Goal: Obtain resource: Obtain resource

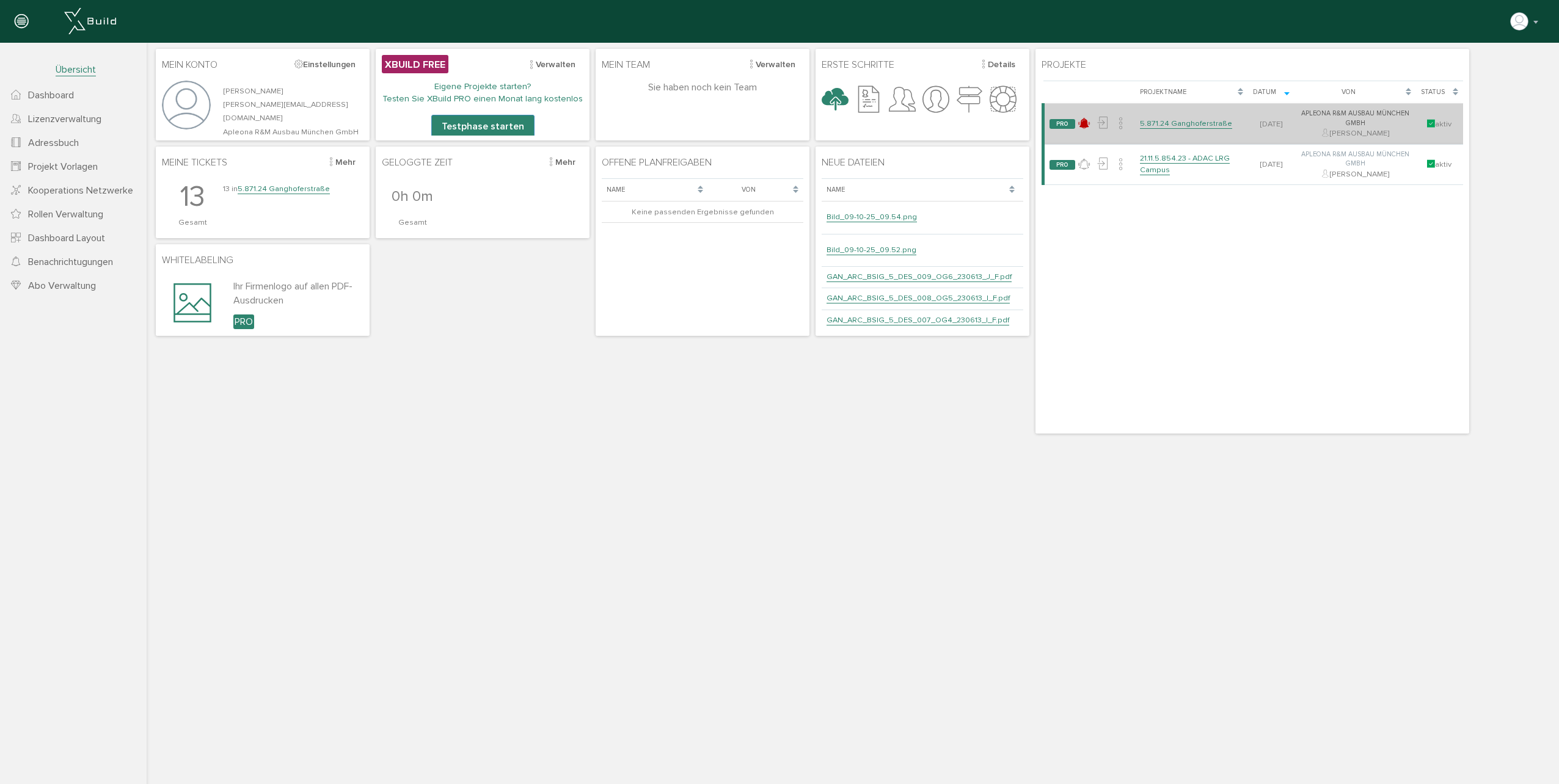
click at [1204, 122] on link "5.871.24 Ganghoferstraße" at bounding box center [1187, 123] width 93 height 11
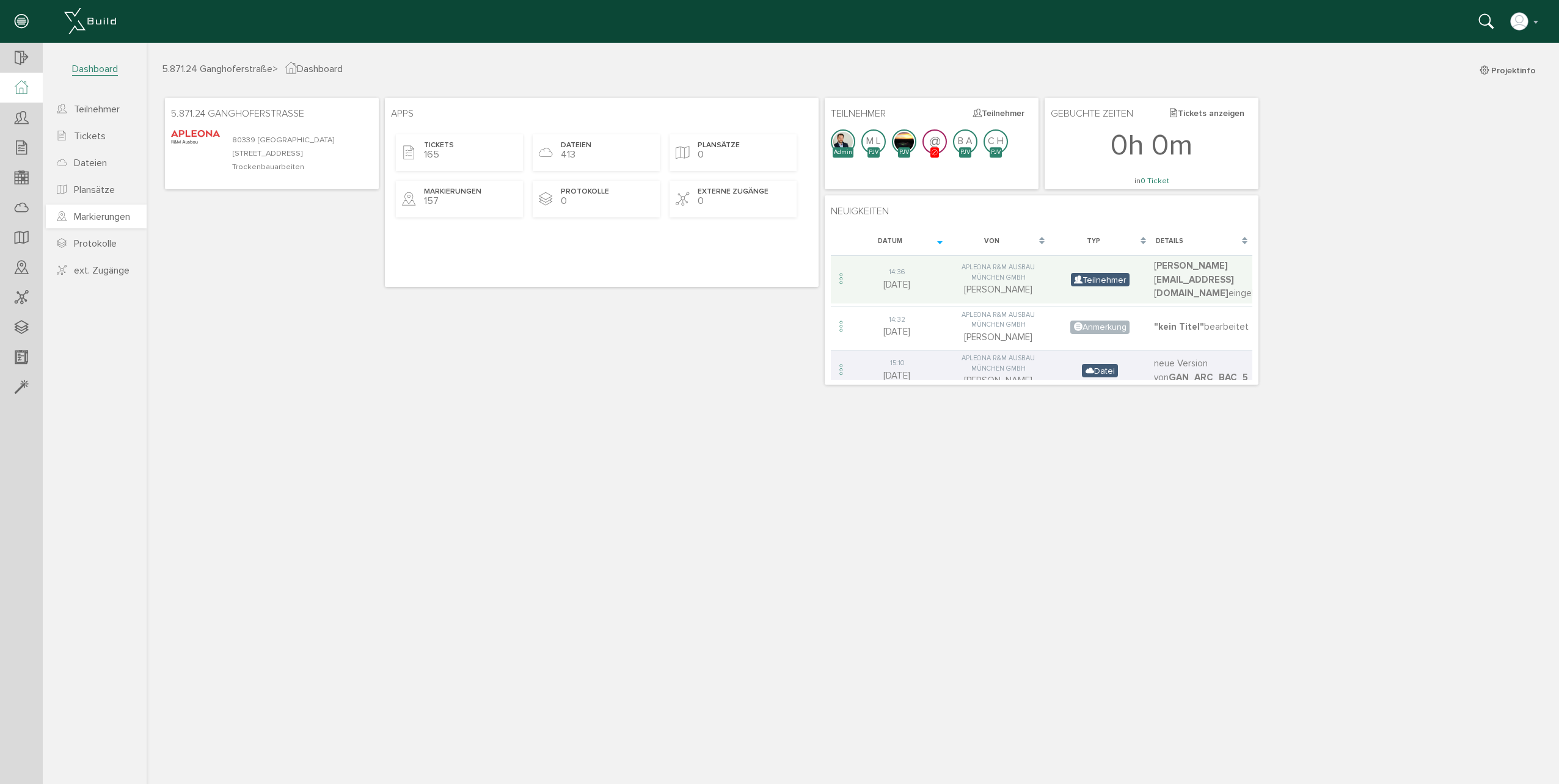
click at [129, 221] on span "Markierungen" at bounding box center [102, 216] width 56 height 13
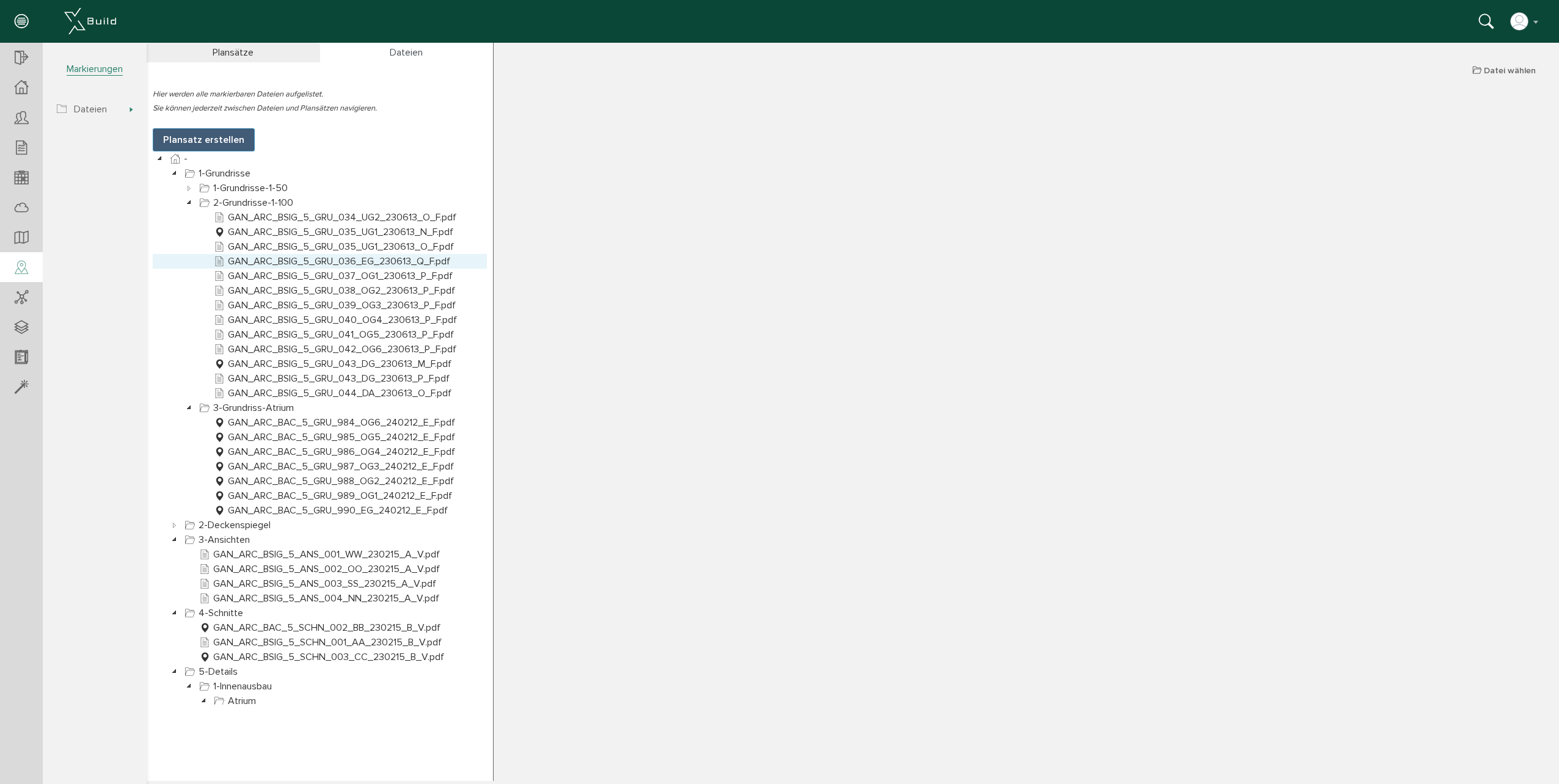
click at [294, 265] on link "GAN_ARC_BSIG_5_GRU_036_EG_230613_Q_F.pdf" at bounding box center [332, 260] width 241 height 14
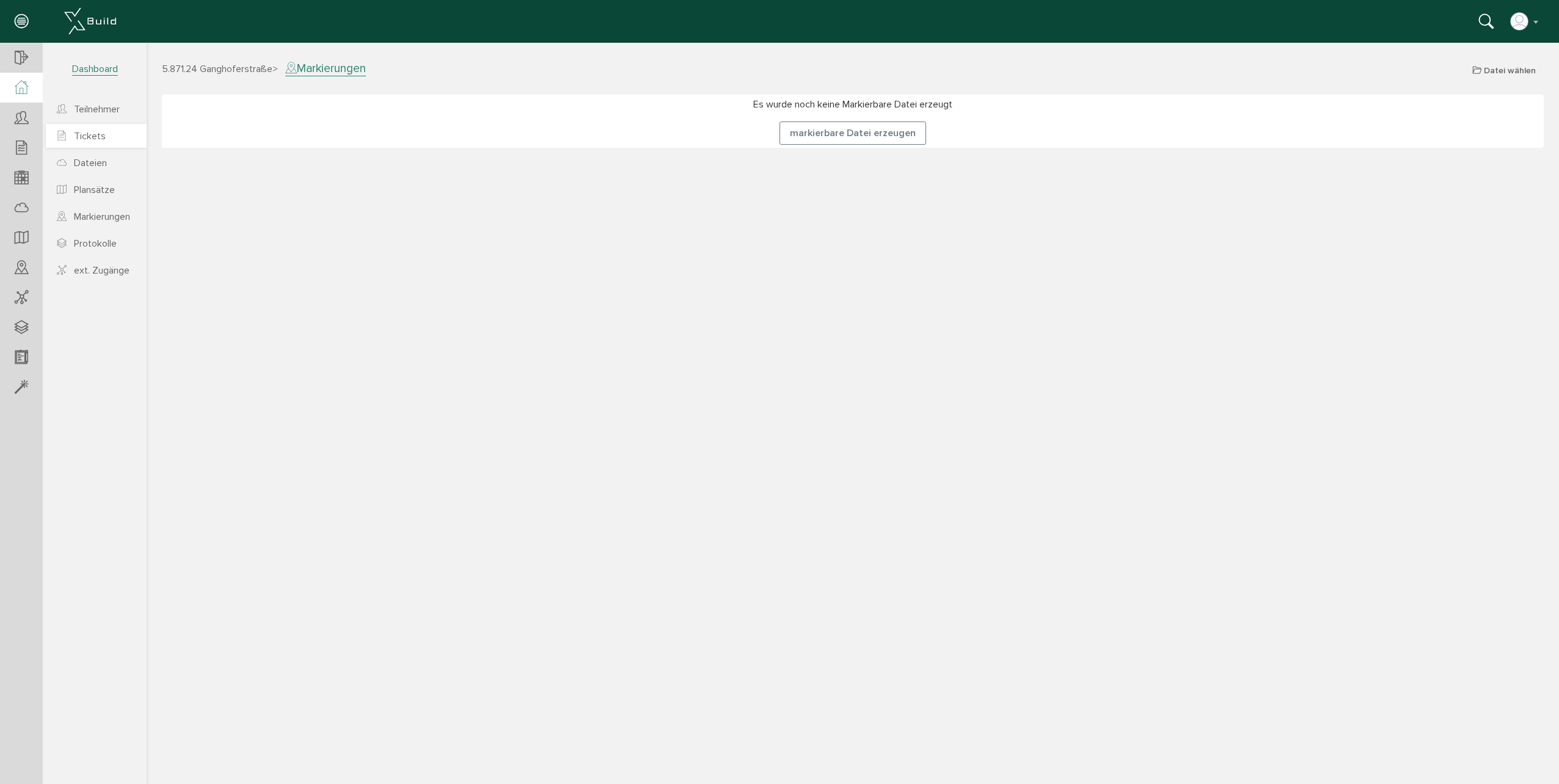
click at [88, 131] on span "Tickets" at bounding box center [90, 136] width 32 height 13
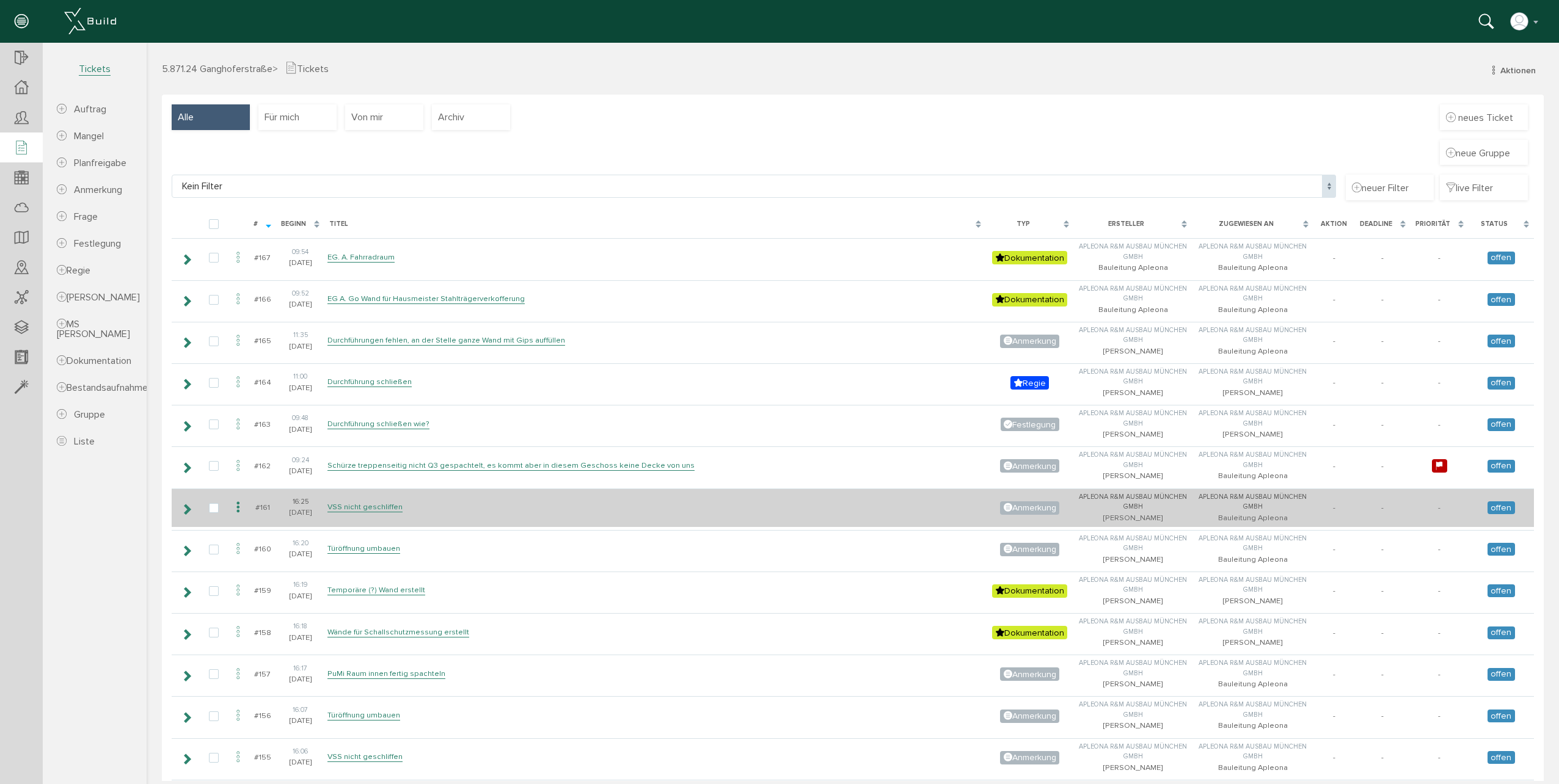
click at [189, 510] on icon at bounding box center [186, 509] width 12 height 10
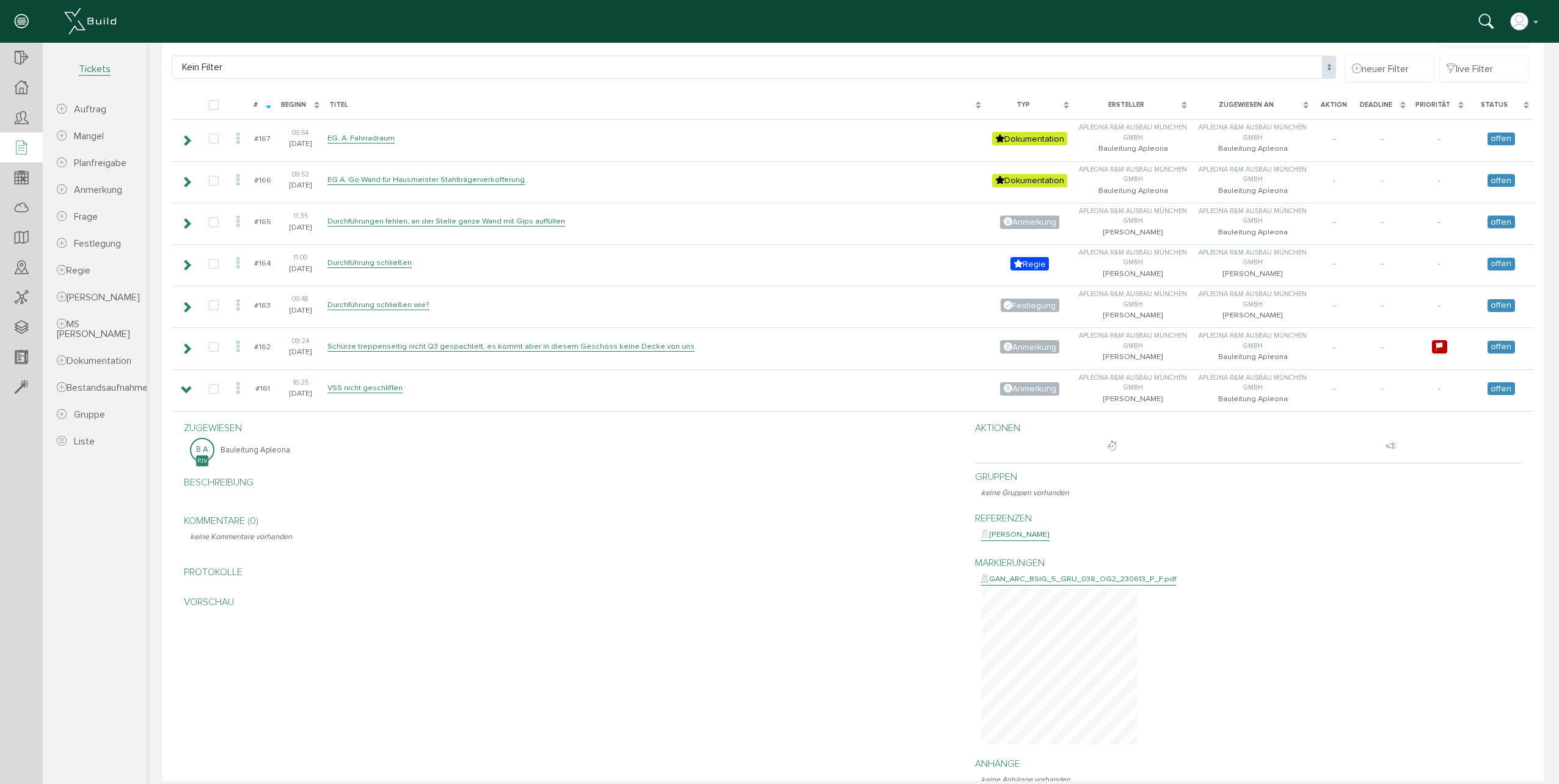
scroll to position [122, 0]
click at [993, 576] on div "GAN_ARC_BSIG_5_GRU_038_OG2_230613_P_F.pdf" at bounding box center [1079, 577] width 195 height 13
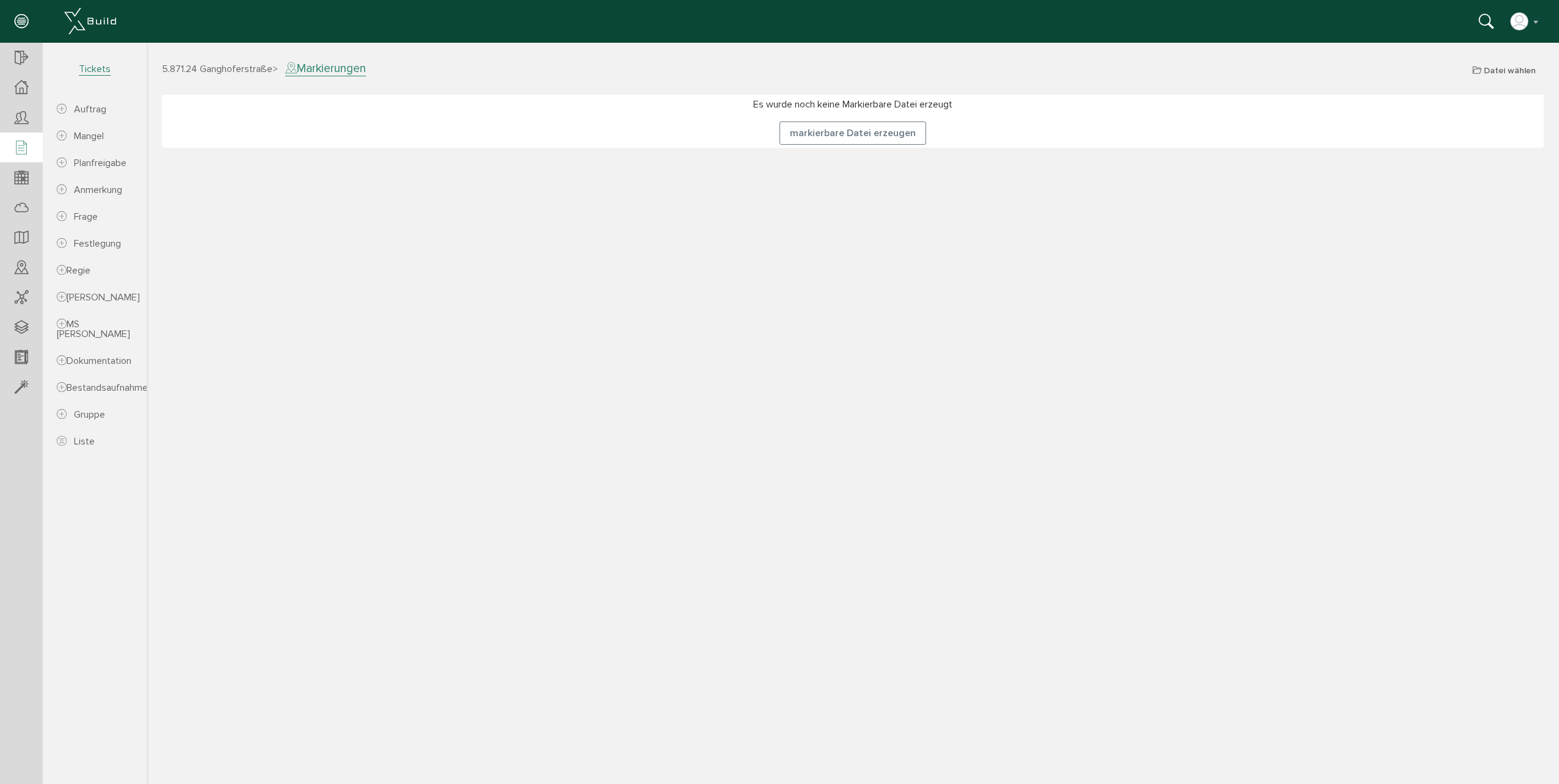
click at [21, 141] on icon at bounding box center [21, 149] width 14 height 17
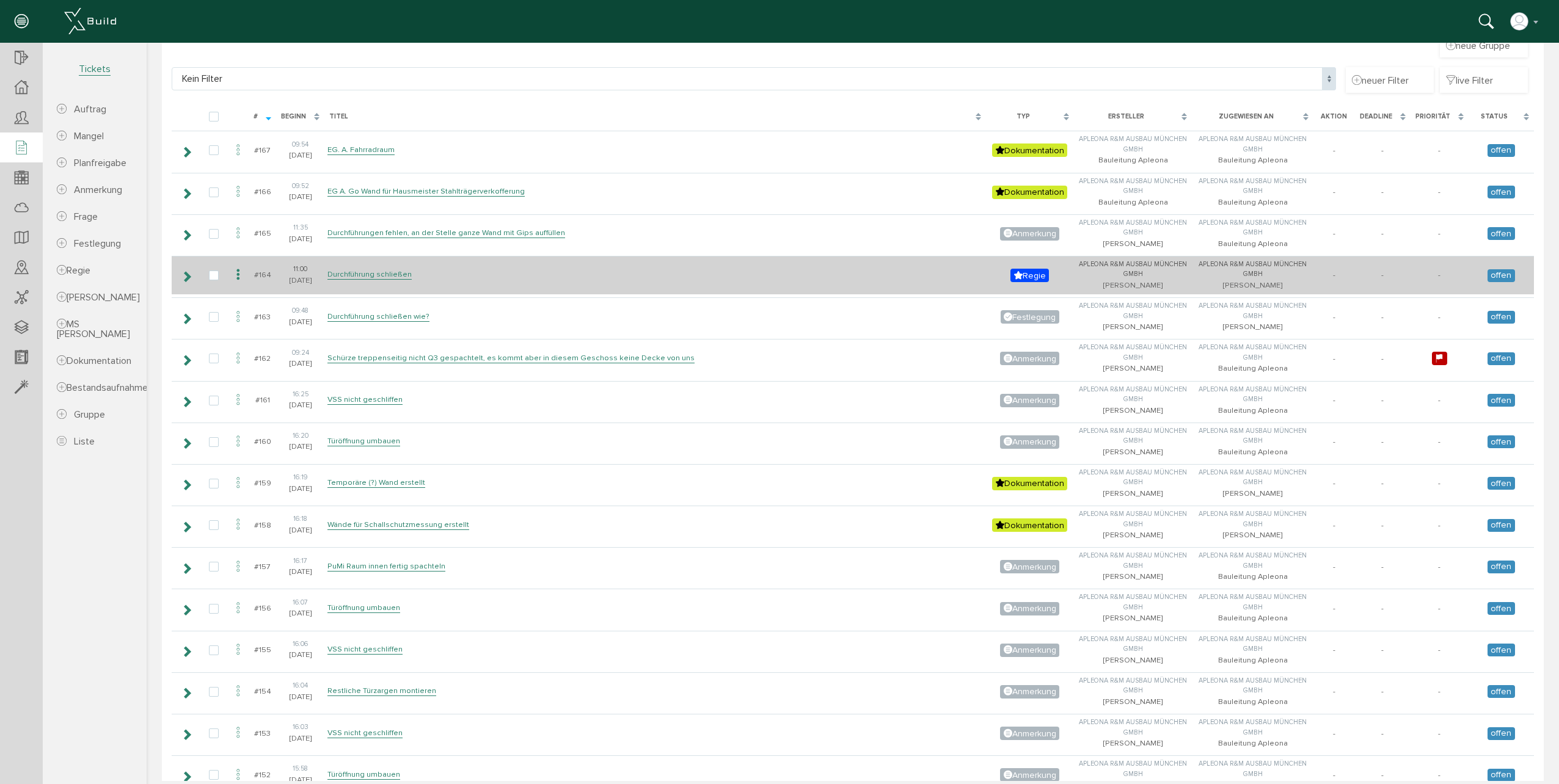
scroll to position [183, 0]
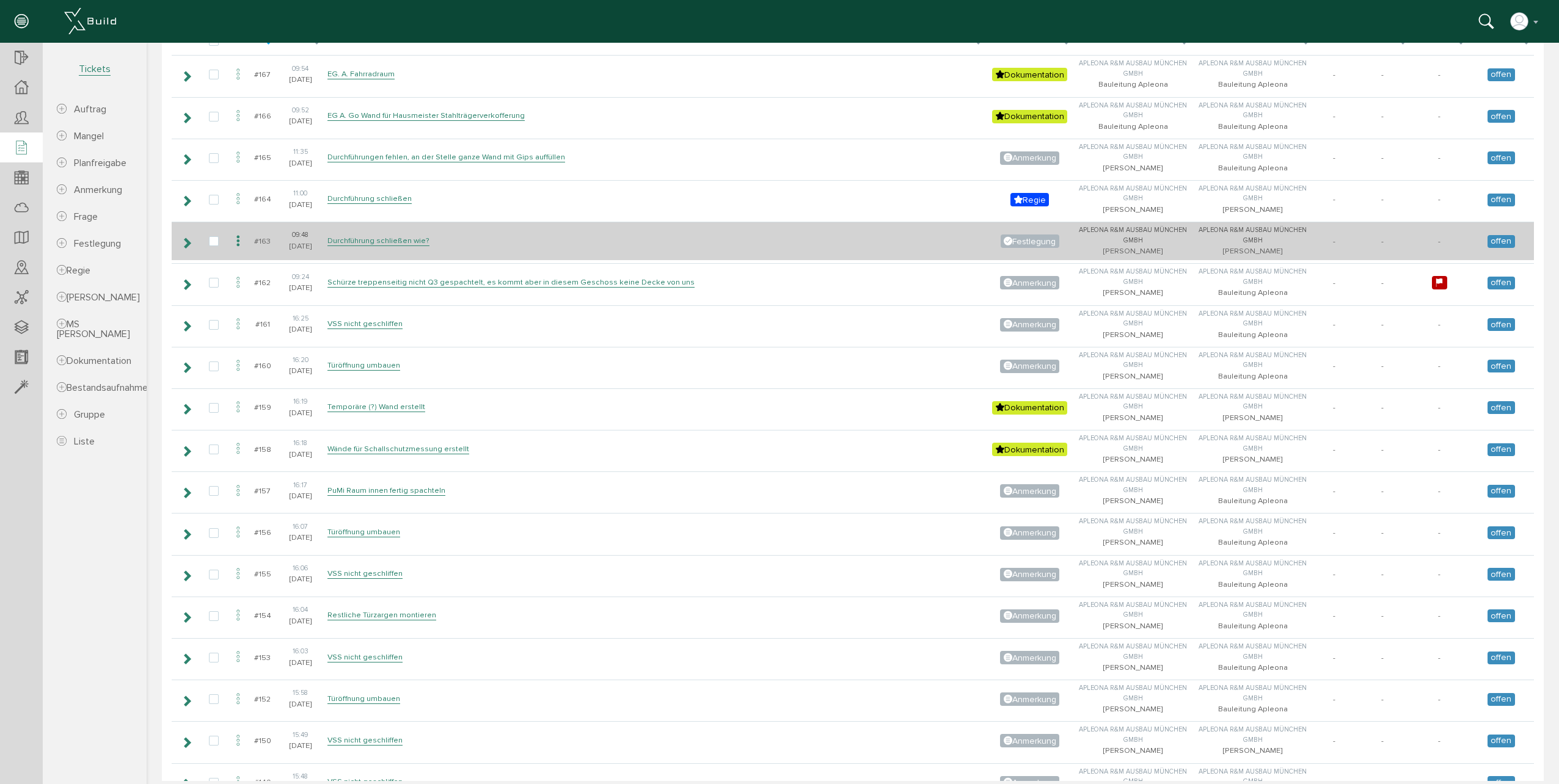
click at [184, 239] on icon at bounding box center [186, 243] width 12 height 10
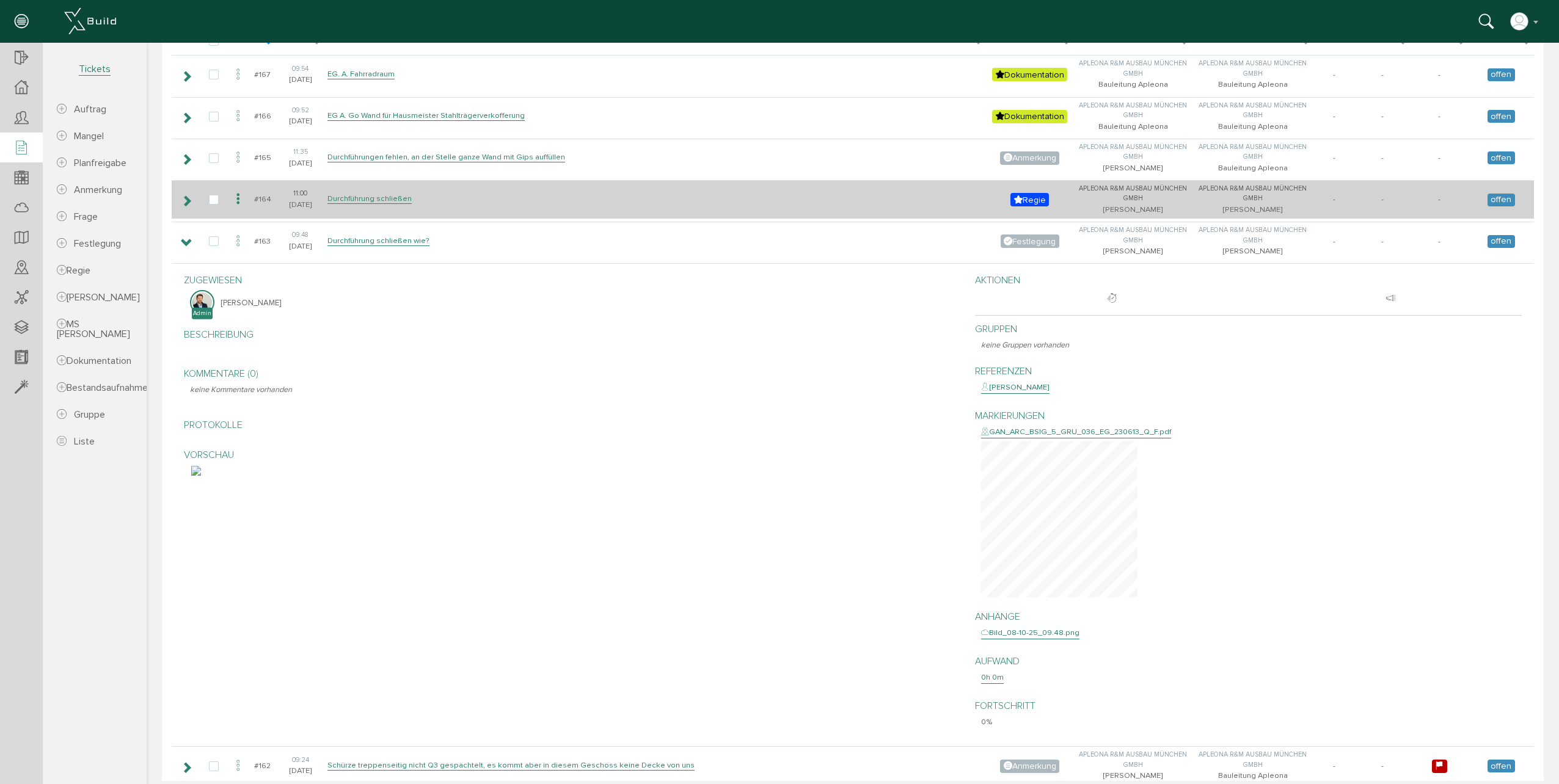
click at [188, 201] on icon at bounding box center [186, 201] width 12 height 10
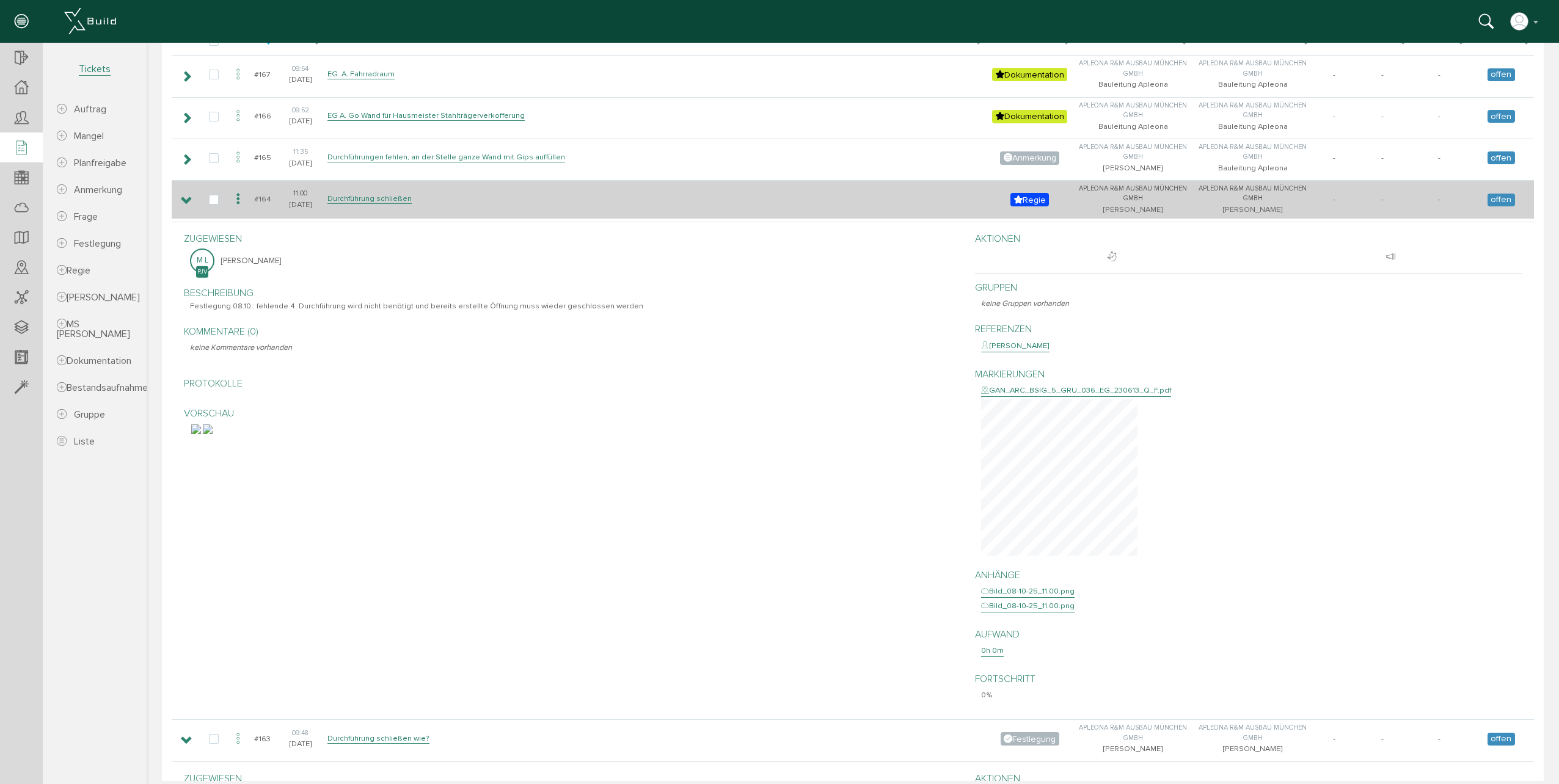
click at [184, 196] on icon at bounding box center [186, 201] width 12 height 10
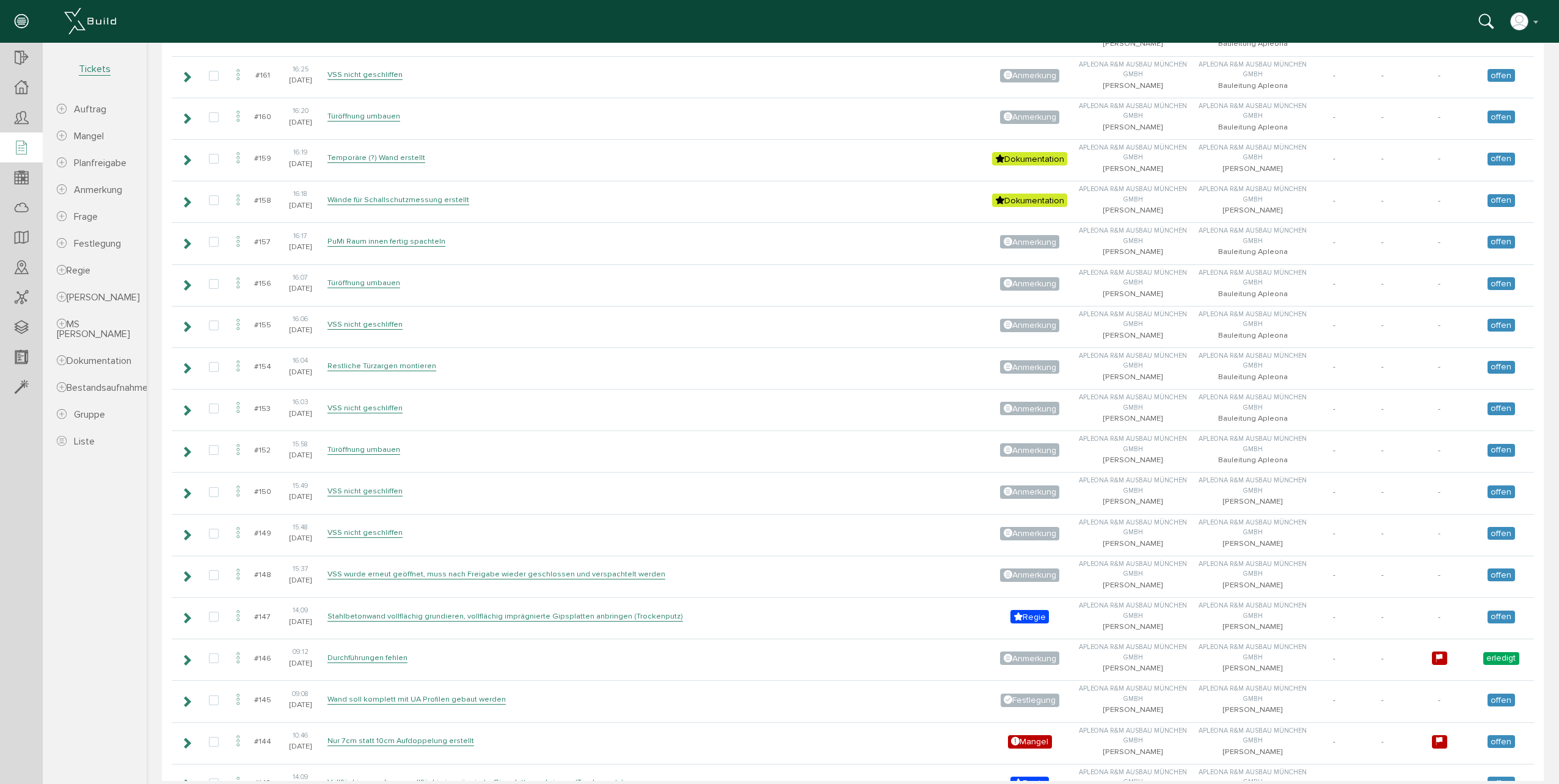
scroll to position [916, 0]
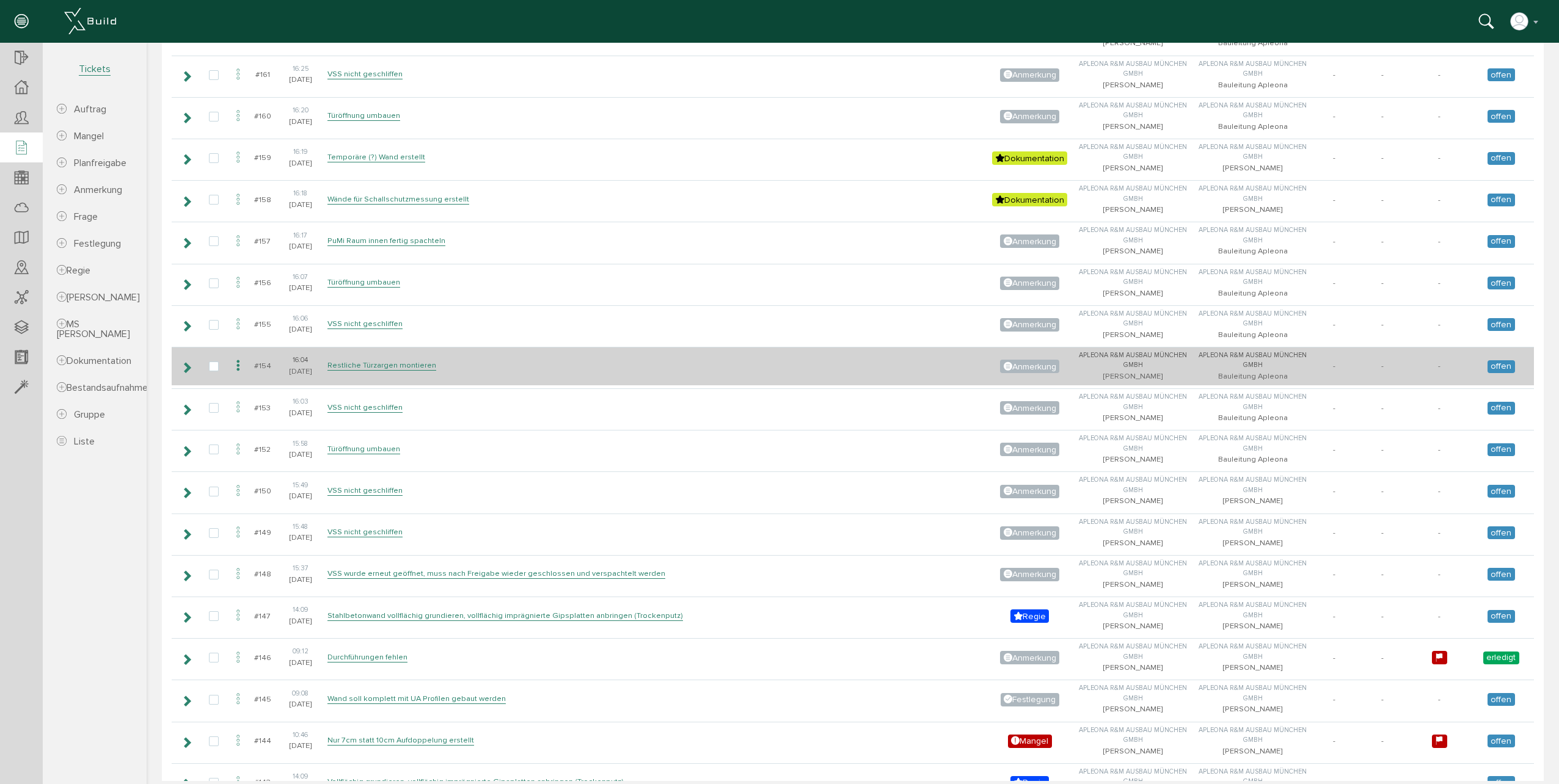
click at [179, 366] on td at bounding box center [185, 366] width 28 height 39
click at [186, 367] on icon at bounding box center [186, 367] width 12 height 10
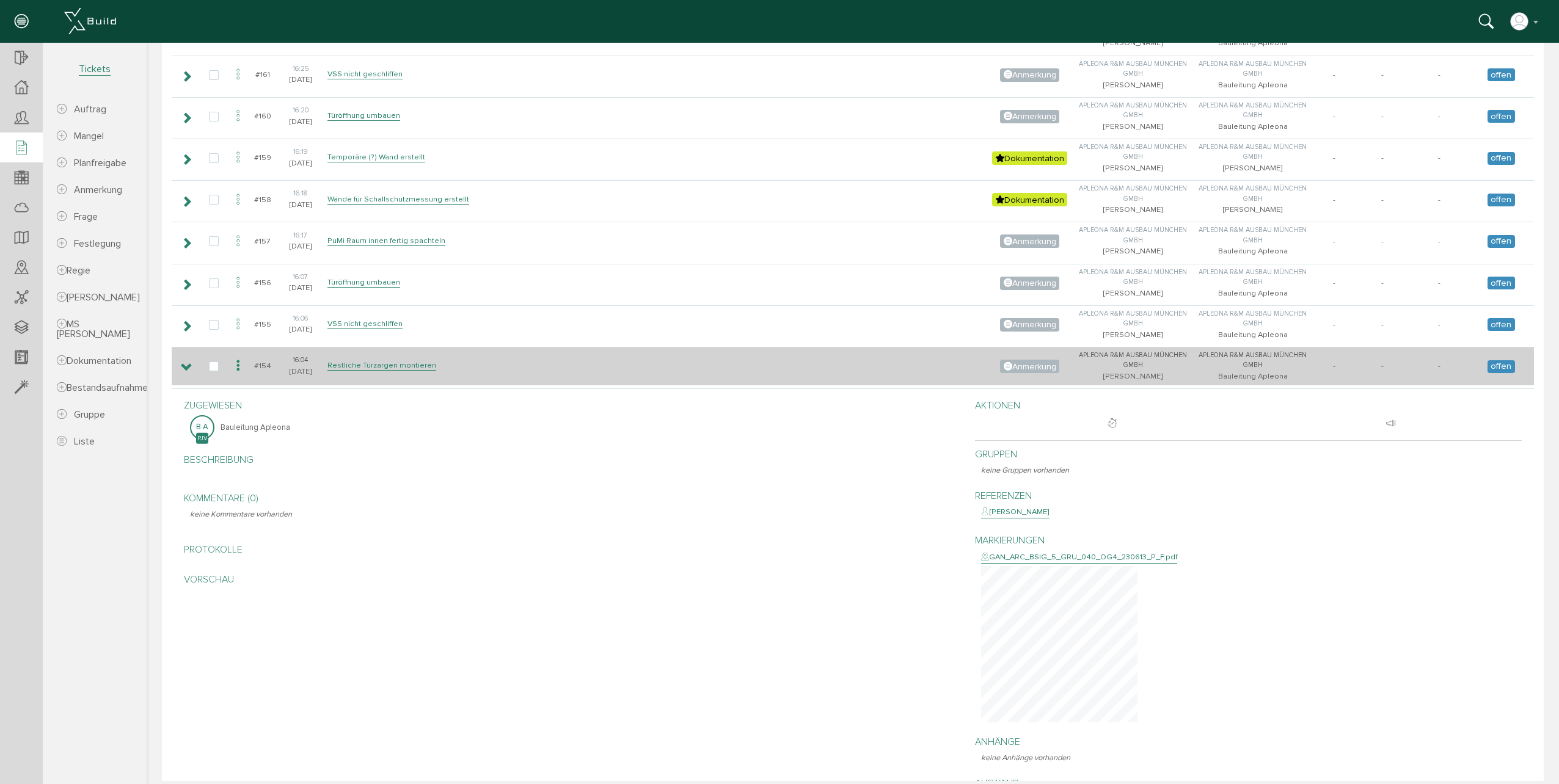
click at [186, 367] on icon at bounding box center [186, 367] width 12 height 10
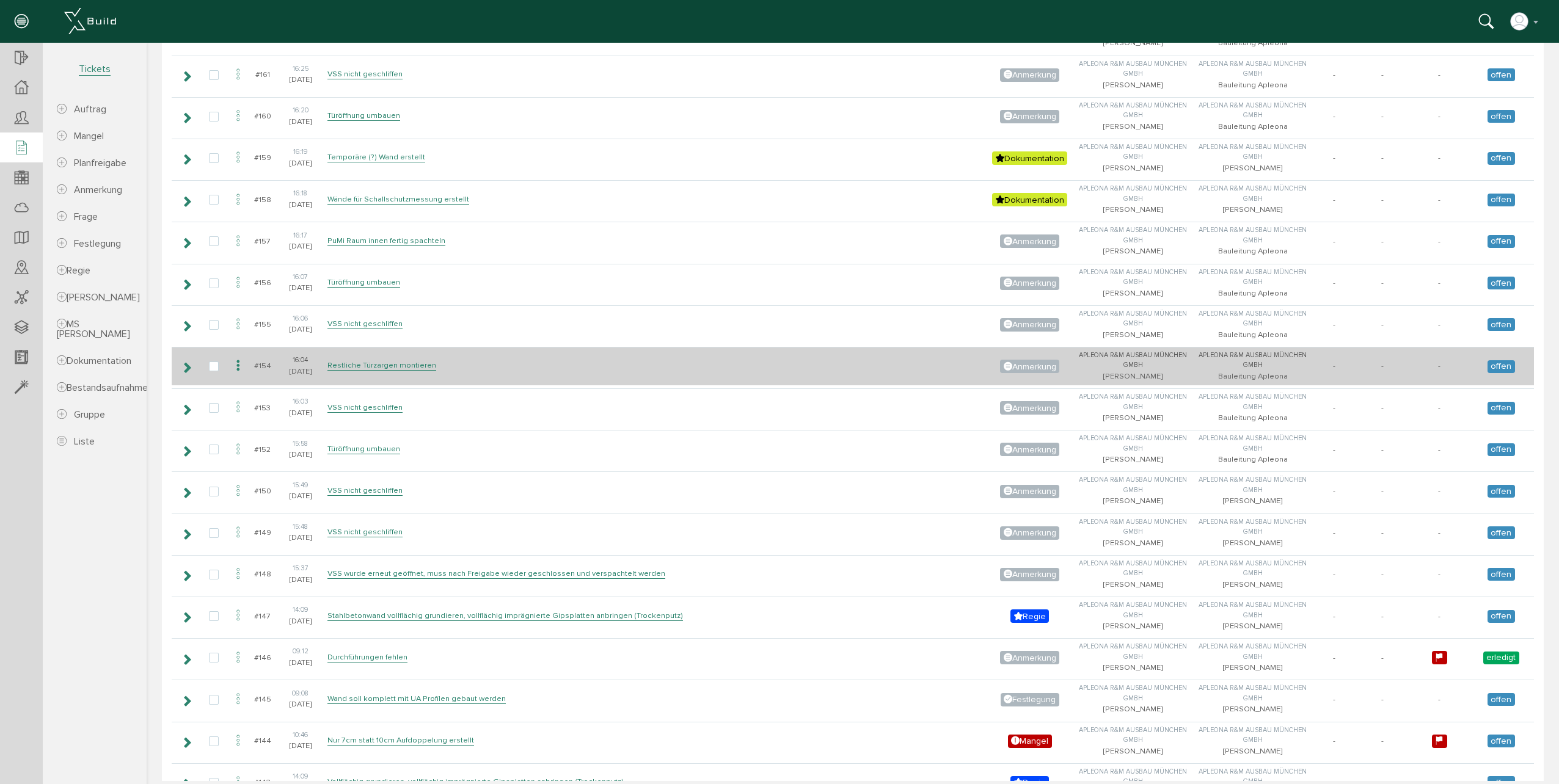
click at [196, 370] on td at bounding box center [185, 366] width 28 height 39
click at [187, 372] on icon at bounding box center [186, 367] width 12 height 10
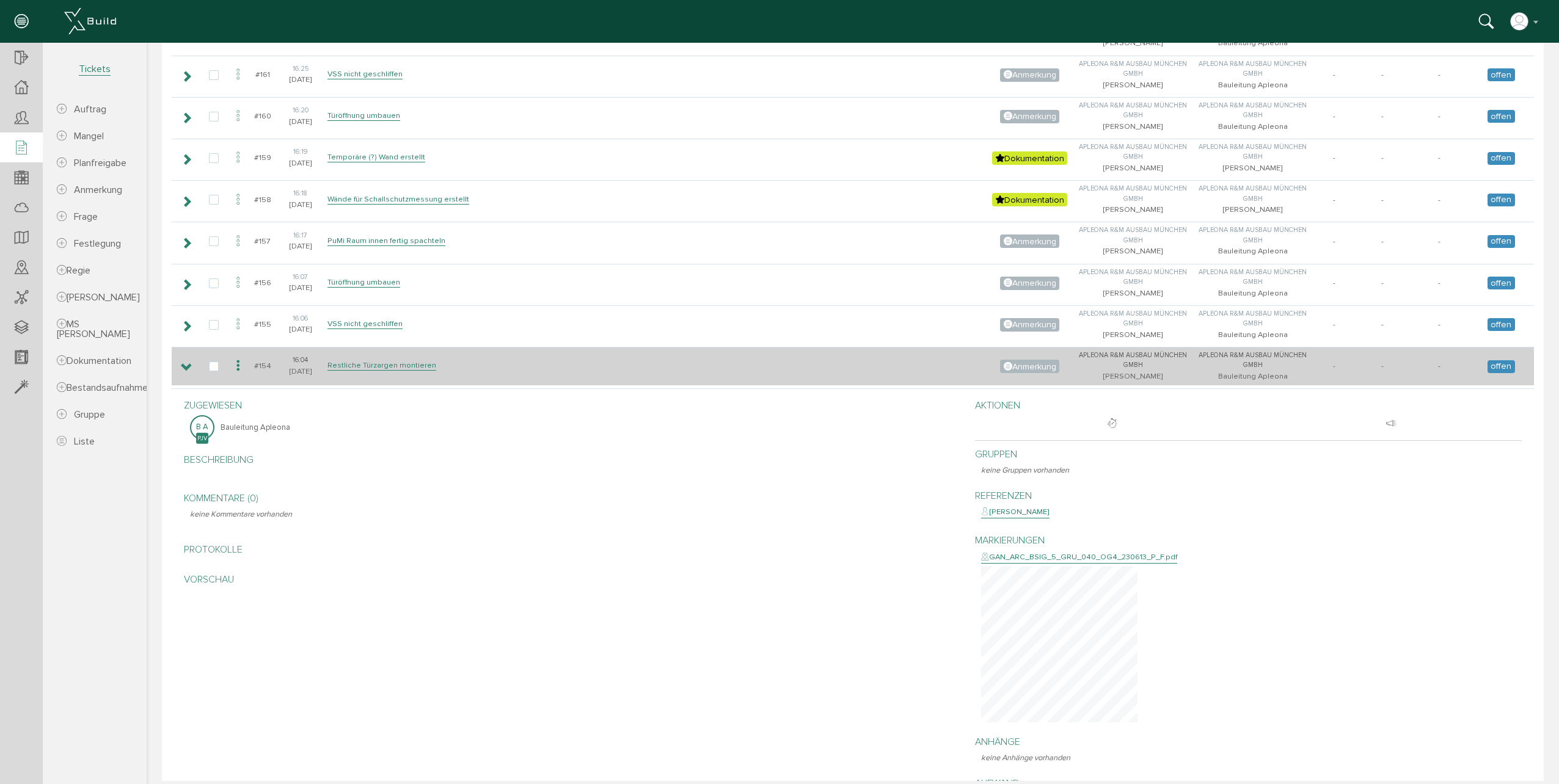
click at [185, 370] on icon at bounding box center [186, 367] width 12 height 10
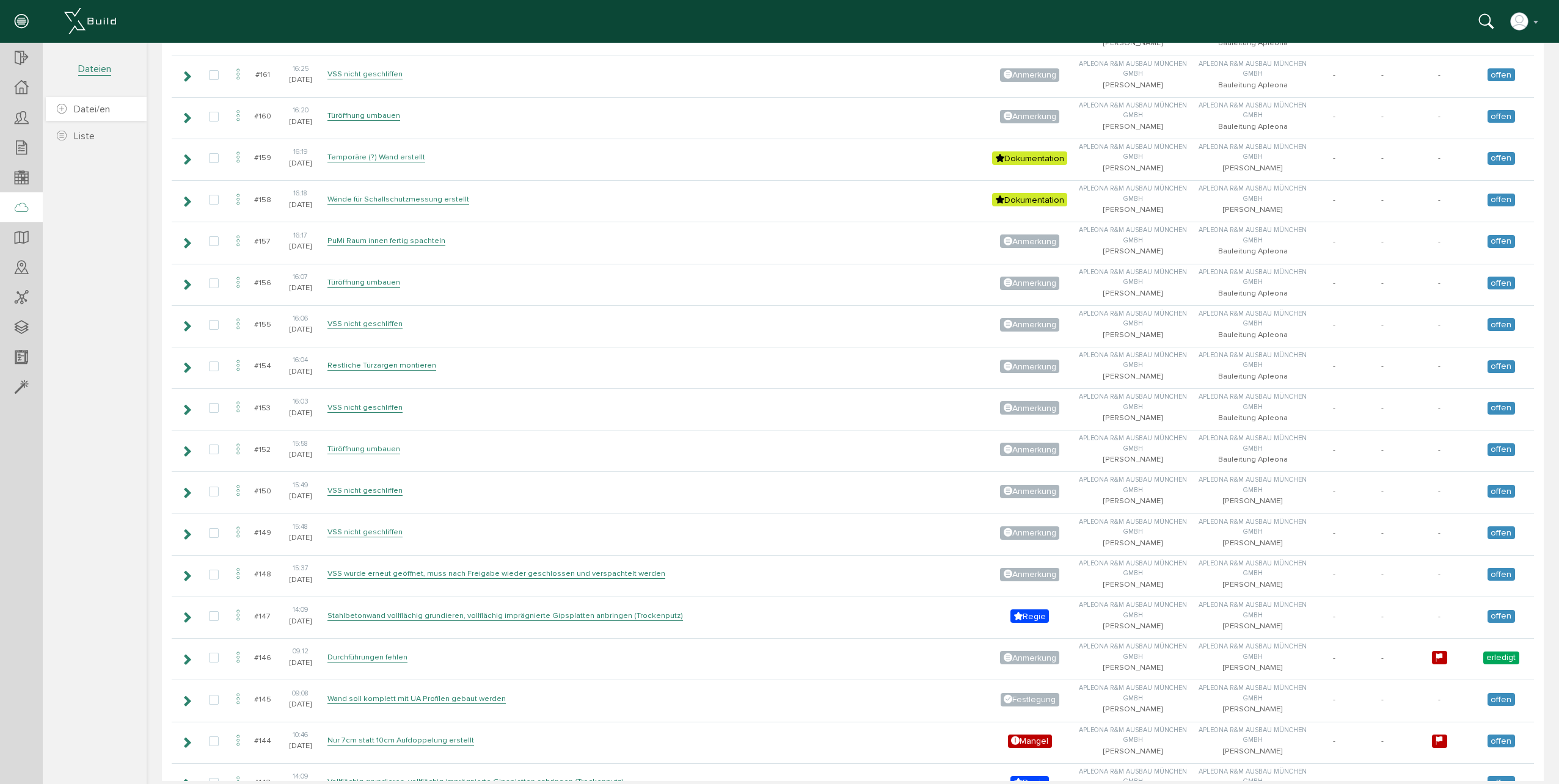
click at [104, 116] on link "Datei/en" at bounding box center [96, 109] width 100 height 24
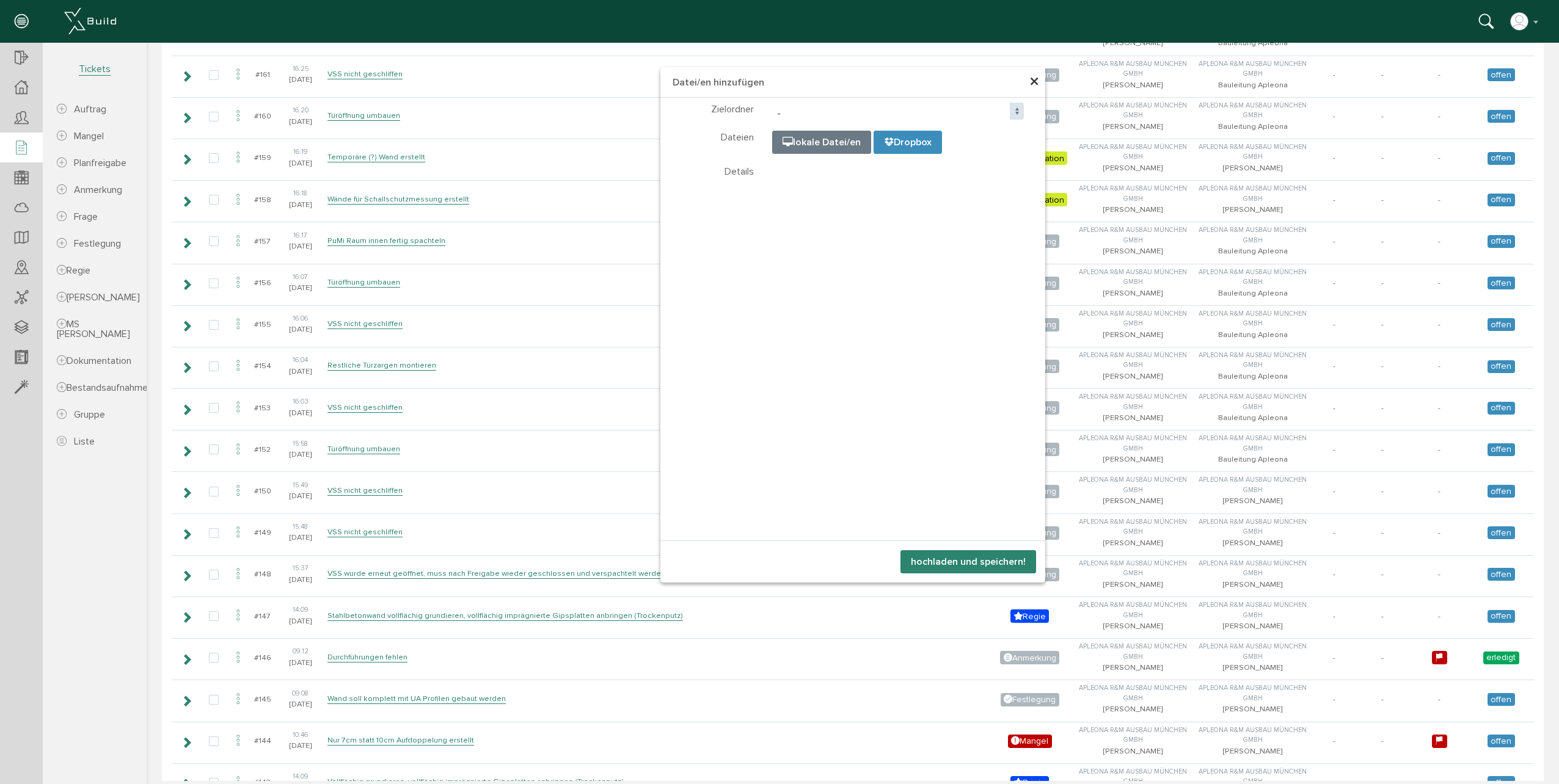
click at [1033, 83] on span "×" at bounding box center [1034, 82] width 10 height 24
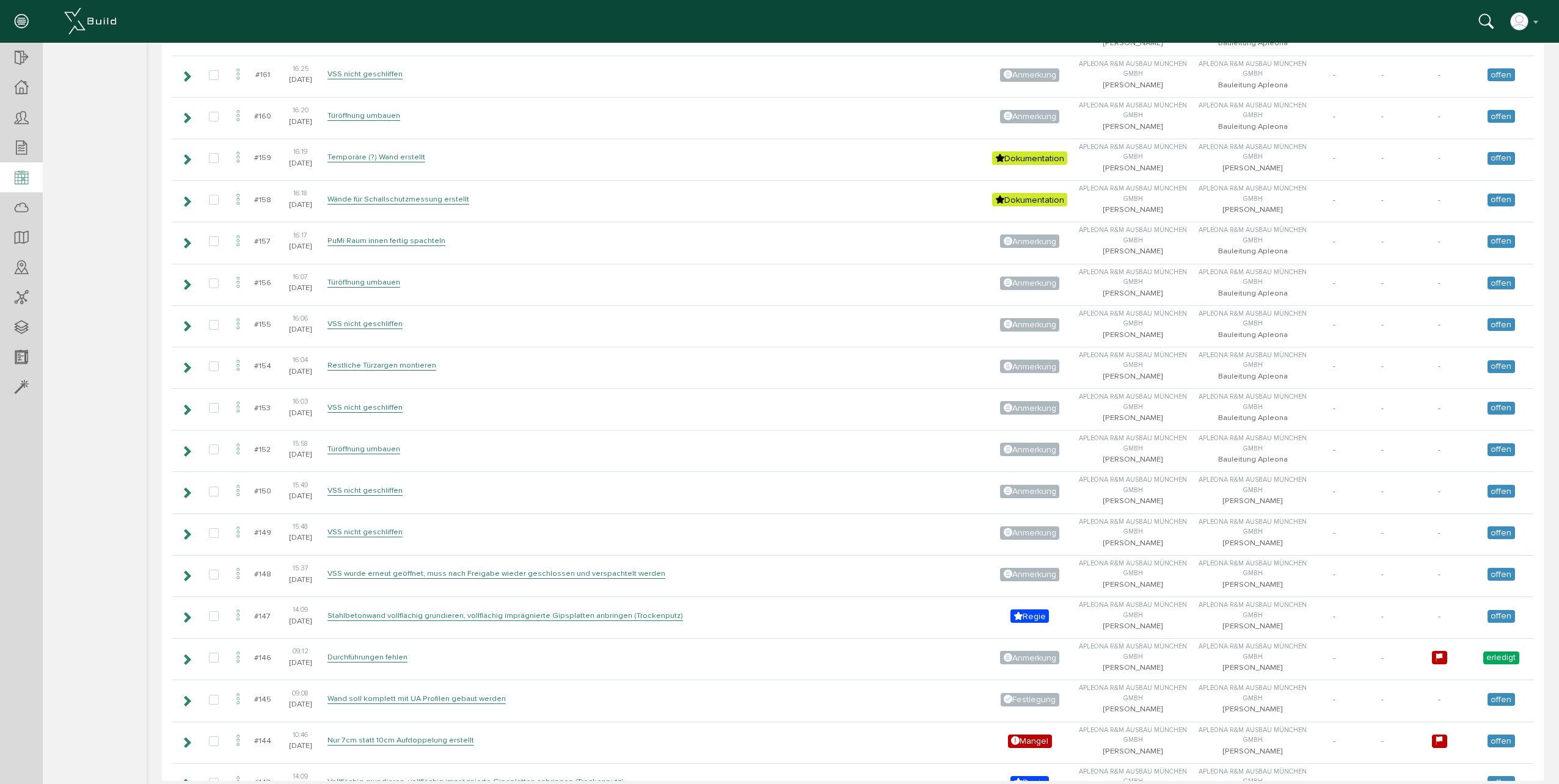
click at [27, 190] on div at bounding box center [21, 177] width 42 height 31
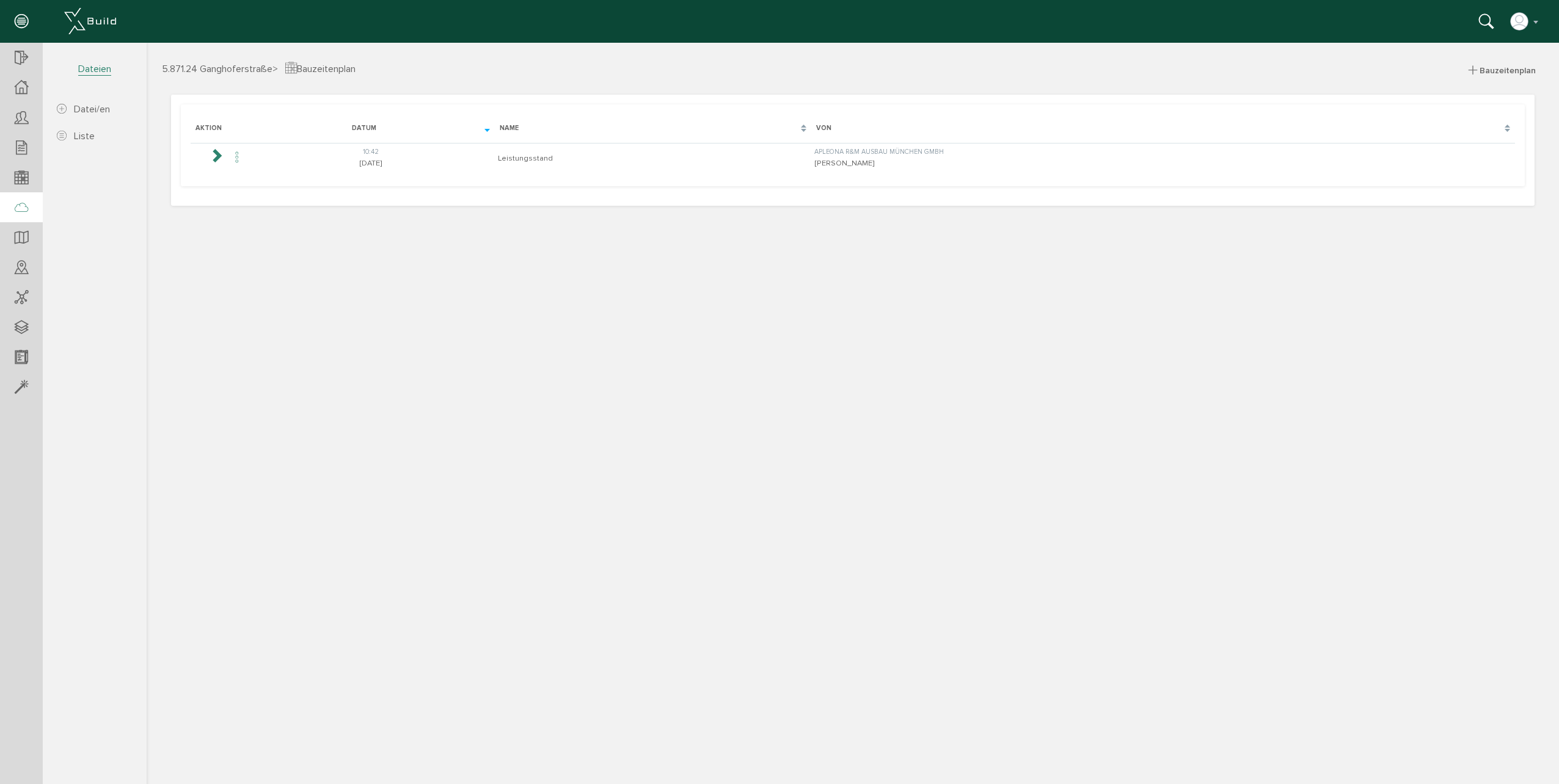
click at [21, 211] on icon at bounding box center [21, 208] width 14 height 17
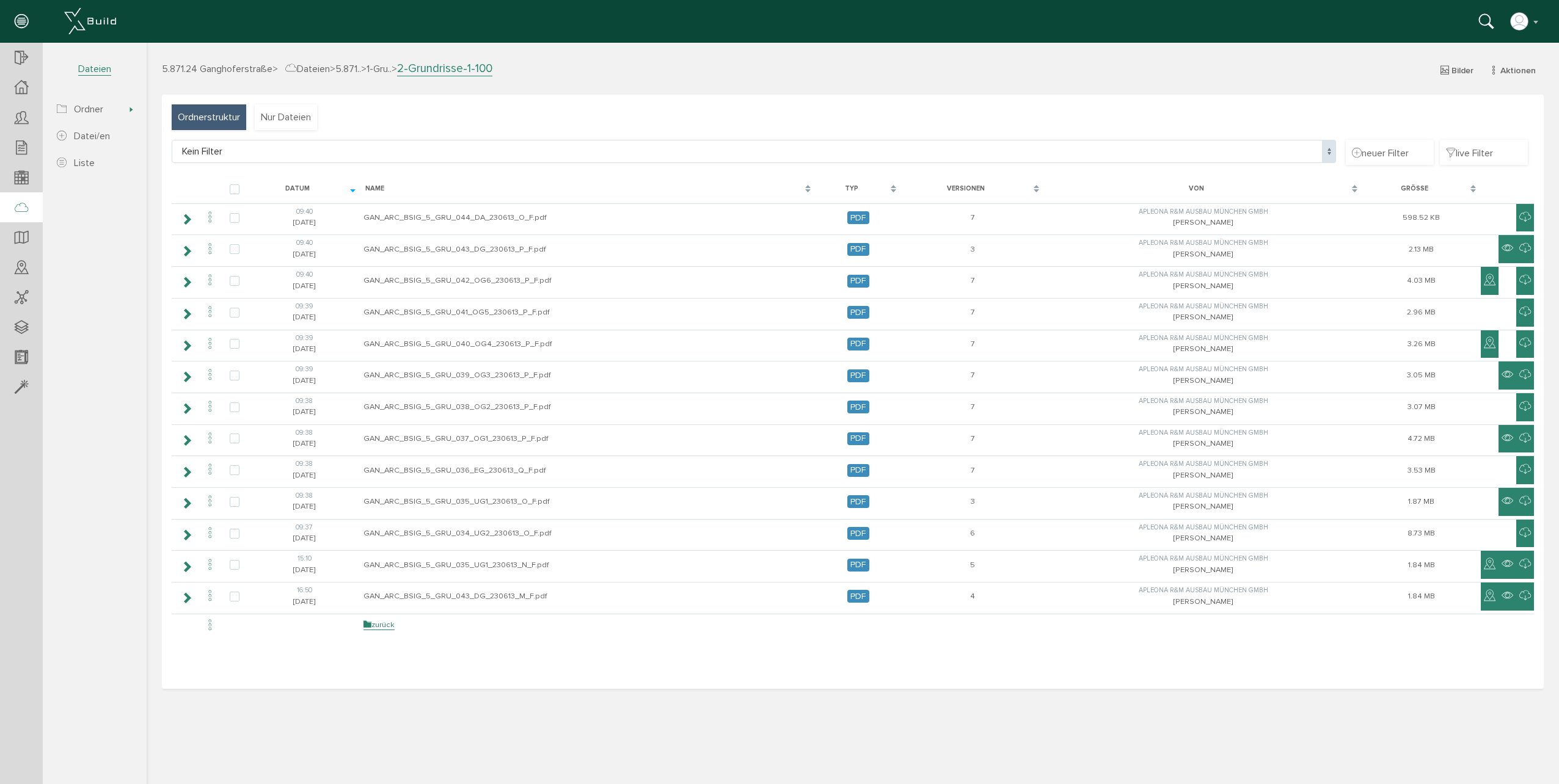
click at [184, 107] on div "Ordnerstruktur" at bounding box center [208, 117] width 74 height 26
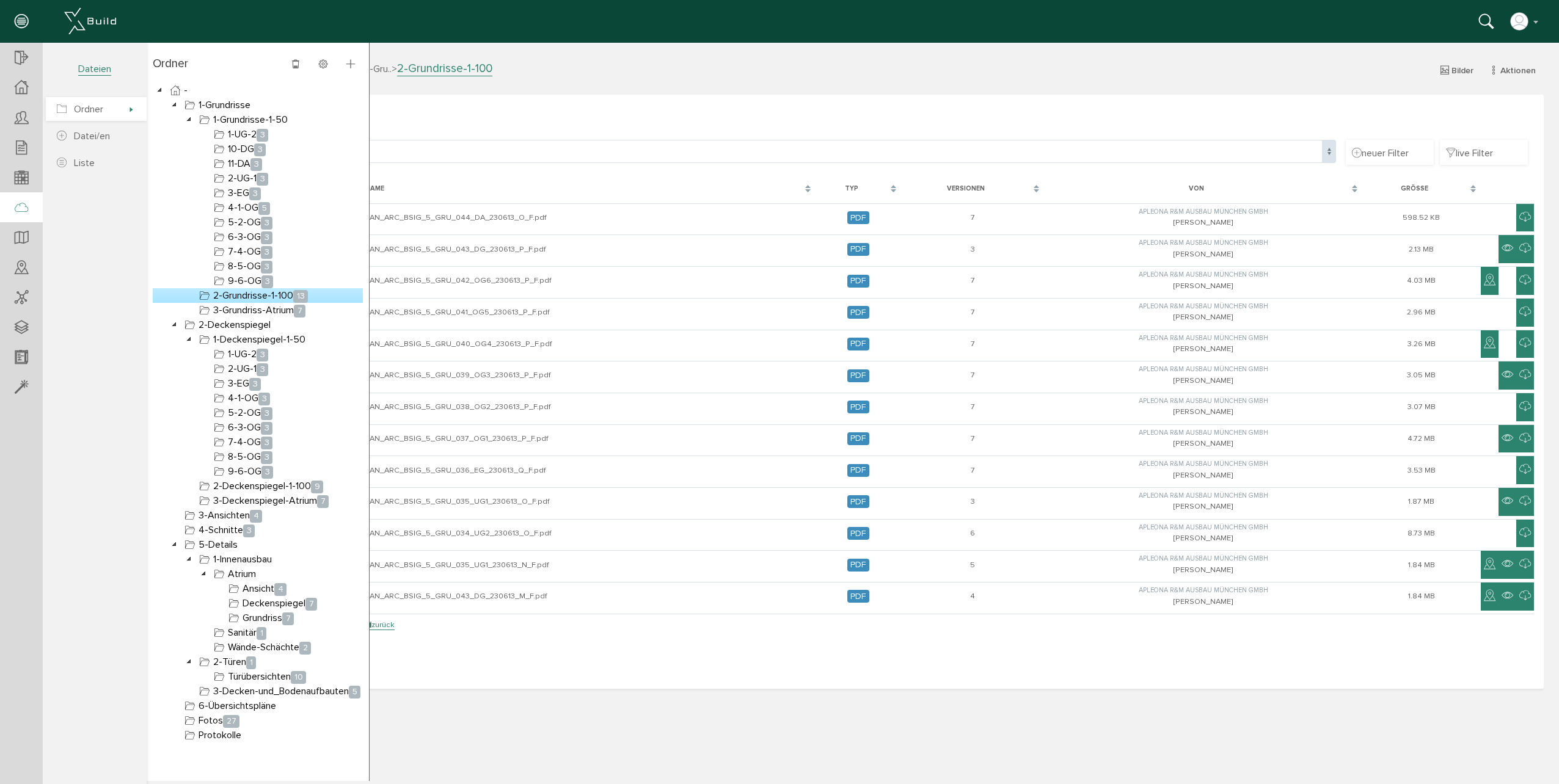
click at [88, 107] on span "Ordner" at bounding box center [89, 109] width 29 height 13
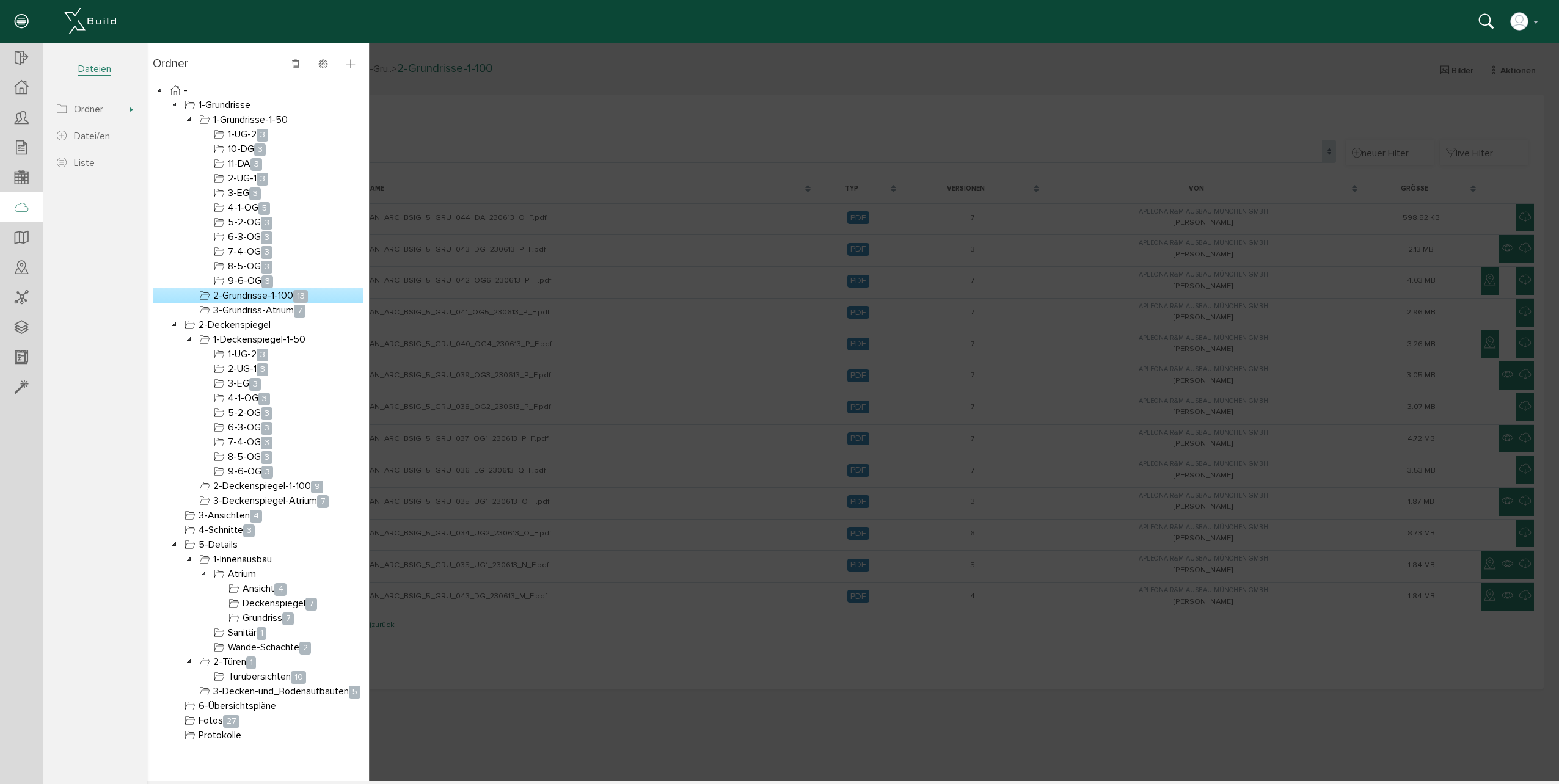
click at [242, 299] on link "2-Grundrisse-1-100 13" at bounding box center [254, 295] width 114 height 14
click at [232, 121] on link "1-Grundrisse-1-50" at bounding box center [243, 120] width 94 height 14
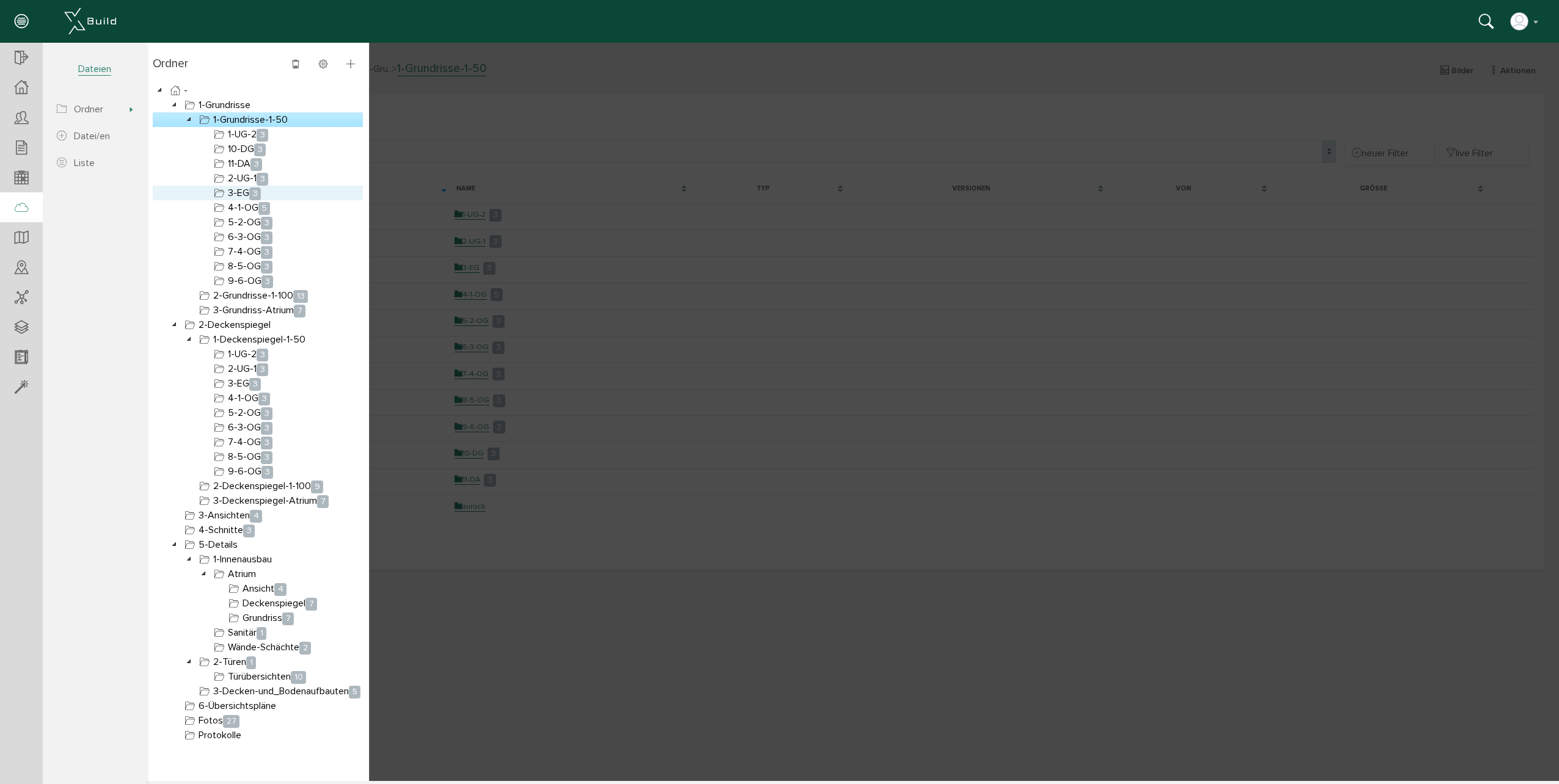
click at [260, 196] on span "3" at bounding box center [255, 193] width 12 height 13
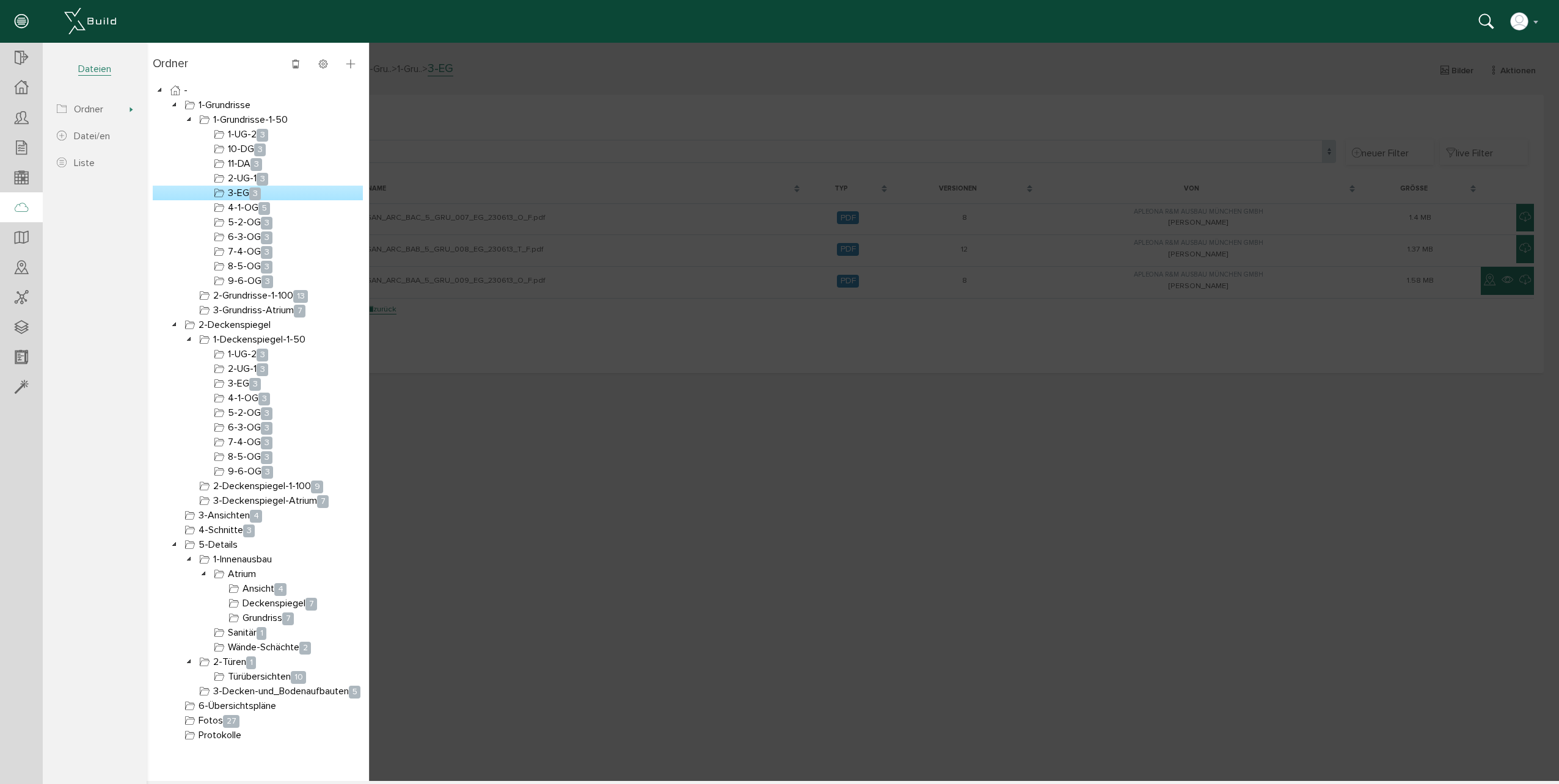
click at [465, 375] on div at bounding box center [853, 412] width 1412 height 739
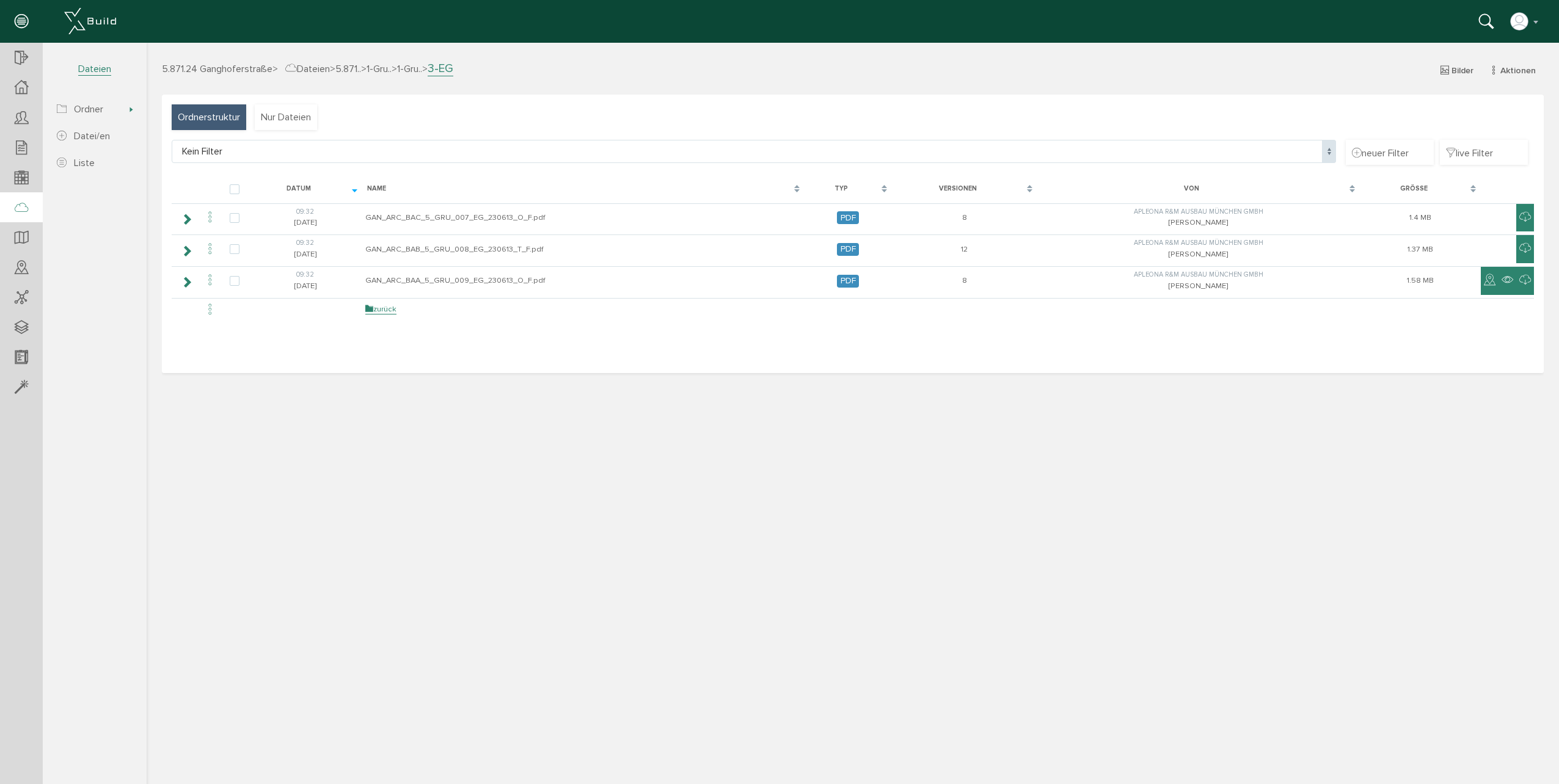
click at [184, 111] on span "Ordnerstruktur" at bounding box center [208, 118] width 63 height 14
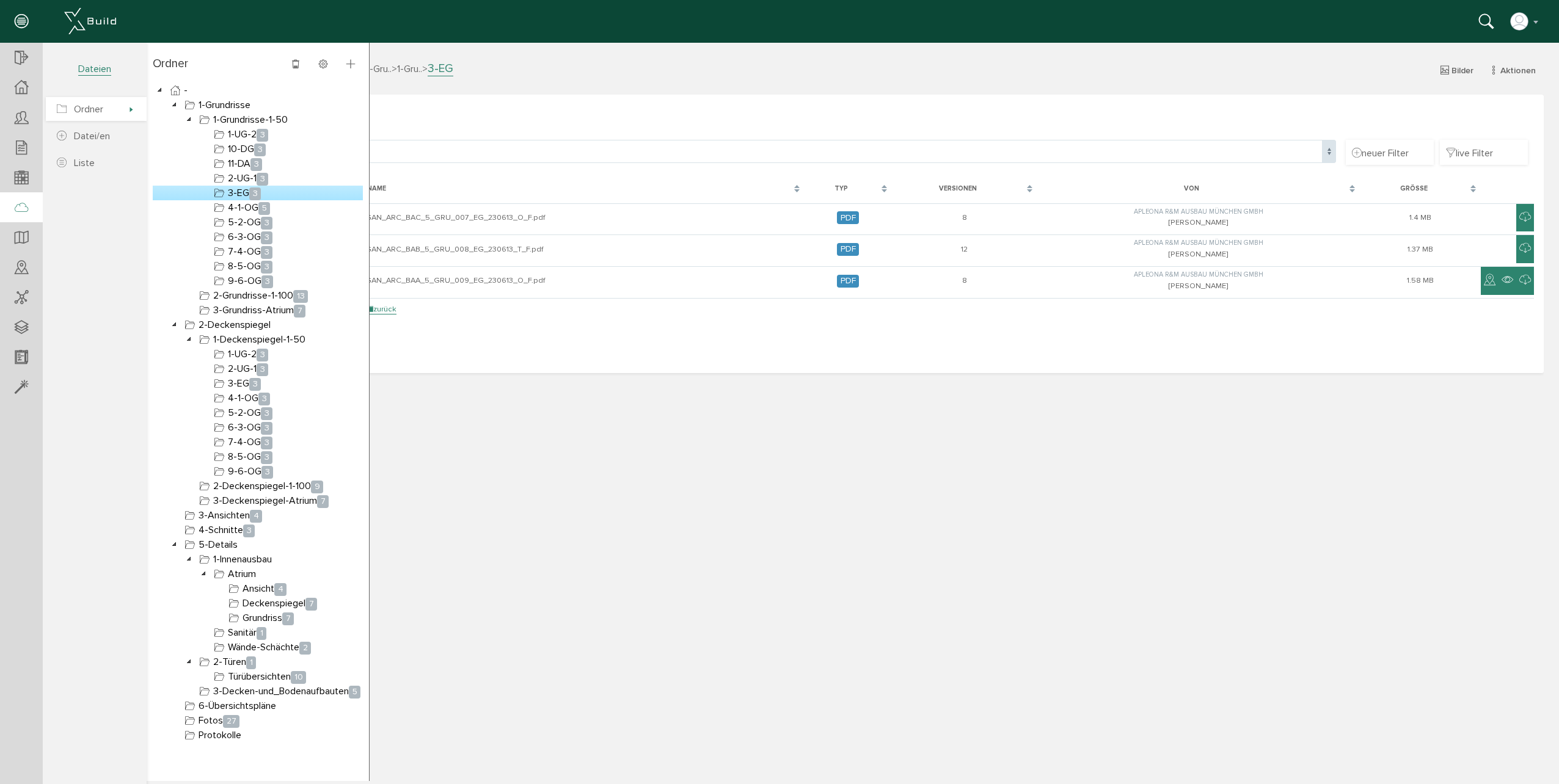
click at [129, 109] on span "Ordner" at bounding box center [96, 109] width 100 height 24
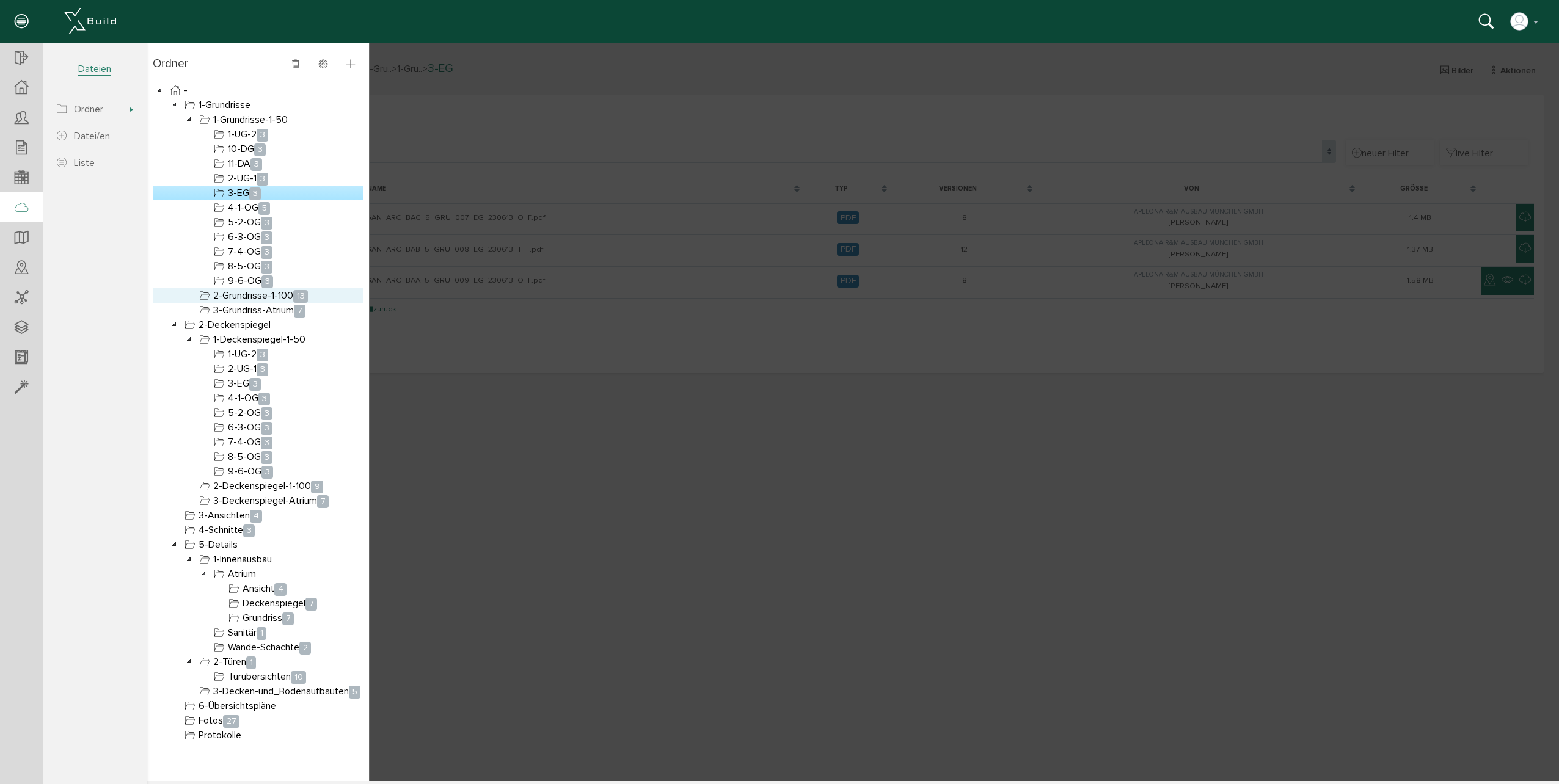
click at [260, 292] on link "2-Grundrisse-1-100 13" at bounding box center [254, 295] width 114 height 14
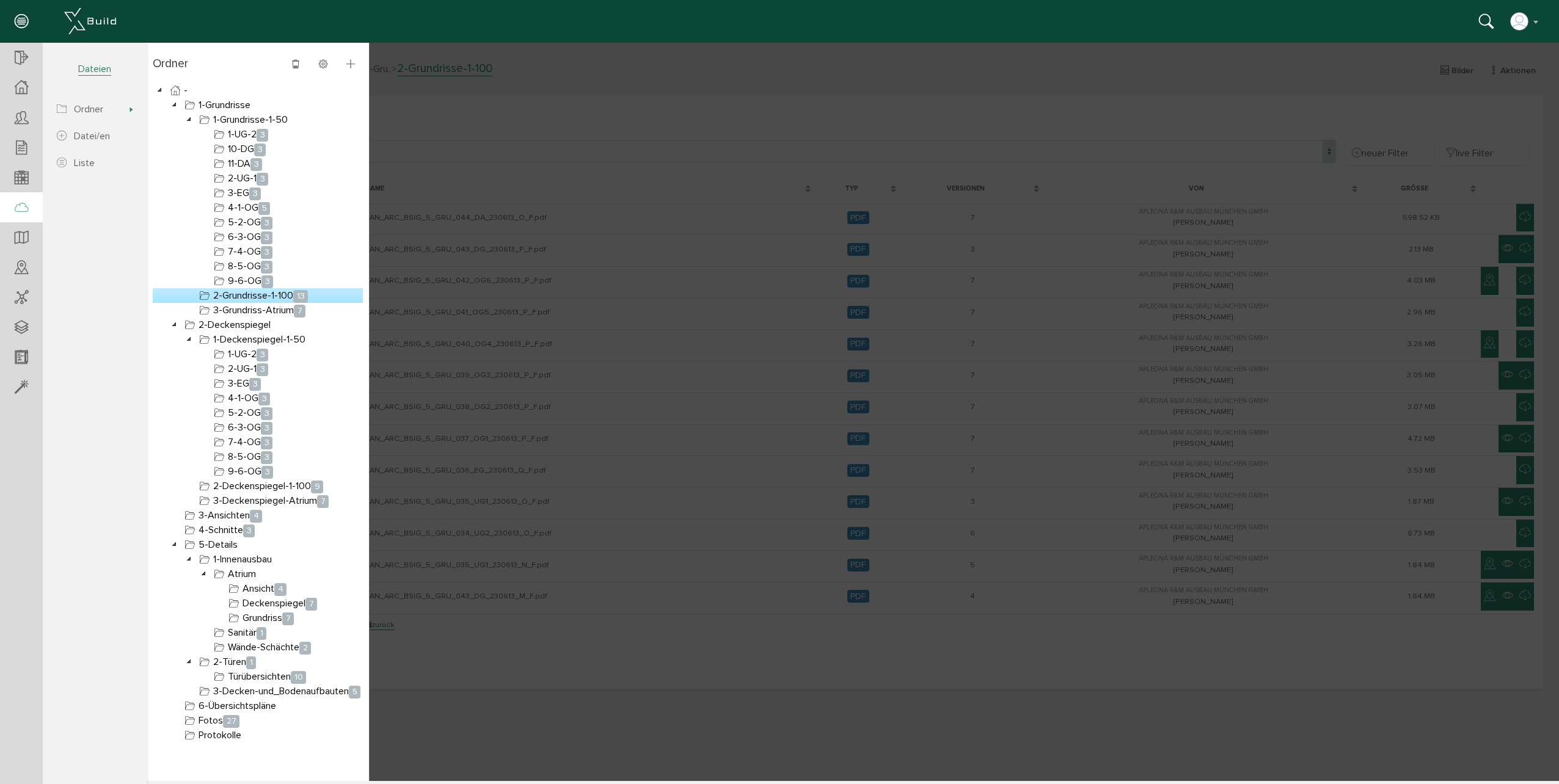
click at [399, 276] on div at bounding box center [853, 412] width 1412 height 739
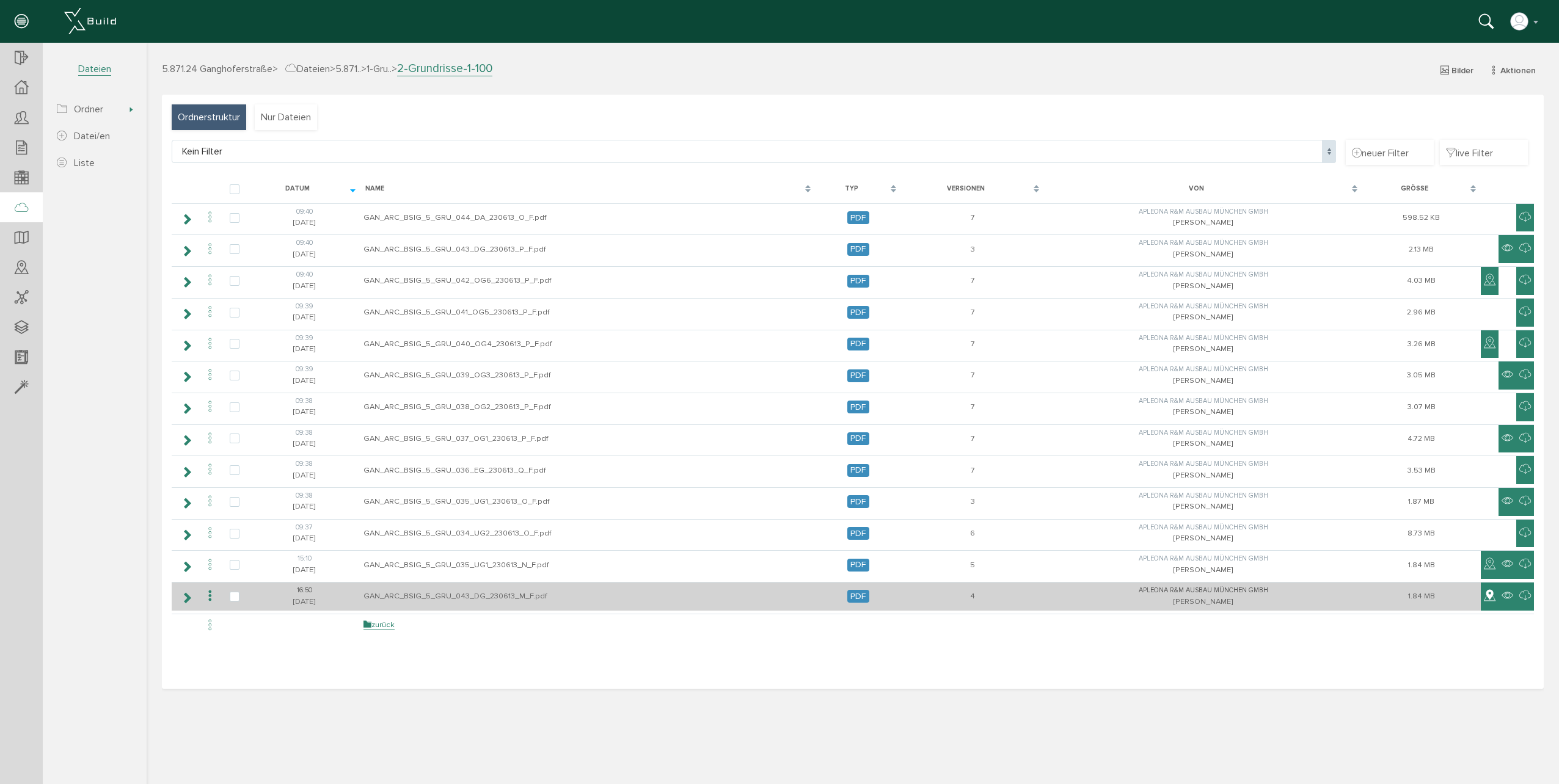
click at [1486, 599] on icon at bounding box center [1490, 596] width 12 height 14
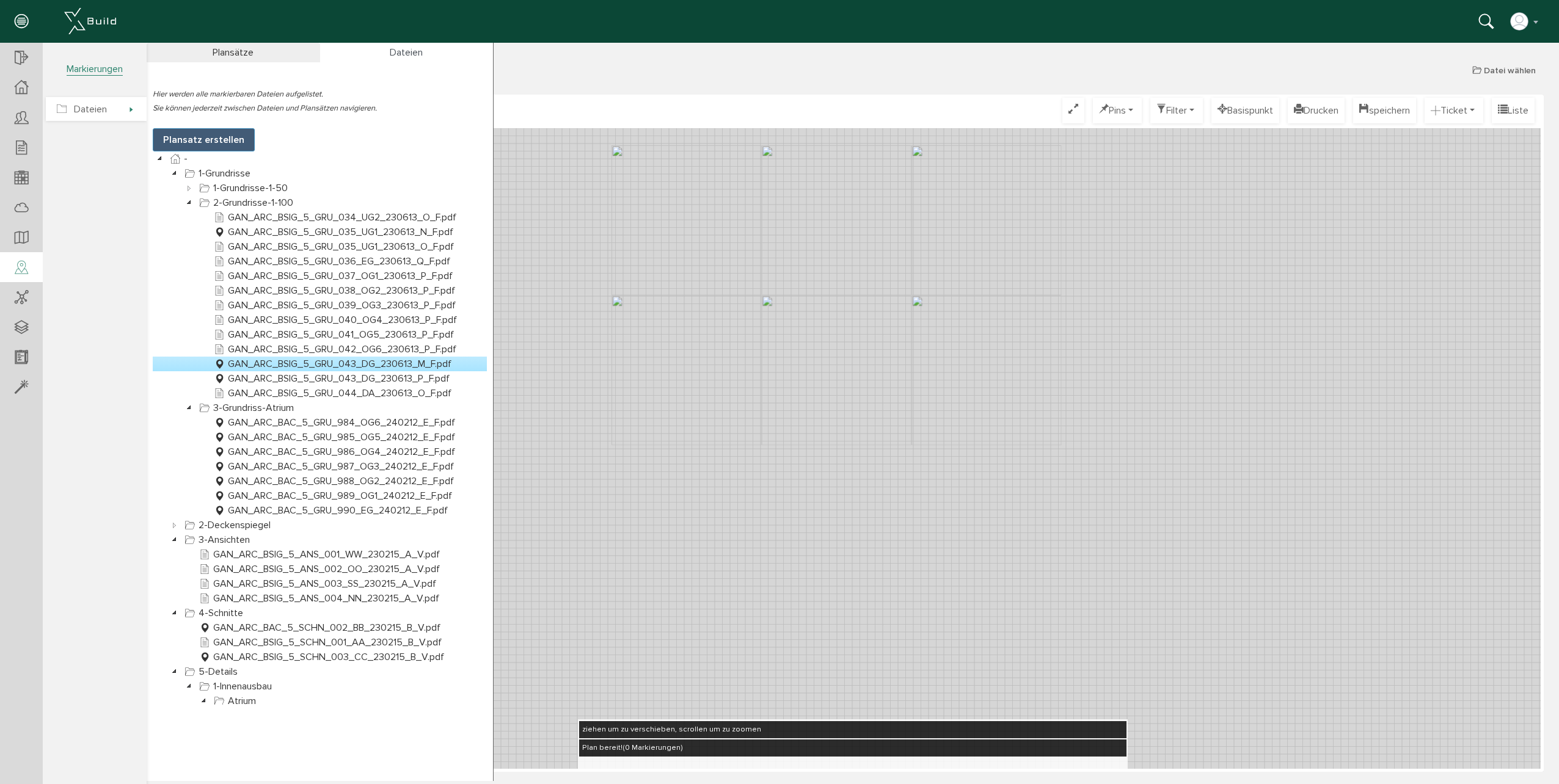
click at [131, 109] on span "Dateien" at bounding box center [96, 109] width 100 height 24
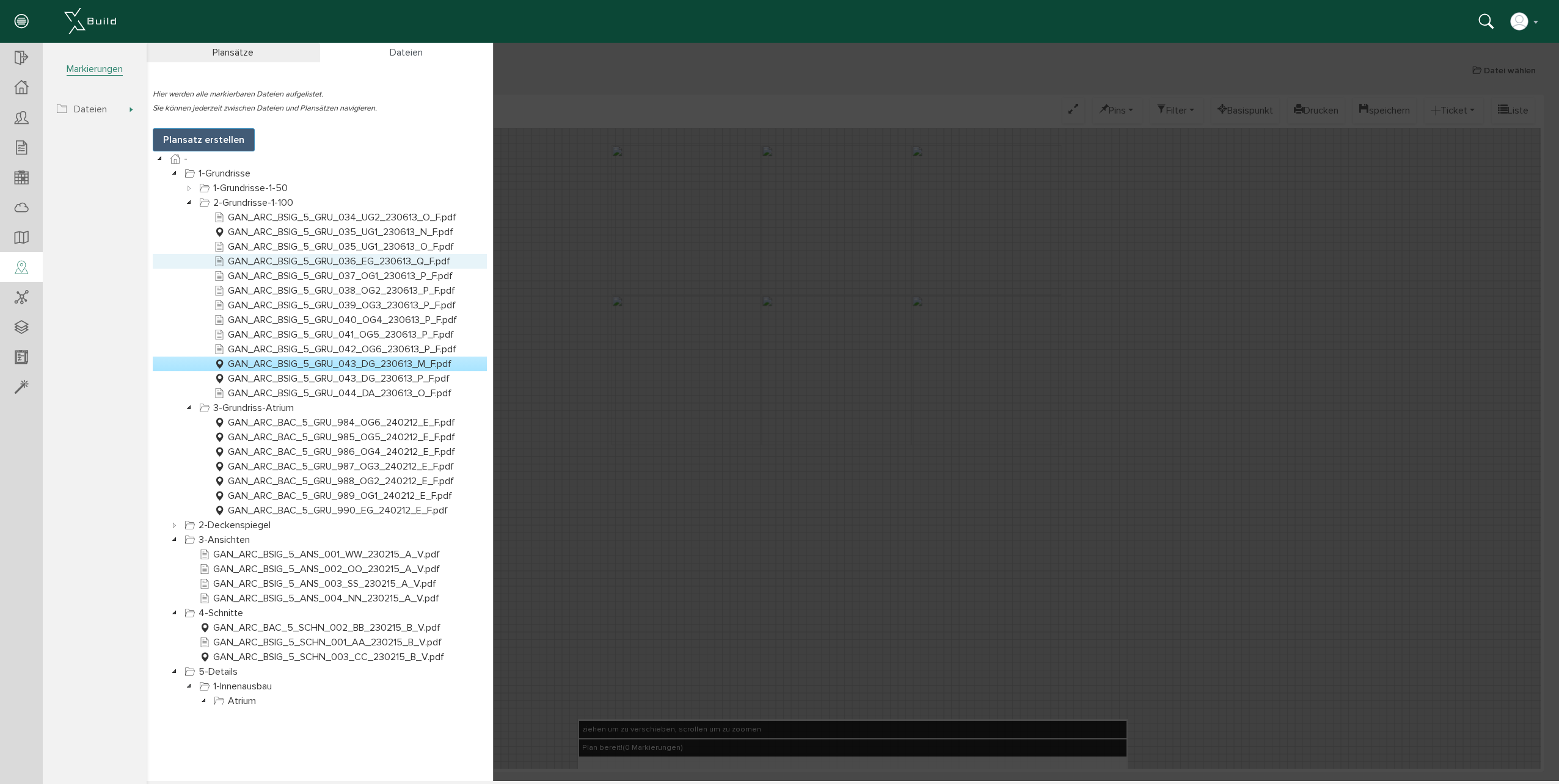
click at [409, 257] on link "GAN_ARC_BSIG_5_GRU_036_EG_230613_Q_F.pdf" at bounding box center [332, 260] width 241 height 14
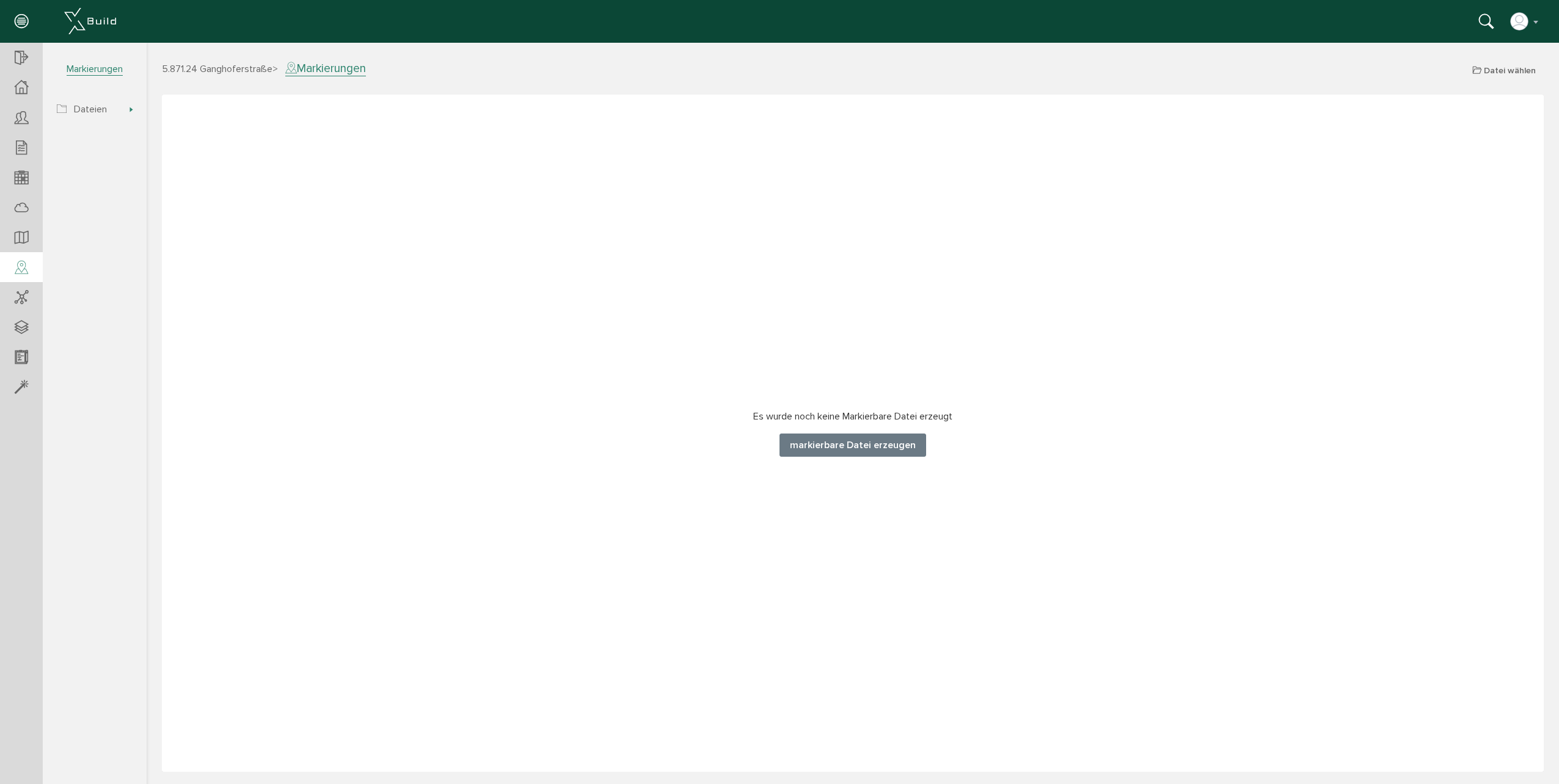
click at [869, 450] on button "markierbare Datei erzeugen" at bounding box center [853, 446] width 147 height 23
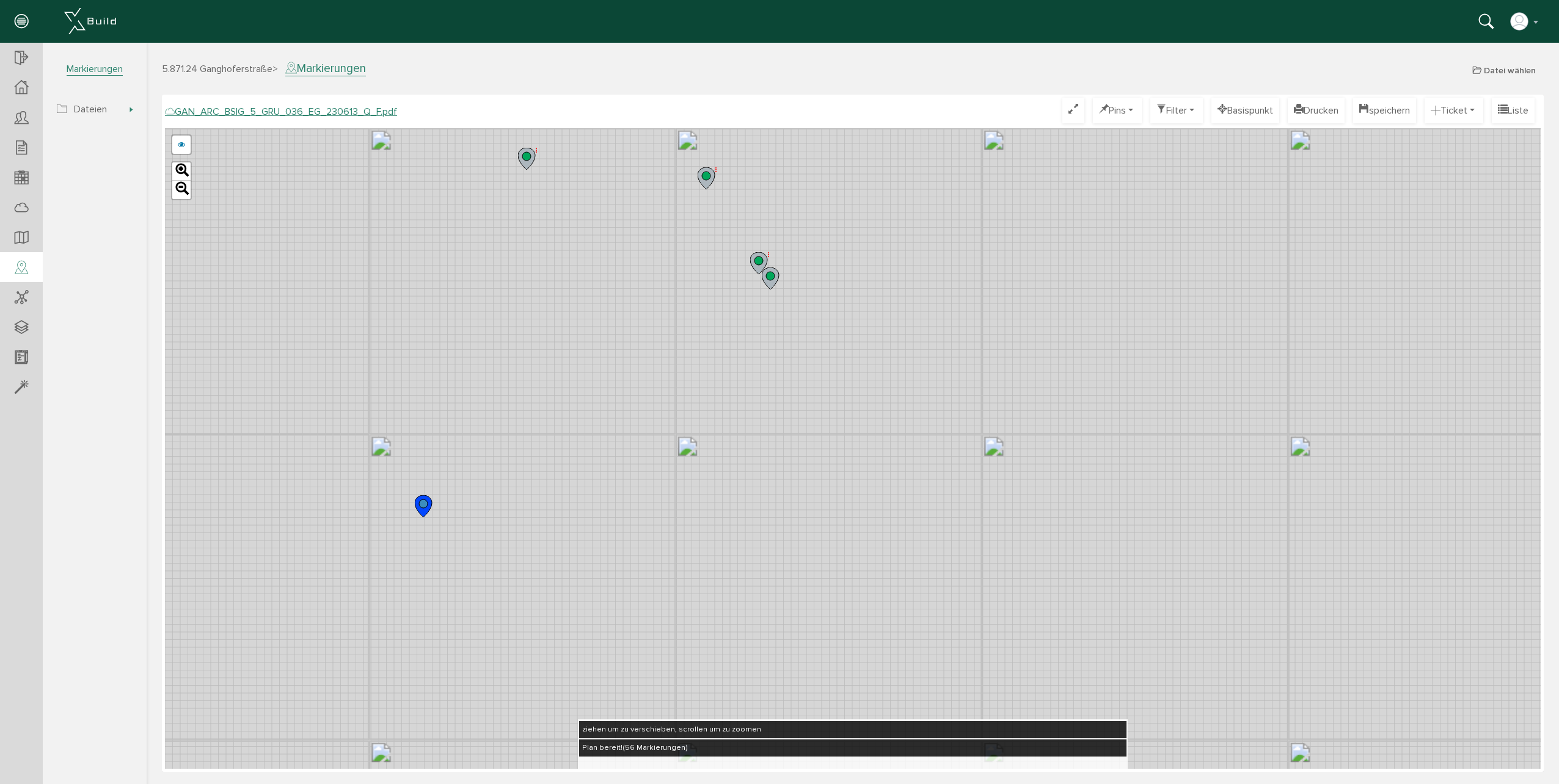
click at [754, 262] on icon at bounding box center [759, 263] width 17 height 22
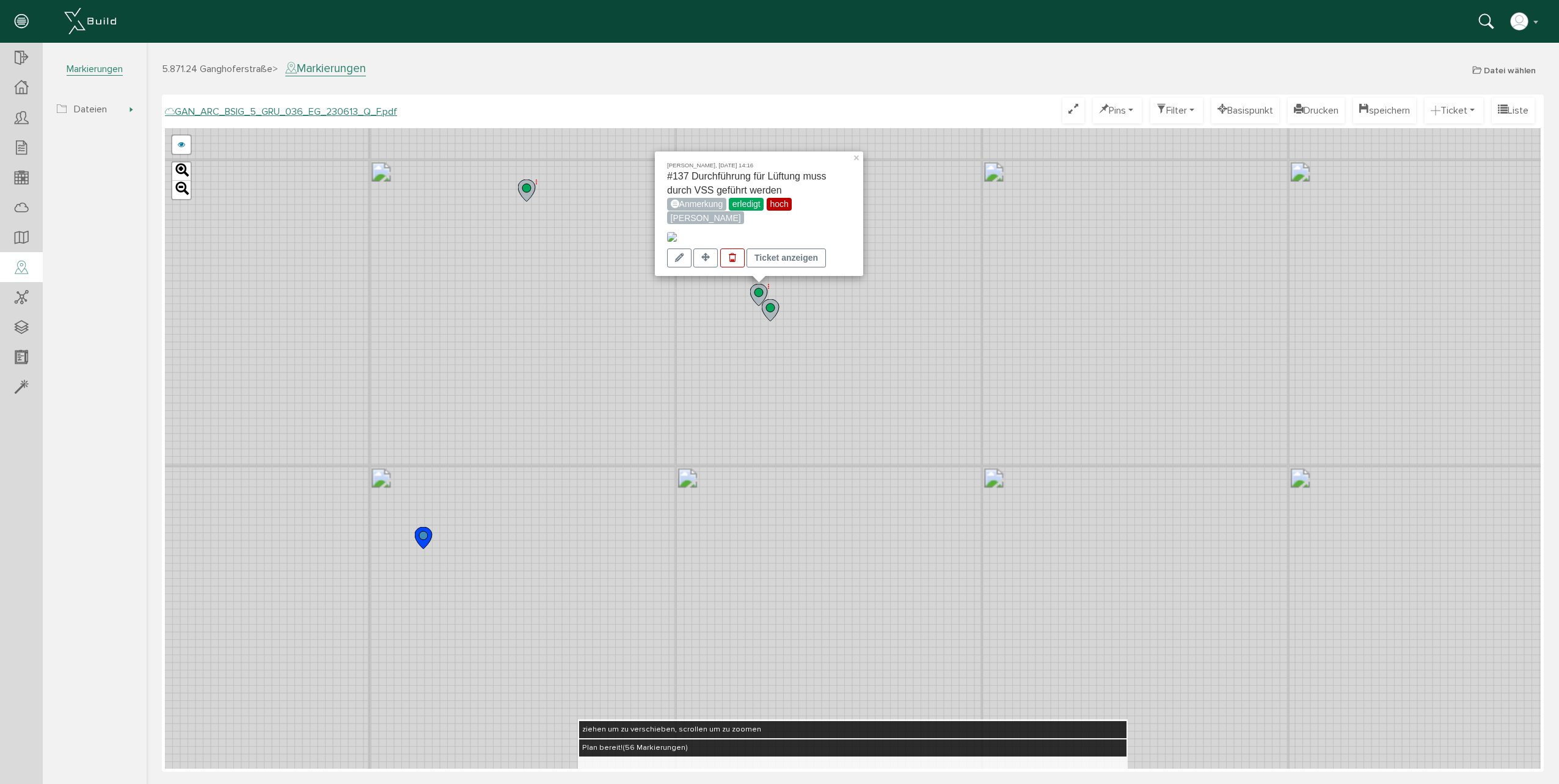
click at [930, 266] on div "Matthias Leupold, 29.09.25 14:16 #137 Durchführung für Lüftung muss durch VSS g…" at bounding box center [853, 448] width 1376 height 640
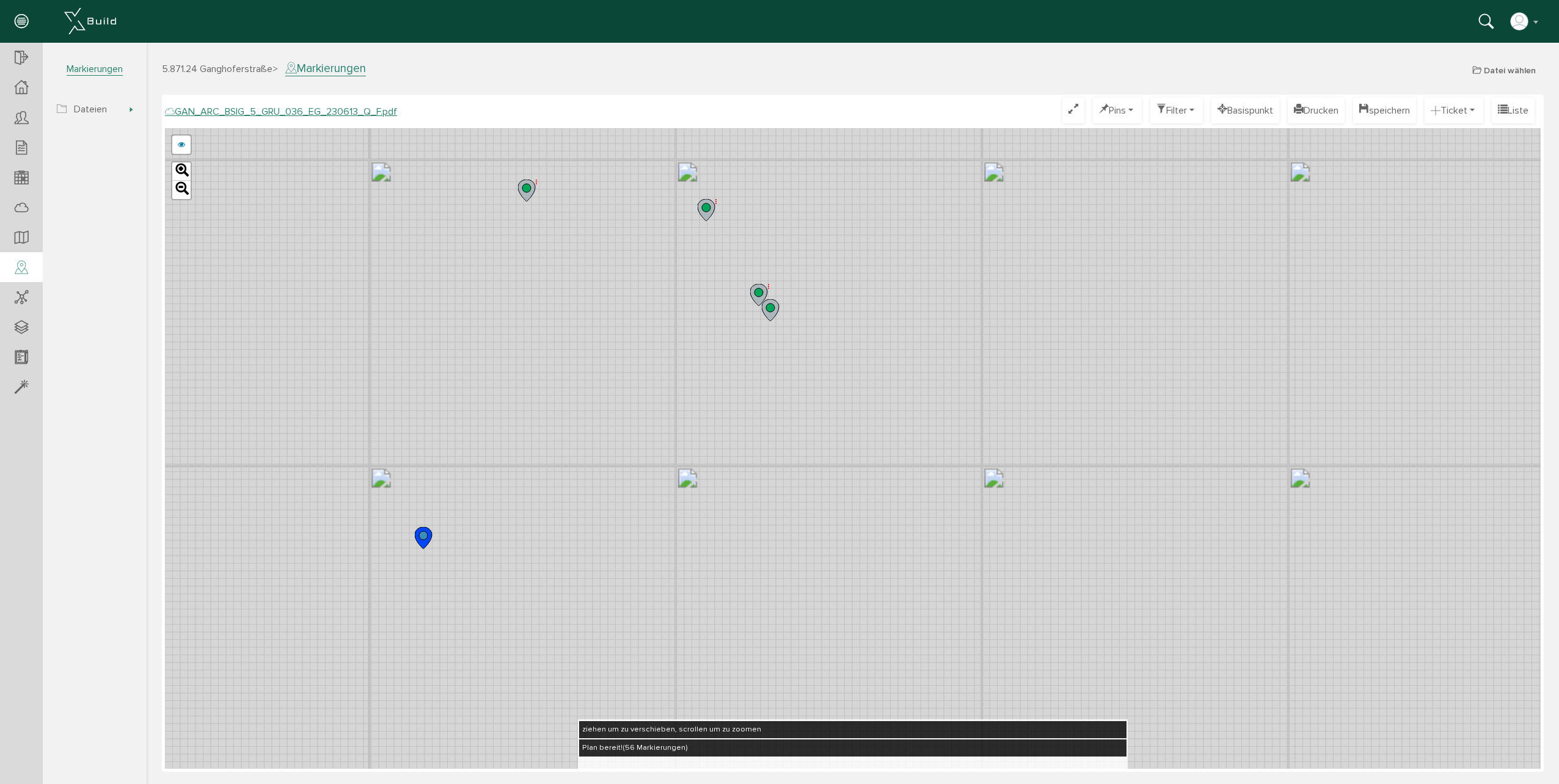
click at [774, 322] on icon at bounding box center [772, 311] width 20 height 23
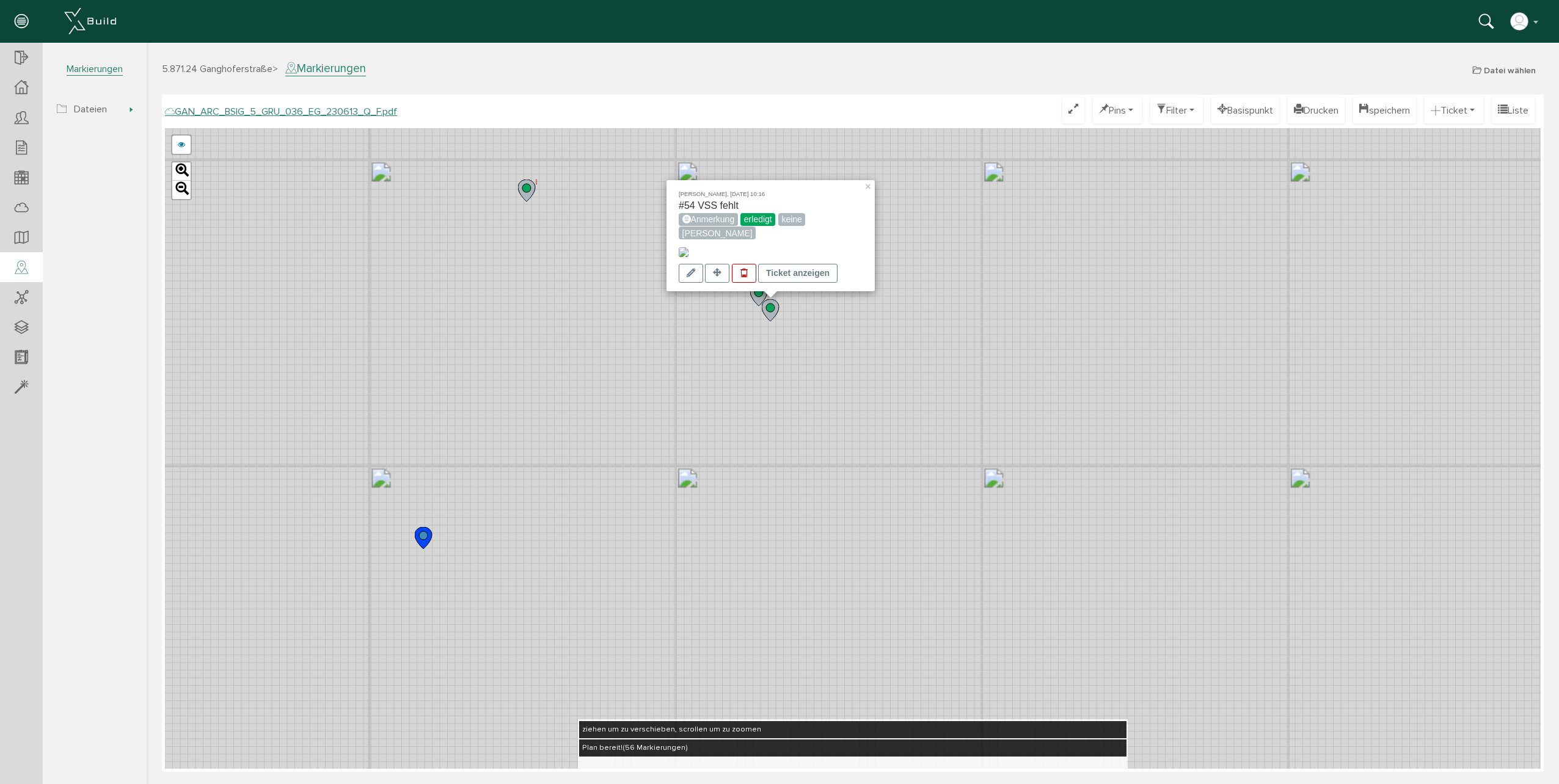
click at [833, 331] on div "Matthias Leupold, 11.09.25 10:16 #54 VSS fehlt Anmerkung erledigt keine Carolin…" at bounding box center [853, 448] width 1376 height 640
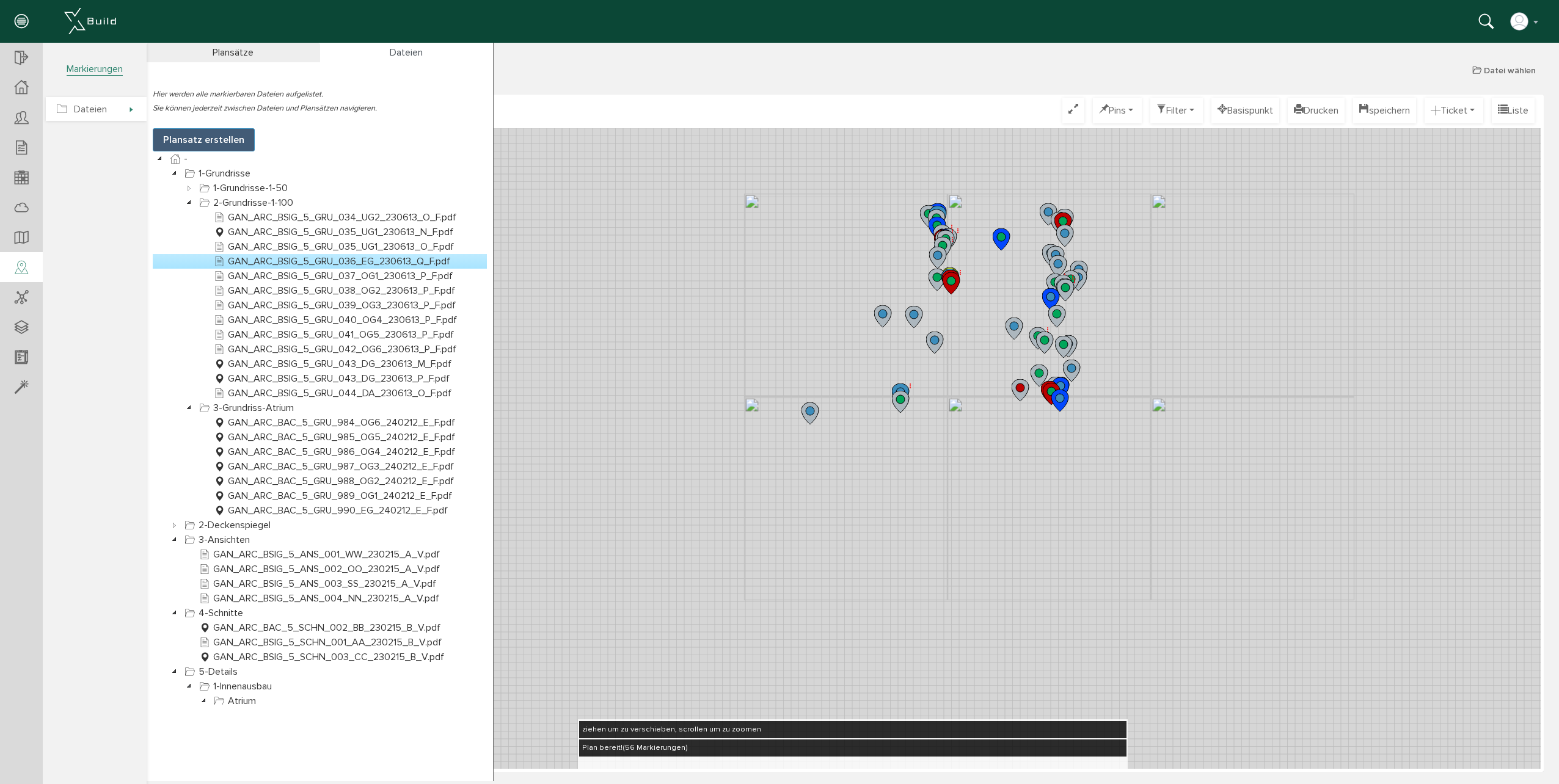
click at [100, 111] on span "Dateien" at bounding box center [91, 109] width 33 height 13
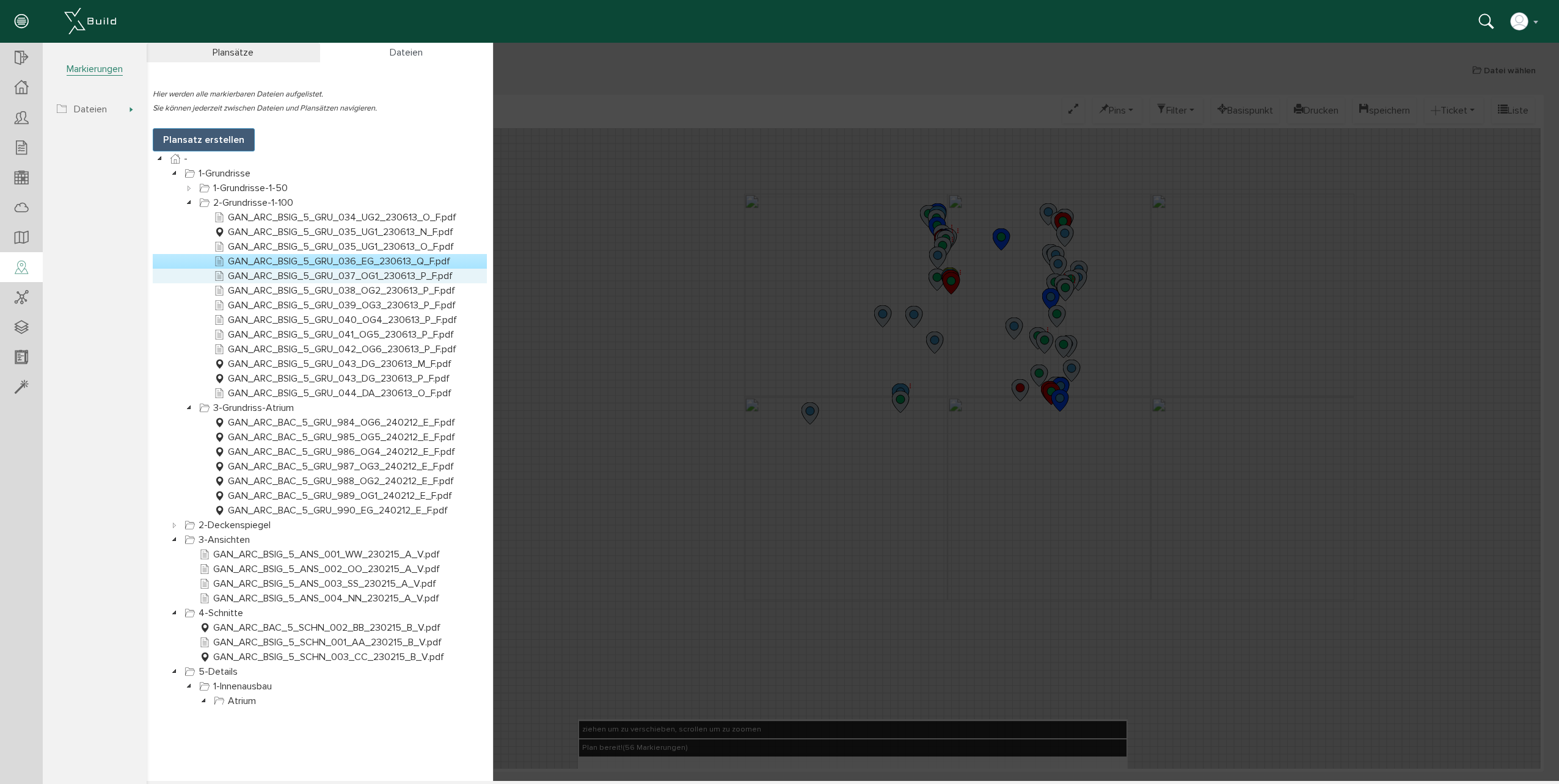
click at [278, 278] on link "GAN_ARC_BSIG_5_GRU_037_OG1_230613_P_F.pdf" at bounding box center [333, 276] width 244 height 14
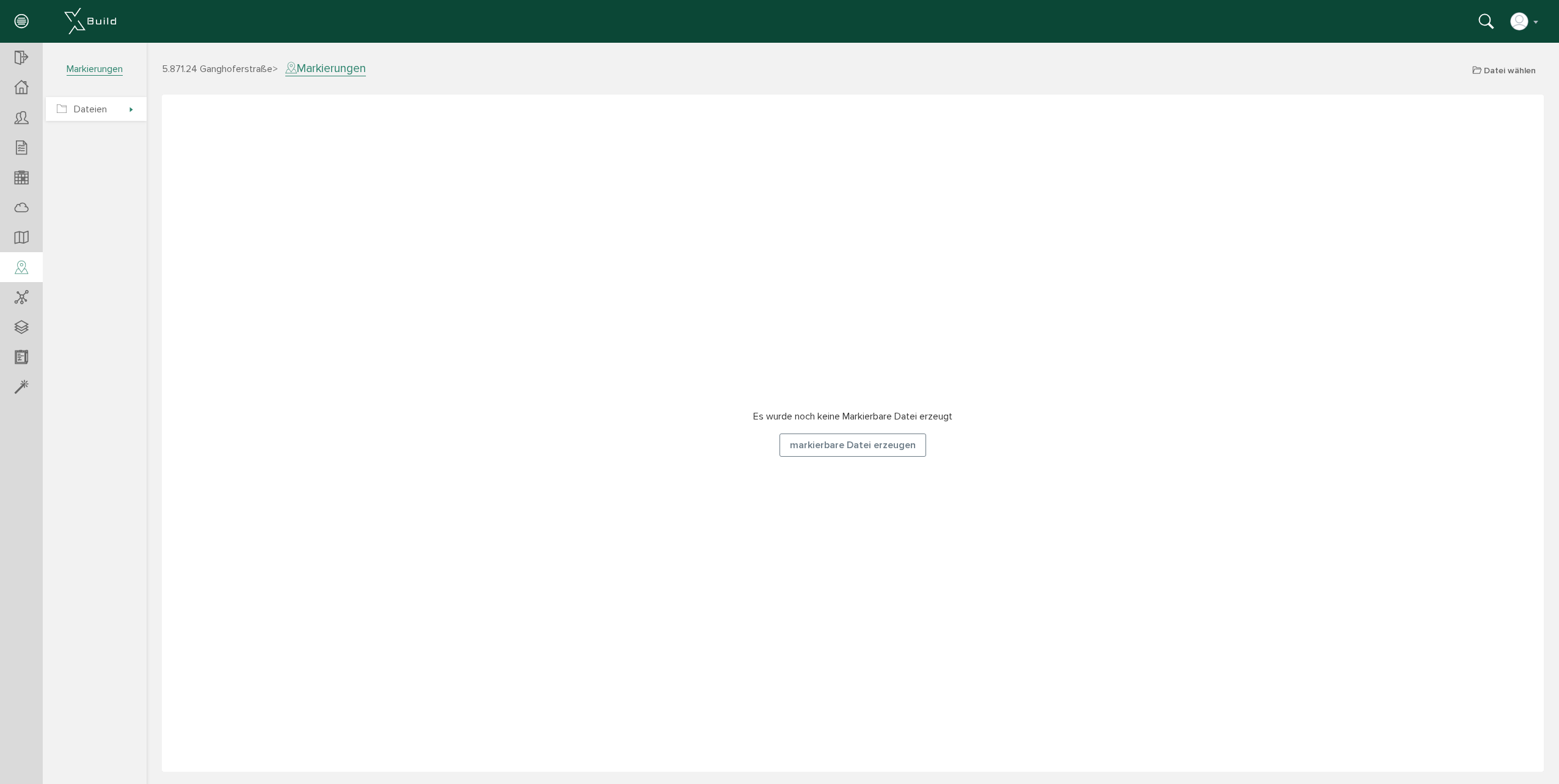
click at [120, 111] on span "Dateien" at bounding box center [96, 109] width 100 height 24
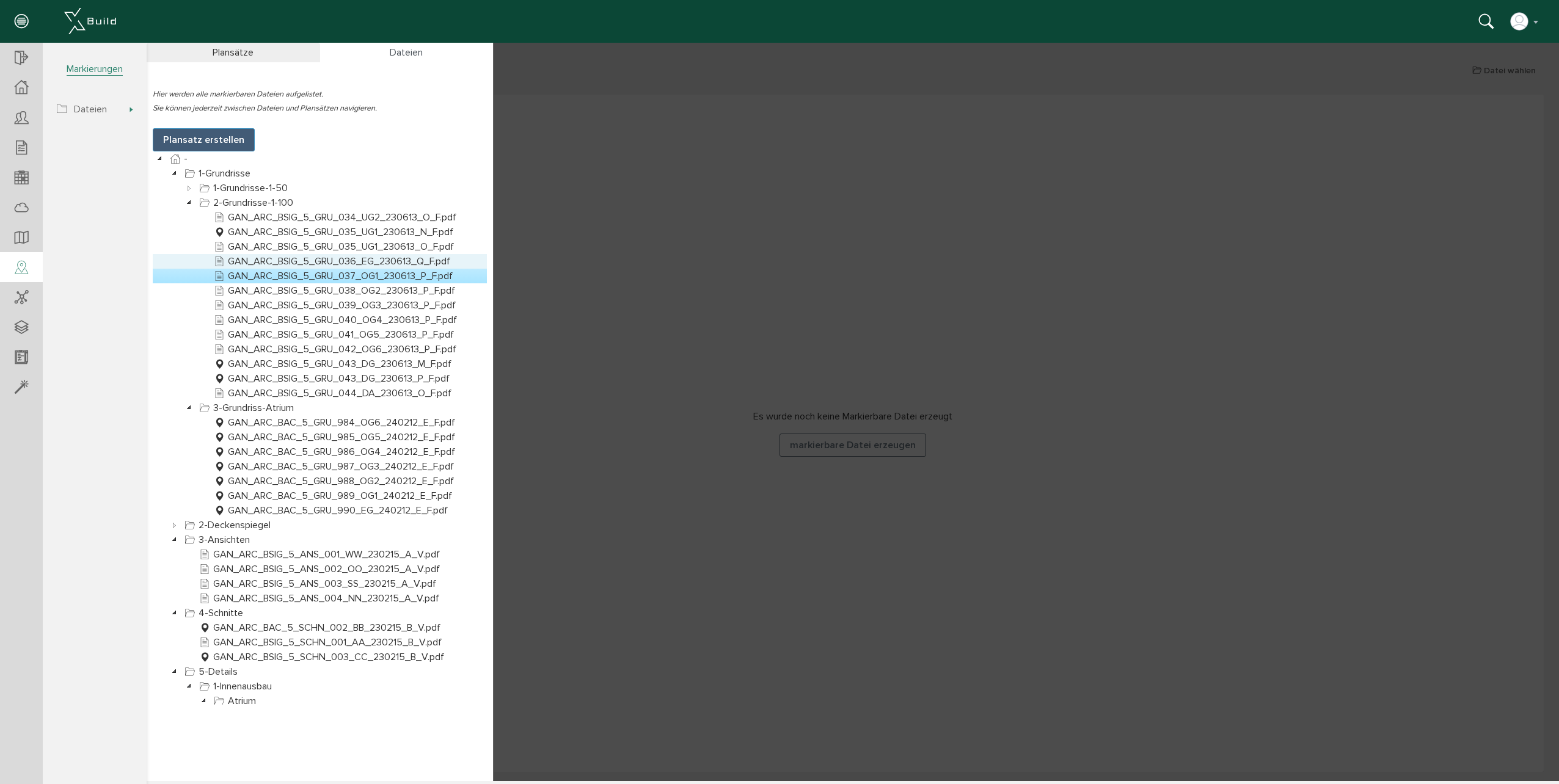
click at [270, 260] on link "GAN_ARC_BSIG_5_GRU_036_EG_230613_Q_F.pdf" at bounding box center [332, 260] width 241 height 14
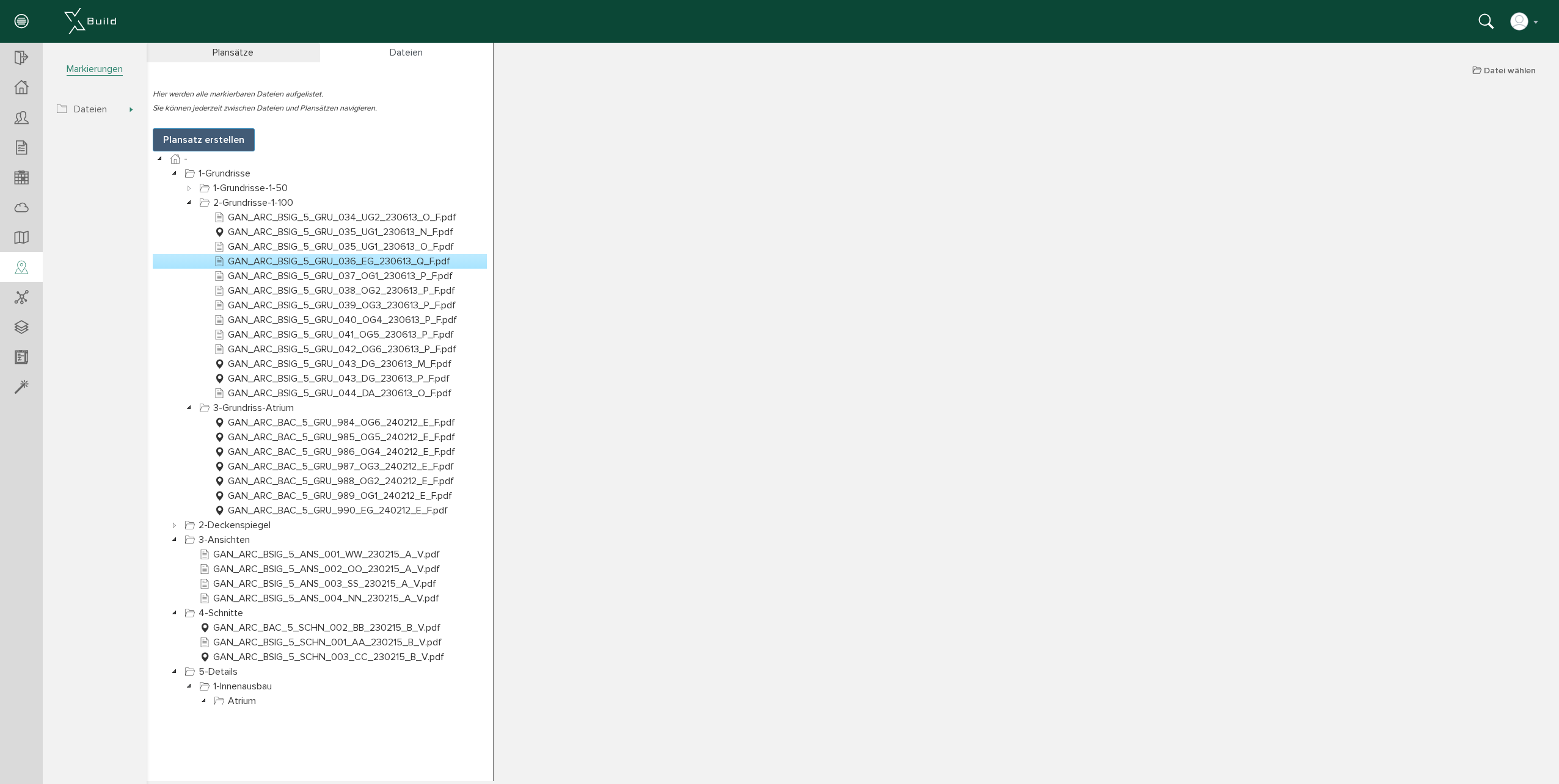
click at [379, 262] on link "GAN_ARC_BSIG_5_GRU_036_EG_230613_Q_F.pdf" at bounding box center [332, 260] width 241 height 14
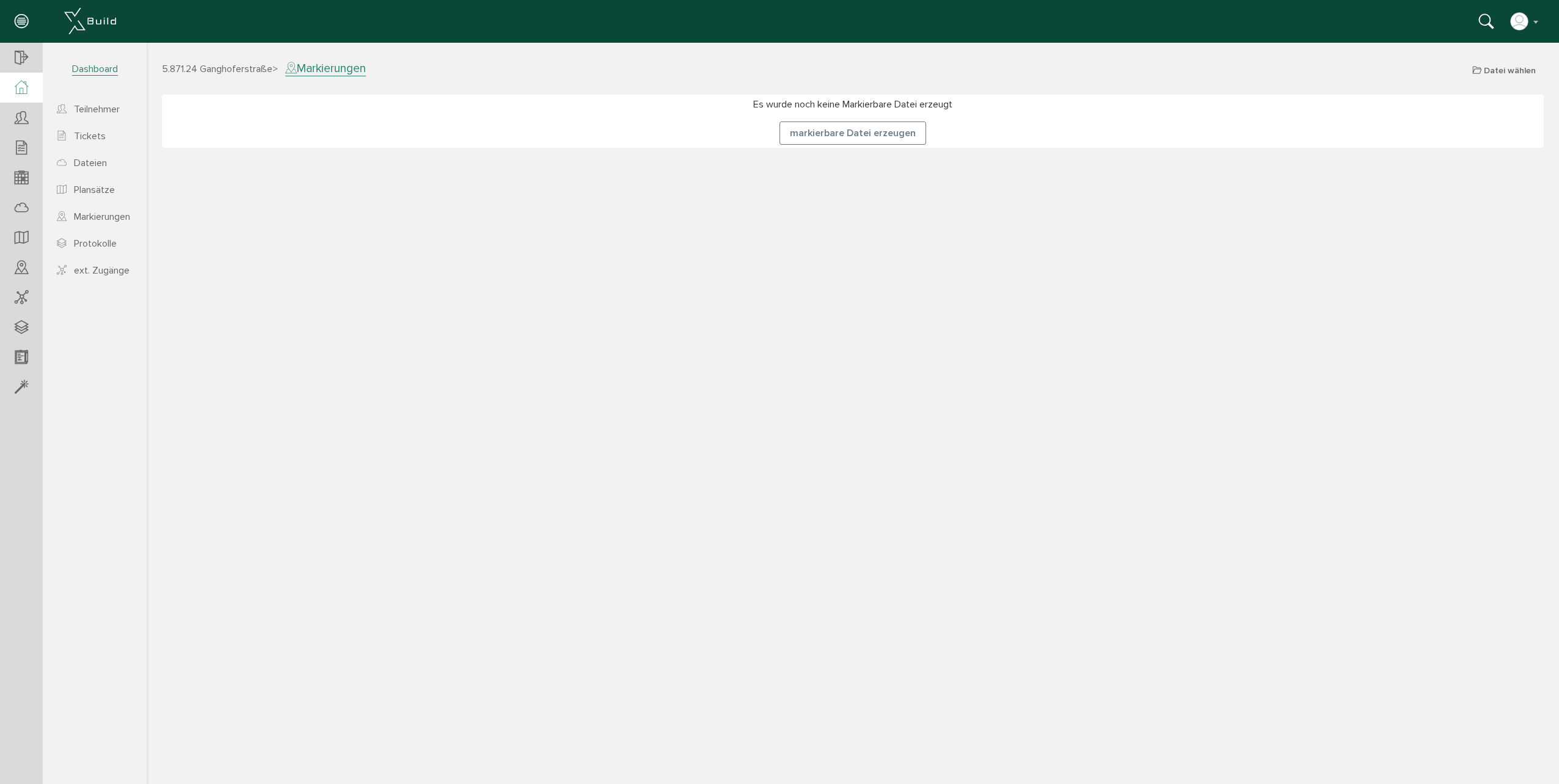
click at [30, 89] on div at bounding box center [21, 87] width 42 height 30
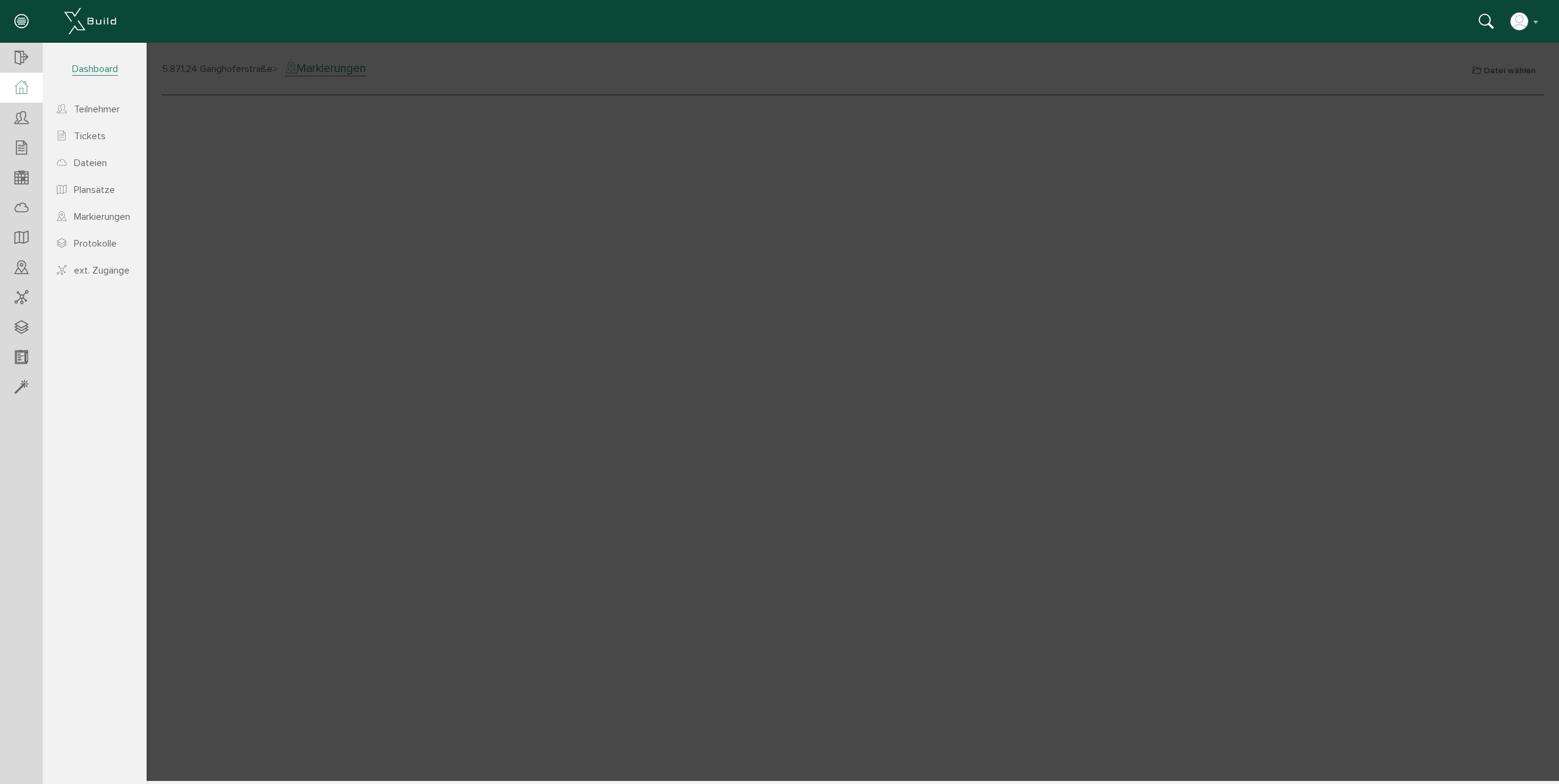
click at [80, 70] on span "Dashboard" at bounding box center [95, 68] width 45 height 13
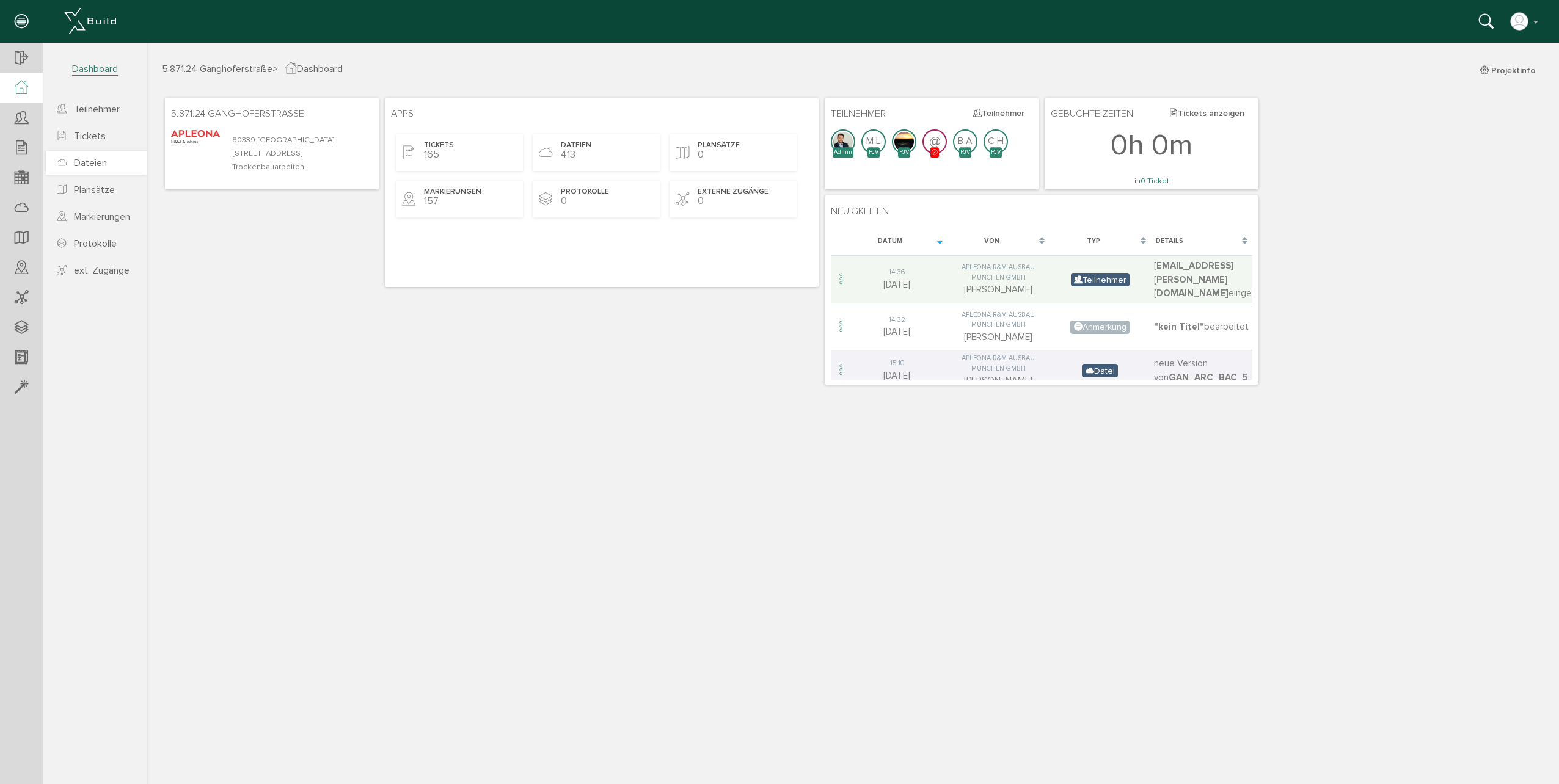
click at [96, 164] on span "Dateien" at bounding box center [91, 163] width 33 height 13
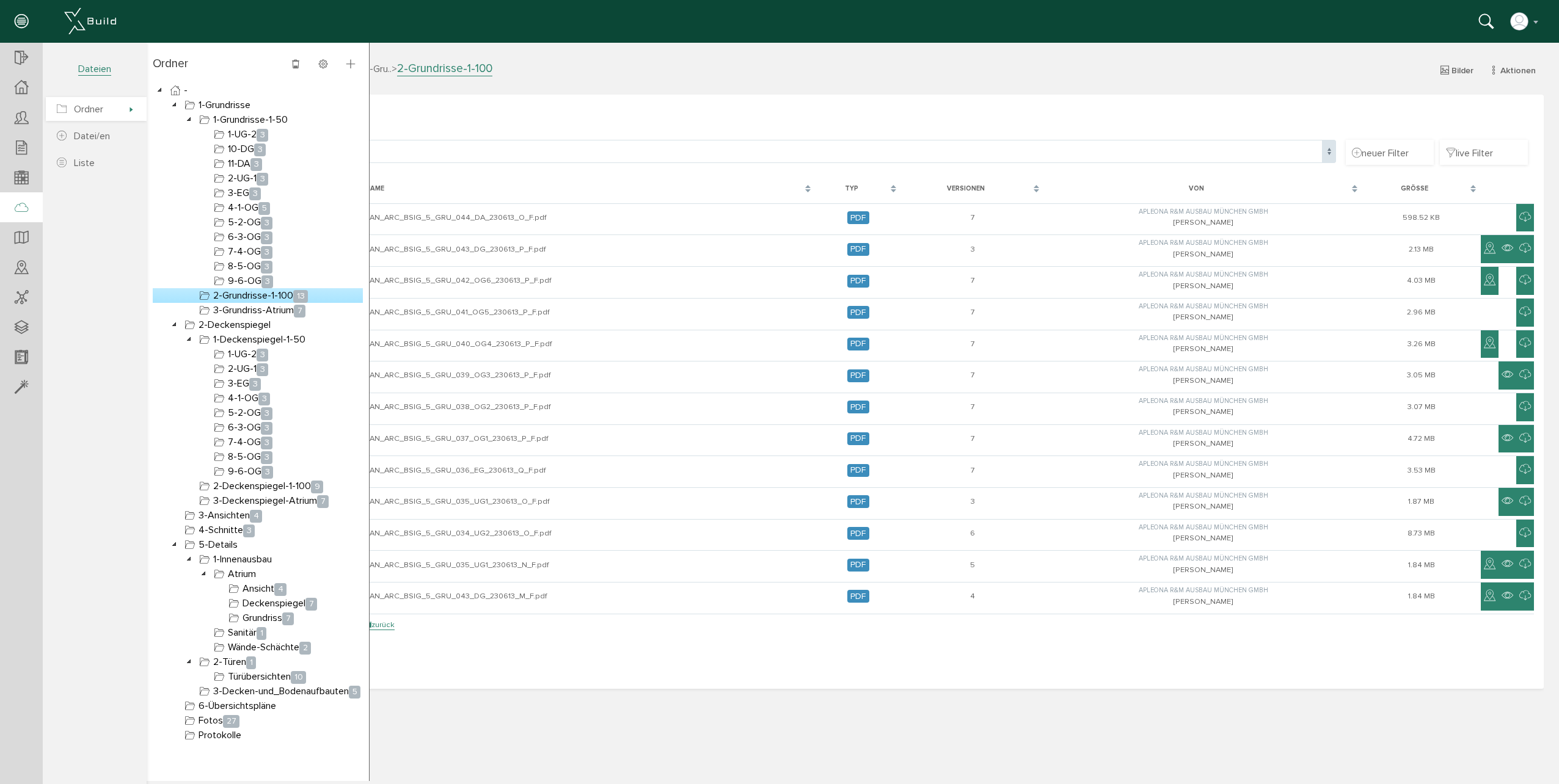
click at [129, 113] on span "Ordner" at bounding box center [96, 109] width 100 height 24
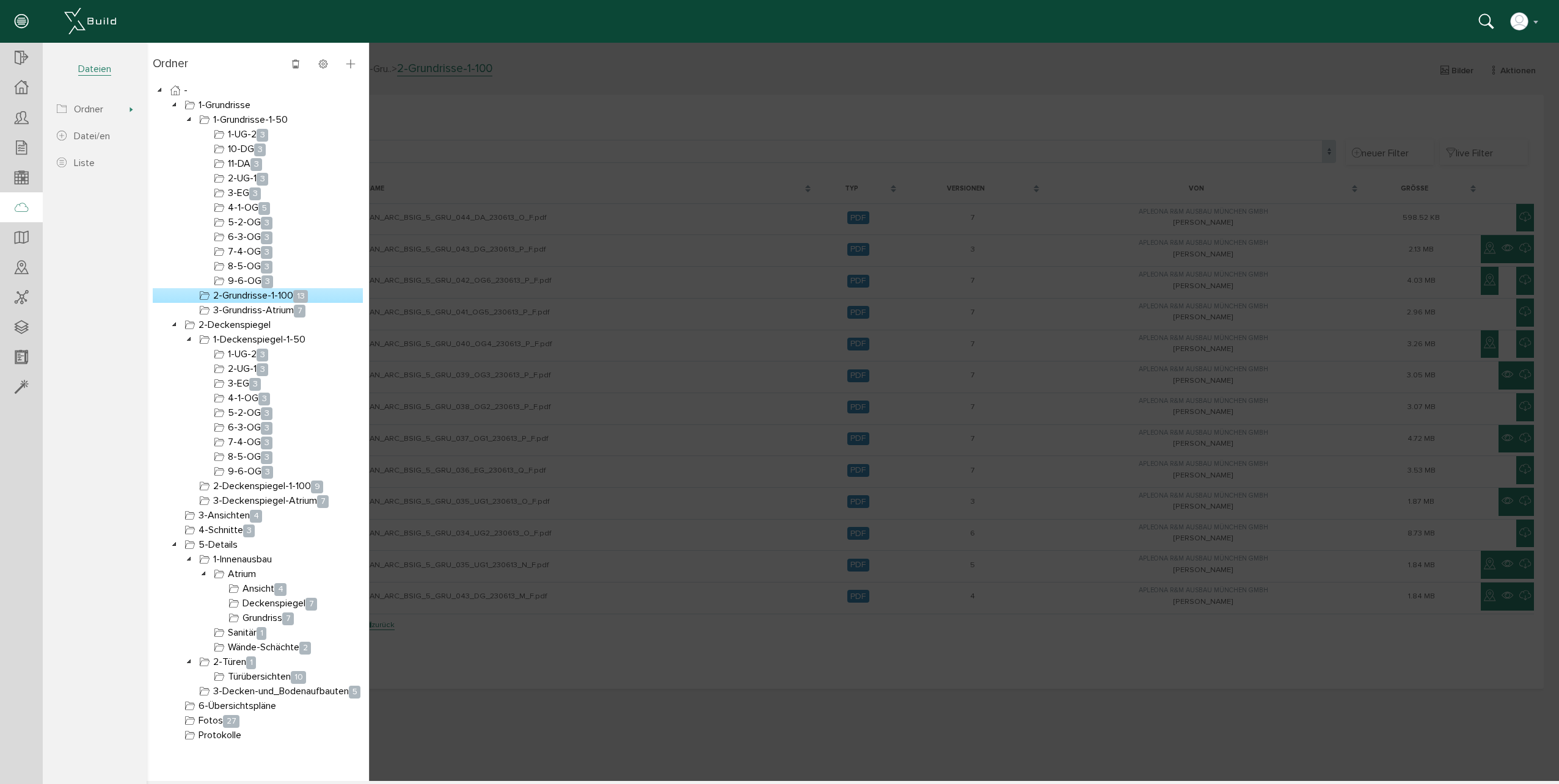
click at [277, 294] on link "2-Grundrisse-1-100 13" at bounding box center [254, 295] width 114 height 14
click at [679, 262] on div at bounding box center [853, 412] width 1412 height 739
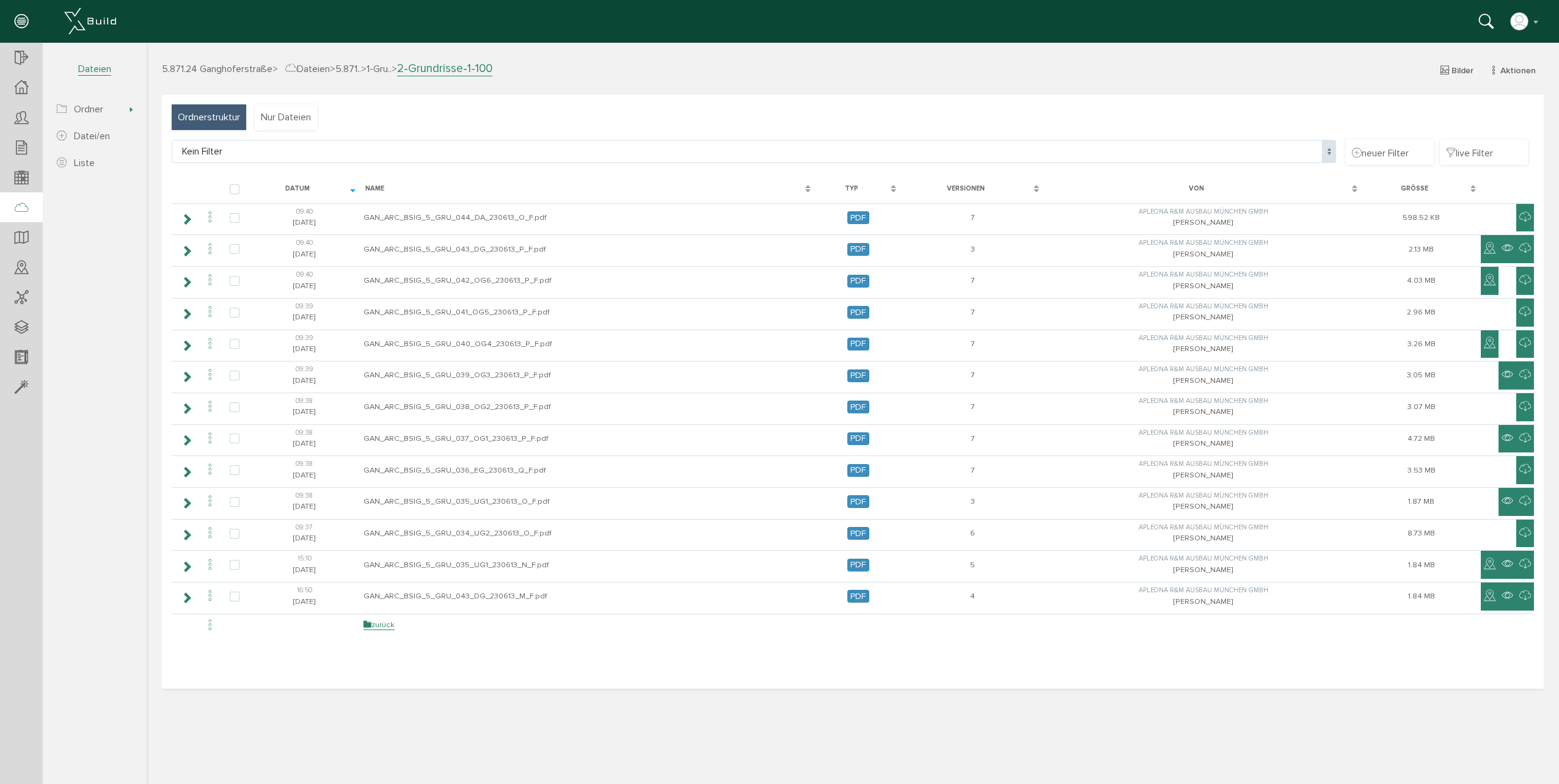
click at [214, 115] on span "Ordnerstruktur" at bounding box center [208, 118] width 63 height 14
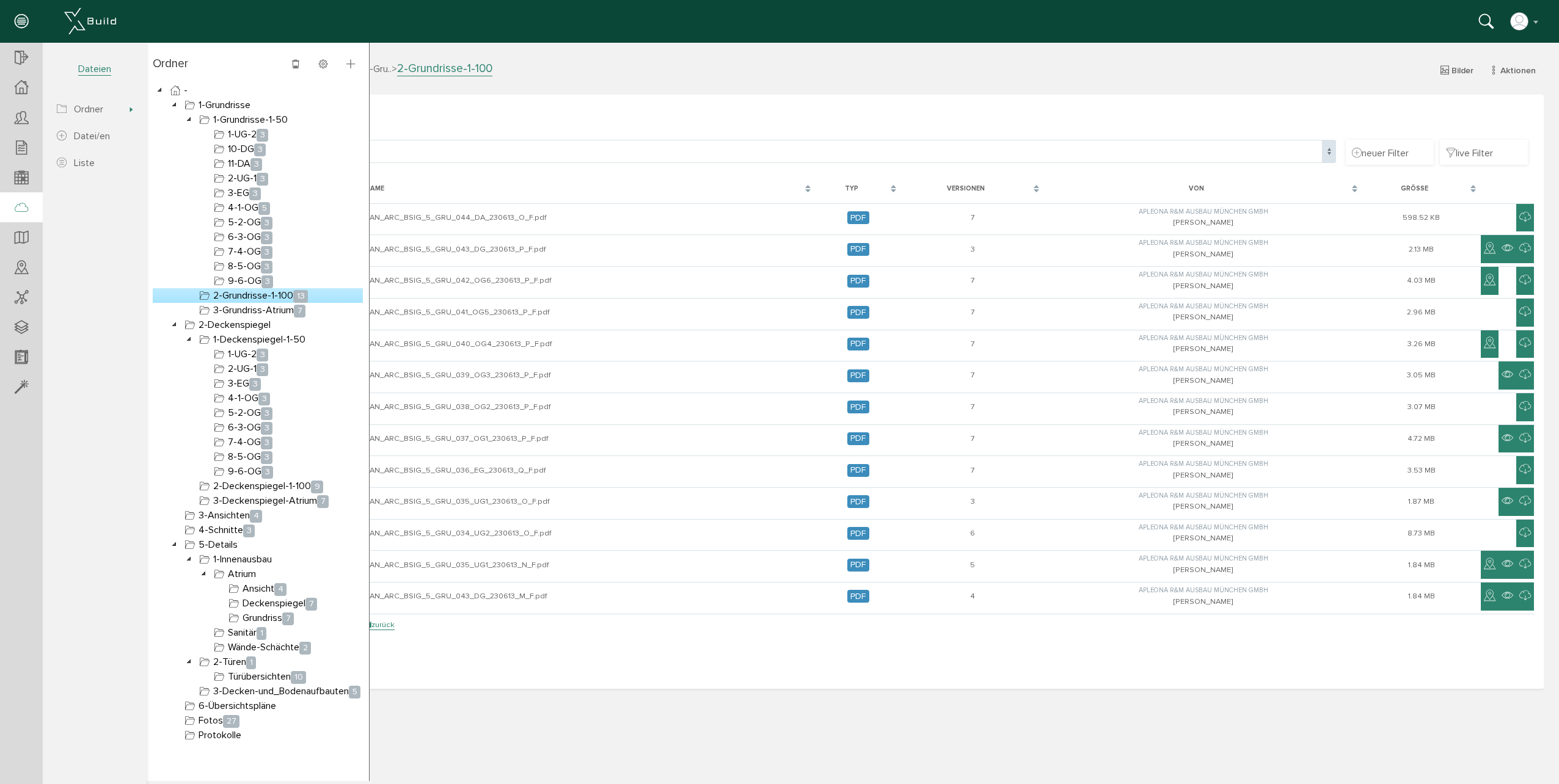
click at [256, 297] on link "2-Grundrisse-1-100 13" at bounding box center [254, 295] width 114 height 14
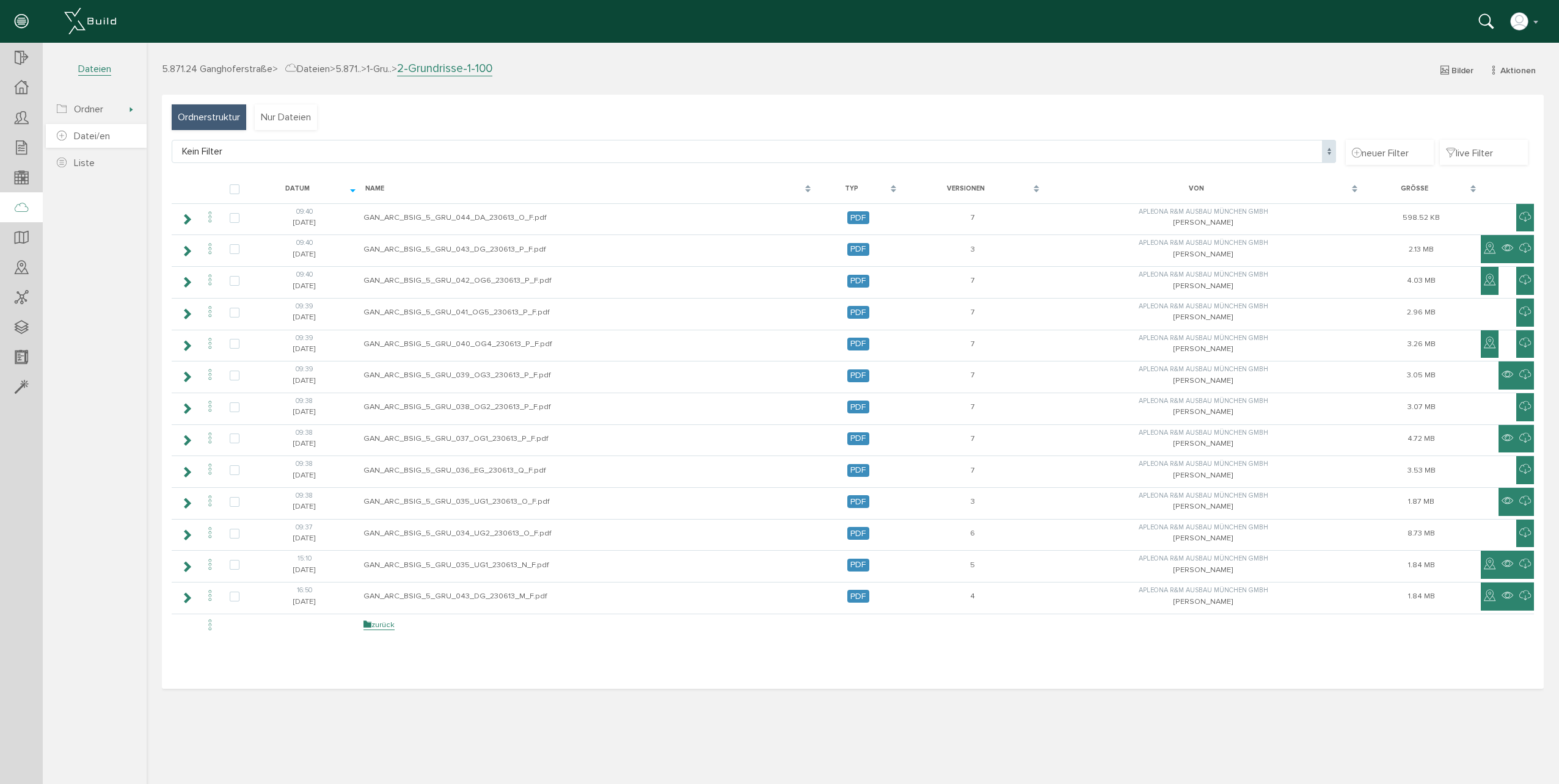
click at [84, 133] on span "Datei/en" at bounding box center [92, 136] width 36 height 13
select select "D-66c8675a426238_73501155"
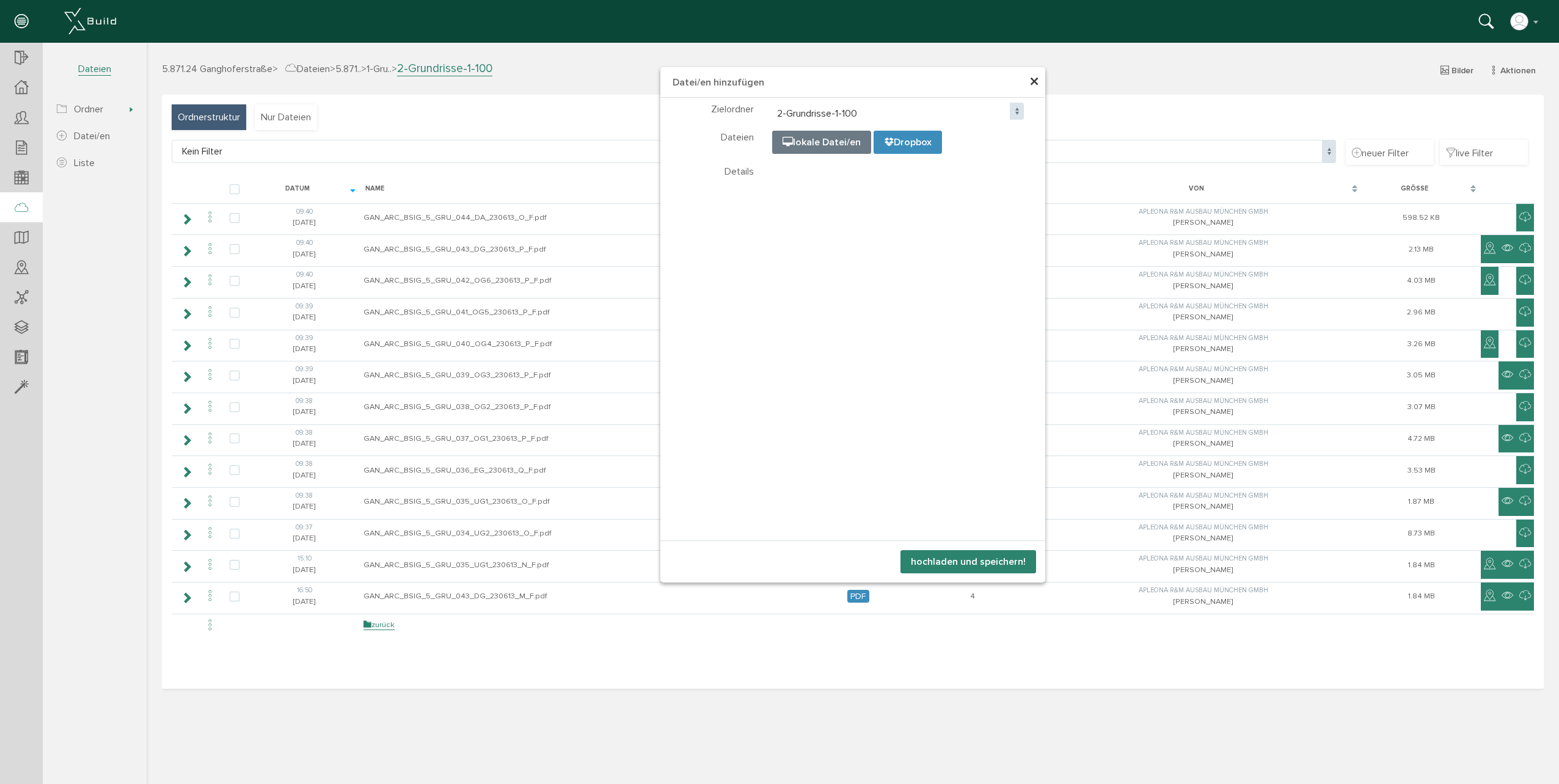
select select "D-66c8675a426238_73501155"
click at [1041, 79] on h4 "Datei/en hinzufügen" at bounding box center [853, 83] width 385 height 31
click at [1033, 84] on span "×" at bounding box center [1034, 82] width 10 height 24
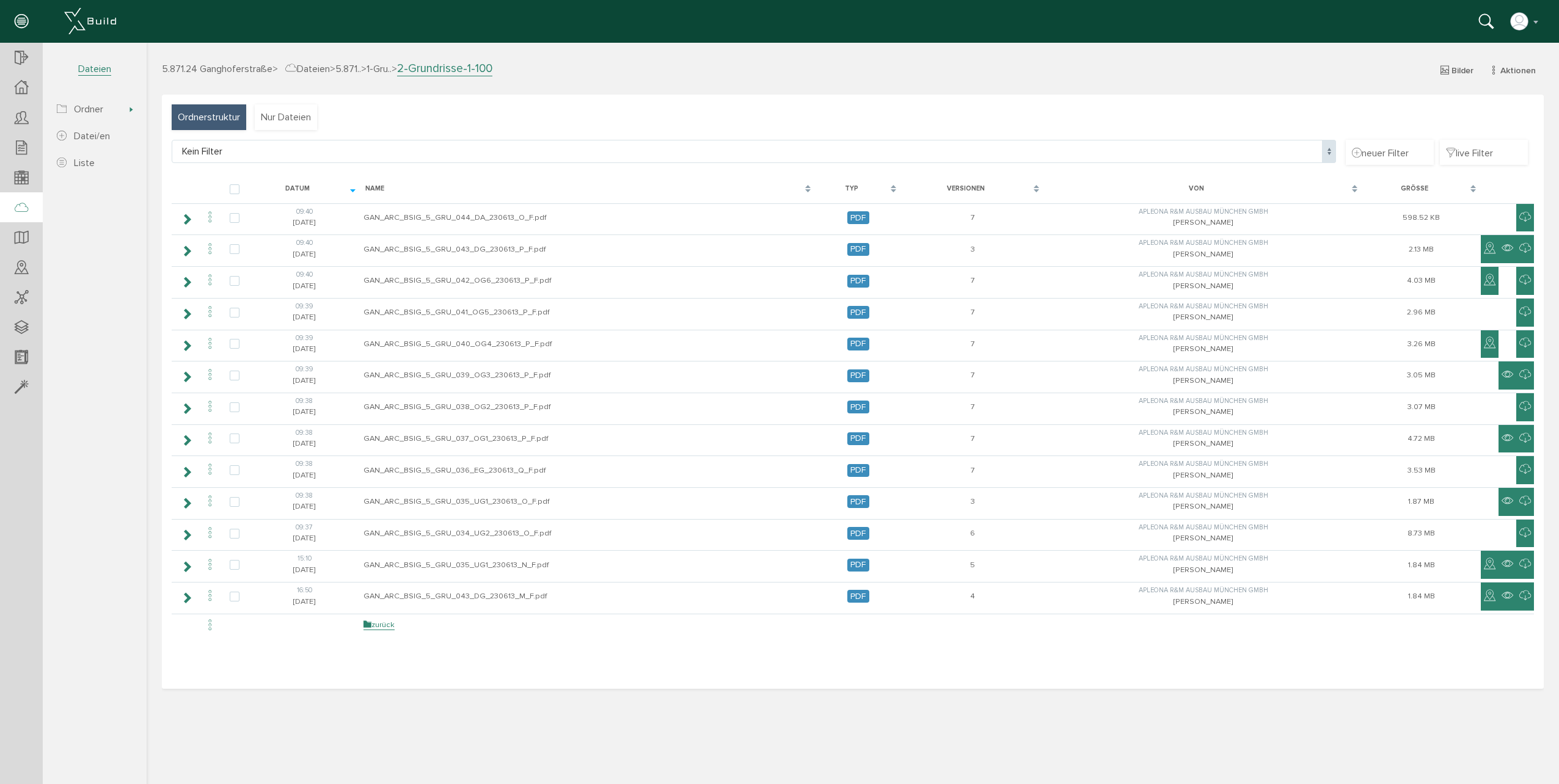
drag, startPoint x: 284, startPoint y: 104, endPoint x: 282, endPoint y: 118, distance: 14.1
click at [284, 104] on div "Ordnerstruktur Nur Dateien Kein Filter Kein Filter neuer Filter live Filter [PE…" at bounding box center [853, 392] width 1382 height 594
click at [281, 121] on span "Nur Dateien" at bounding box center [286, 118] width 50 height 14
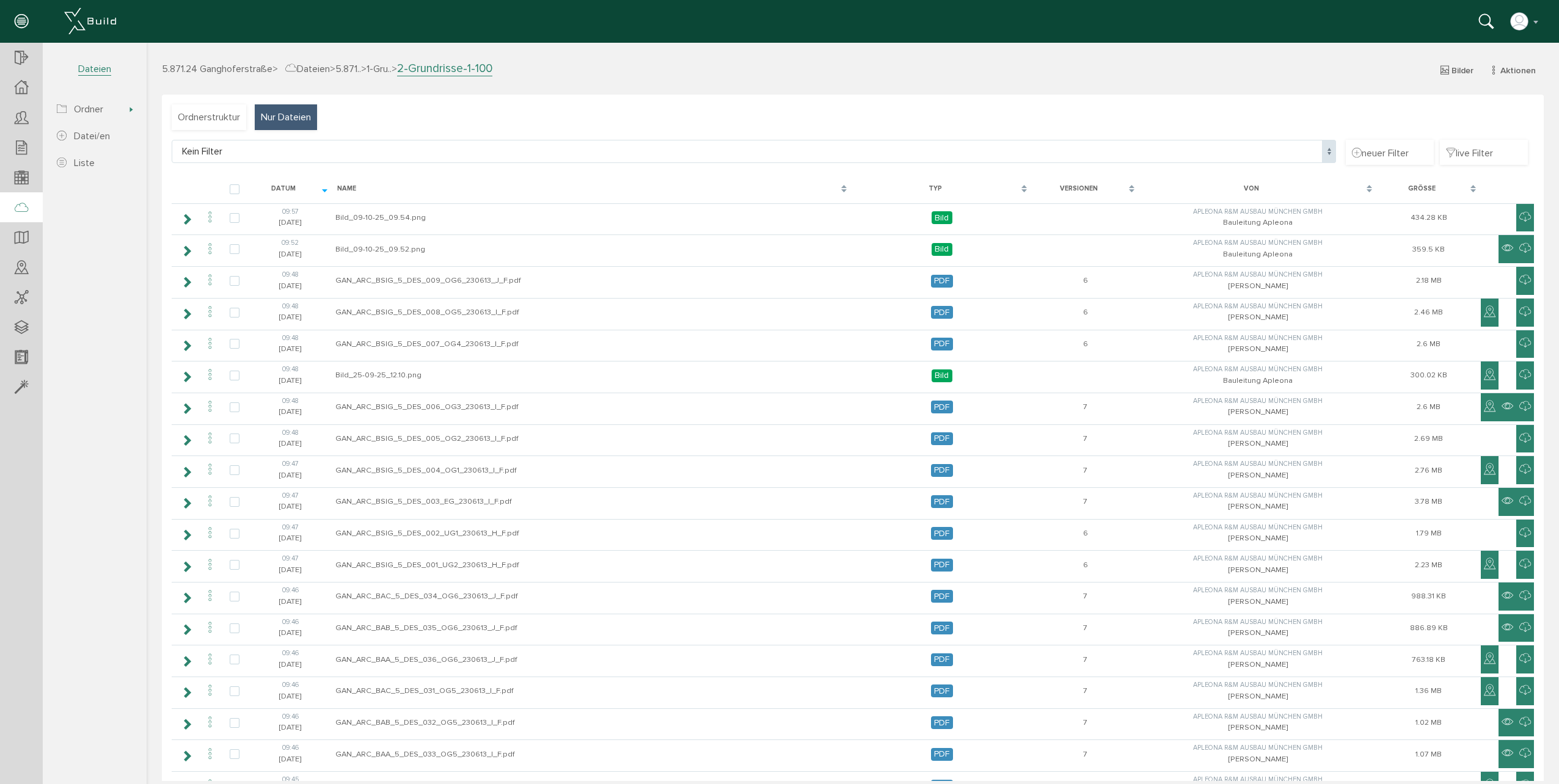
click at [286, 106] on div "Nur Dateien" at bounding box center [286, 117] width 63 height 26
click at [217, 108] on div "Ordnerstruktur" at bounding box center [208, 117] width 74 height 26
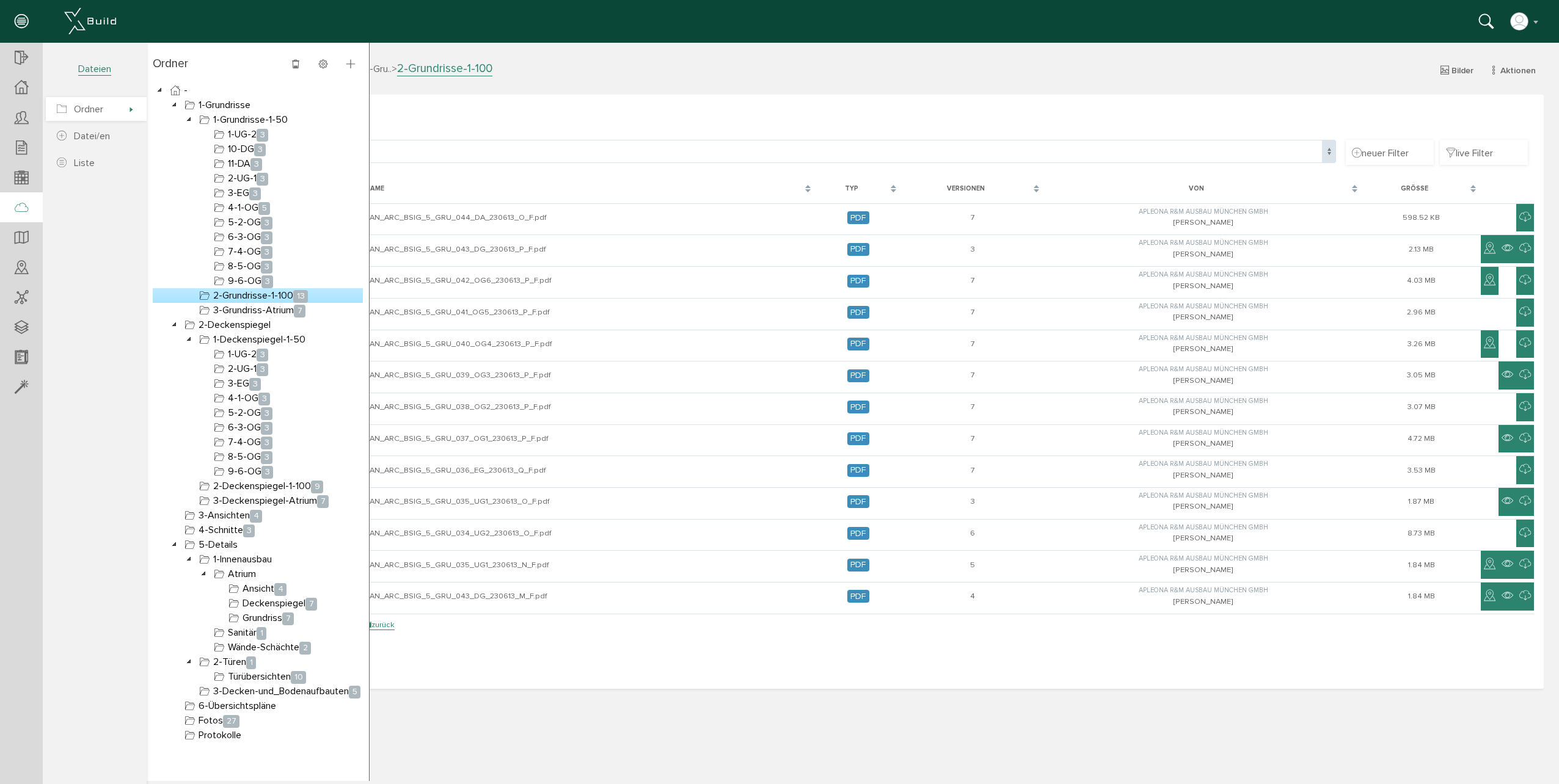
click at [121, 114] on span "Ordner" at bounding box center [96, 109] width 100 height 24
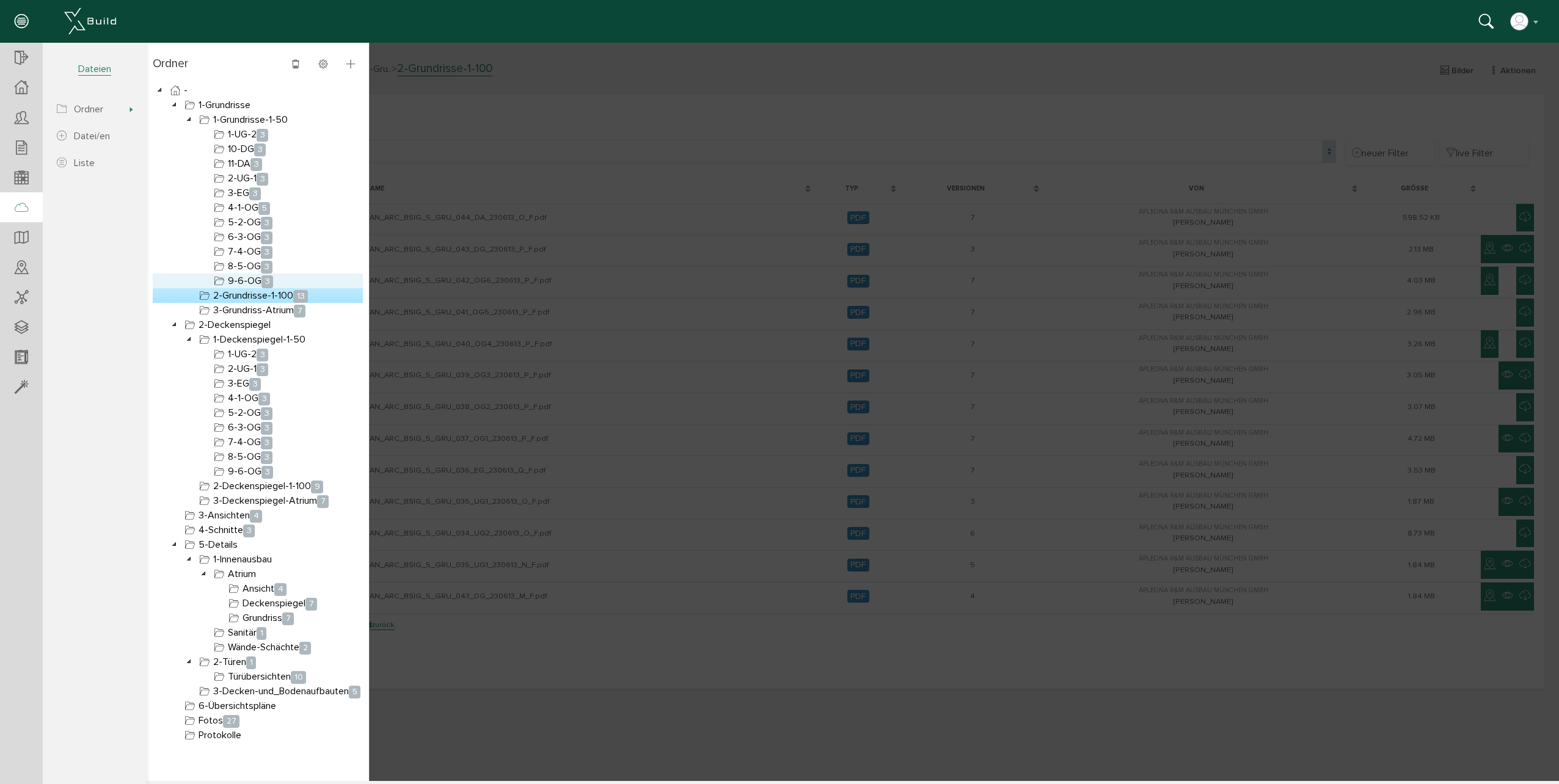
click at [246, 286] on link "9-6-OG 3" at bounding box center [243, 281] width 64 height 14
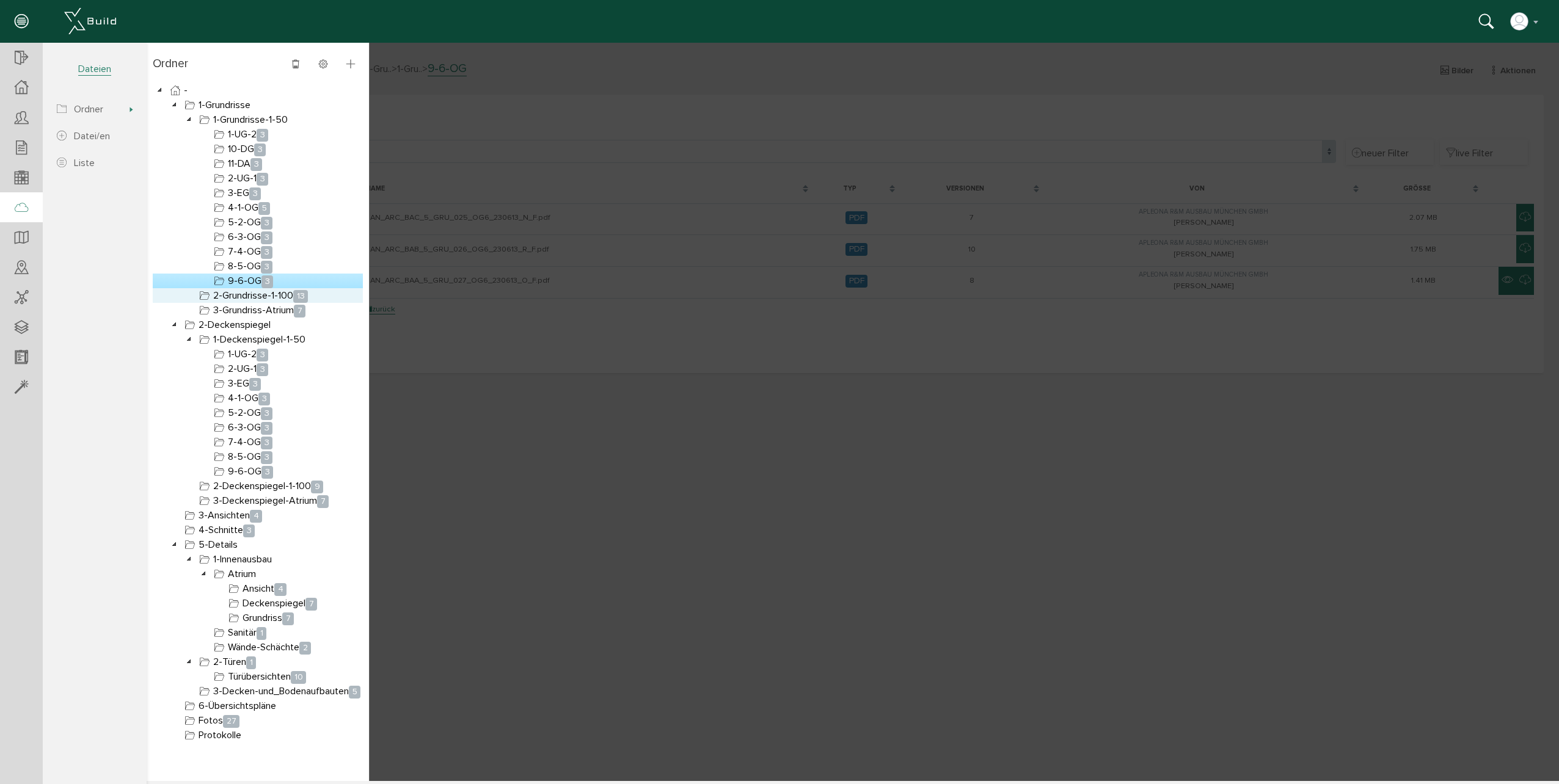
click at [246, 297] on link "2-Grundrisse-1-100 13" at bounding box center [254, 295] width 114 height 14
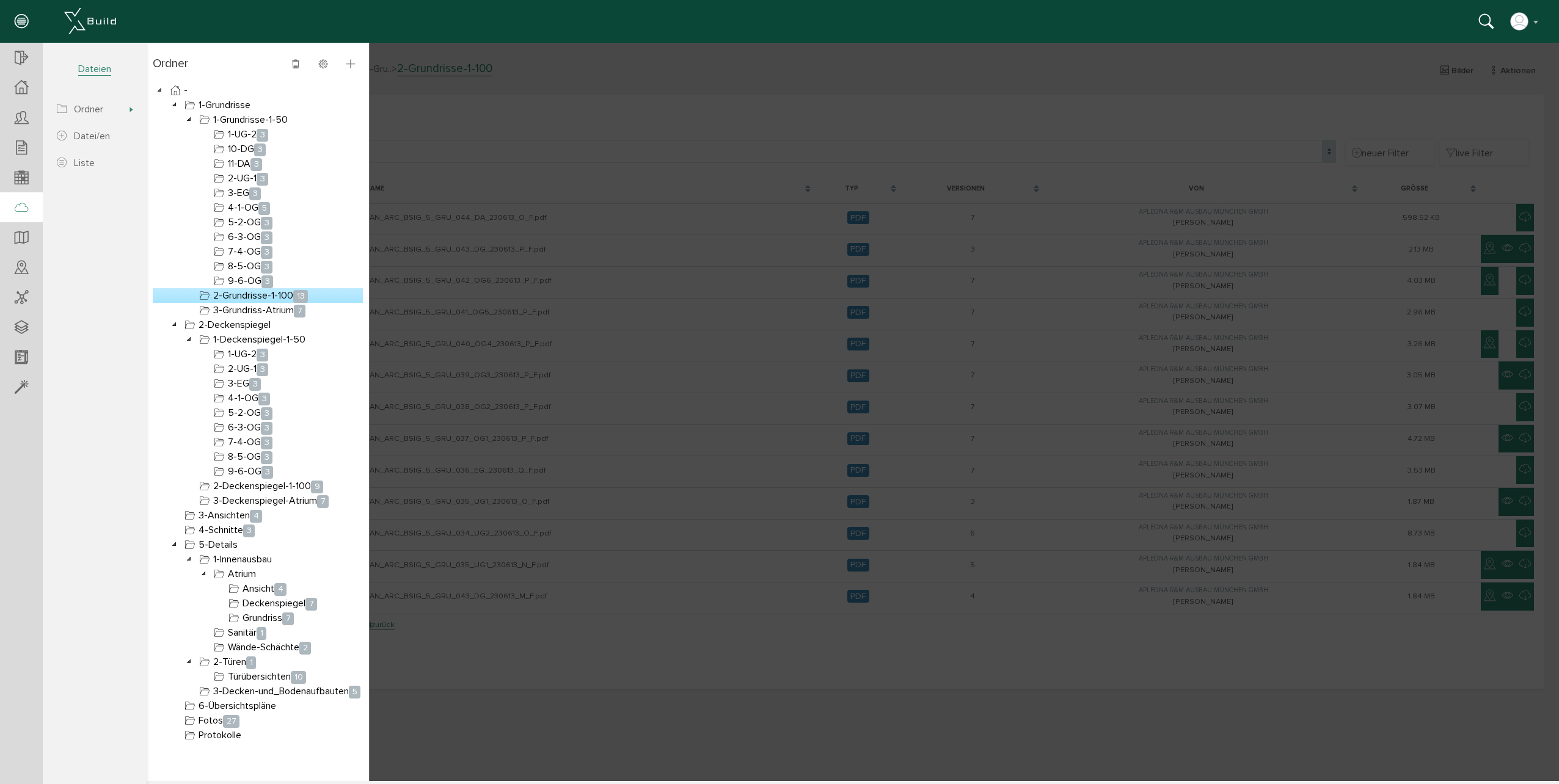
click at [549, 290] on div at bounding box center [853, 412] width 1412 height 739
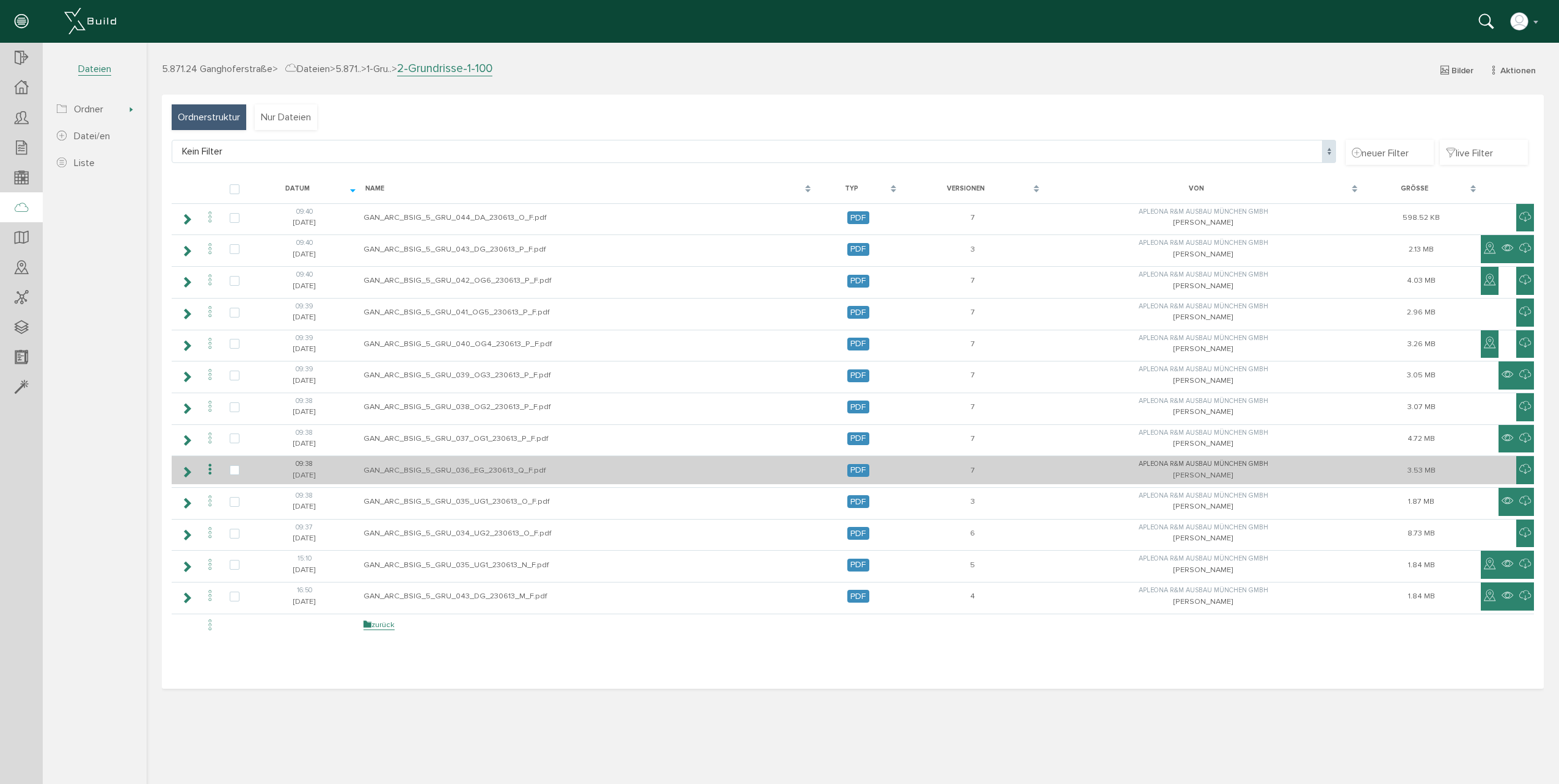
click at [371, 470] on td "GAN_ARC_BSIG_5_GRU_036_EG_230613_Q_F.pdf" at bounding box center [588, 470] width 455 height 29
click at [400, 469] on td "GAN_ARC_BSIG_5_GRU_036_EG_230613_Q_F.pdf" at bounding box center [588, 470] width 455 height 29
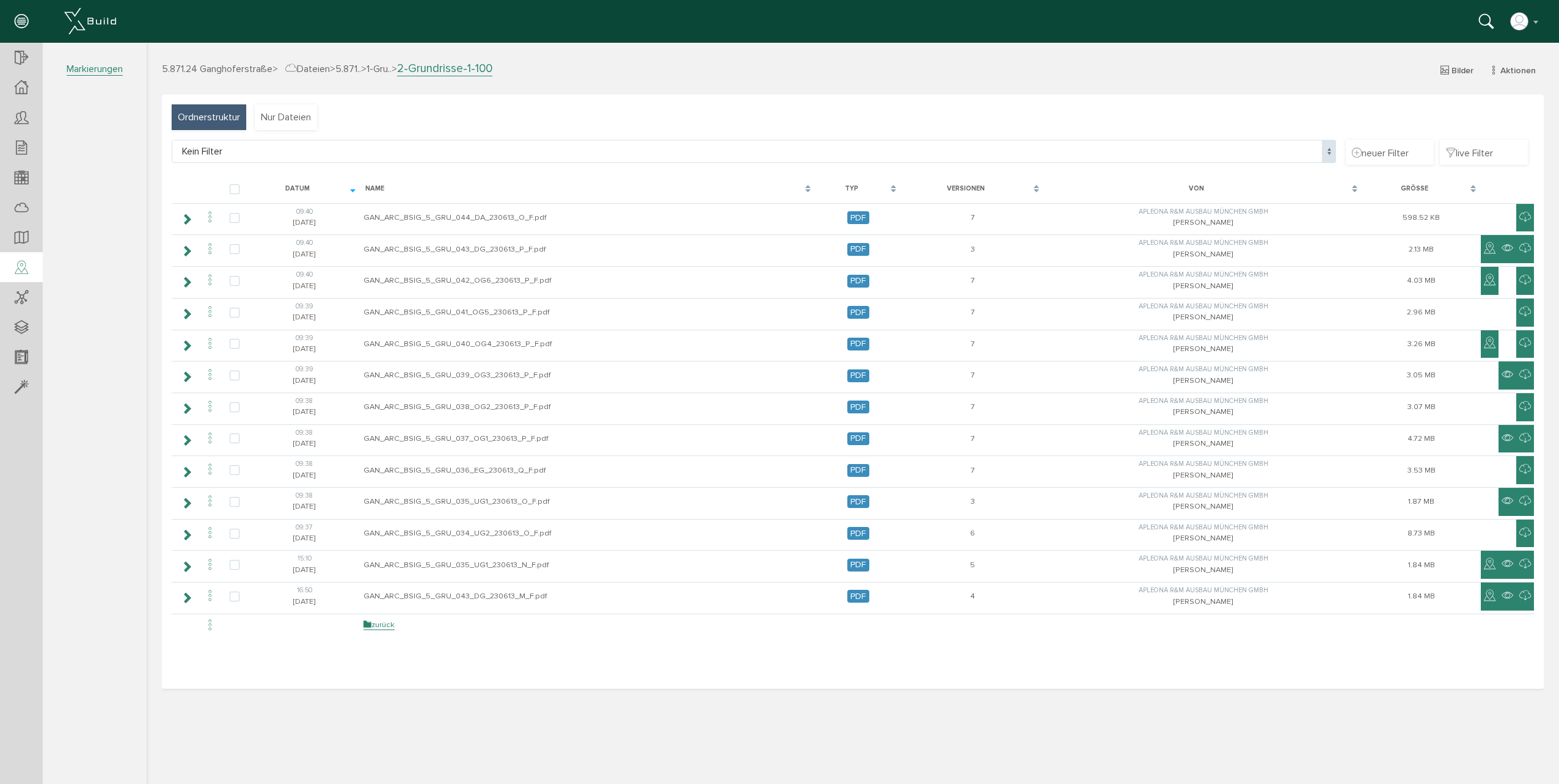
click at [25, 262] on icon at bounding box center [21, 268] width 14 height 17
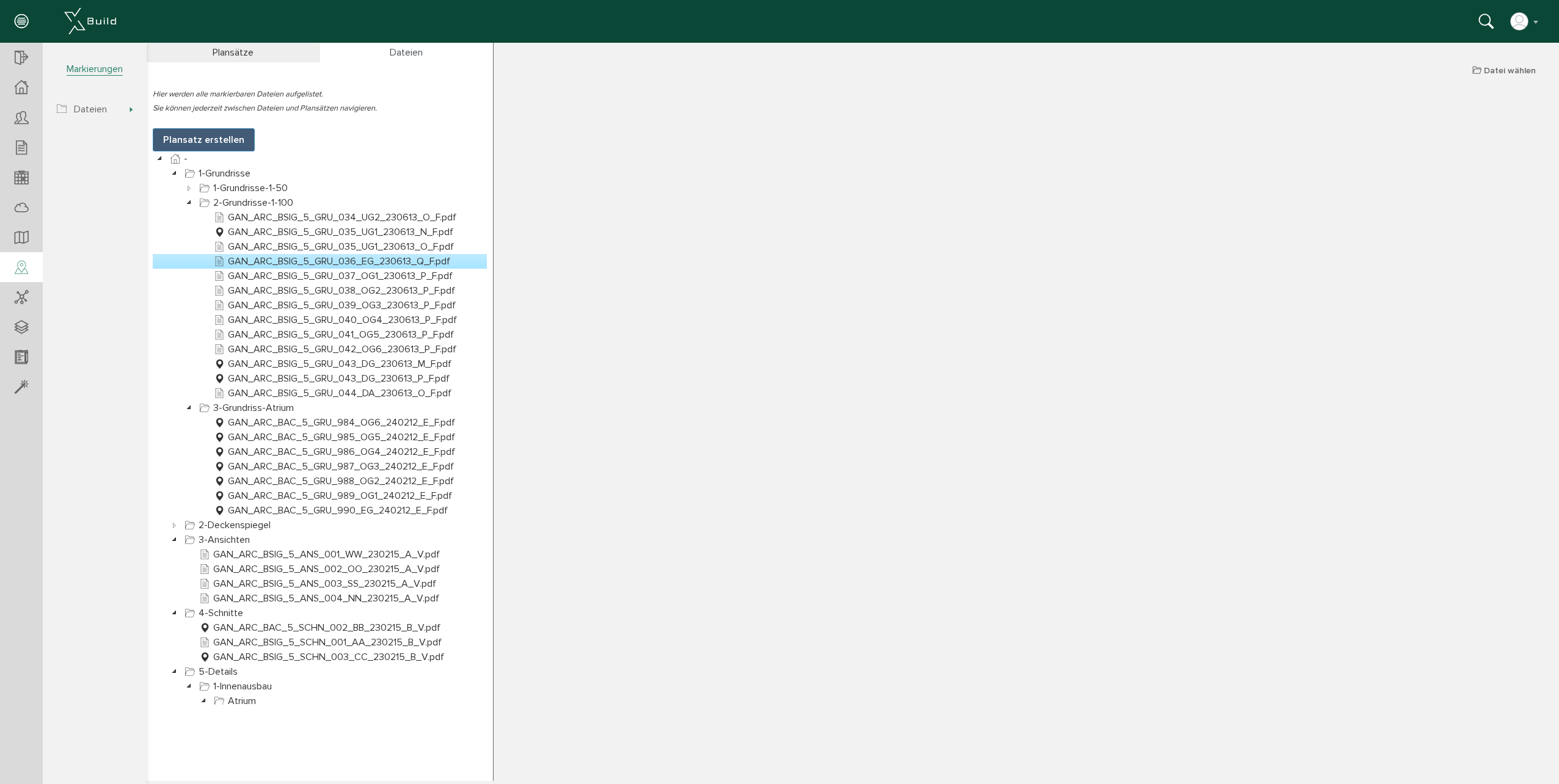
click at [280, 262] on link "GAN_ARC_BSIG_5_GRU_036_EG_230613_Q_F.pdf" at bounding box center [332, 260] width 241 height 14
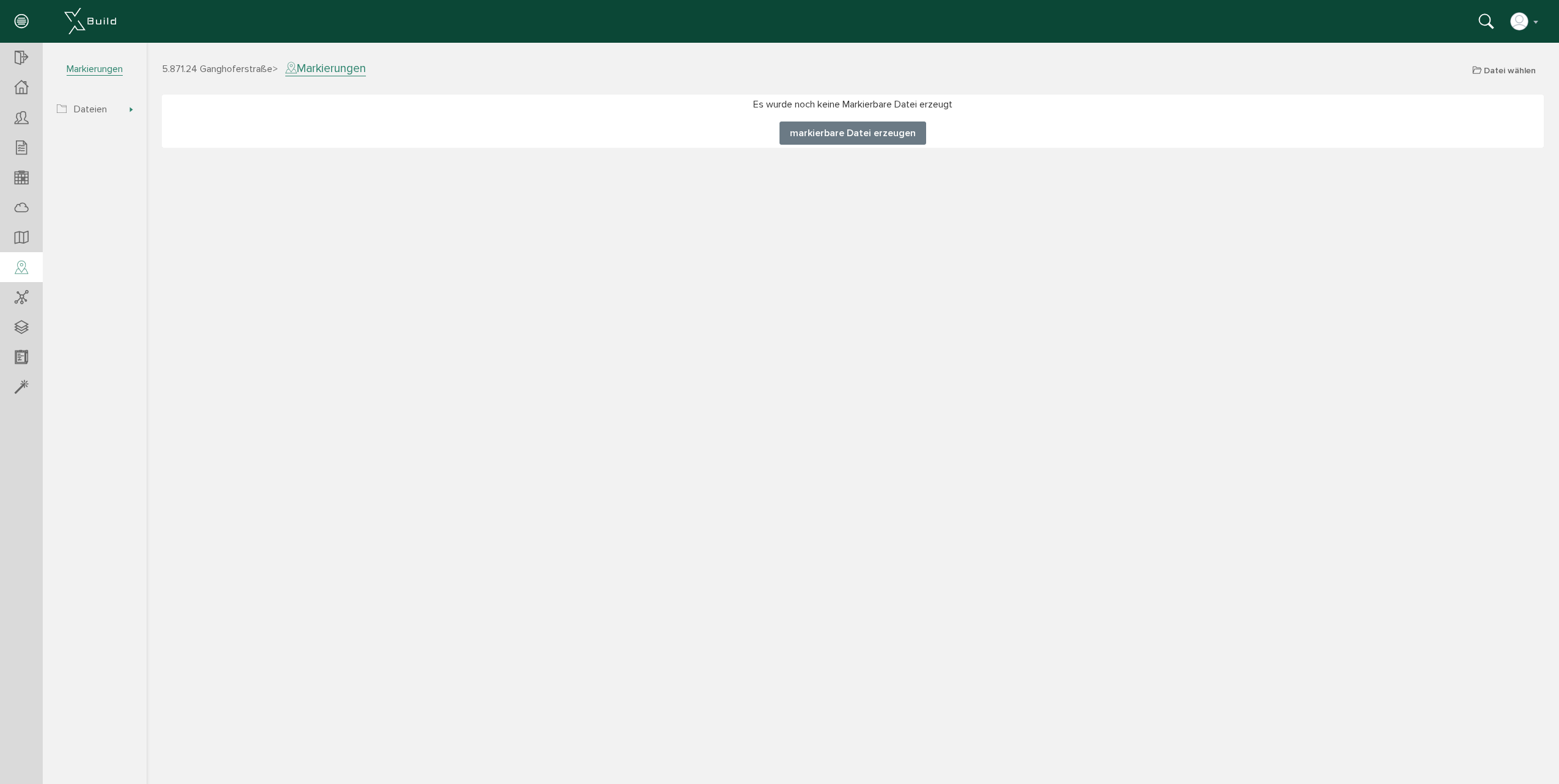
click at [855, 139] on button "markierbare Datei erzeugen" at bounding box center [853, 133] width 147 height 23
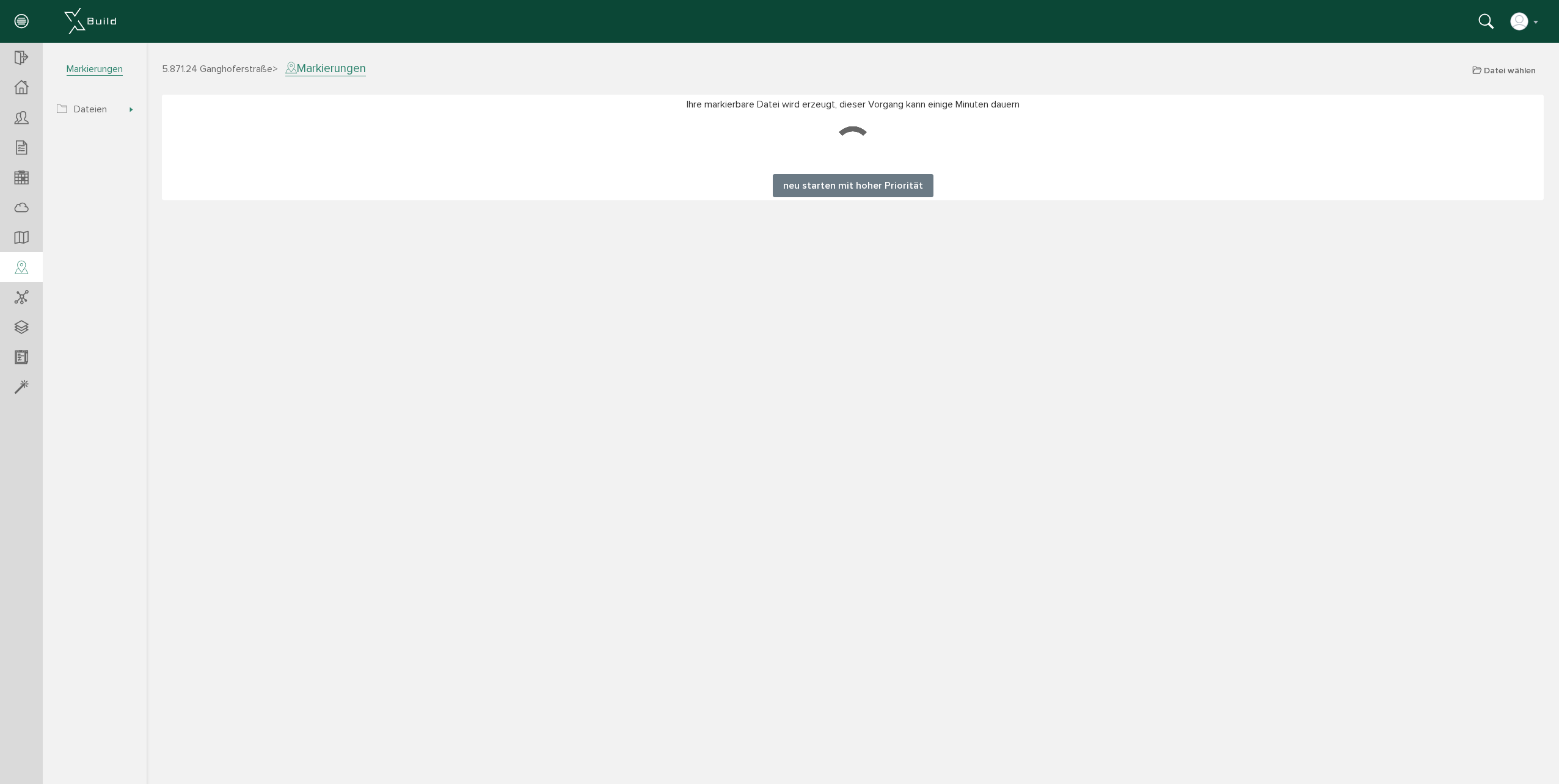
click at [891, 186] on button "neu starten mit hoher Priorität" at bounding box center [853, 185] width 161 height 23
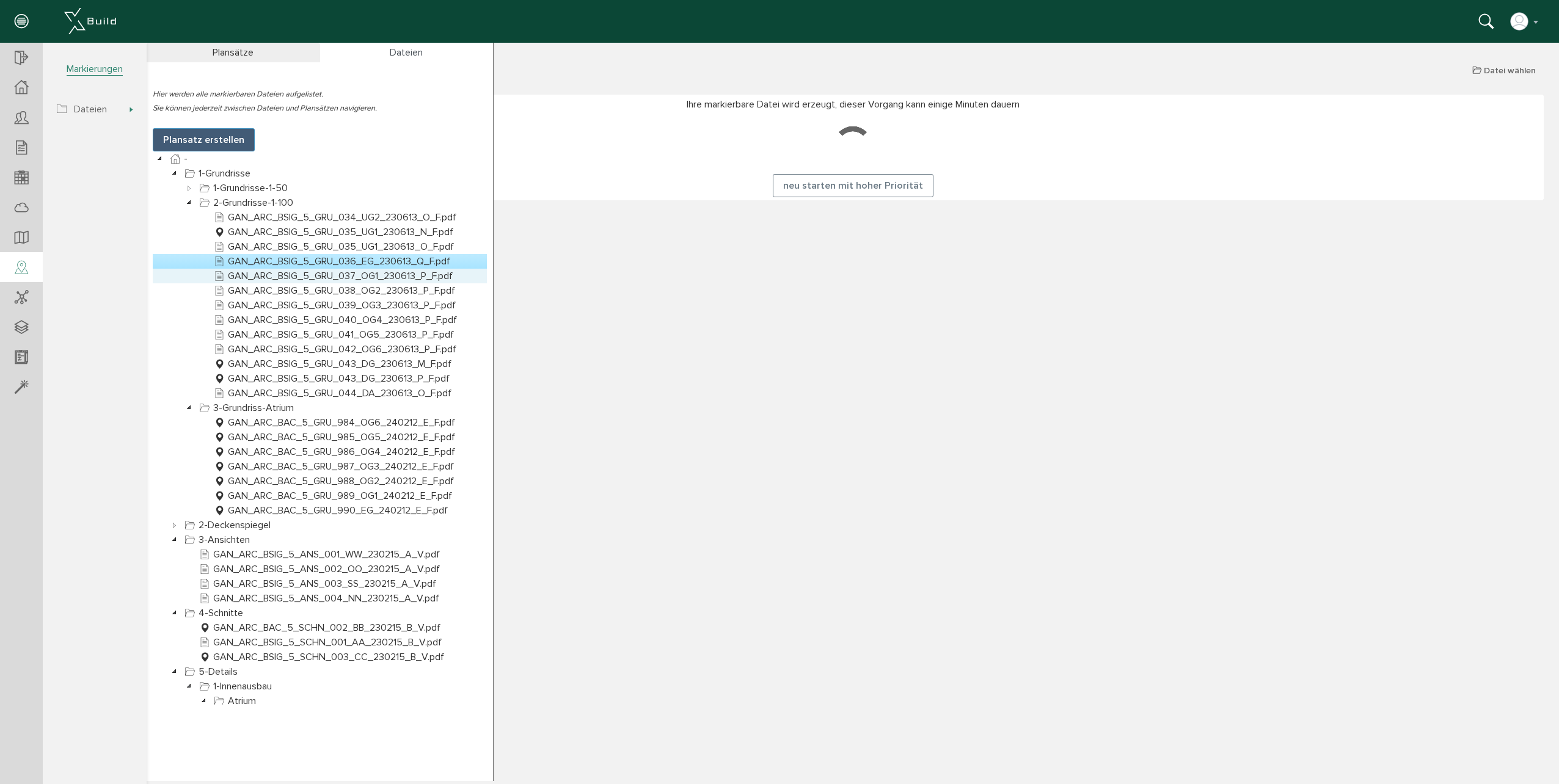
click at [287, 274] on link "GAN_ARC_BSIG_5_GRU_037_OG1_230613_P_F.pdf" at bounding box center [333, 276] width 244 height 14
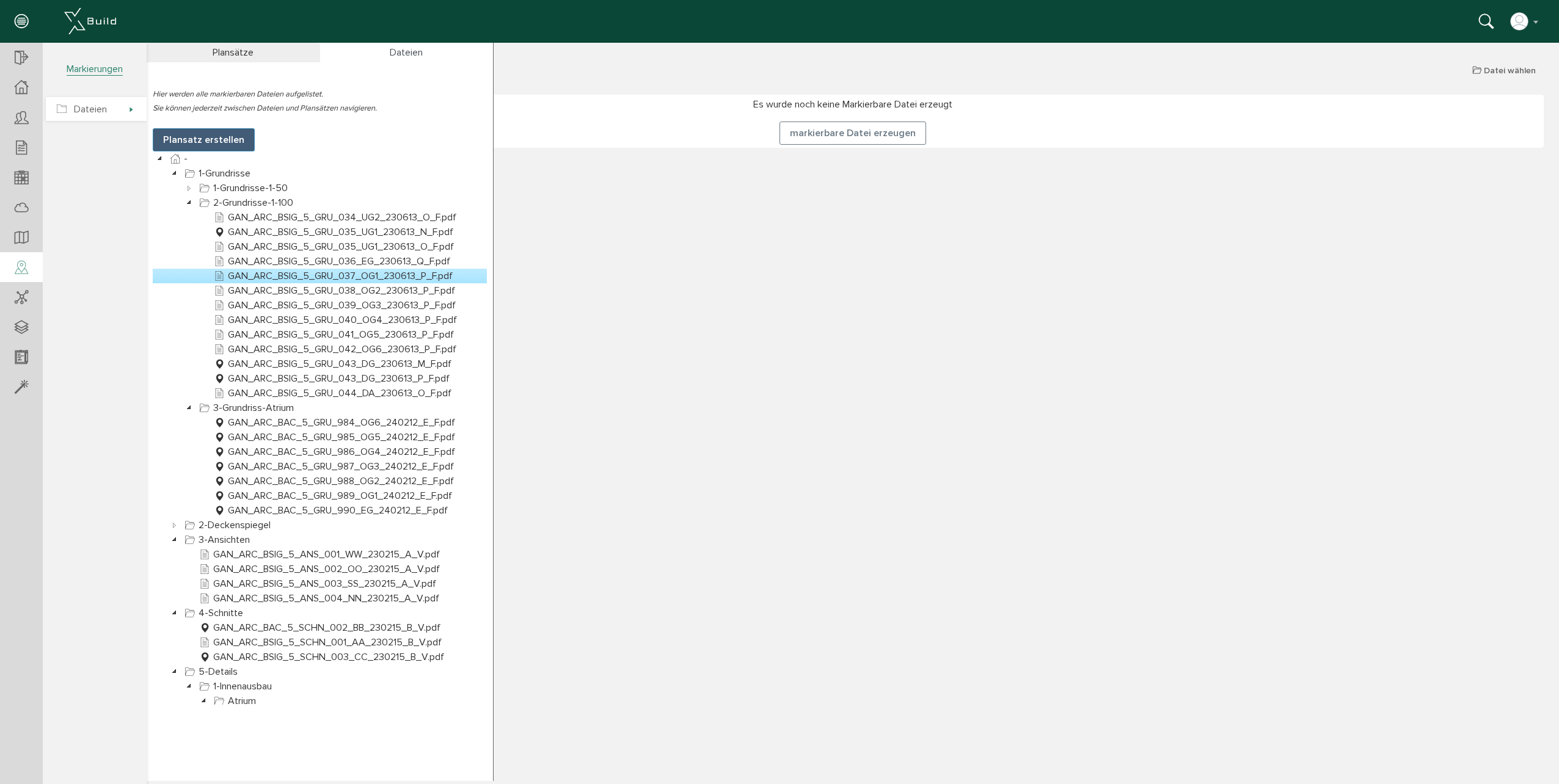
click at [94, 111] on span "Dateien" at bounding box center [91, 109] width 33 height 13
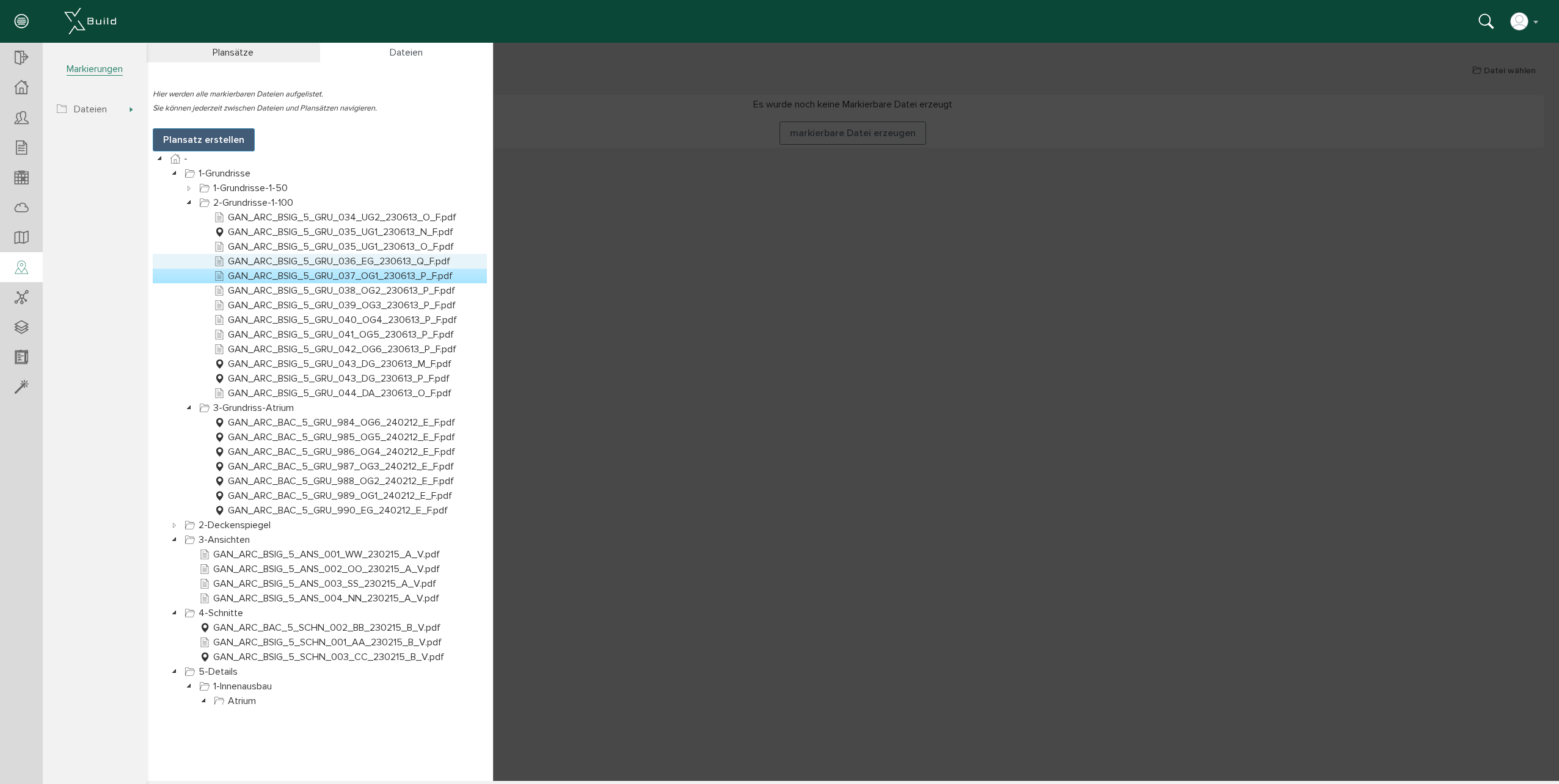
click at [317, 262] on link "GAN_ARC_BSIG_5_GRU_036_EG_230613_Q_F.pdf" at bounding box center [332, 260] width 241 height 14
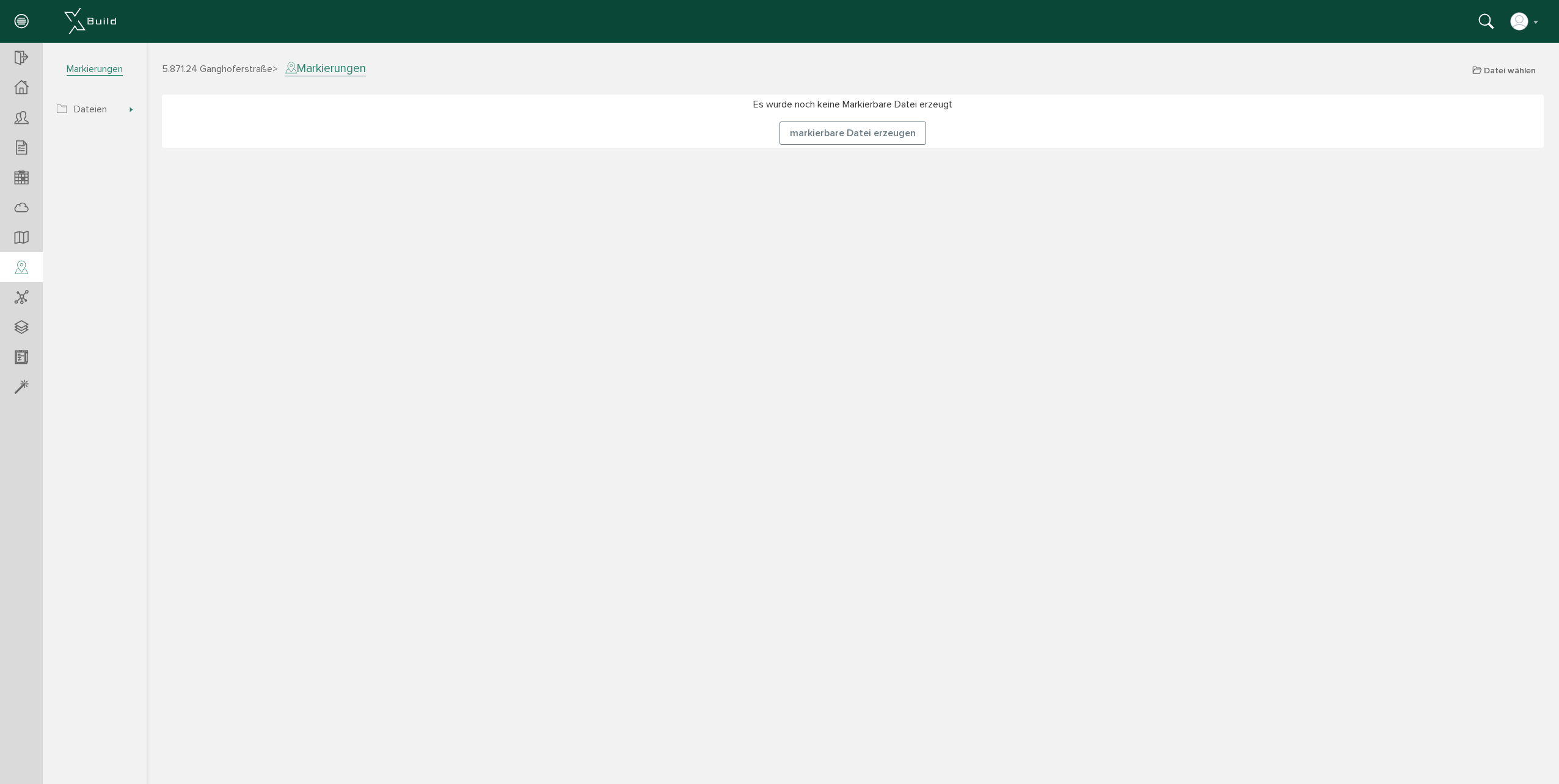
click at [840, 235] on div "5.871.24 Ganghoferstraße > Markierungen Datei wählen Plansätze Dateien Hier wer…" at bounding box center [853, 420] width 1412 height 720
click at [119, 105] on span "Dateien" at bounding box center [96, 109] width 100 height 24
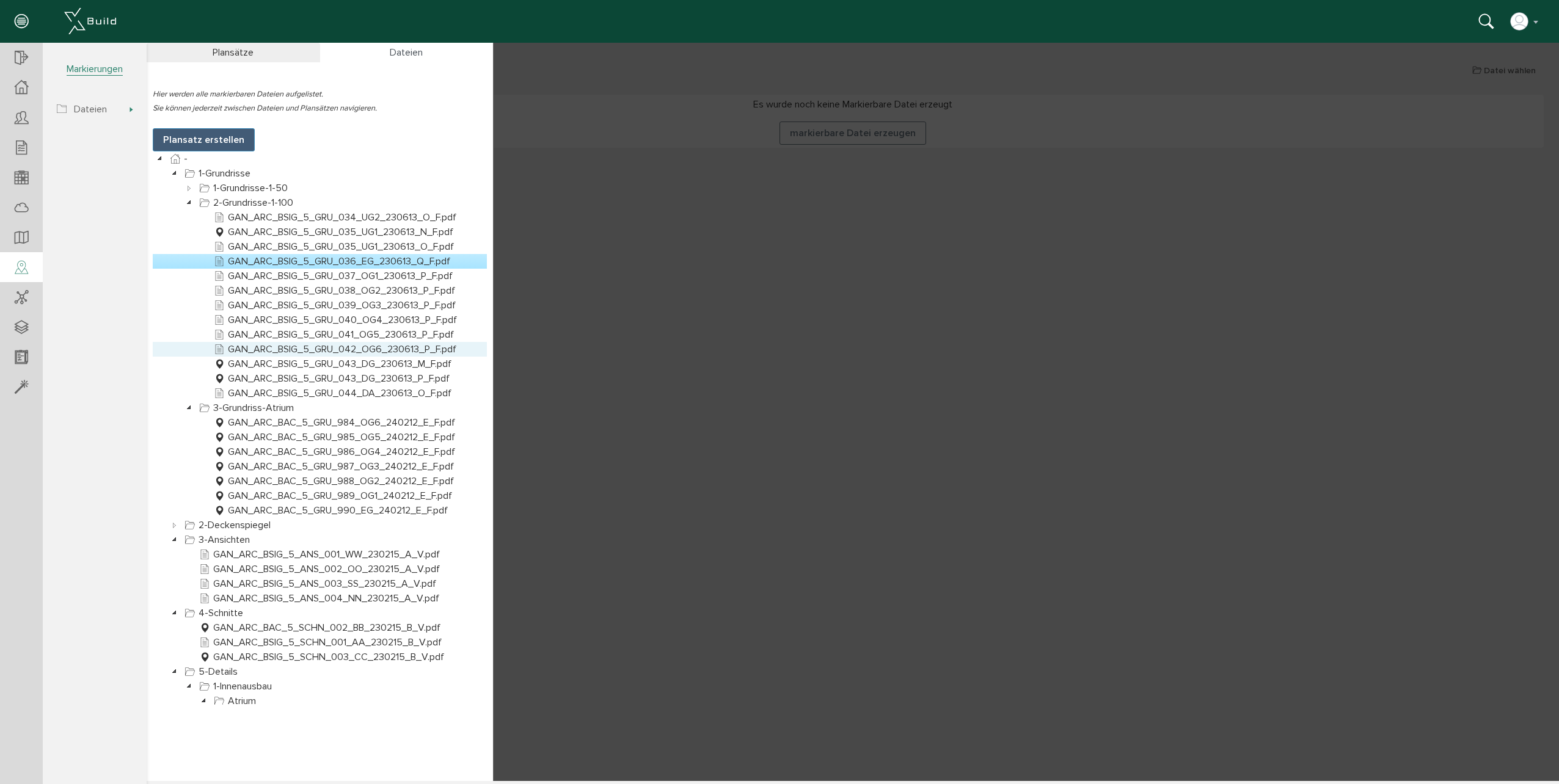
click at [377, 352] on link "GAN_ARC_BSIG_5_GRU_042_OG6_230613_P_F.pdf" at bounding box center [335, 349] width 247 height 14
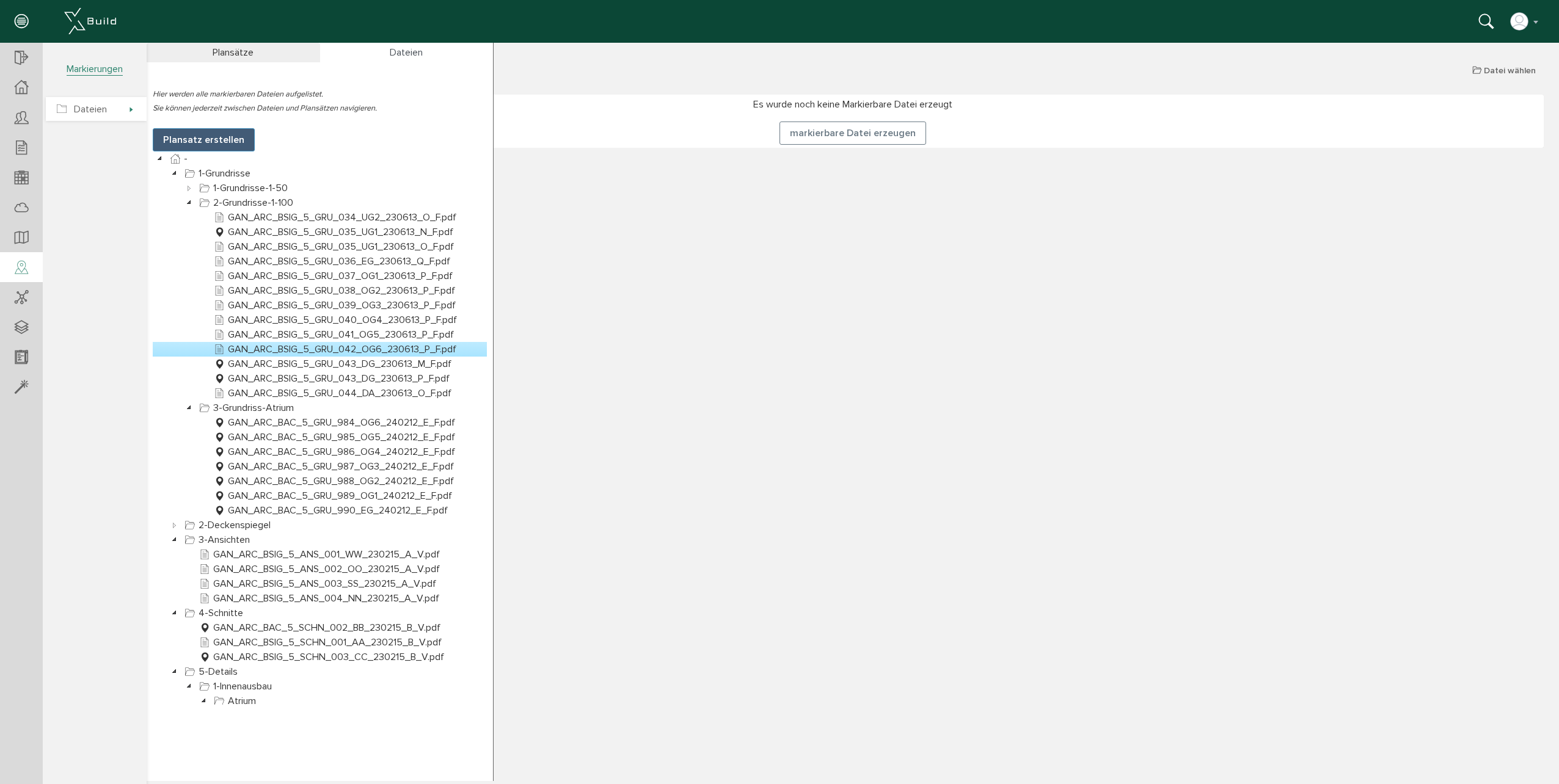
click at [93, 110] on span "Dateien" at bounding box center [91, 109] width 33 height 13
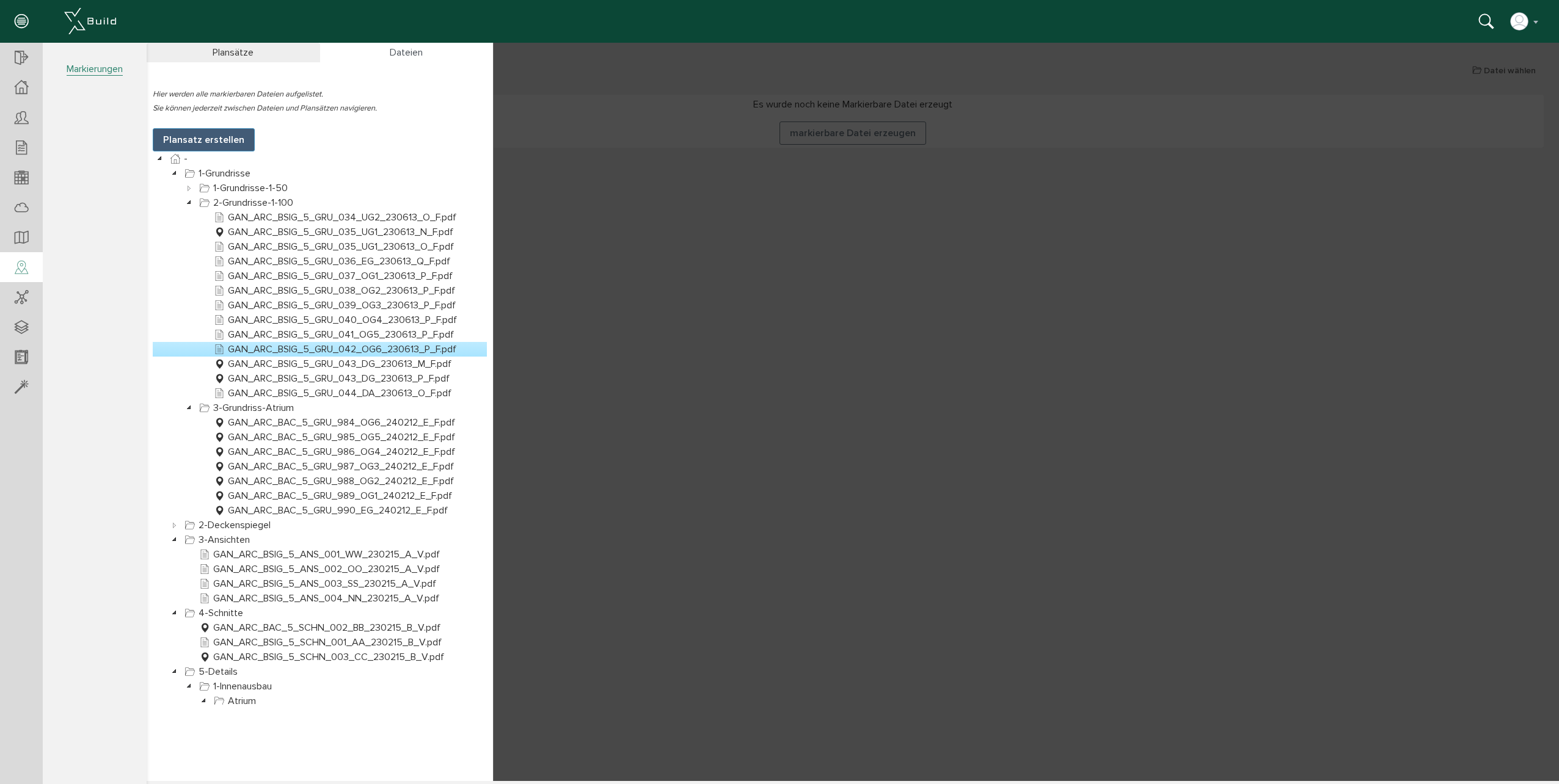
click at [20, 271] on icon at bounding box center [21, 268] width 14 height 17
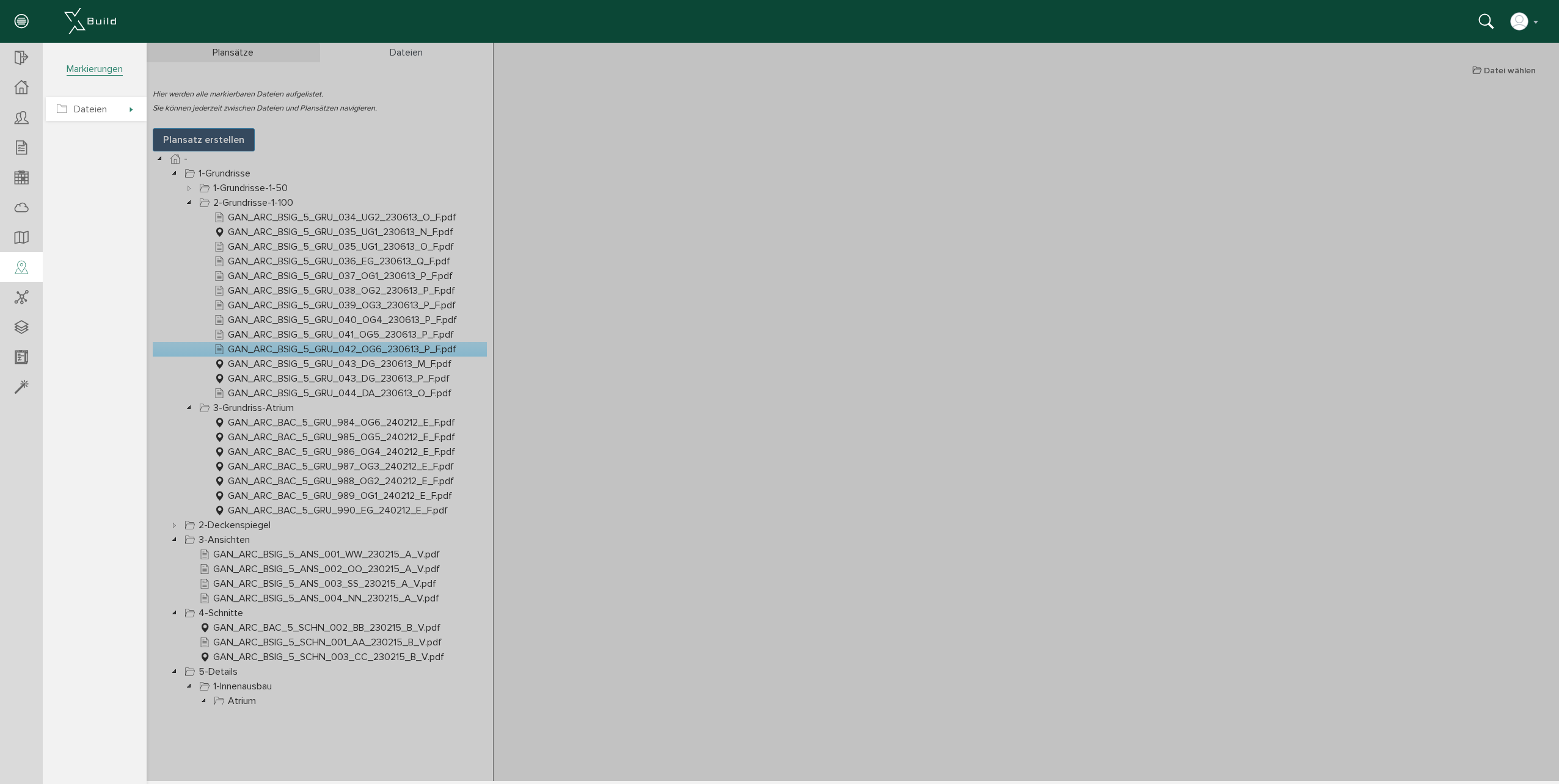
click at [106, 110] on span "Dateien" at bounding box center [91, 109] width 33 height 13
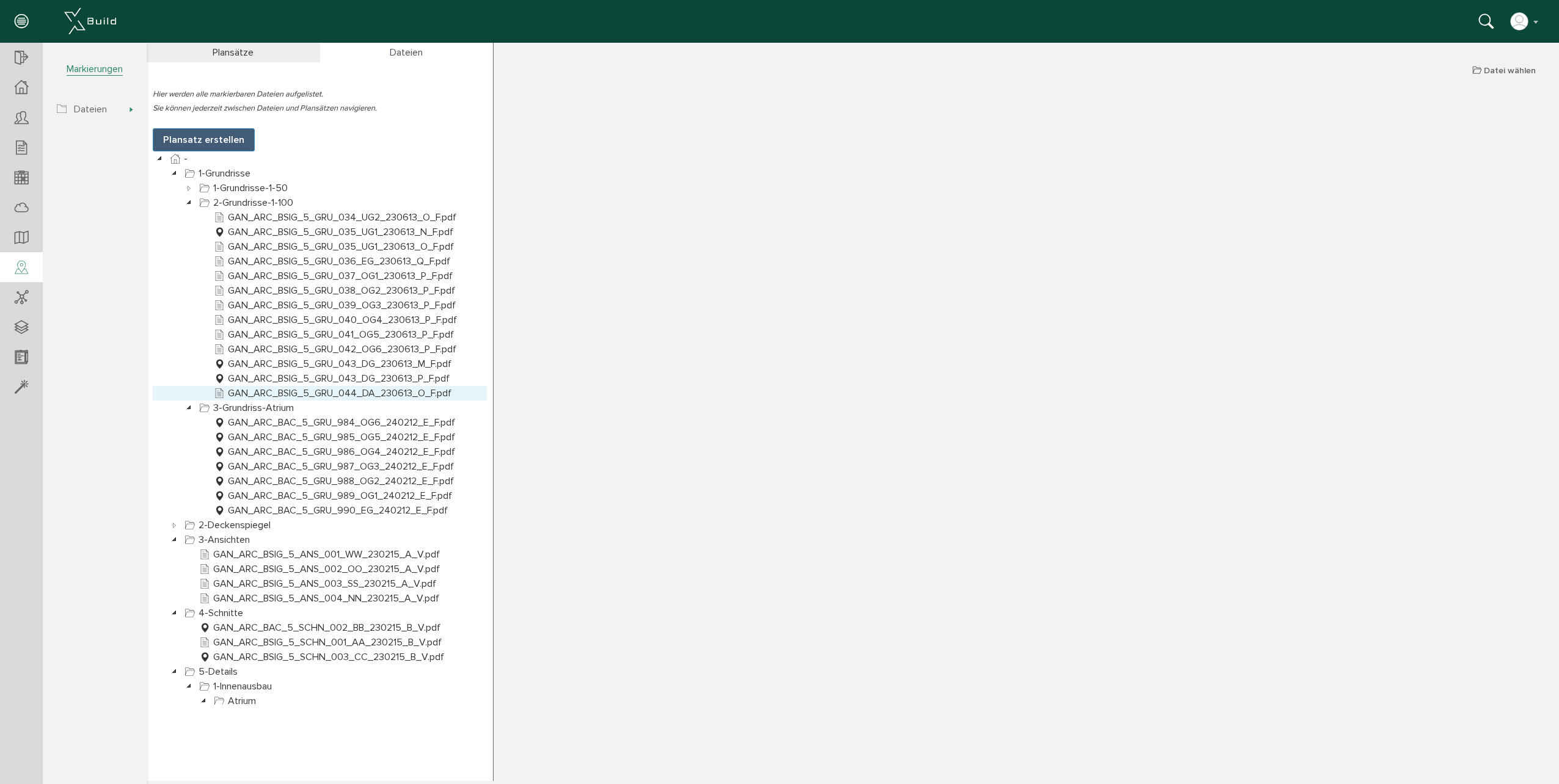
click at [433, 361] on link "GAN_ARC_BSIG_5_GRU_043_DG_230613_M_F.pdf" at bounding box center [332, 364] width 242 height 14
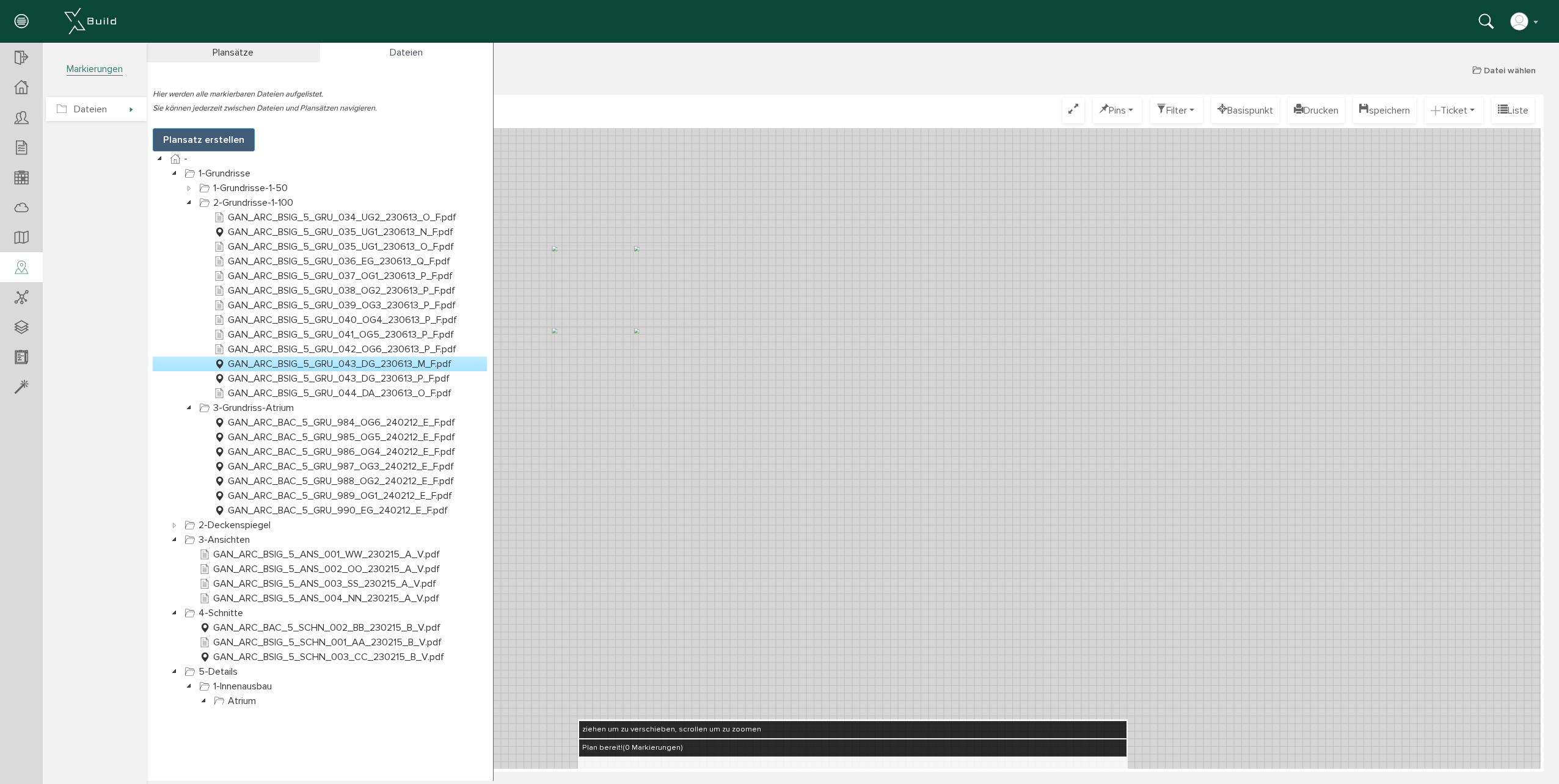
click at [111, 114] on span "Dateien" at bounding box center [96, 109] width 100 height 24
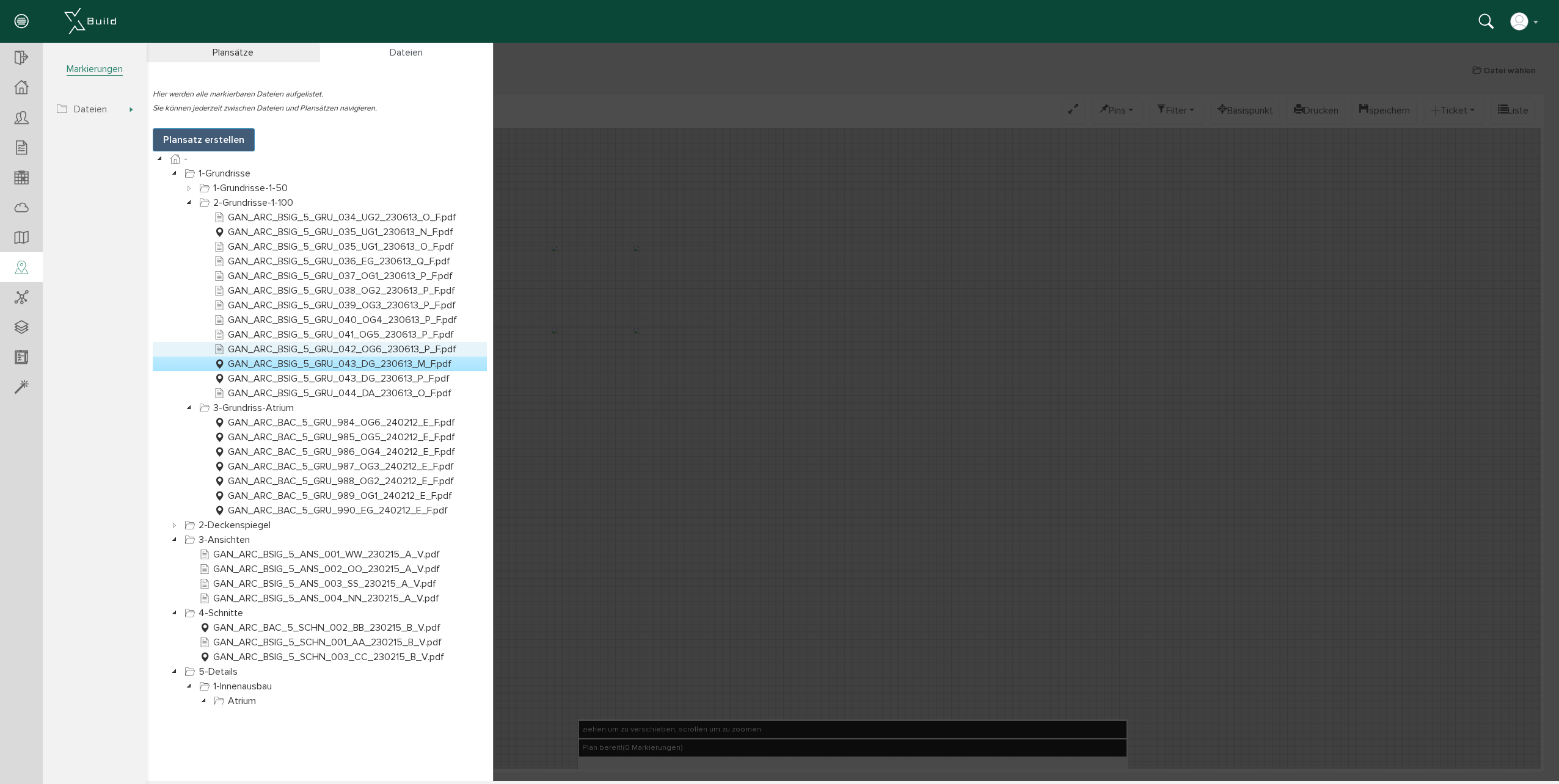
click at [347, 351] on link "GAN_ARC_BSIG_5_GRU_042_OG6_230613_P_F.pdf" at bounding box center [335, 349] width 247 height 14
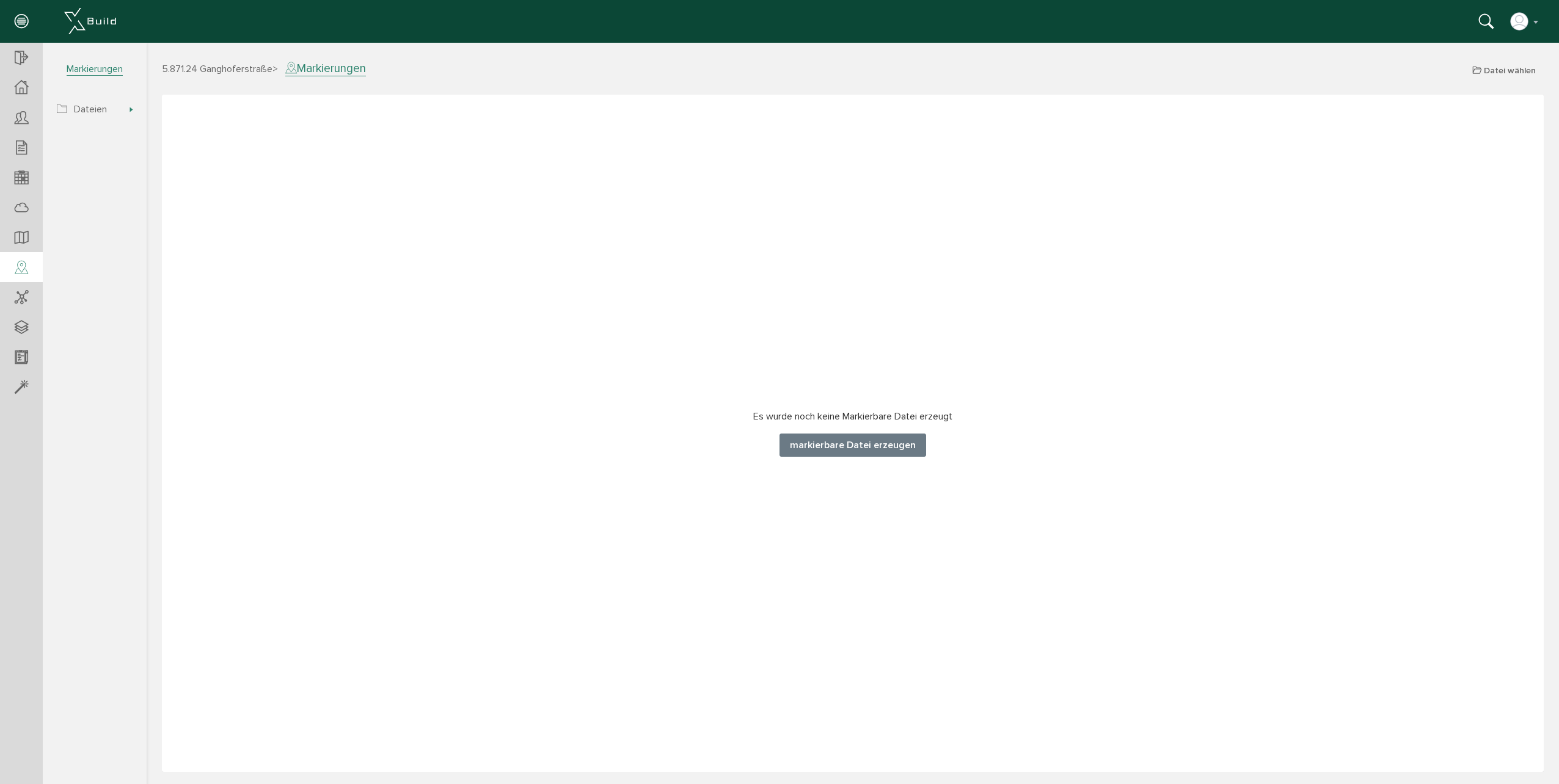
click at [804, 439] on button "markierbare Datei erzeugen" at bounding box center [853, 446] width 147 height 23
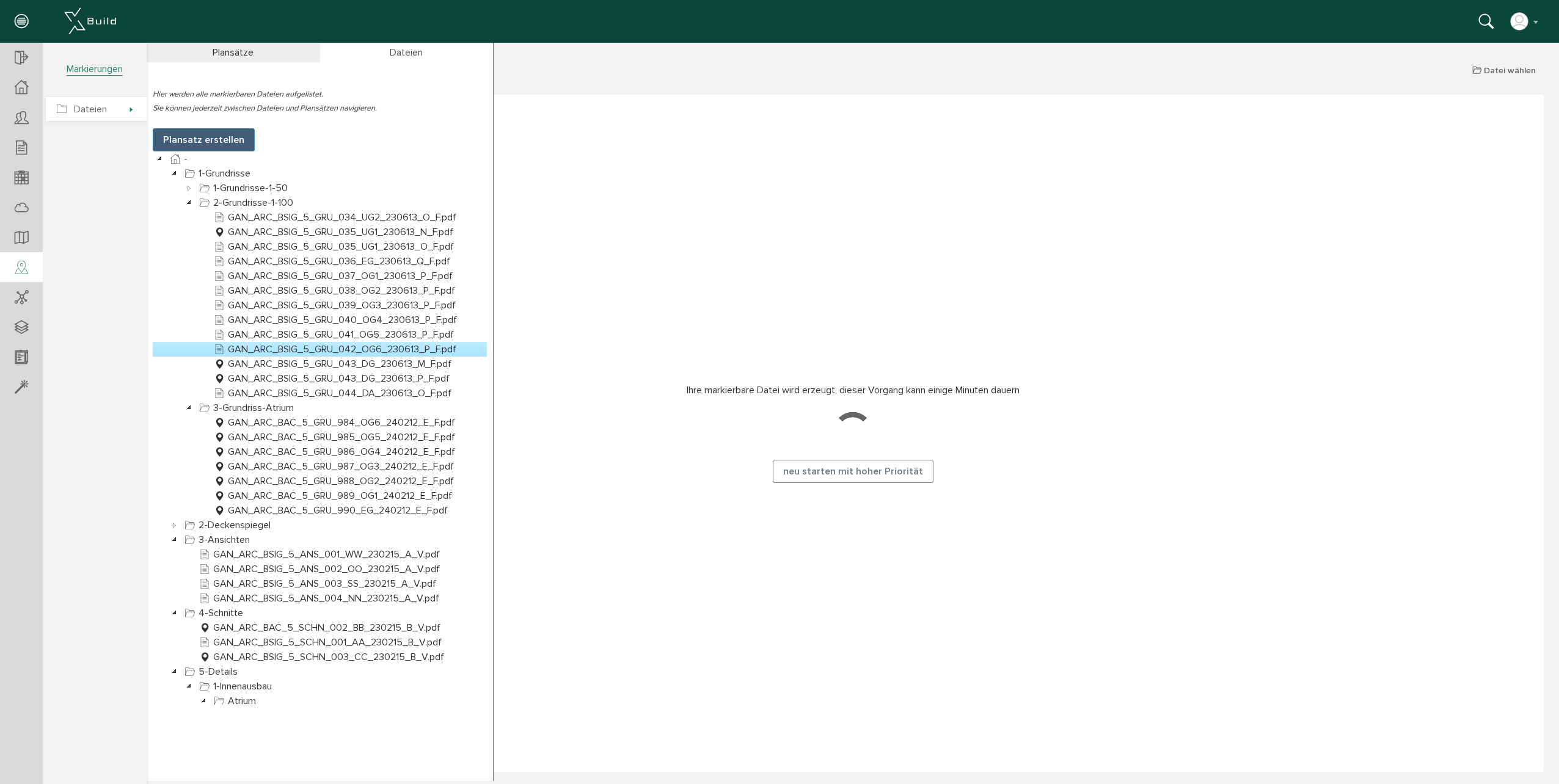
click at [118, 106] on span "Dateien" at bounding box center [96, 109] width 100 height 24
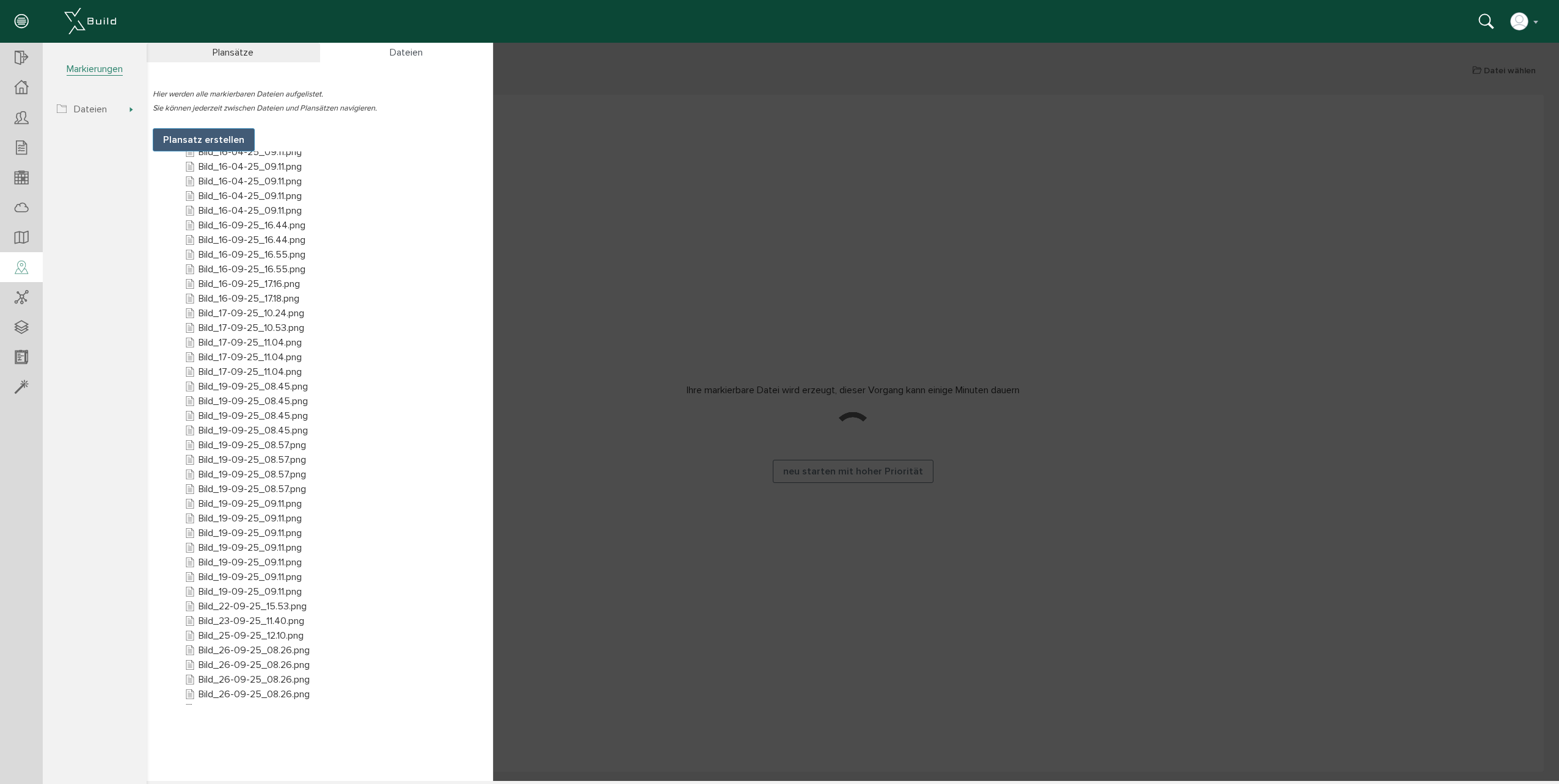
scroll to position [3507, 0]
click at [252, 314] on link "Bild_17-09-25_10.24.png" at bounding box center [244, 315] width 124 height 14
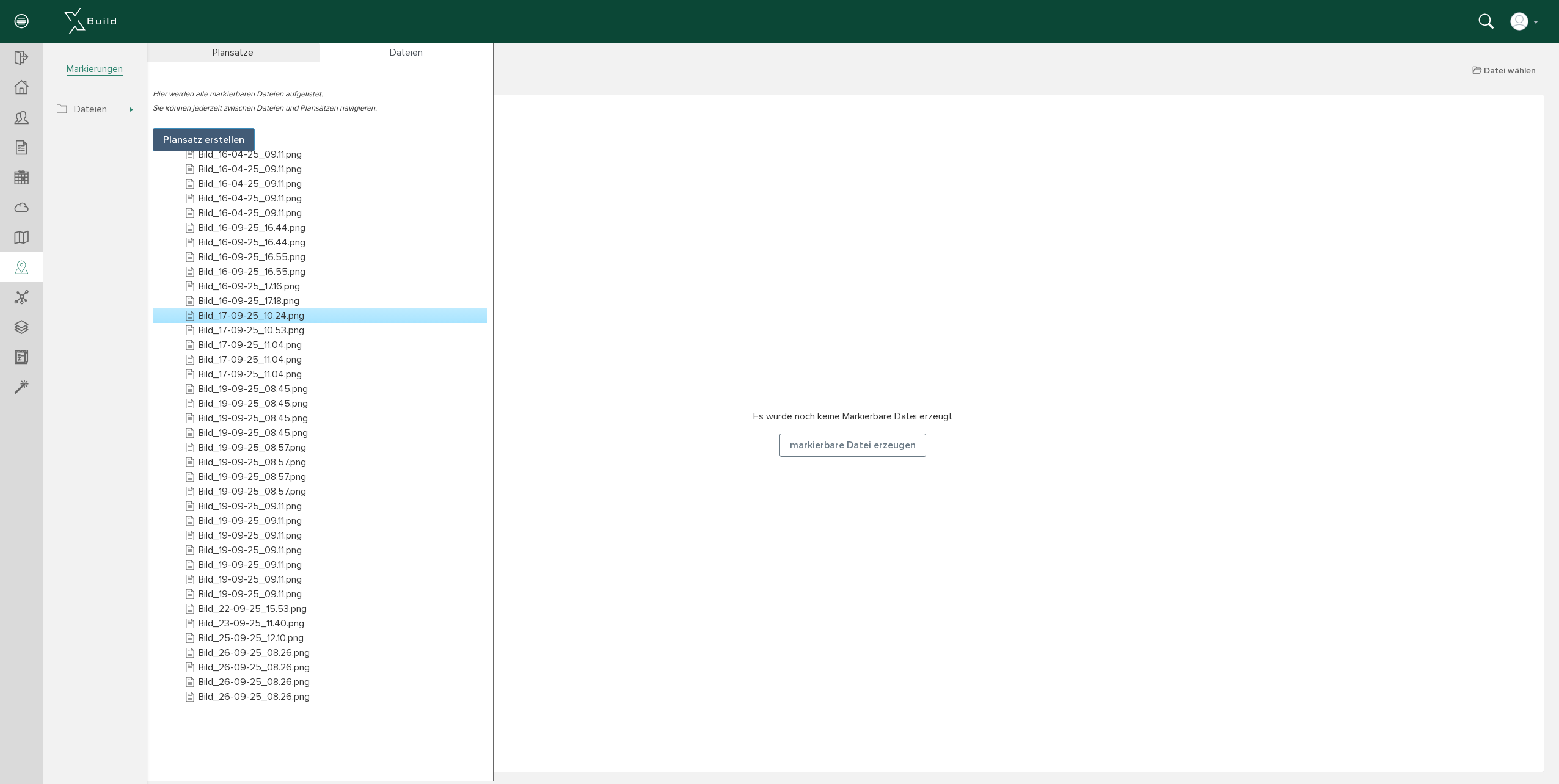
click at [253, 315] on link "Bild_17-09-25_10.24.png" at bounding box center [244, 315] width 124 height 14
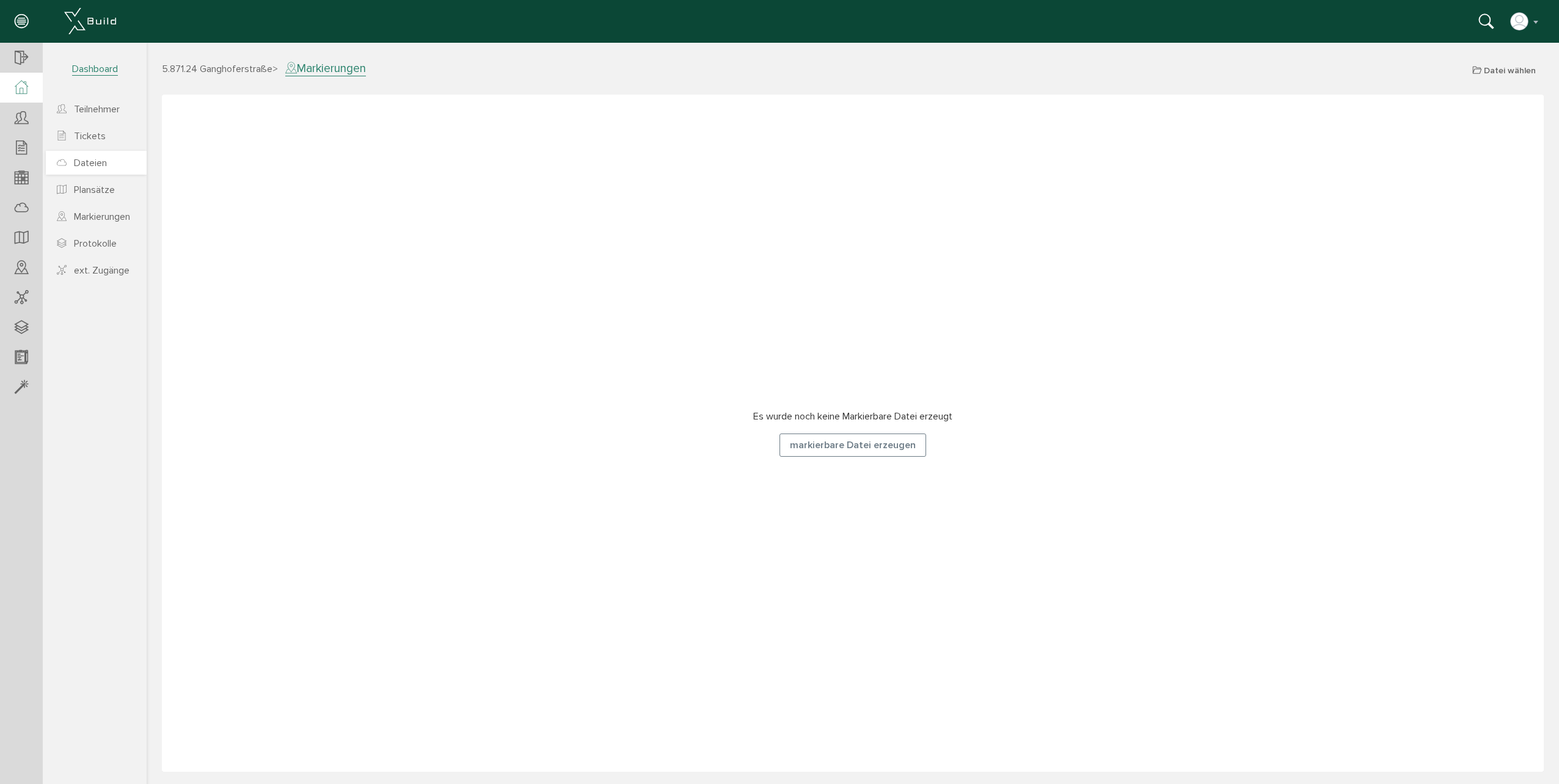
click at [104, 159] on span "Dateien" at bounding box center [91, 163] width 33 height 13
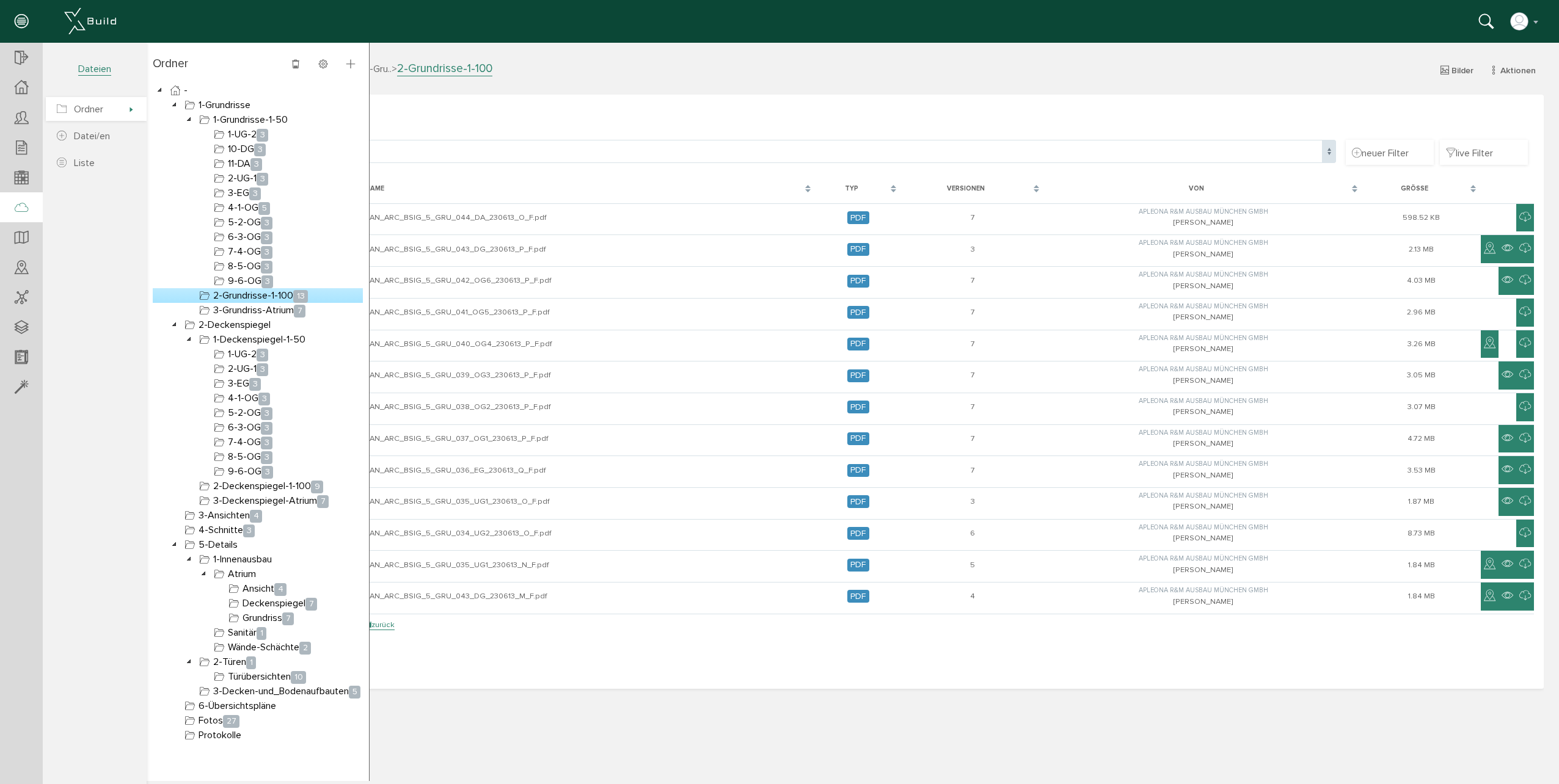
click at [118, 113] on span "Ordner" at bounding box center [96, 109] width 100 height 24
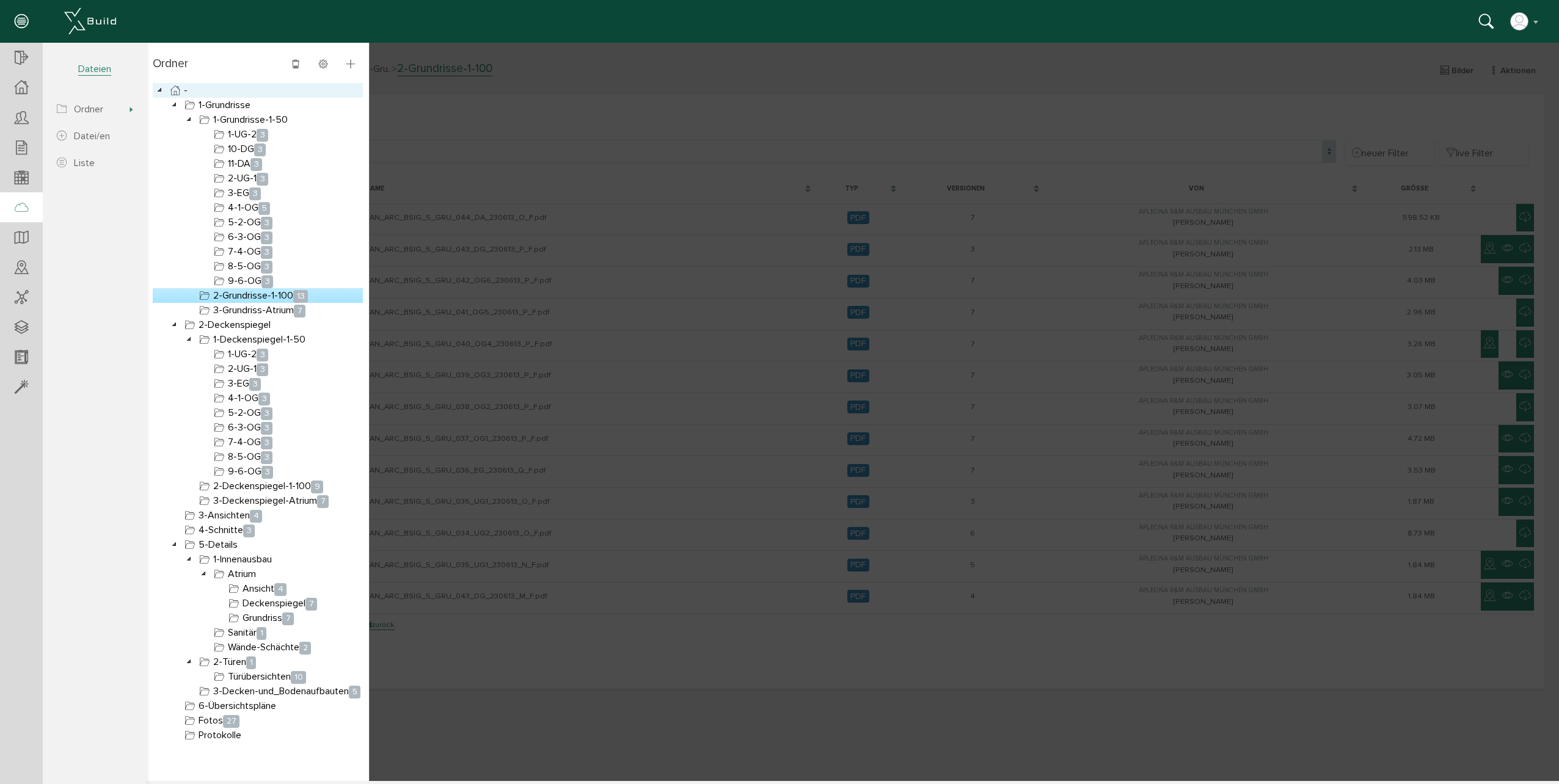
click at [179, 89] on icon at bounding box center [175, 90] width 14 height 14
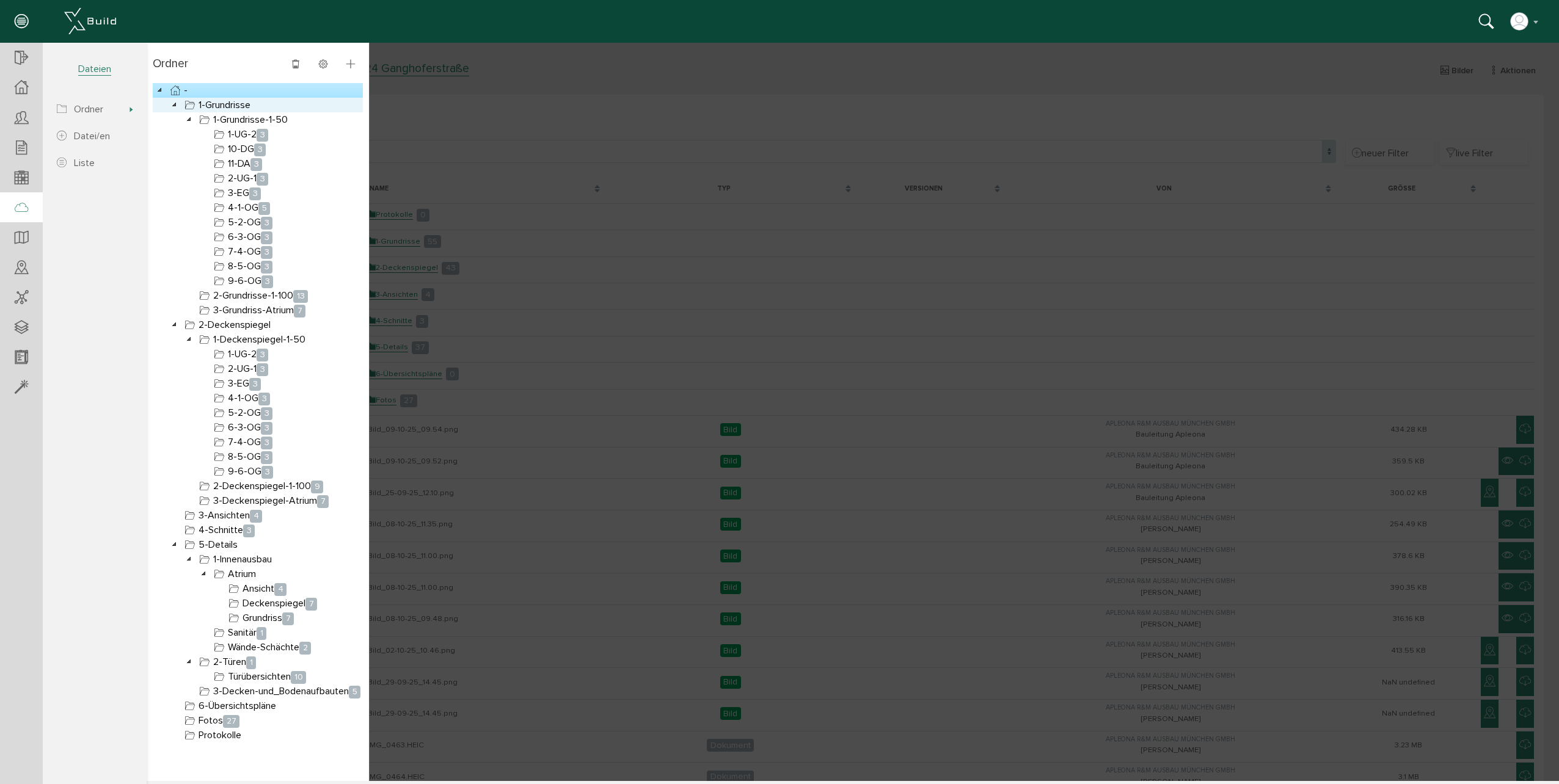
click at [175, 101] on icon at bounding box center [175, 104] width 14 height 14
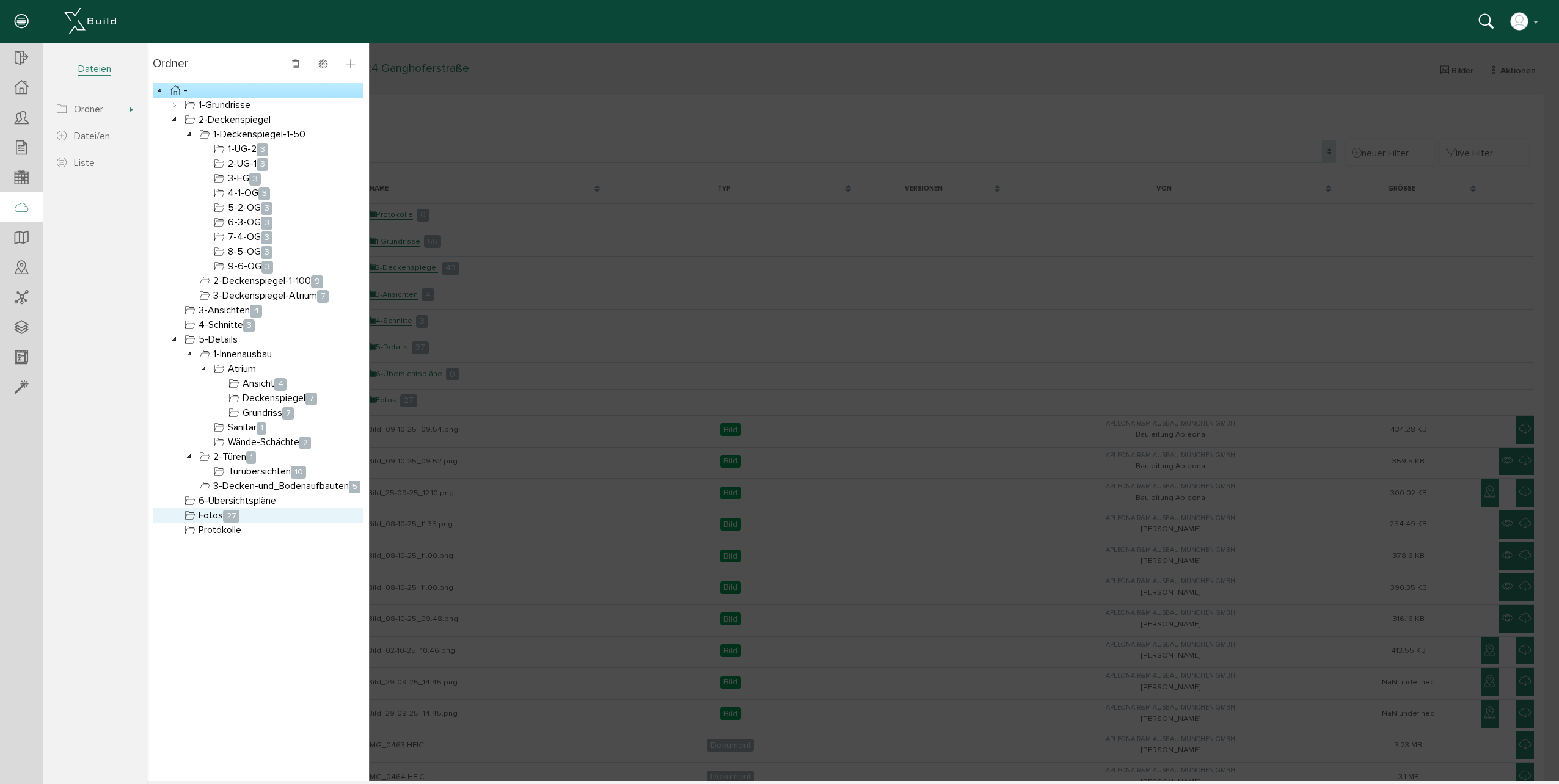
click at [211, 516] on link "Fotos 27" at bounding box center [212, 515] width 60 height 14
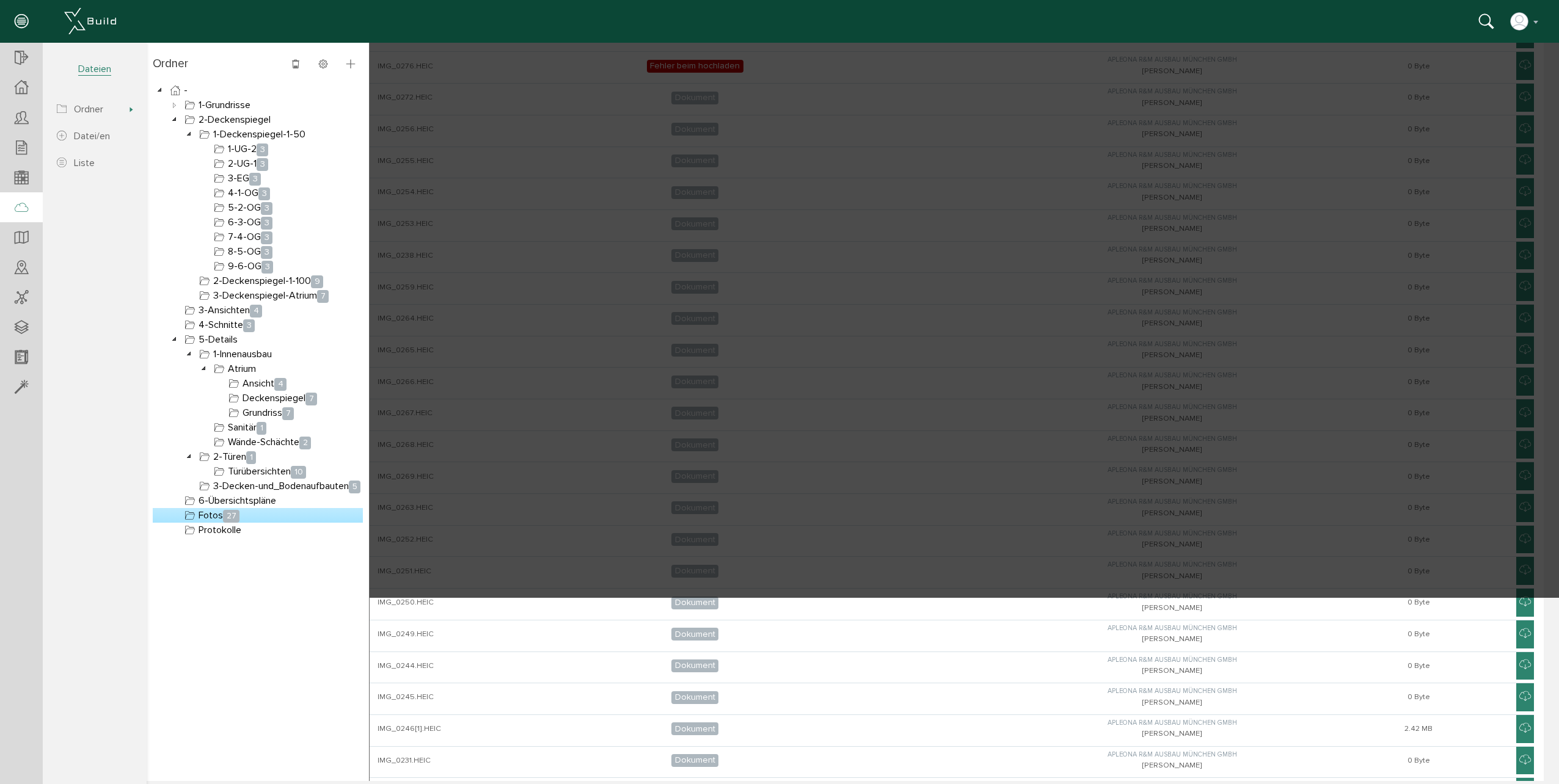
click at [526, 334] on div at bounding box center [853, 229] width 1412 height 739
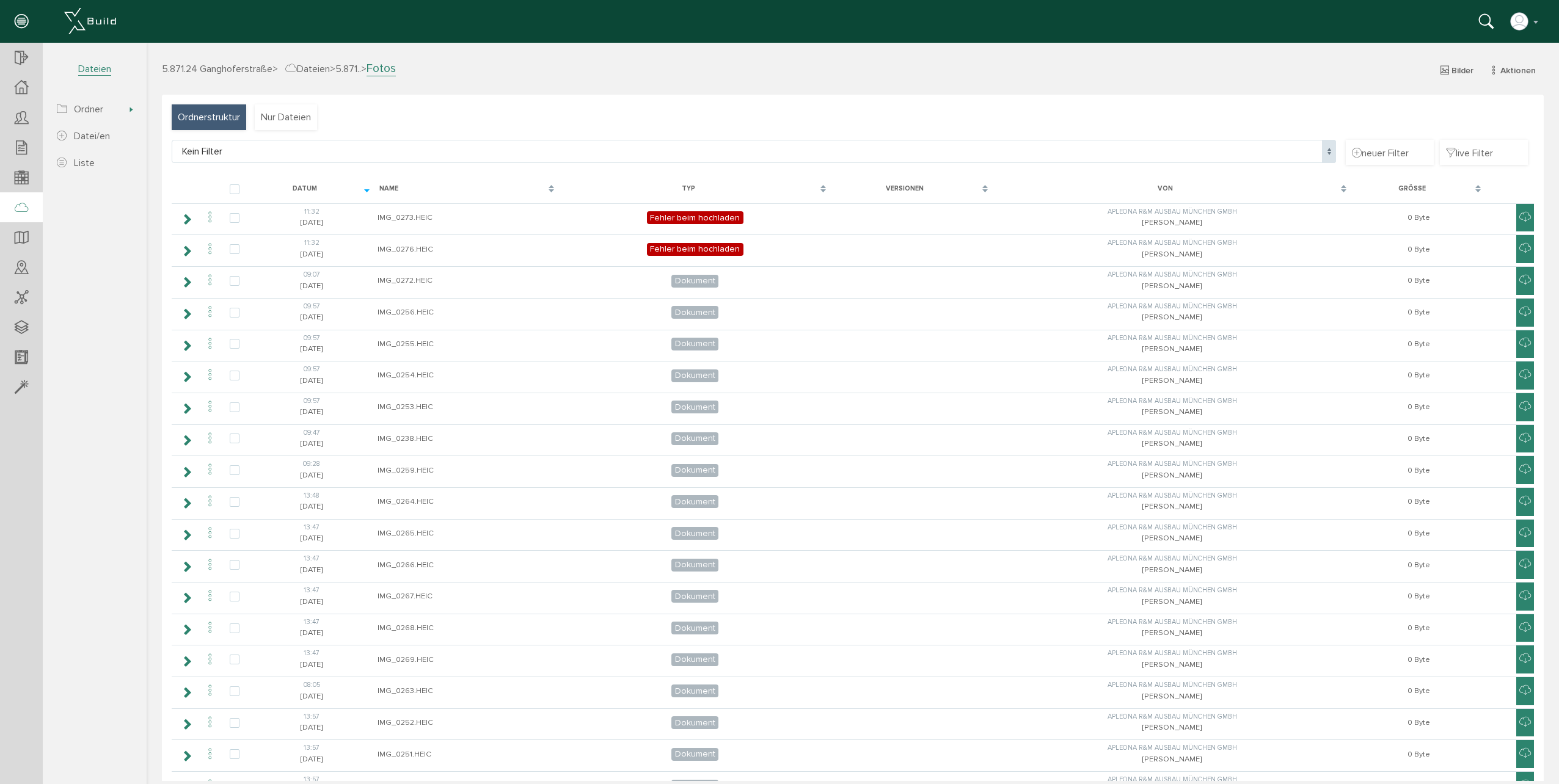
click at [221, 113] on span "Ordnerstruktur" at bounding box center [208, 118] width 63 height 14
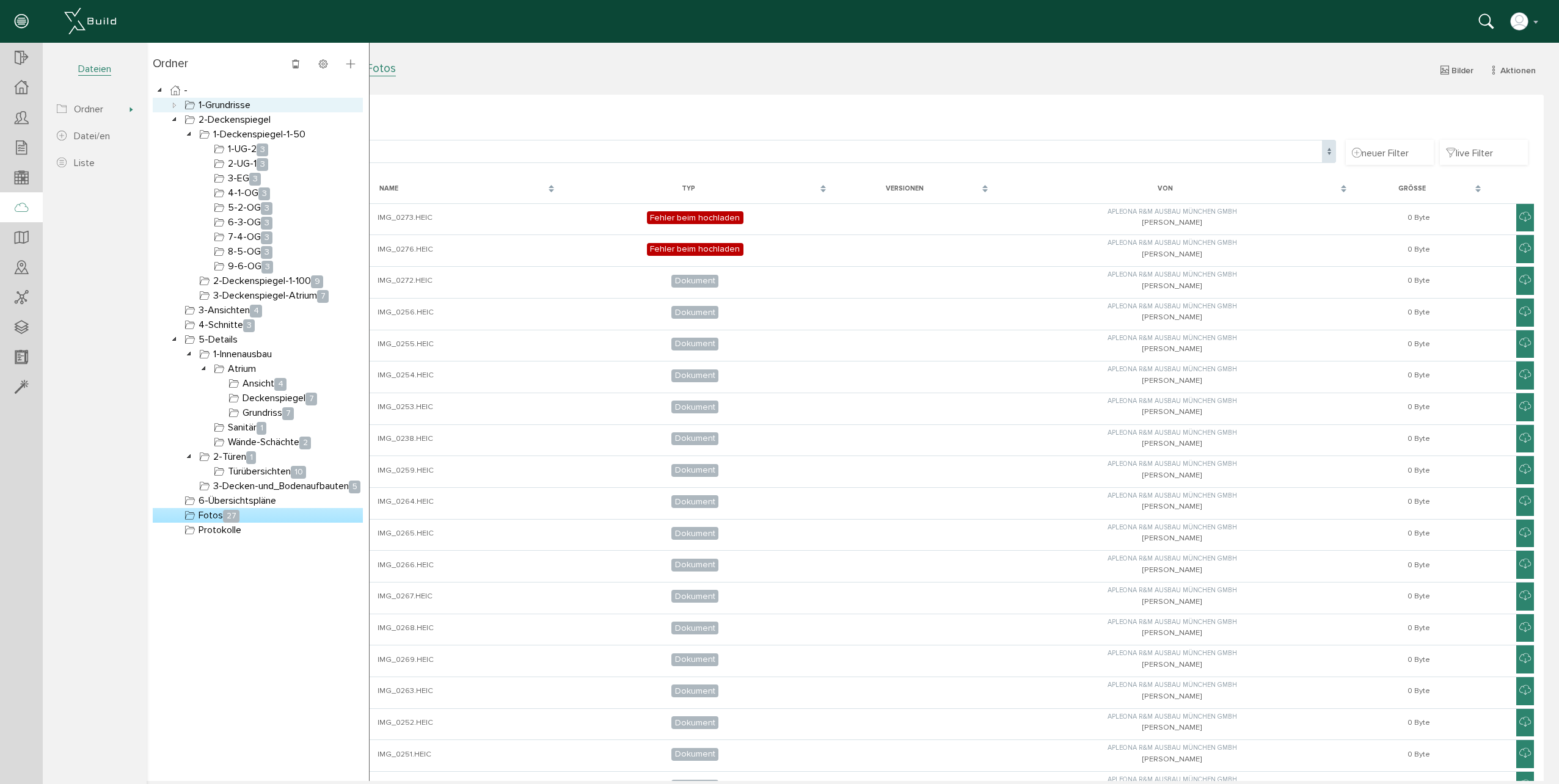
click at [235, 104] on link "1-Grundrisse" at bounding box center [217, 104] width 70 height 14
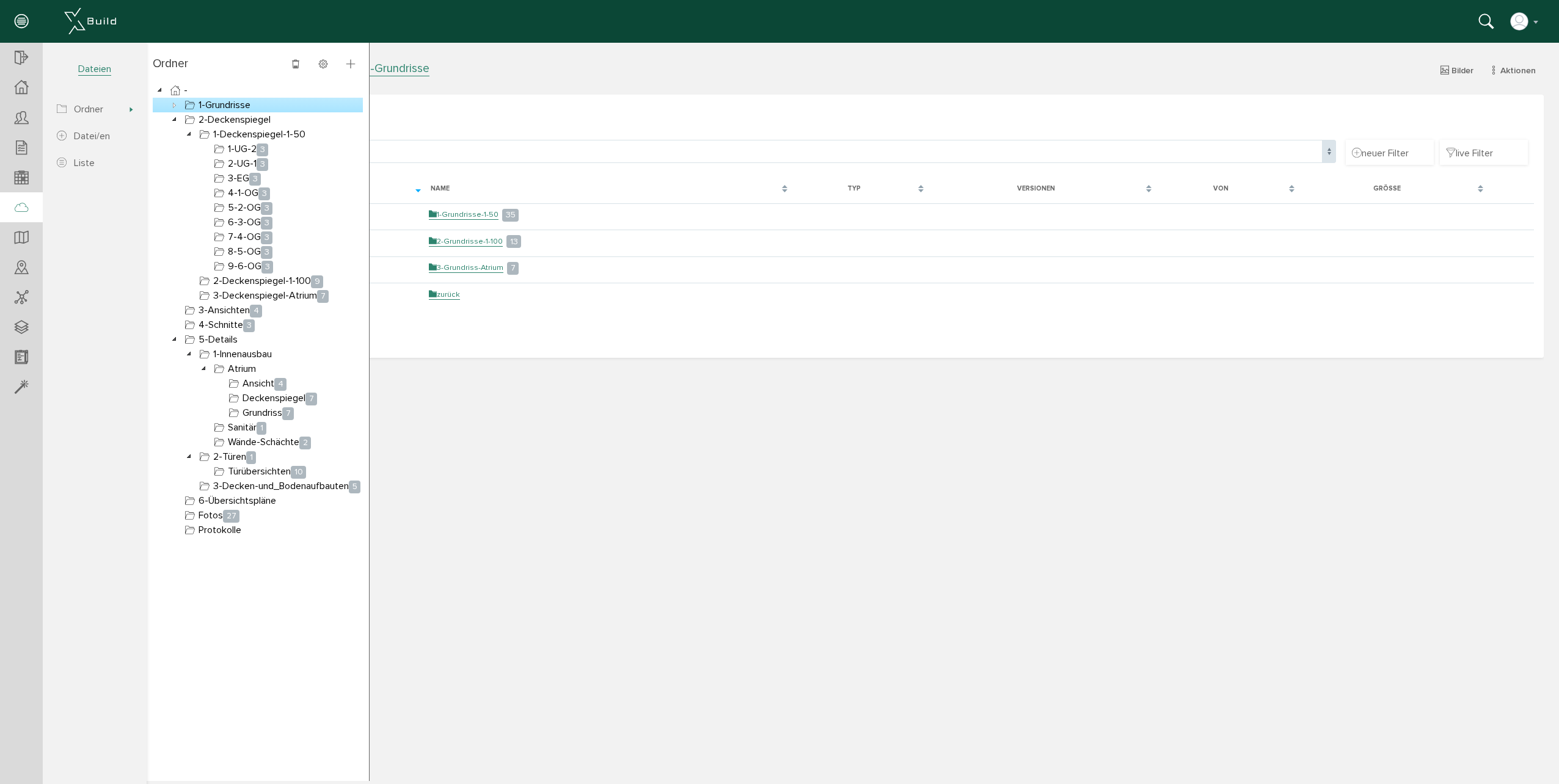
click at [239, 111] on link "1-Grundrisse" at bounding box center [217, 104] width 70 height 14
click at [241, 115] on link "2-Deckenspiegel" at bounding box center [228, 120] width 91 height 14
click at [181, 93] on icon at bounding box center [175, 90] width 14 height 14
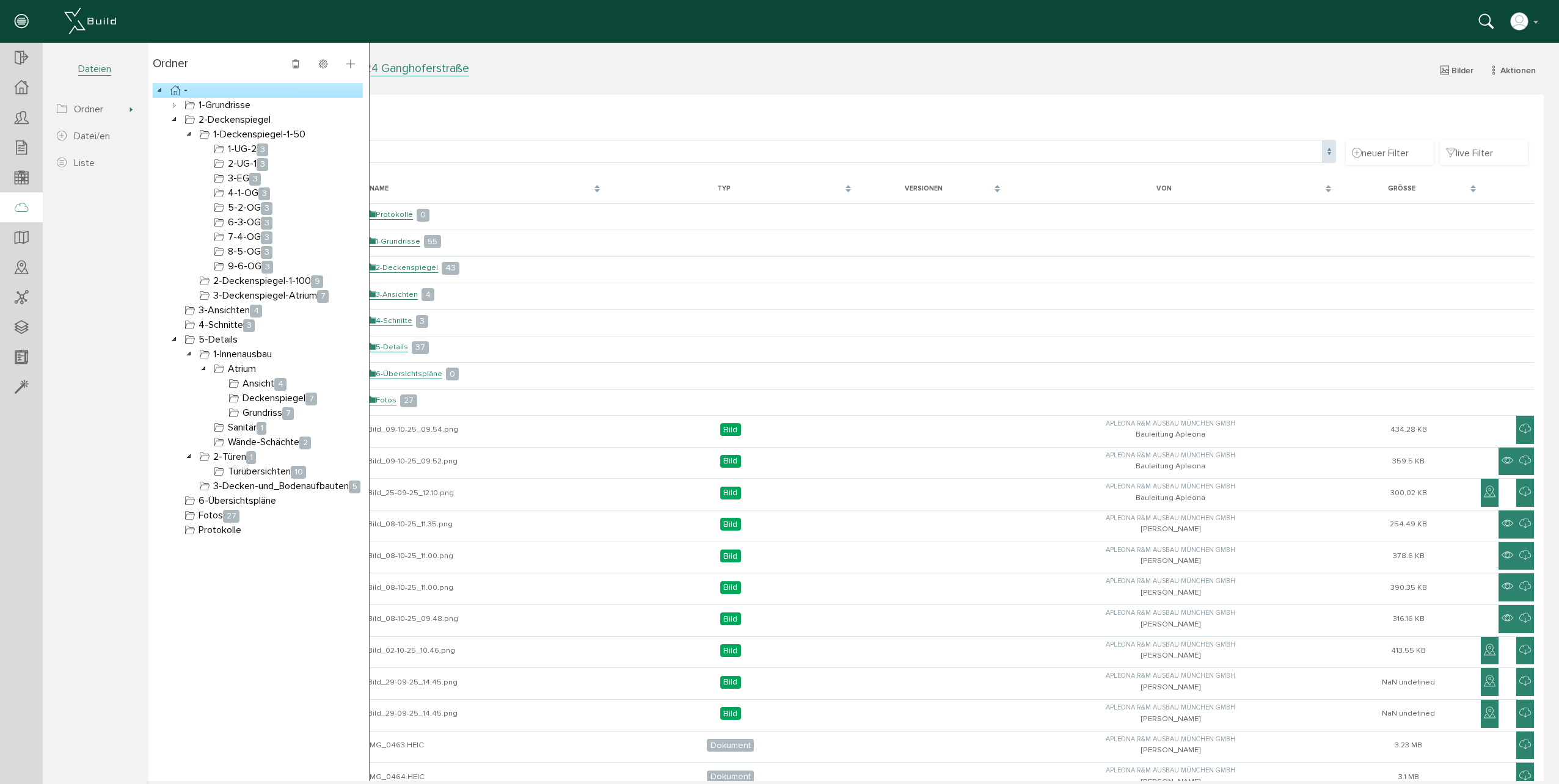
click at [179, 89] on icon at bounding box center [175, 90] width 14 height 14
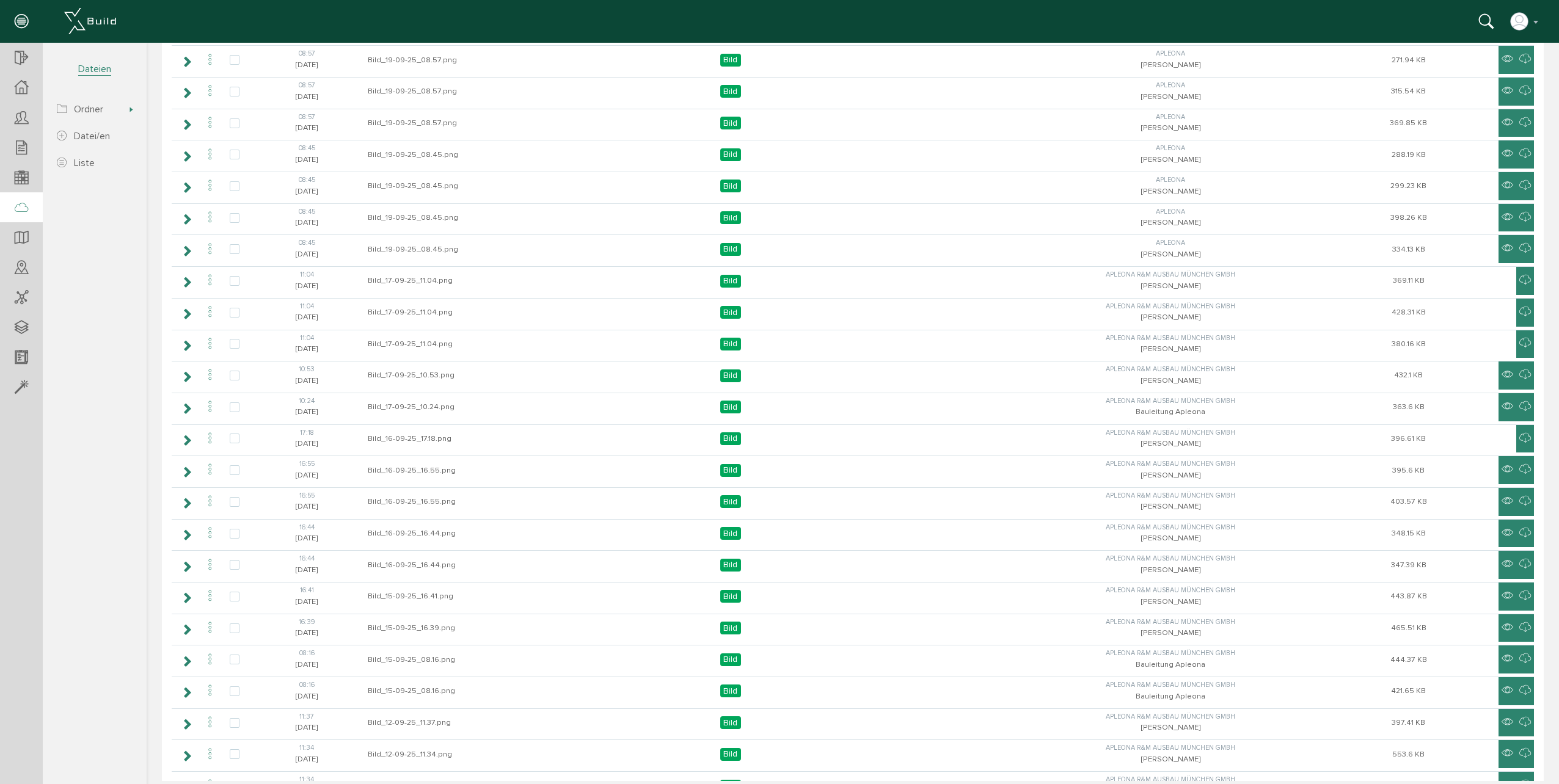
scroll to position [2015, 0]
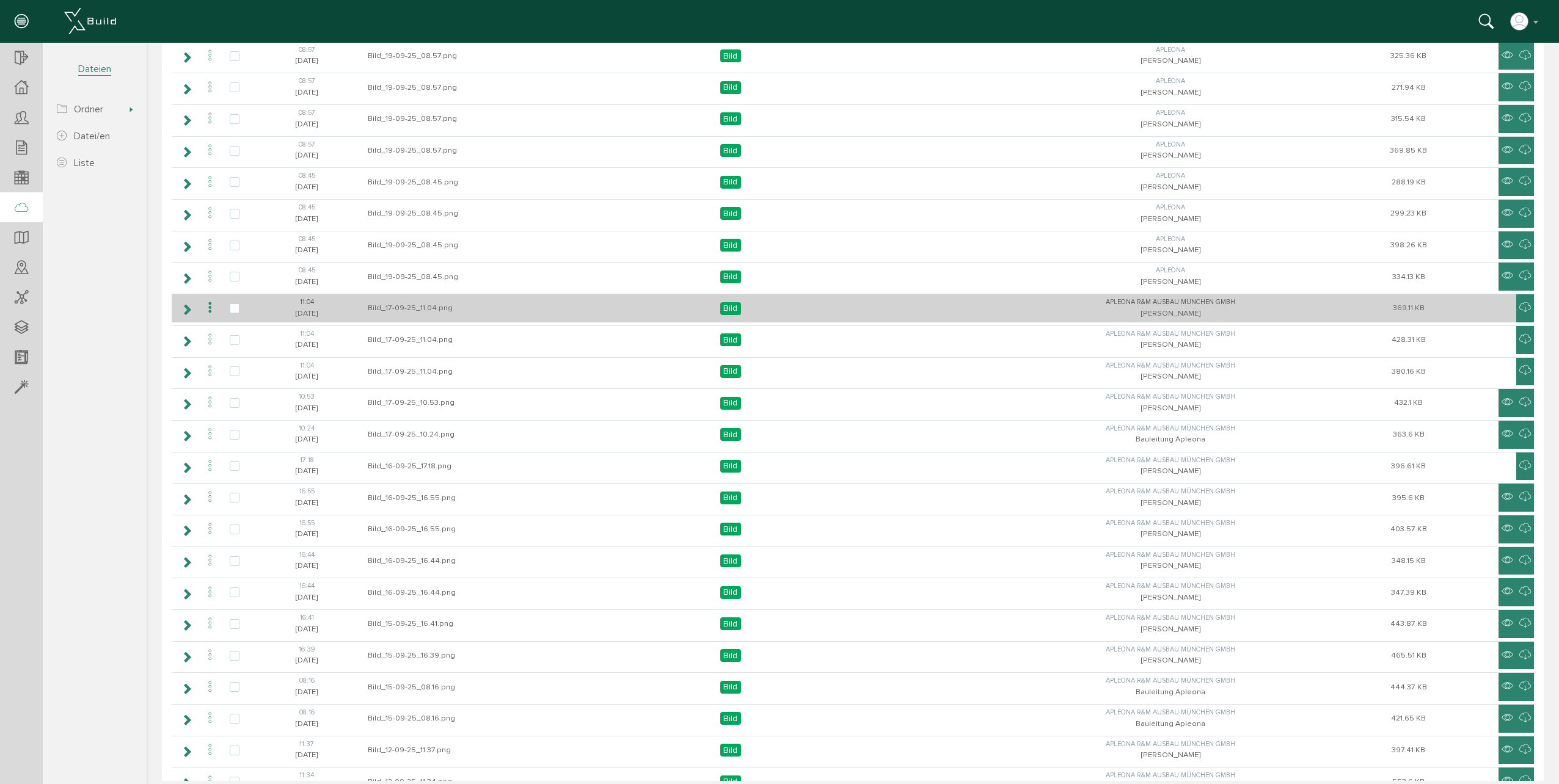
click at [446, 313] on td "Bild_17-09-25_11.04.png" at bounding box center [484, 309] width 240 height 29
click at [209, 309] on icon at bounding box center [209, 308] width 14 height 16
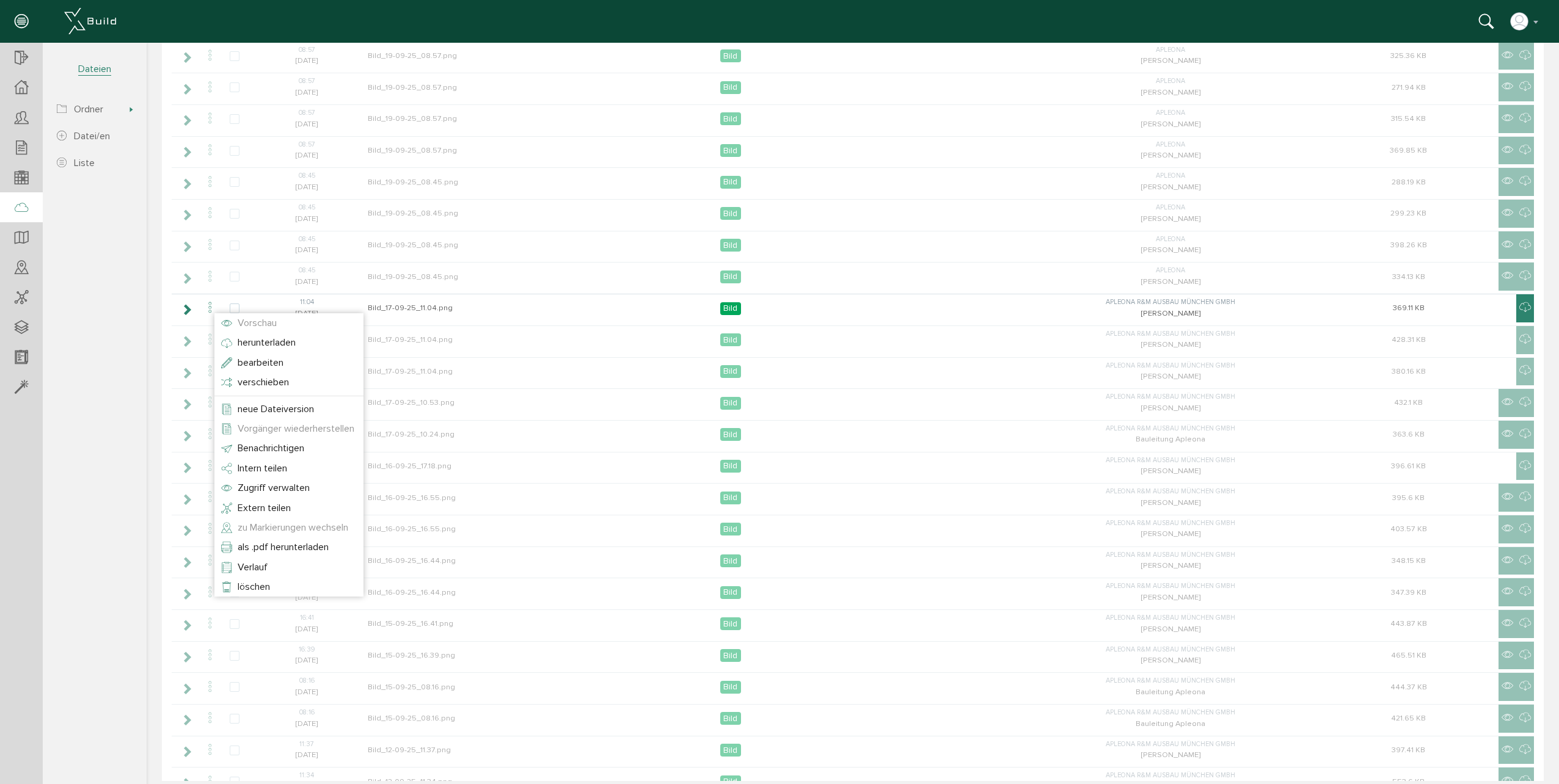
click at [252, 322] on span "Vorschau" at bounding box center [257, 323] width 40 height 13
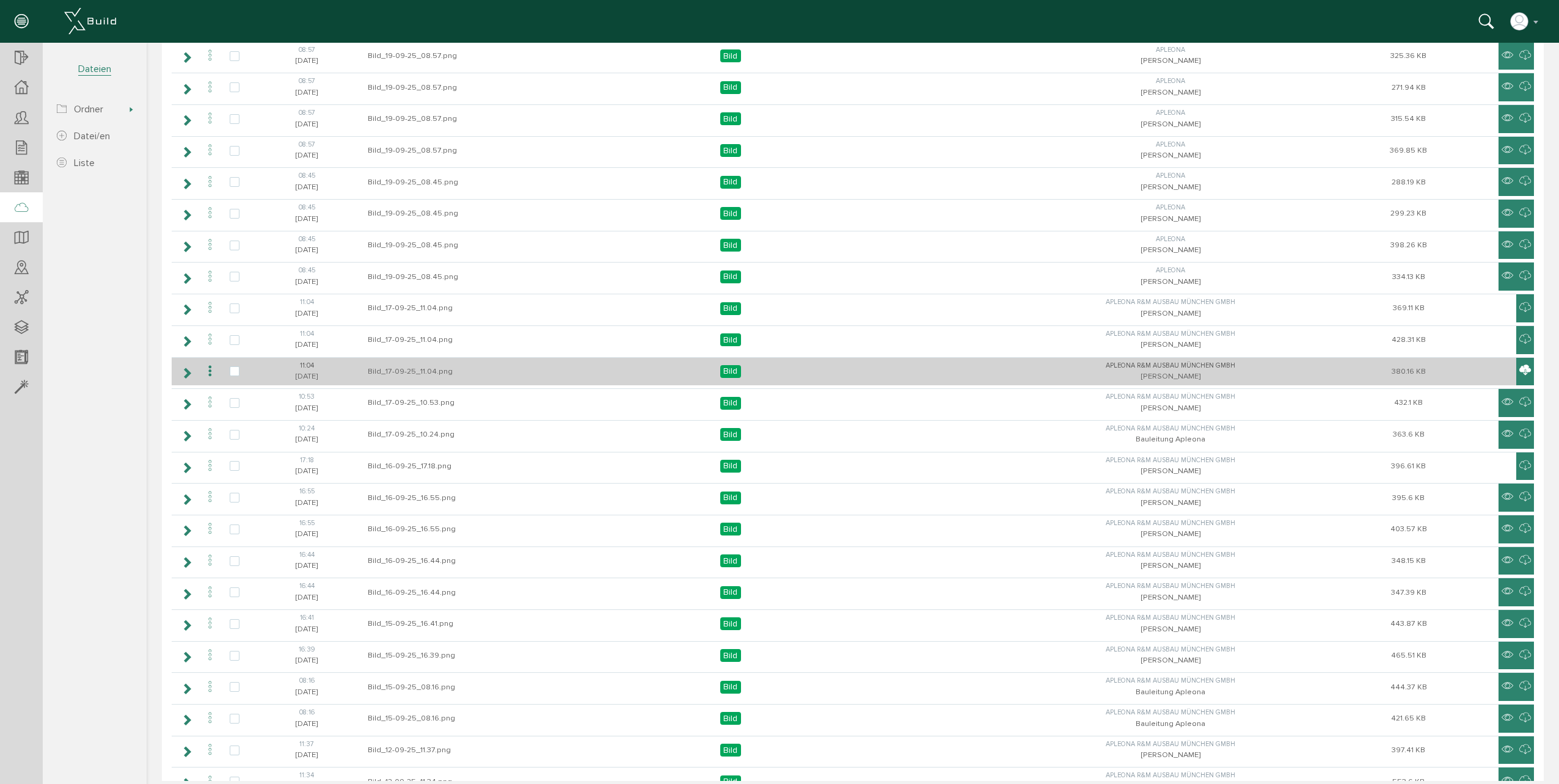
click at [1519, 366] on icon at bounding box center [1525, 370] width 12 height 14
click at [1519, 367] on icon at bounding box center [1525, 370] width 12 height 14
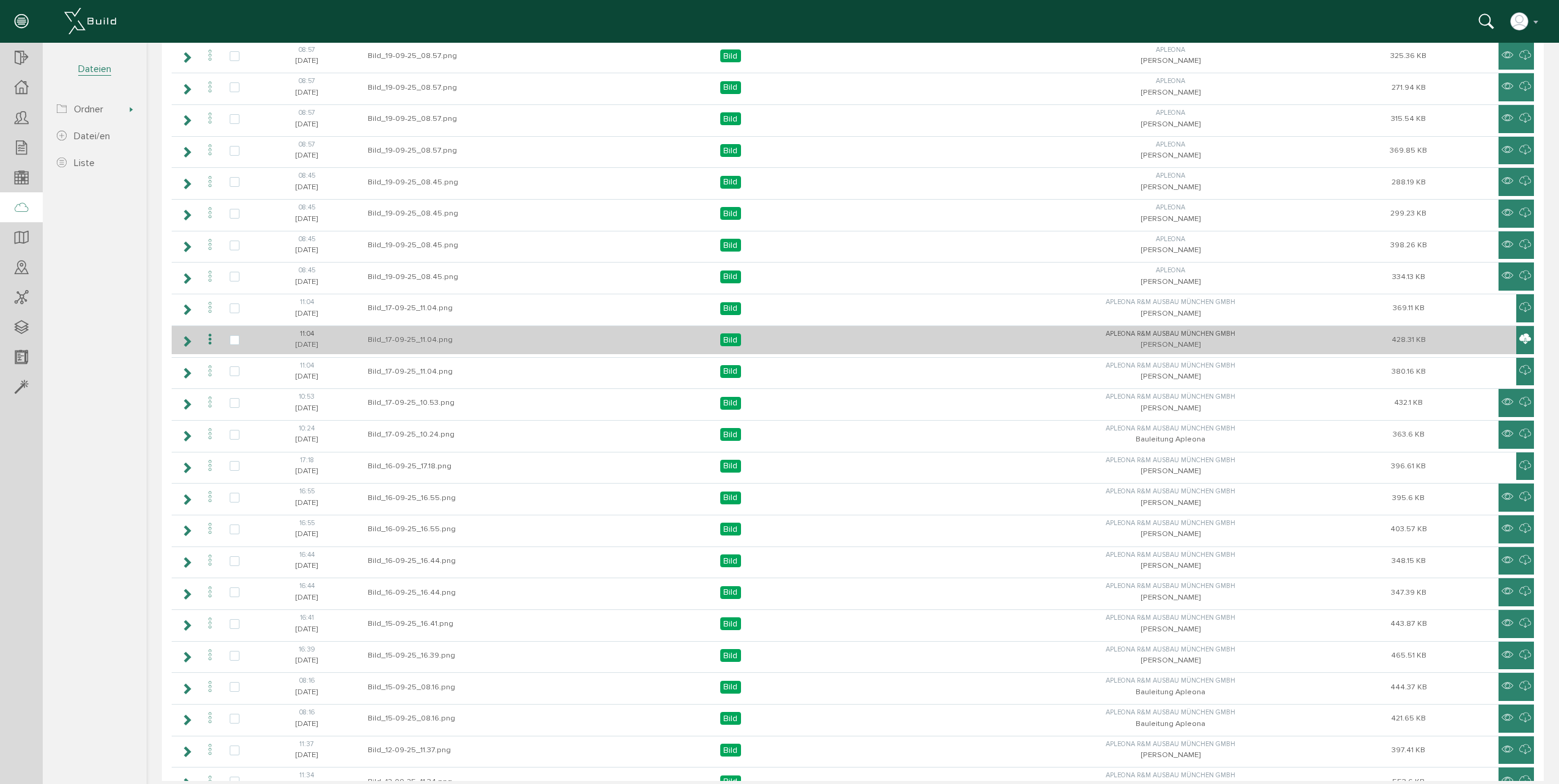
click at [1519, 338] on icon at bounding box center [1525, 339] width 12 height 14
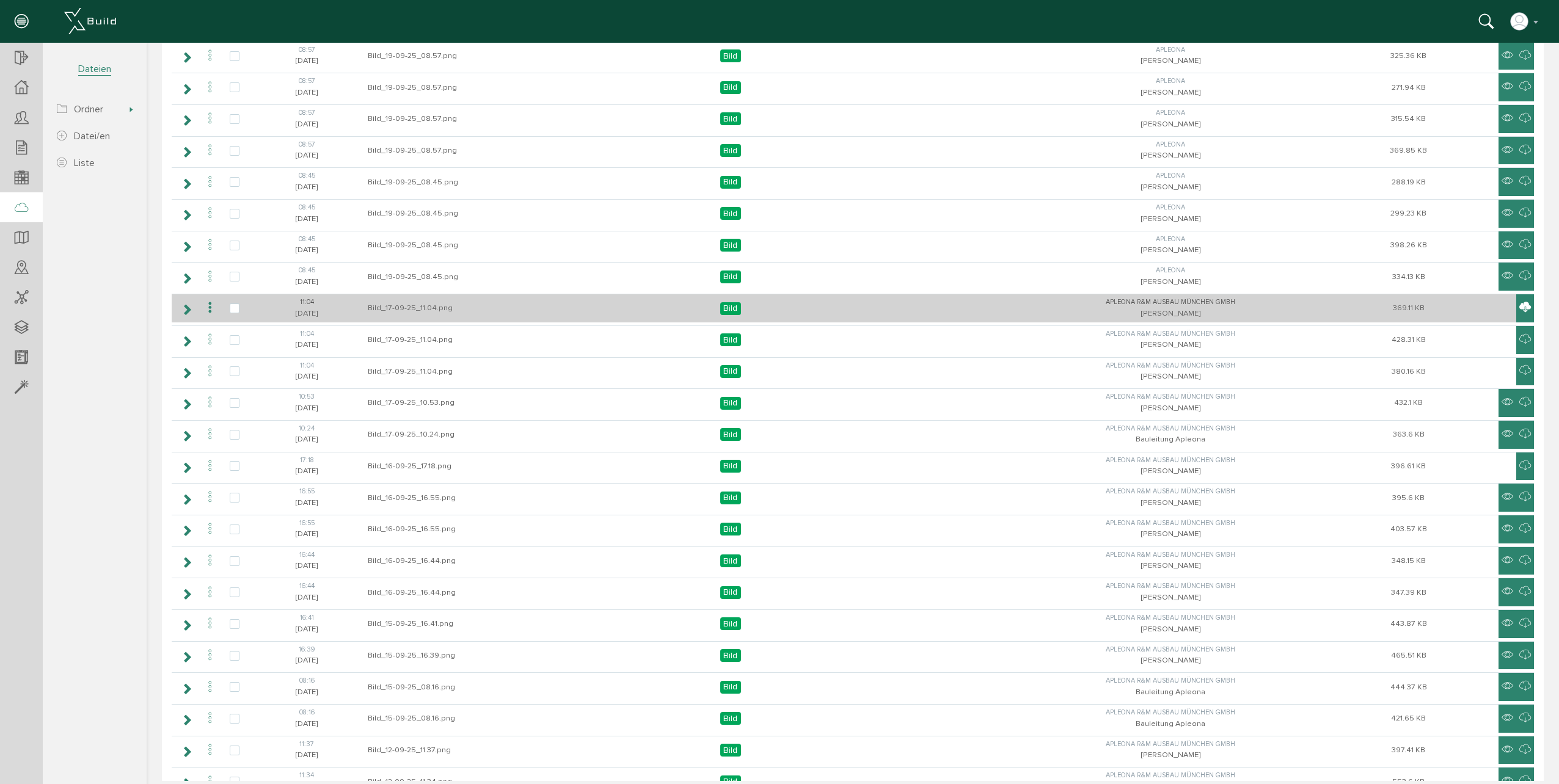
click at [1519, 307] on icon at bounding box center [1525, 308] width 12 height 14
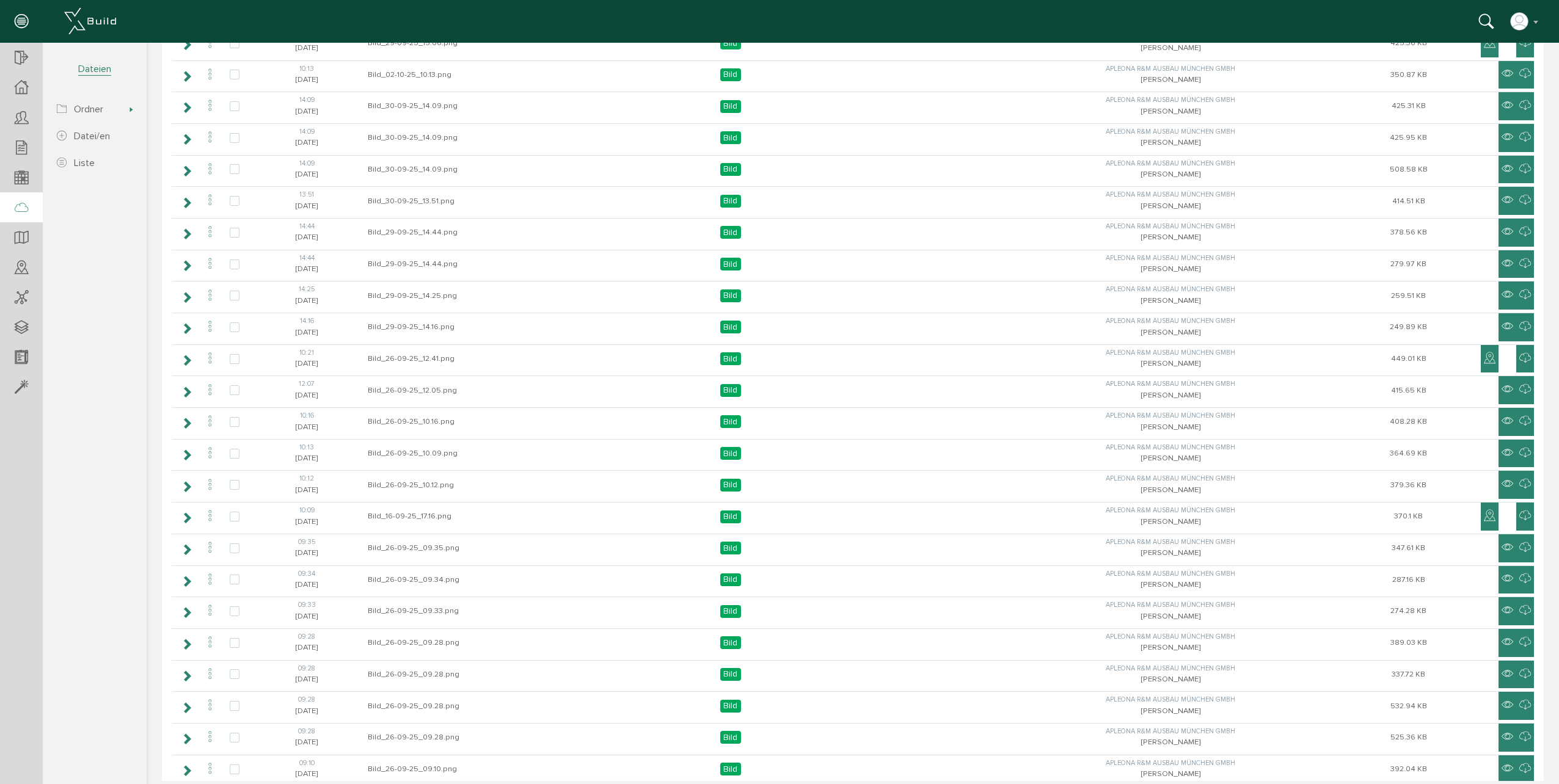
scroll to position [794, 0]
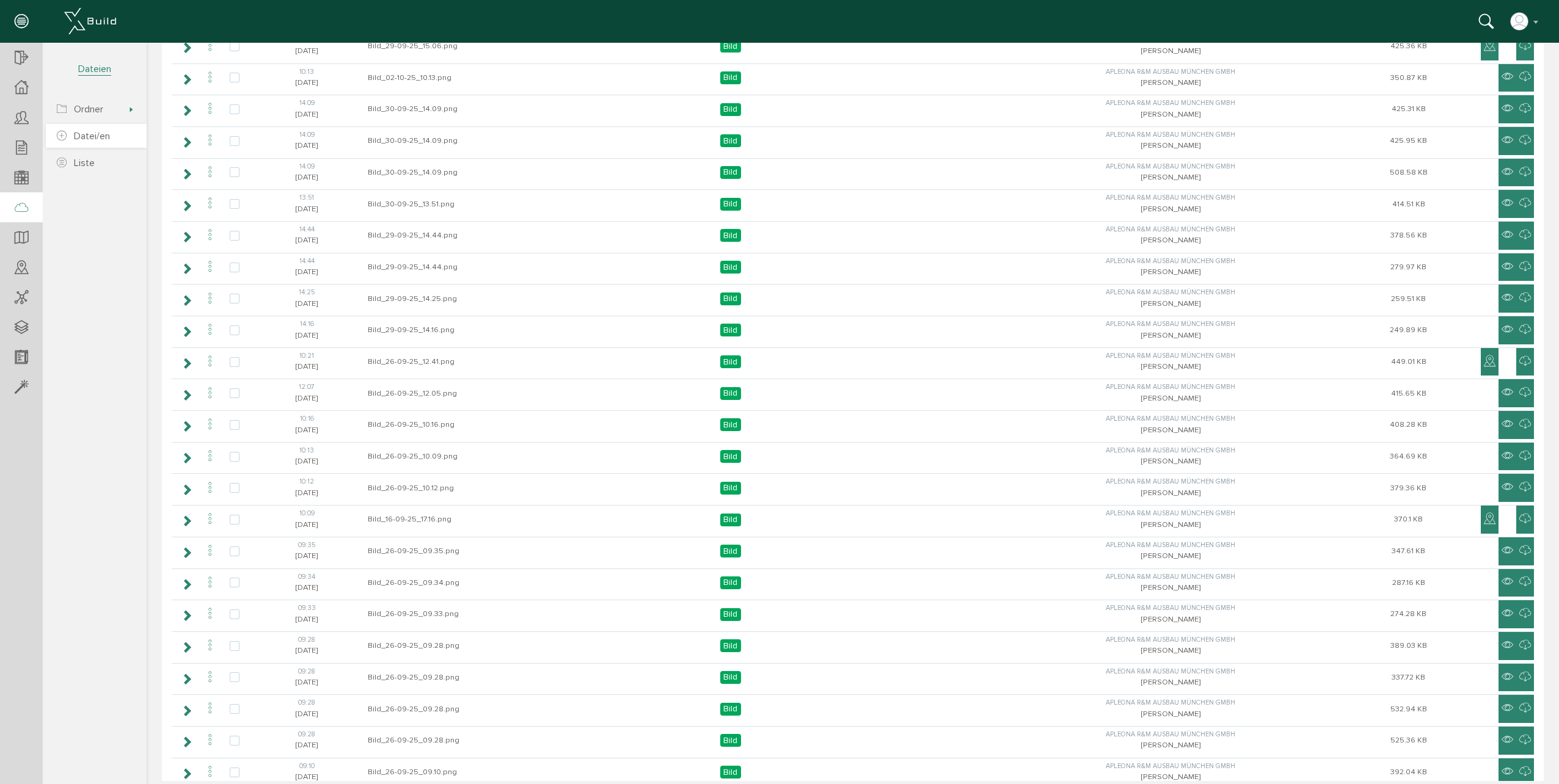
click at [111, 134] on link "Datei/en" at bounding box center [96, 136] width 100 height 24
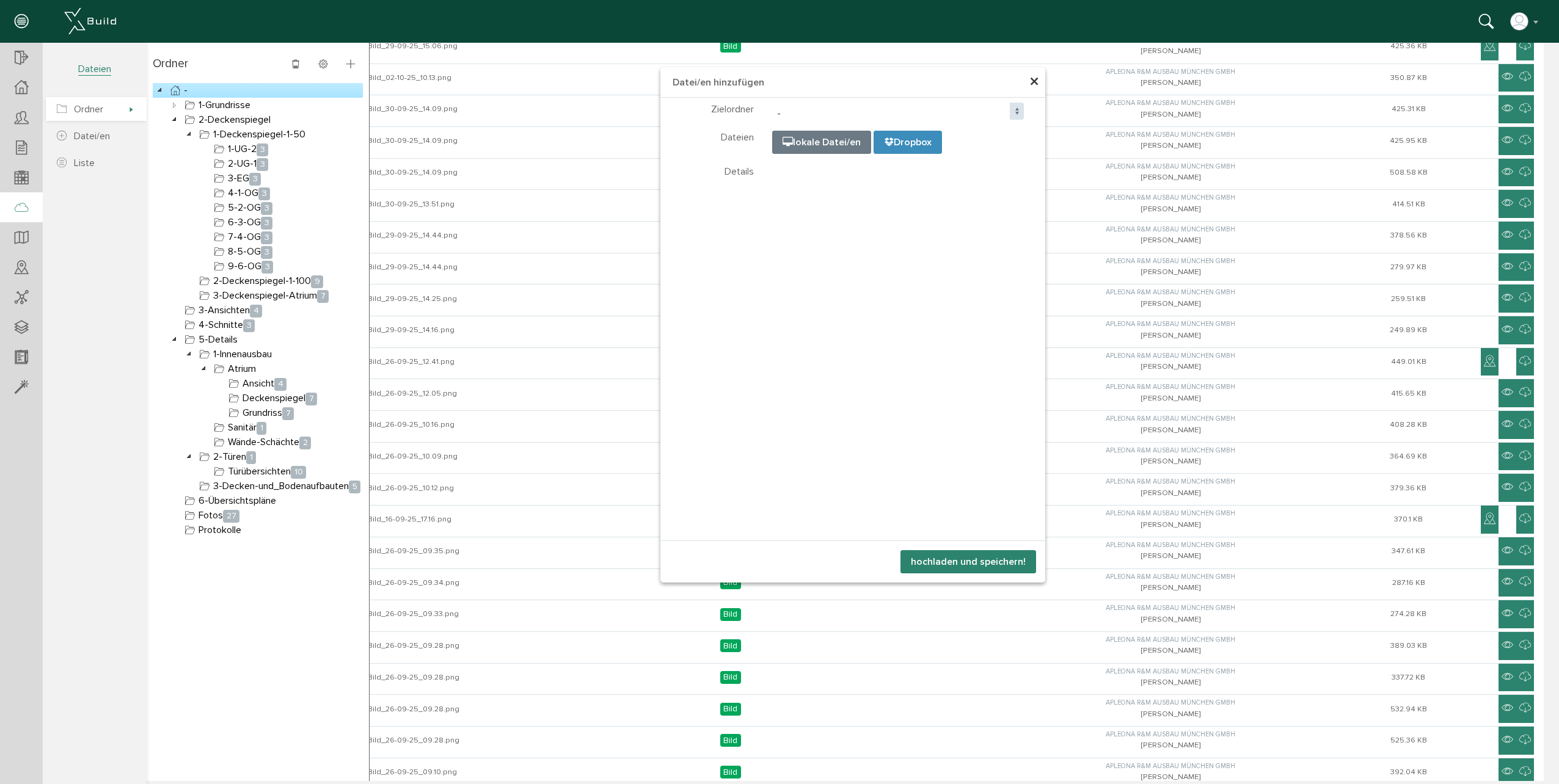
click at [110, 113] on span "Ordner" at bounding box center [96, 109] width 100 height 24
click at [1029, 84] on span "×" at bounding box center [1034, 82] width 10 height 24
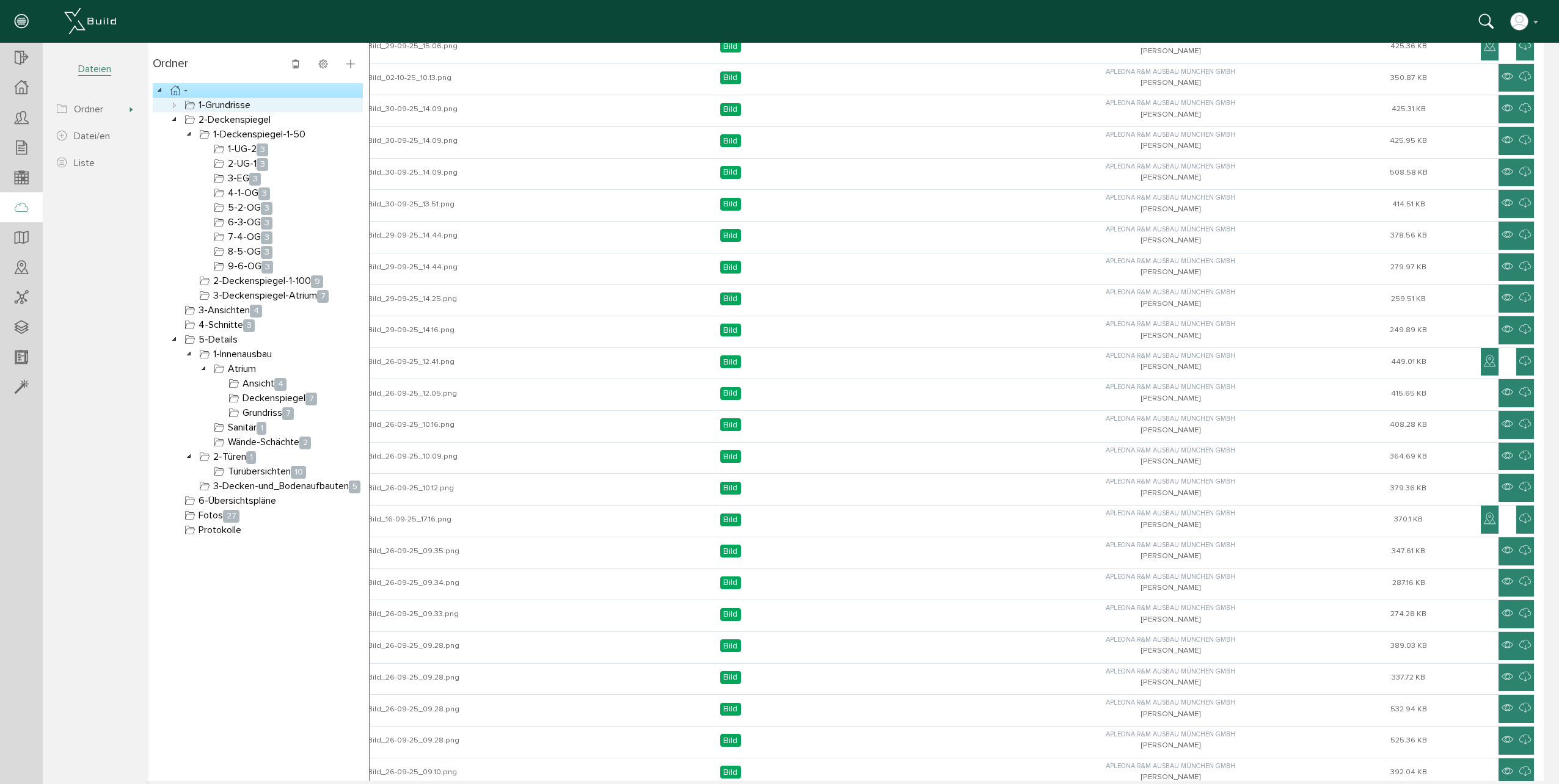
click at [224, 104] on link "1-Grundrisse" at bounding box center [217, 104] width 70 height 14
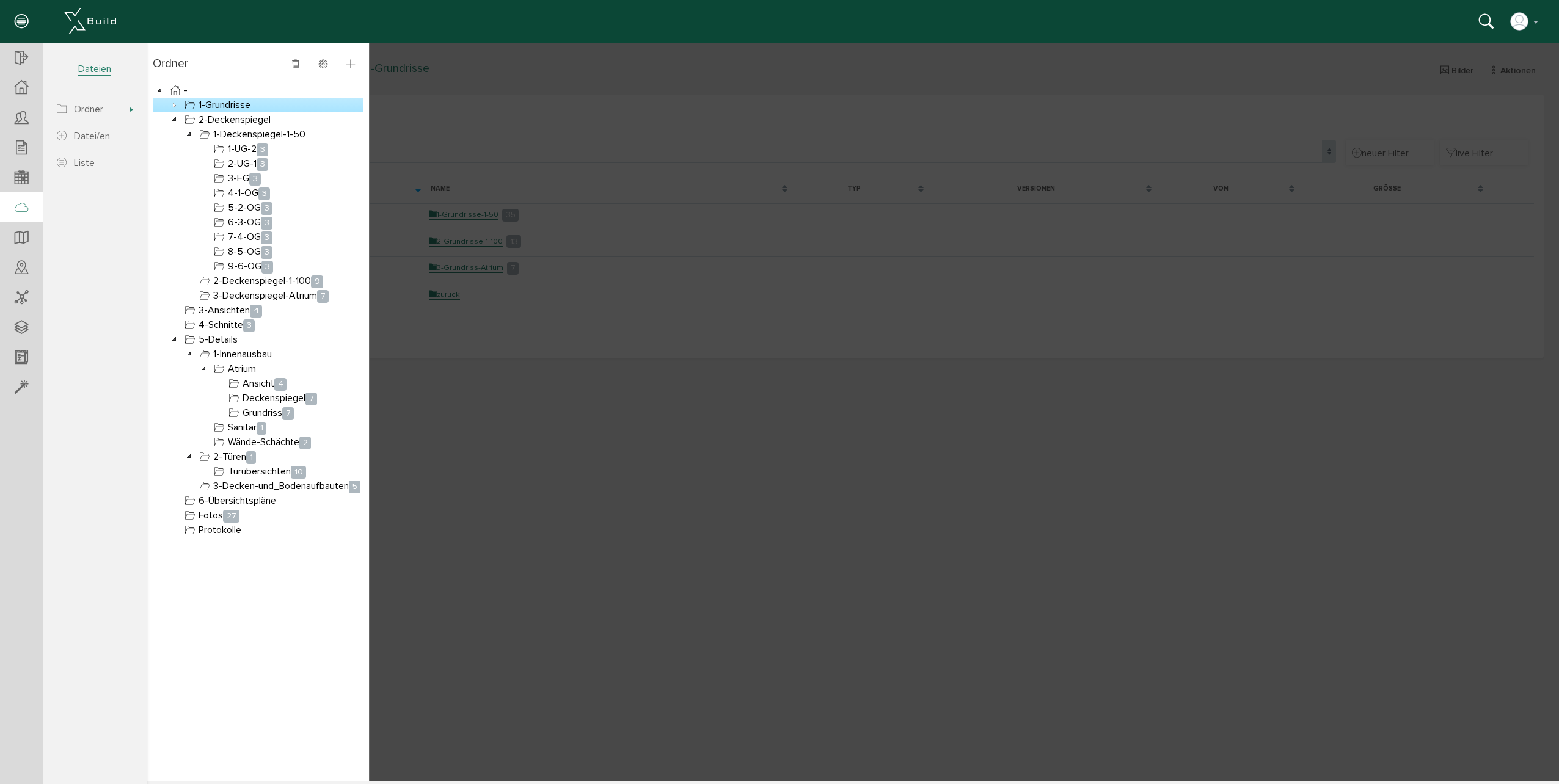
scroll to position [0, 0]
click at [170, 104] on icon at bounding box center [175, 104] width 14 height 14
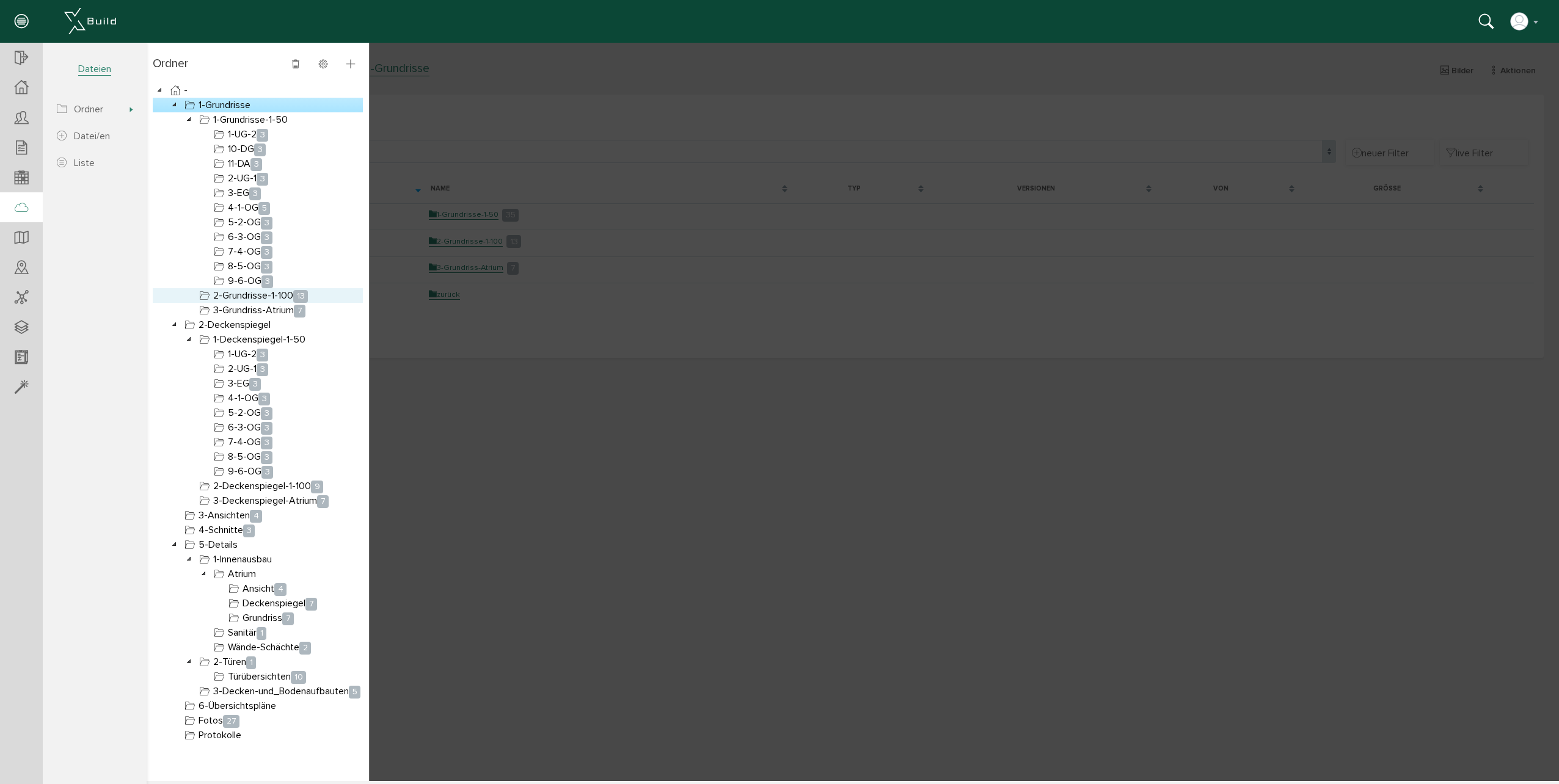
click at [254, 300] on link "2-Grundrisse-1-100 13" at bounding box center [254, 295] width 114 height 14
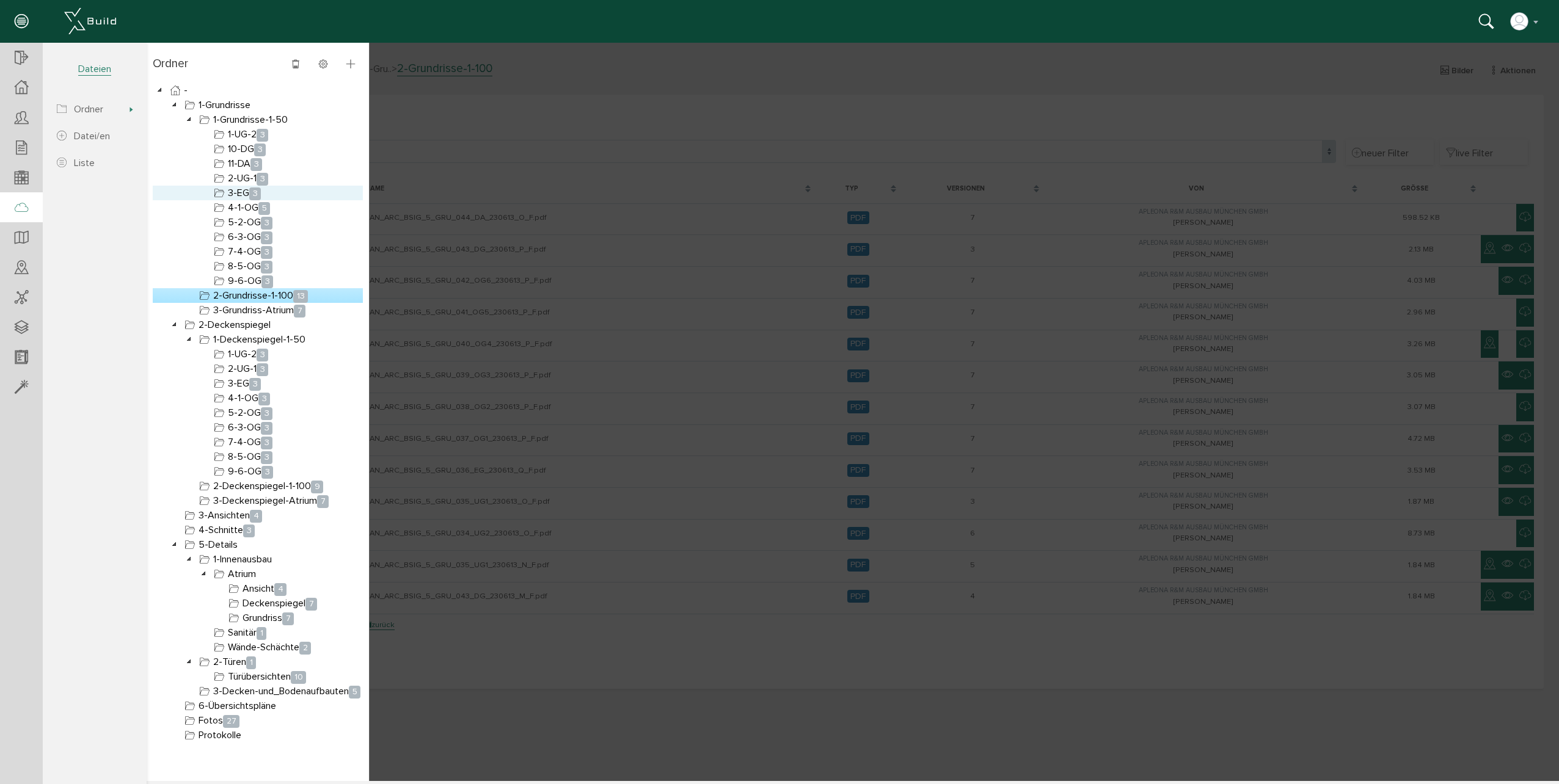
click at [254, 193] on span "3" at bounding box center [255, 193] width 12 height 13
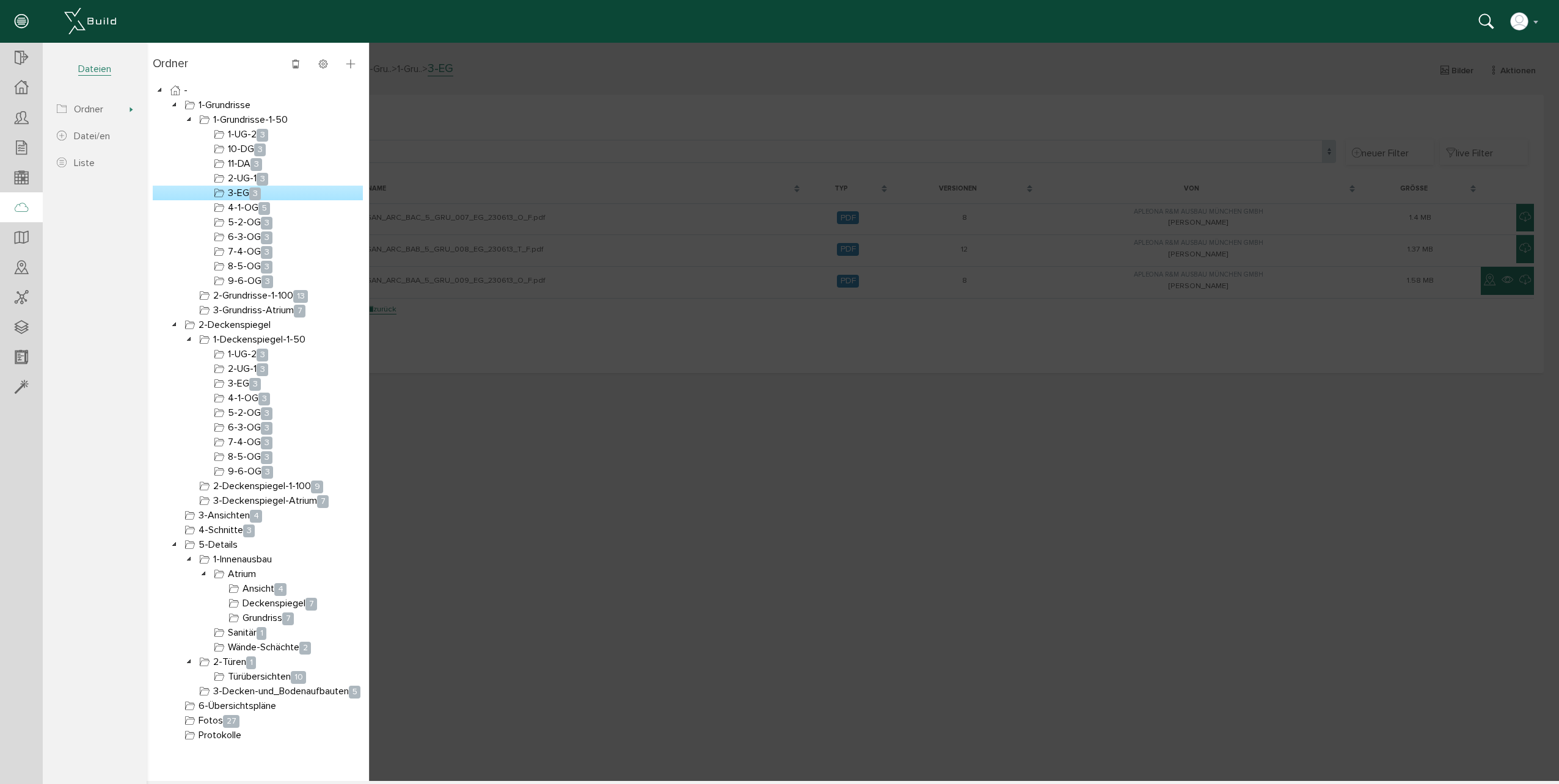
click at [491, 229] on div at bounding box center [853, 412] width 1412 height 739
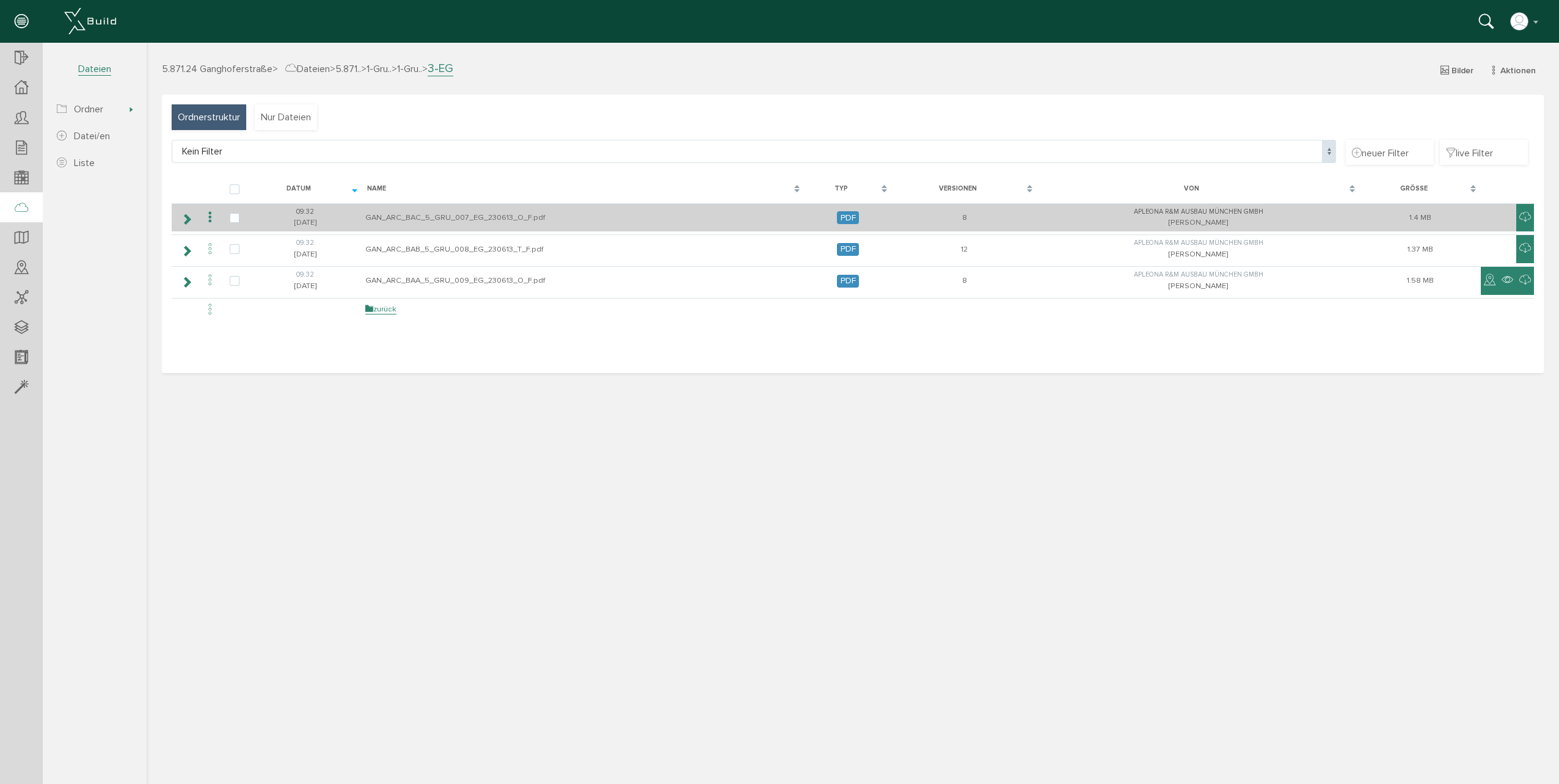
click at [207, 215] on icon at bounding box center [209, 217] width 14 height 16
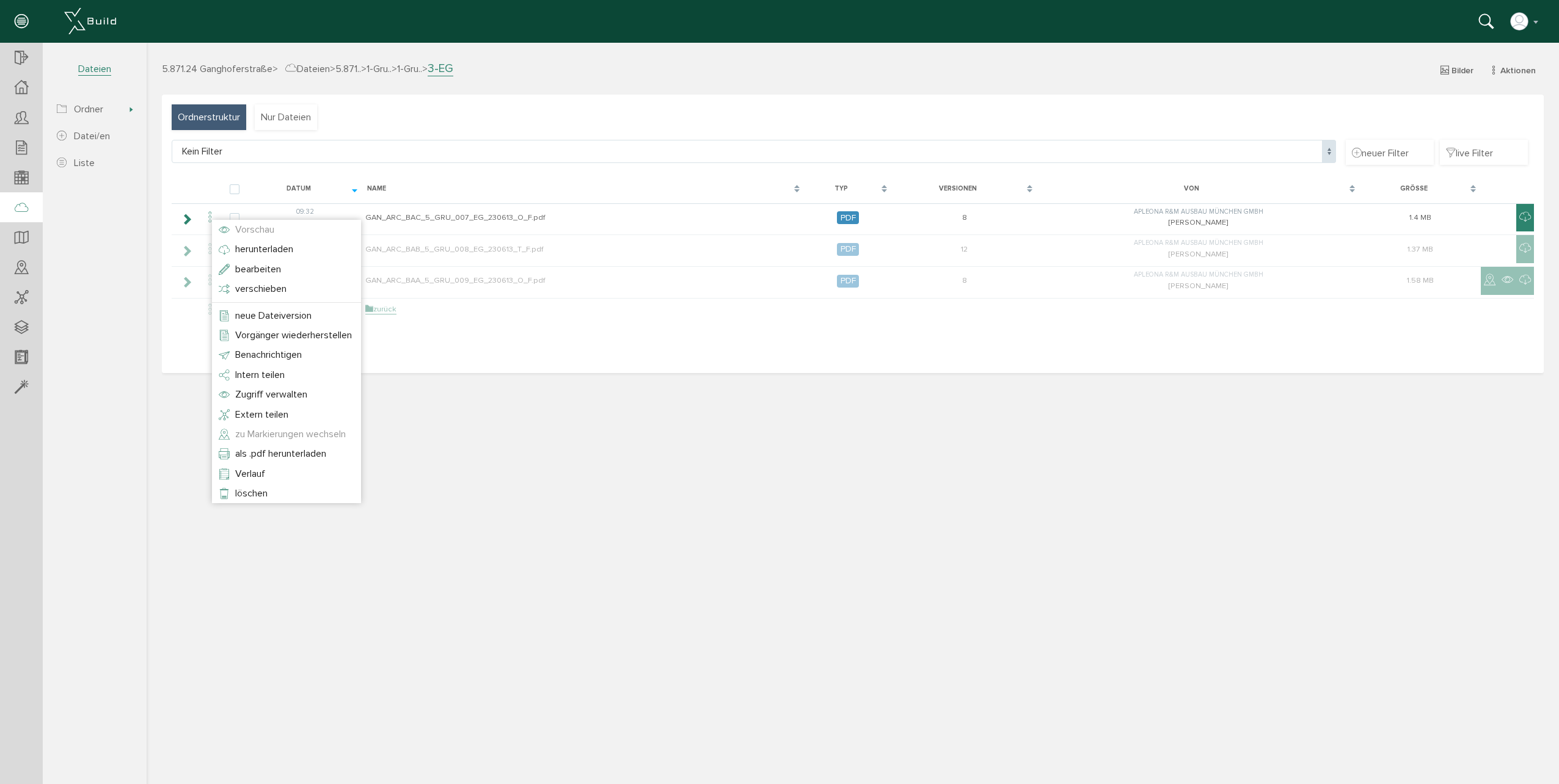
click at [291, 431] on span "zu Markierungen wechseln" at bounding box center [290, 434] width 111 height 13
click at [582, 422] on div at bounding box center [853, 412] width 1412 height 739
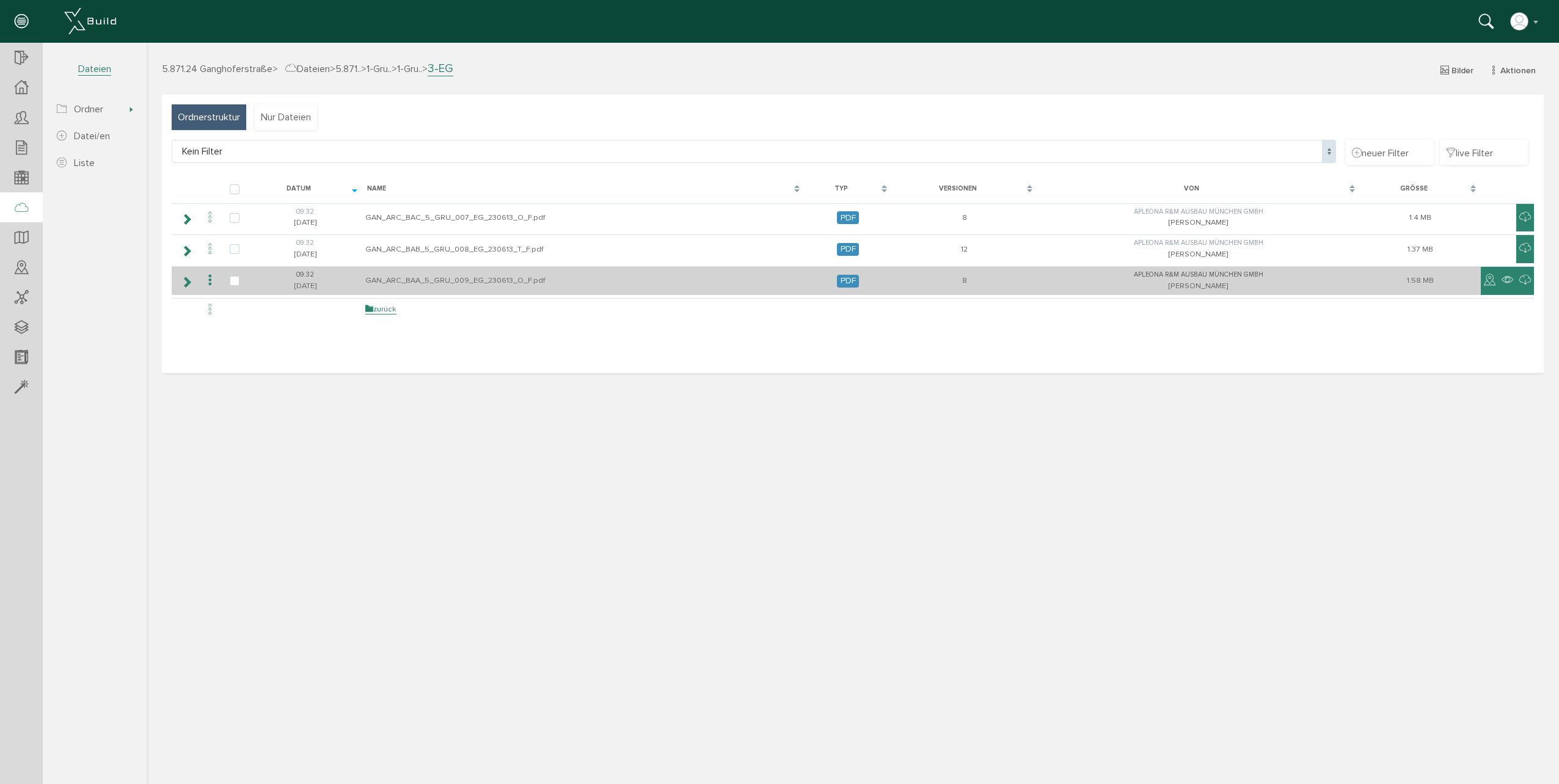
click at [205, 279] on icon at bounding box center [209, 280] width 14 height 16
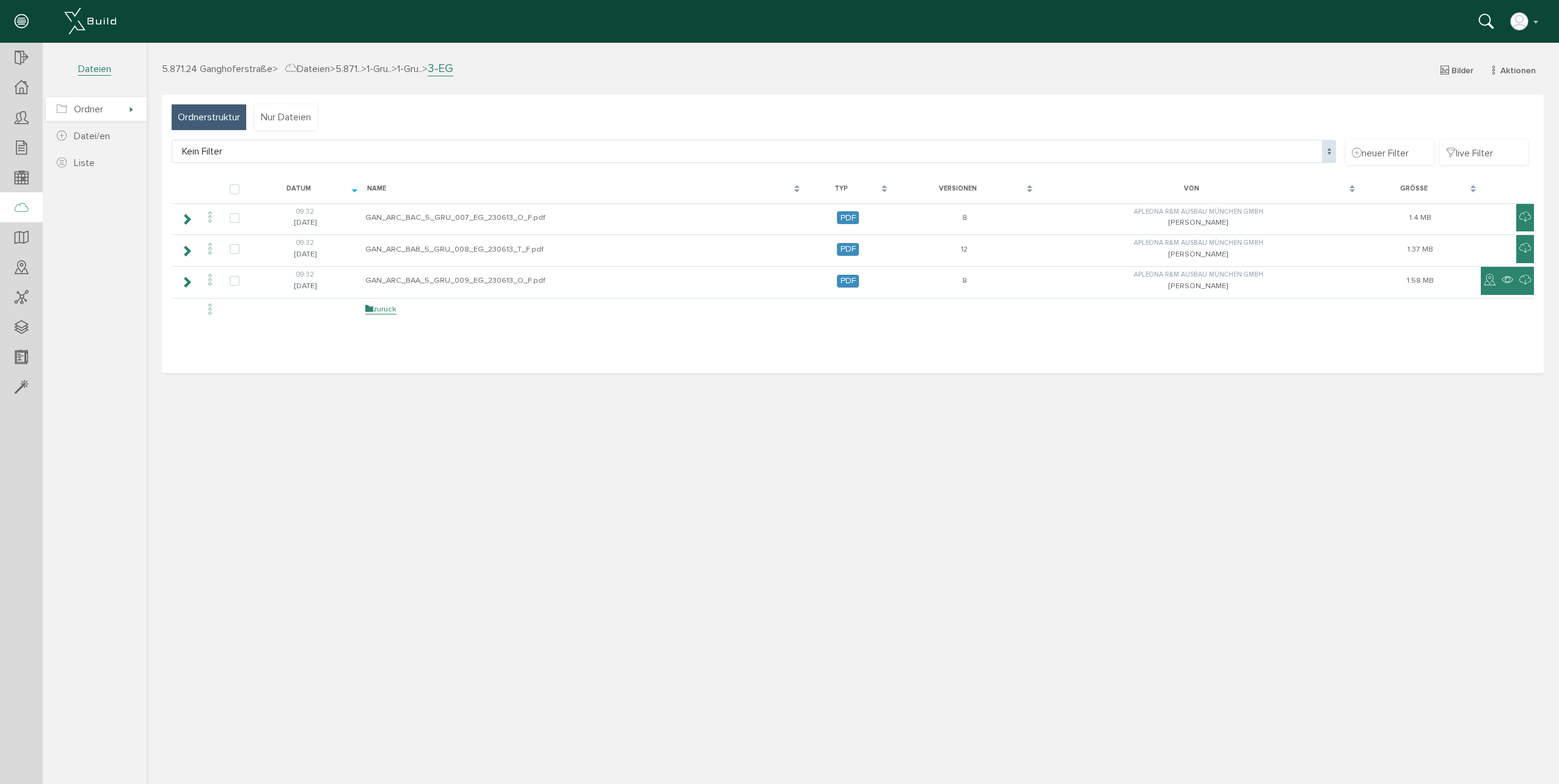
click at [121, 102] on span "Ordner" at bounding box center [96, 109] width 100 height 24
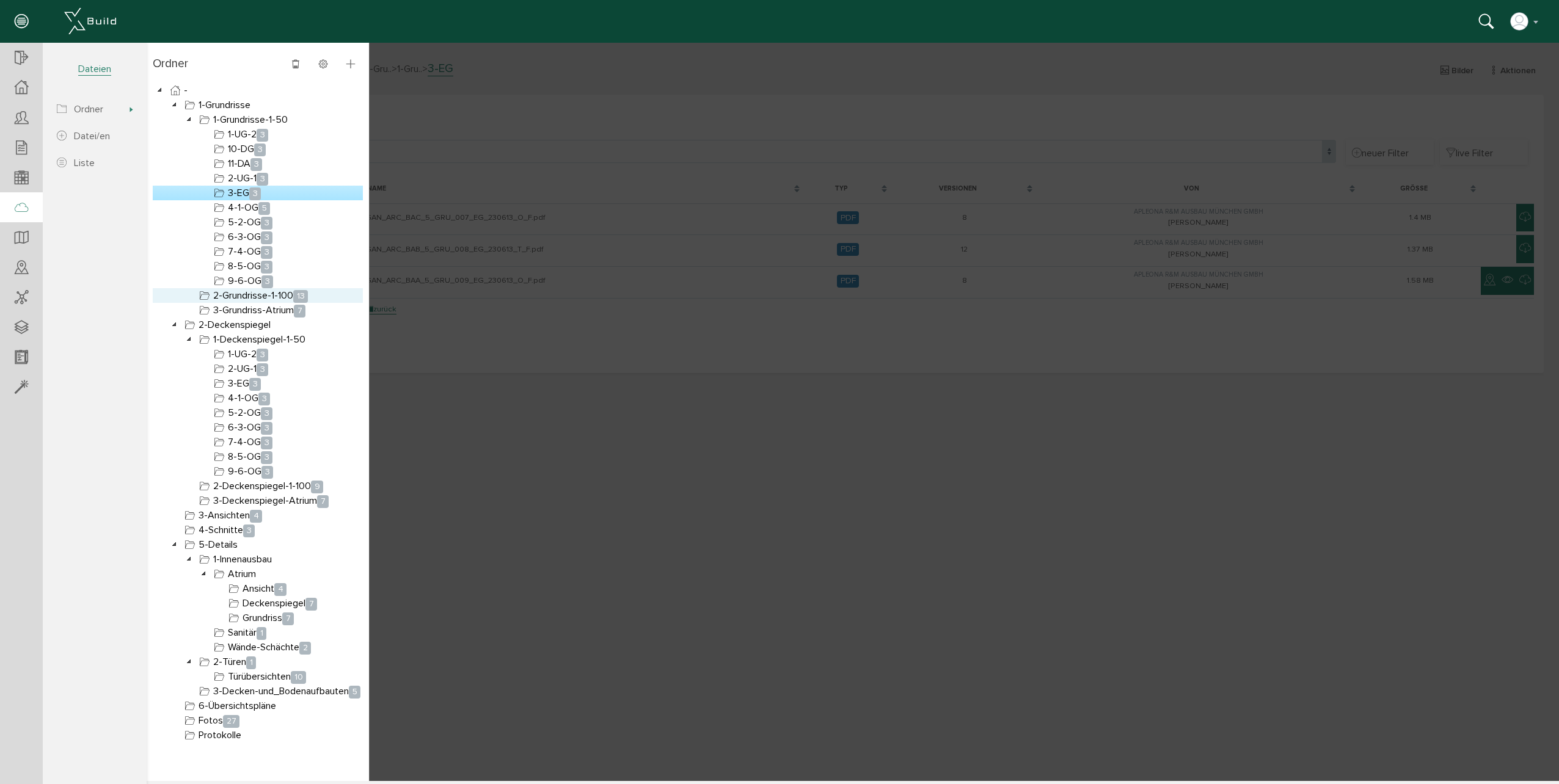
click at [278, 292] on link "2-Grundrisse-1-100 13" at bounding box center [254, 295] width 114 height 14
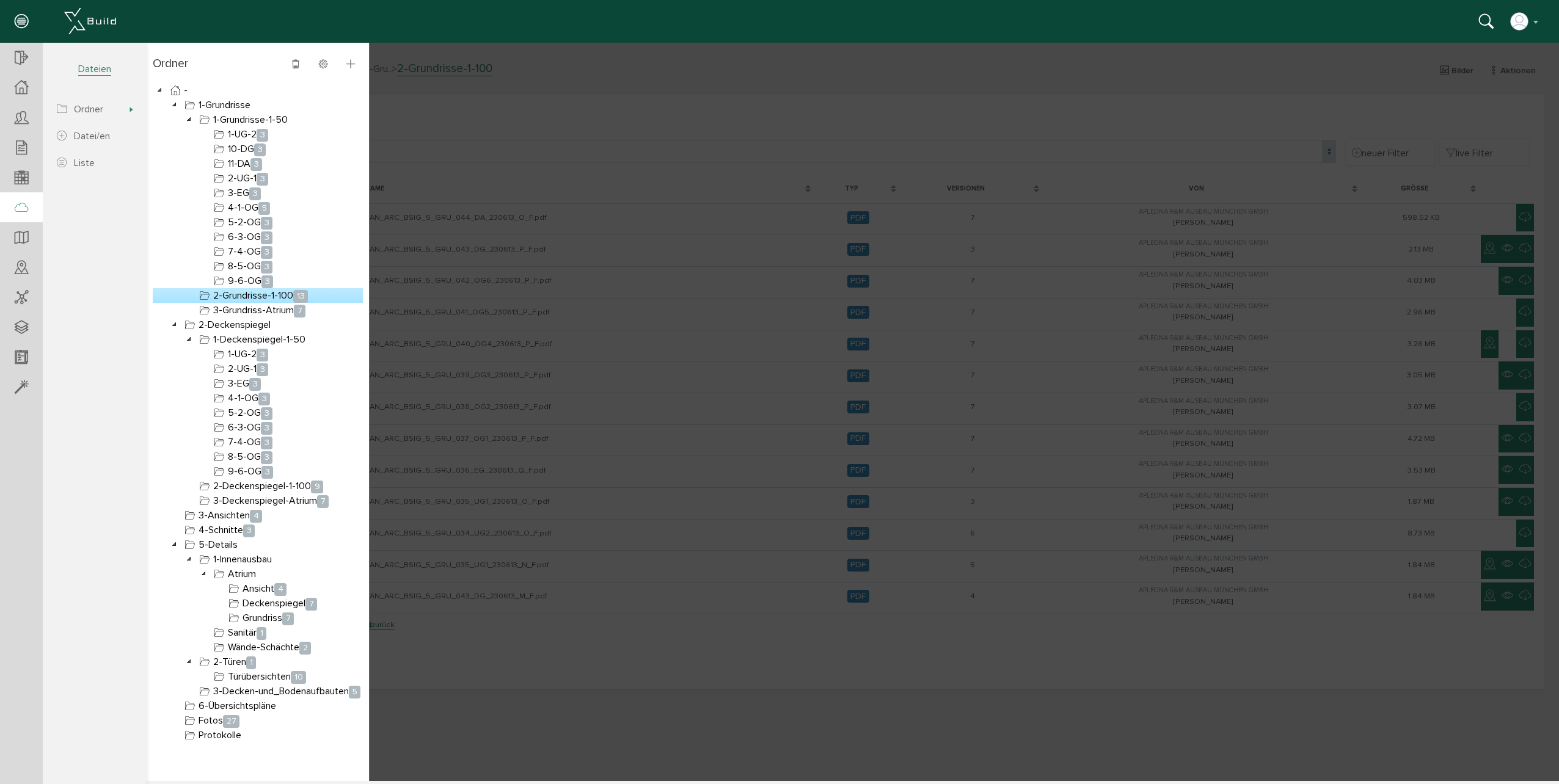
click at [682, 297] on div at bounding box center [853, 412] width 1412 height 739
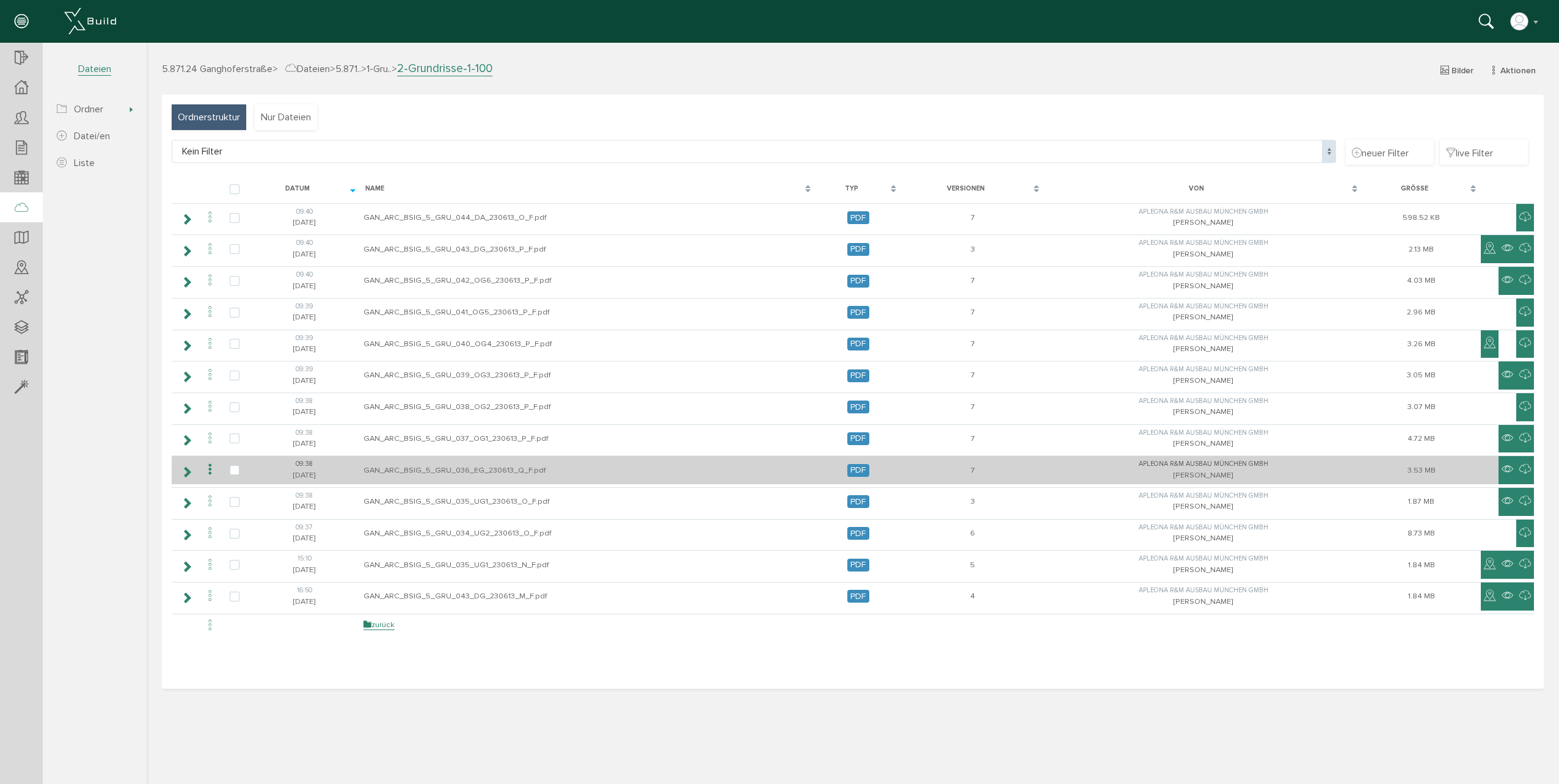
click at [436, 459] on td "GAN_ARC_BSIG_5_GRU_036_EG_230613_Q_F.pdf" at bounding box center [588, 470] width 455 height 29
click at [189, 475] on icon at bounding box center [186, 472] width 12 height 10
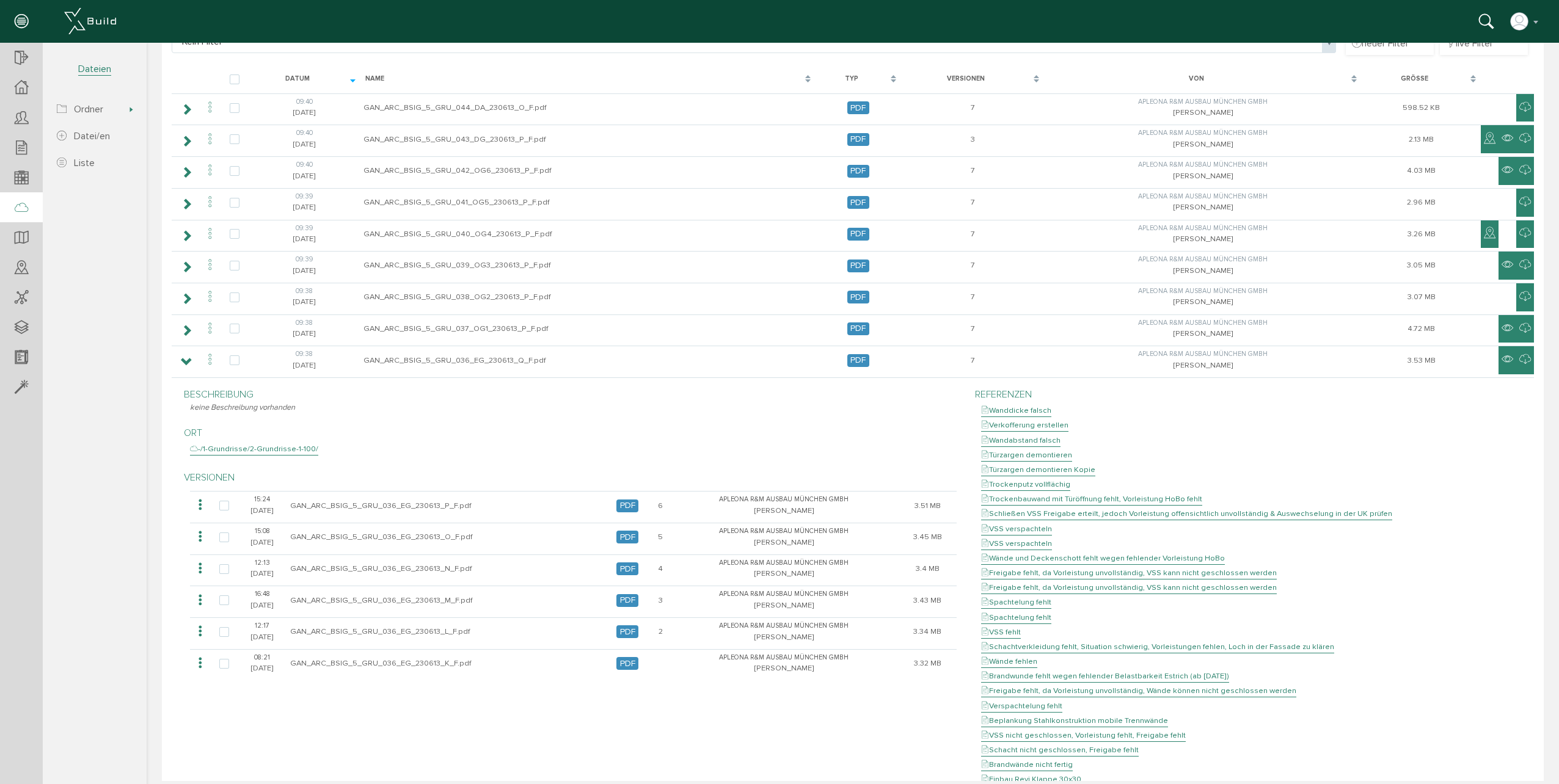
scroll to position [61, 0]
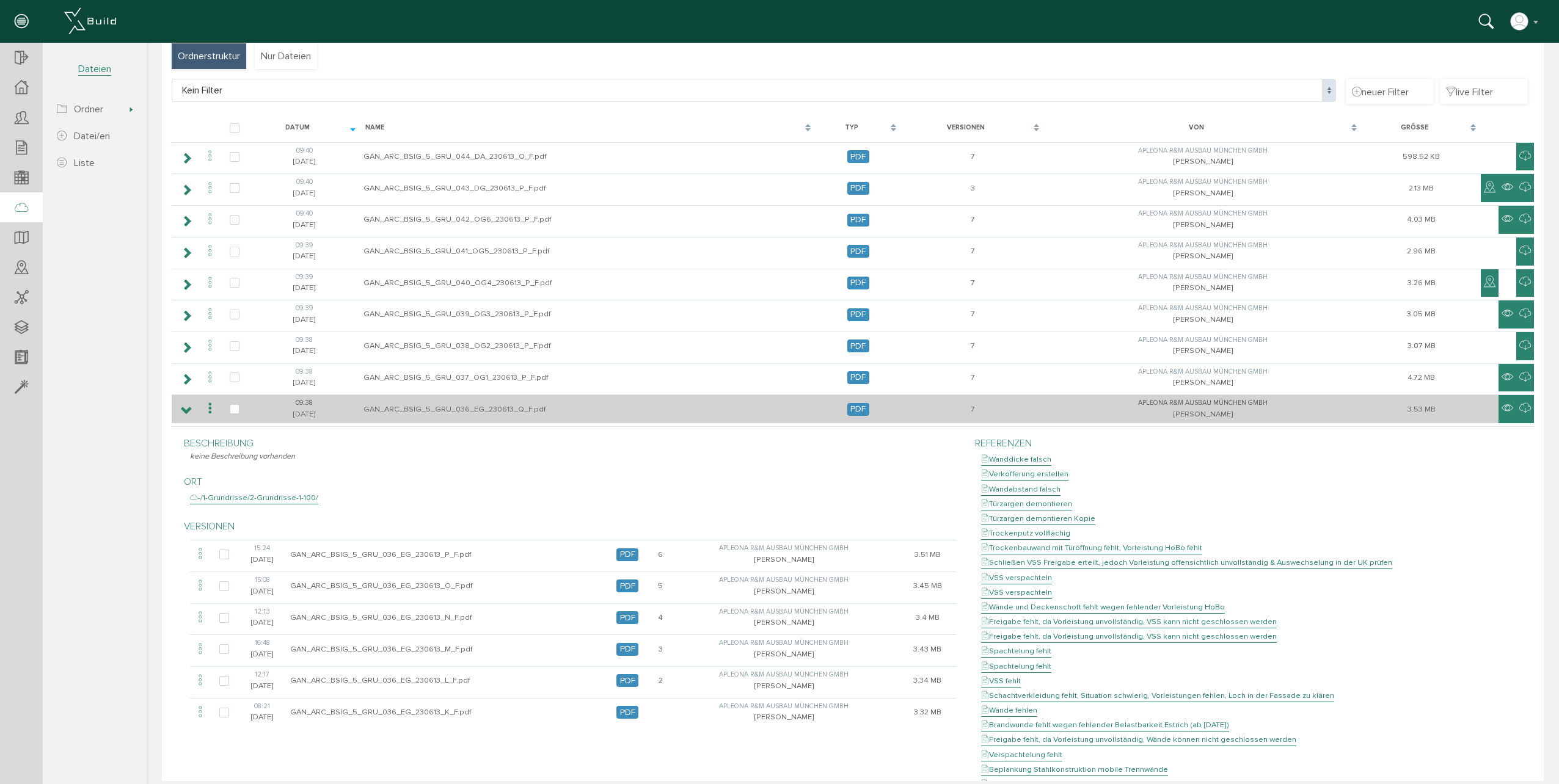
click at [512, 409] on td "GAN_ARC_BSIG_5_GRU_036_EG_230613_Q_F.pdf" at bounding box center [588, 409] width 455 height 29
click at [212, 413] on icon at bounding box center [209, 408] width 14 height 16
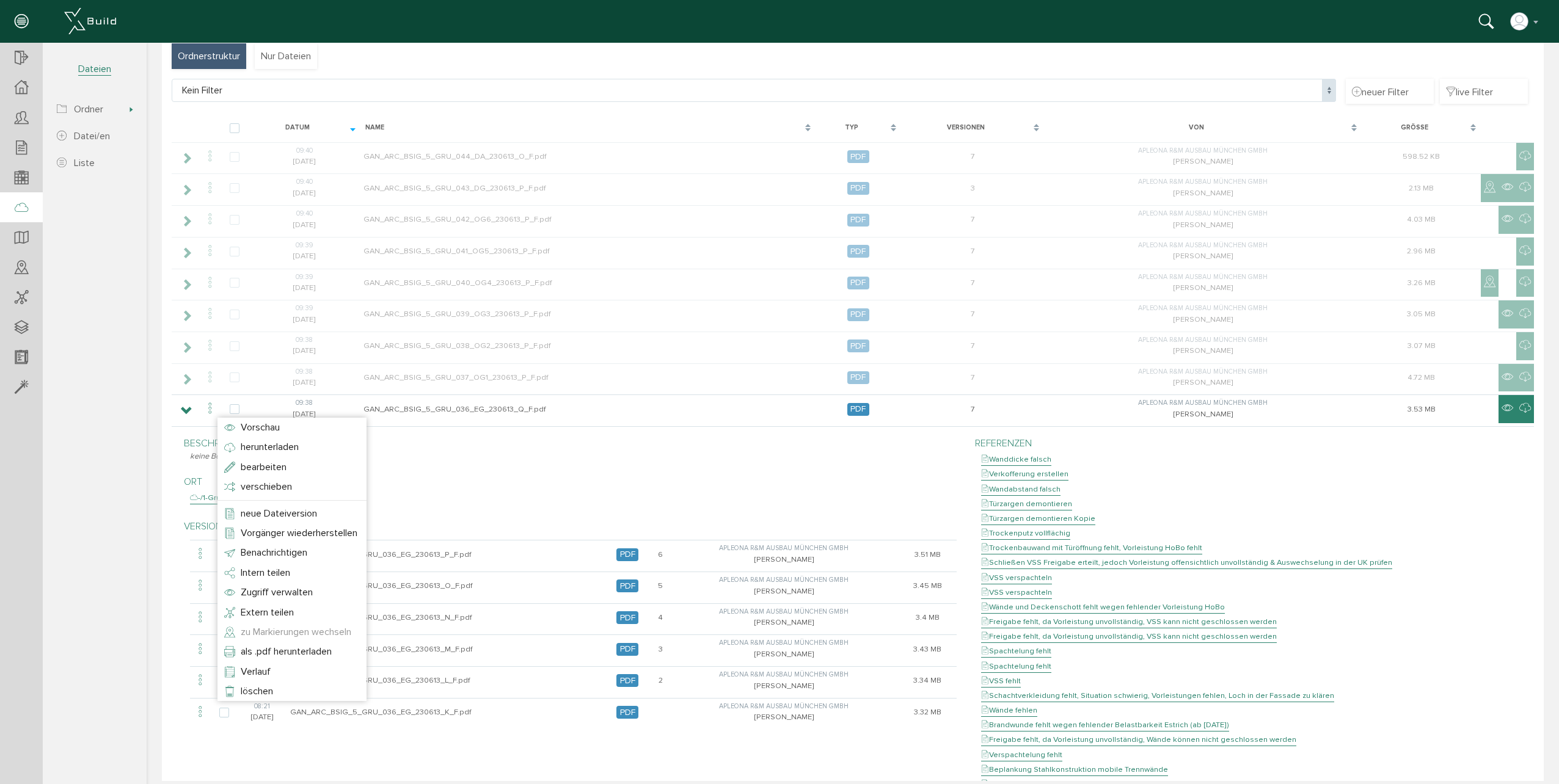
click at [336, 634] on span "zu Markierungen wechseln" at bounding box center [296, 632] width 111 height 13
type input "GAN_ARC_BSIG_5_GRU_036_EG_230613_Q_F.pdf"
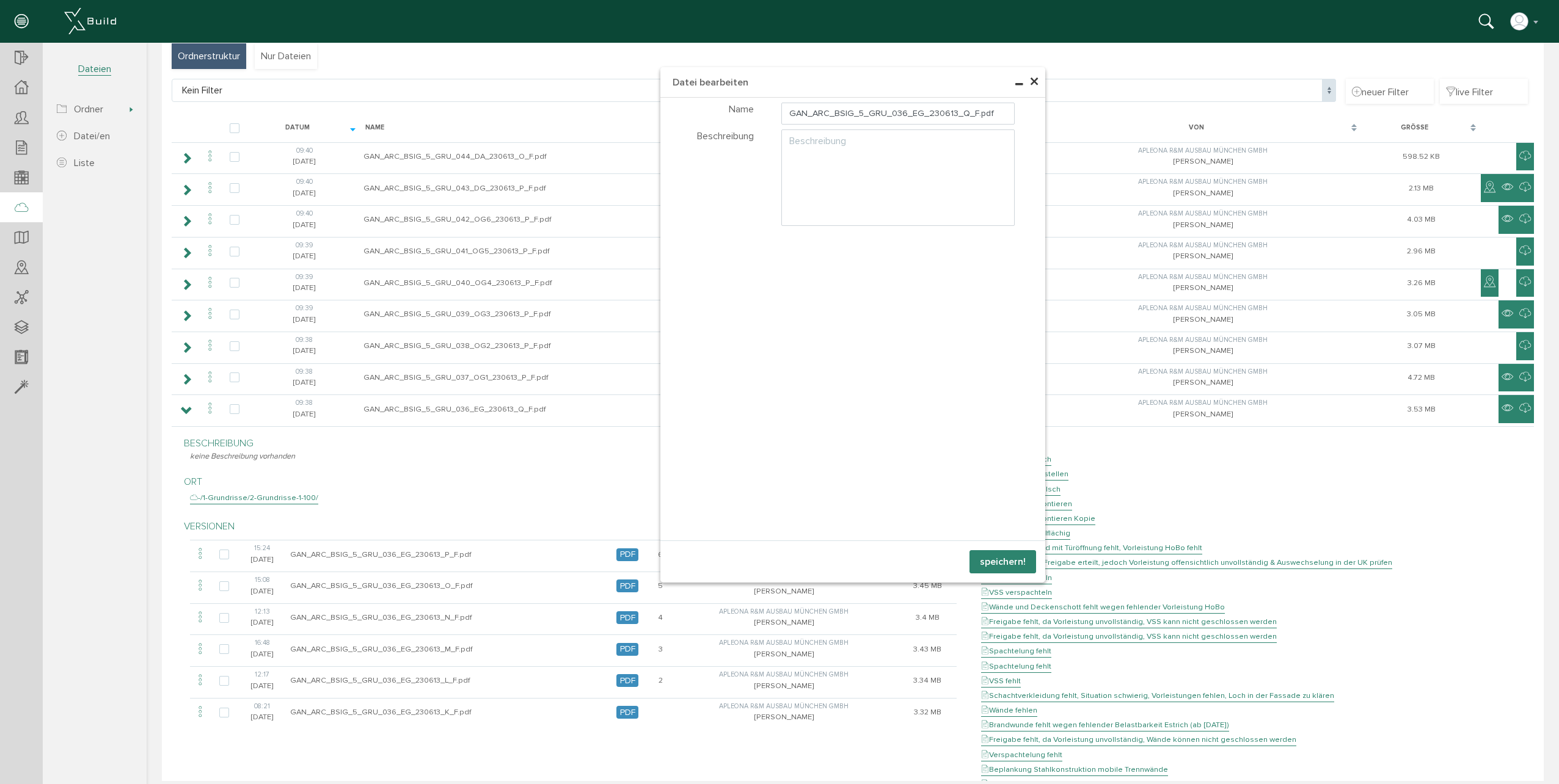
click at [1032, 81] on span "×" at bounding box center [1034, 82] width 10 height 24
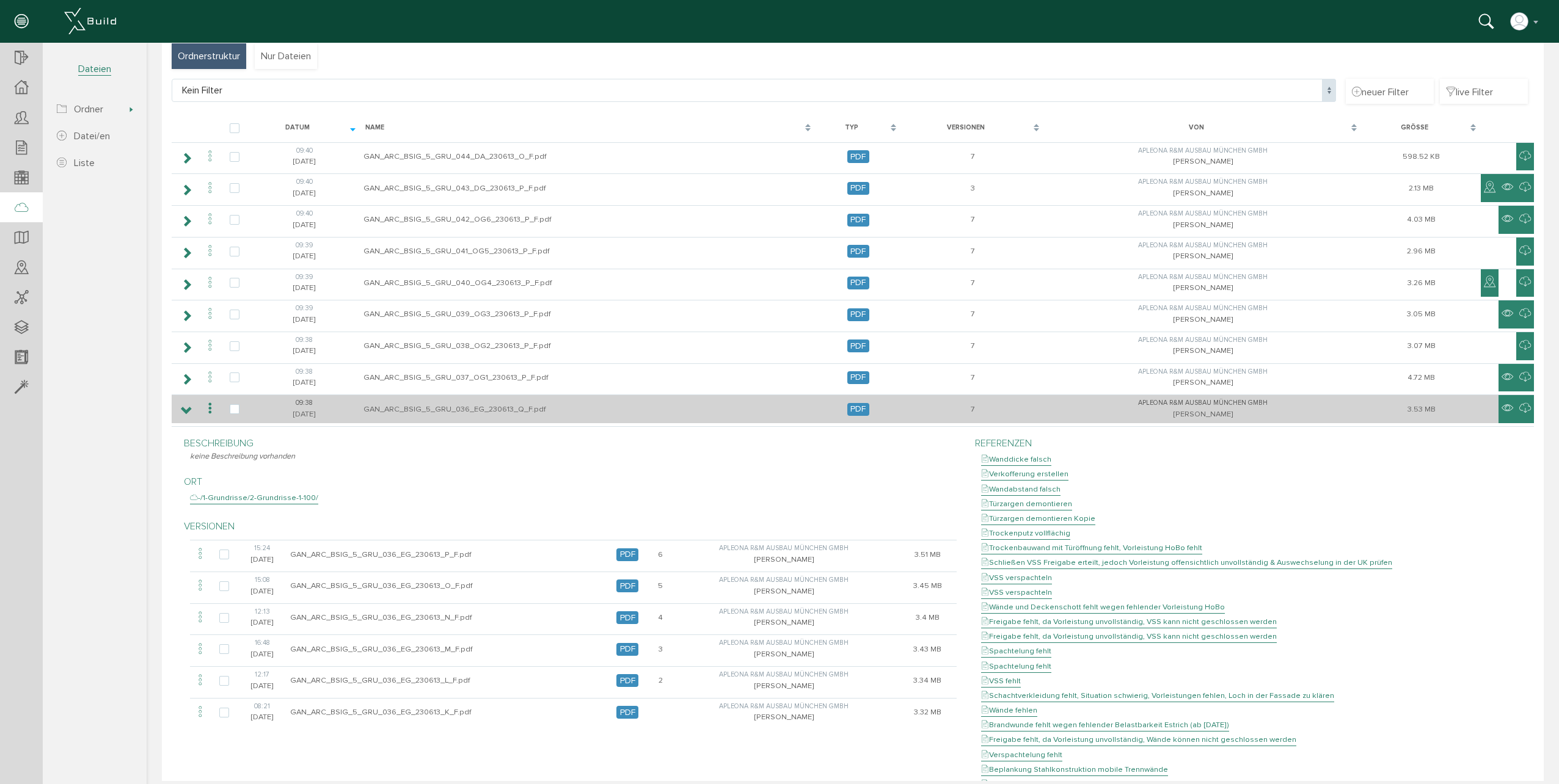
click at [205, 407] on icon at bounding box center [209, 408] width 14 height 16
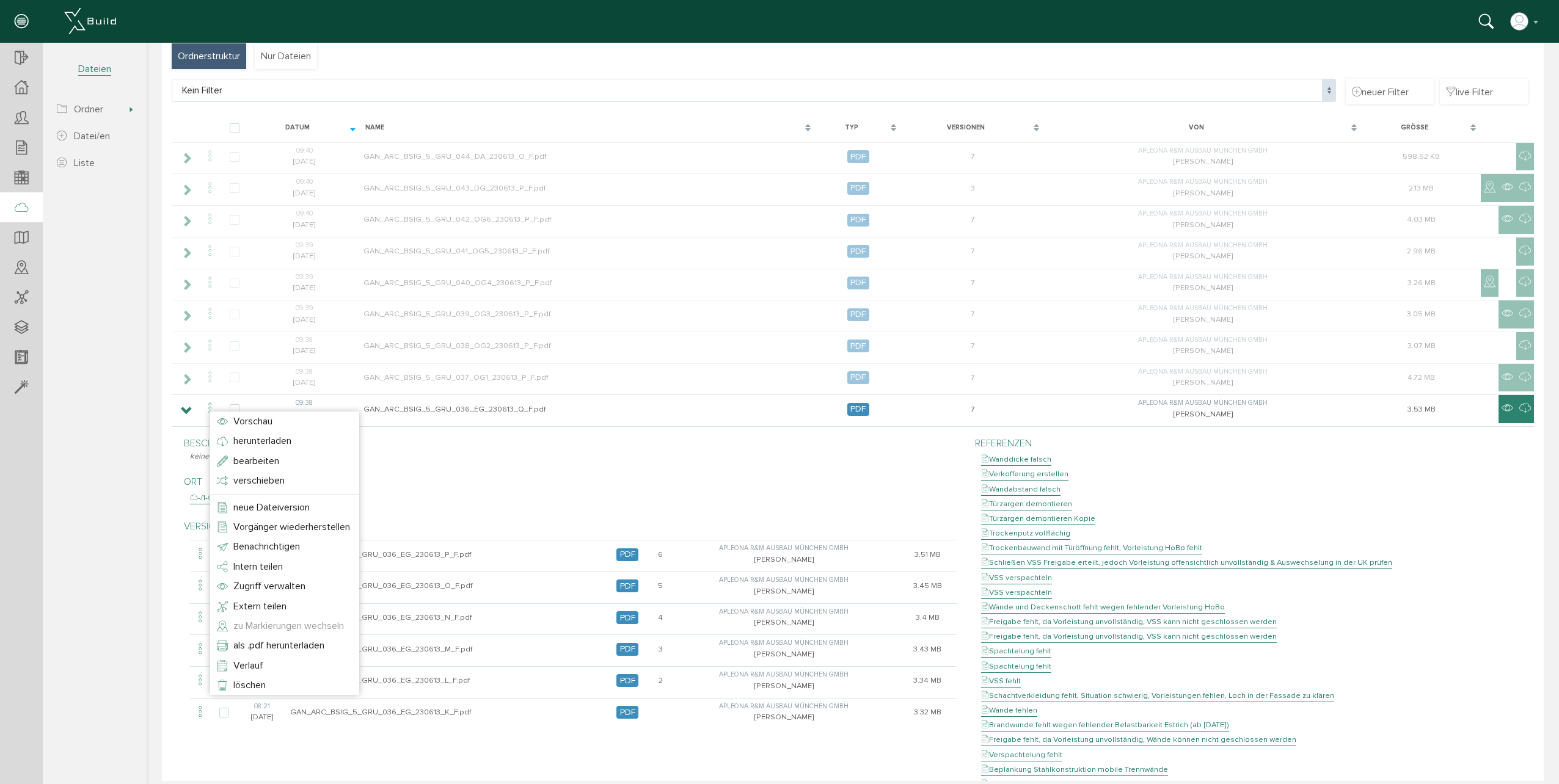
click at [291, 623] on span "zu Markierungen wechseln" at bounding box center [288, 626] width 111 height 13
click at [77, 319] on section "5.871.24 Ganghoferstraße Übersicht Teilnehmer Teilnehmer öffnen neuer Teilnehme…" at bounding box center [73, 401] width 147 height 717
click at [17, 261] on icon at bounding box center [21, 268] width 14 height 17
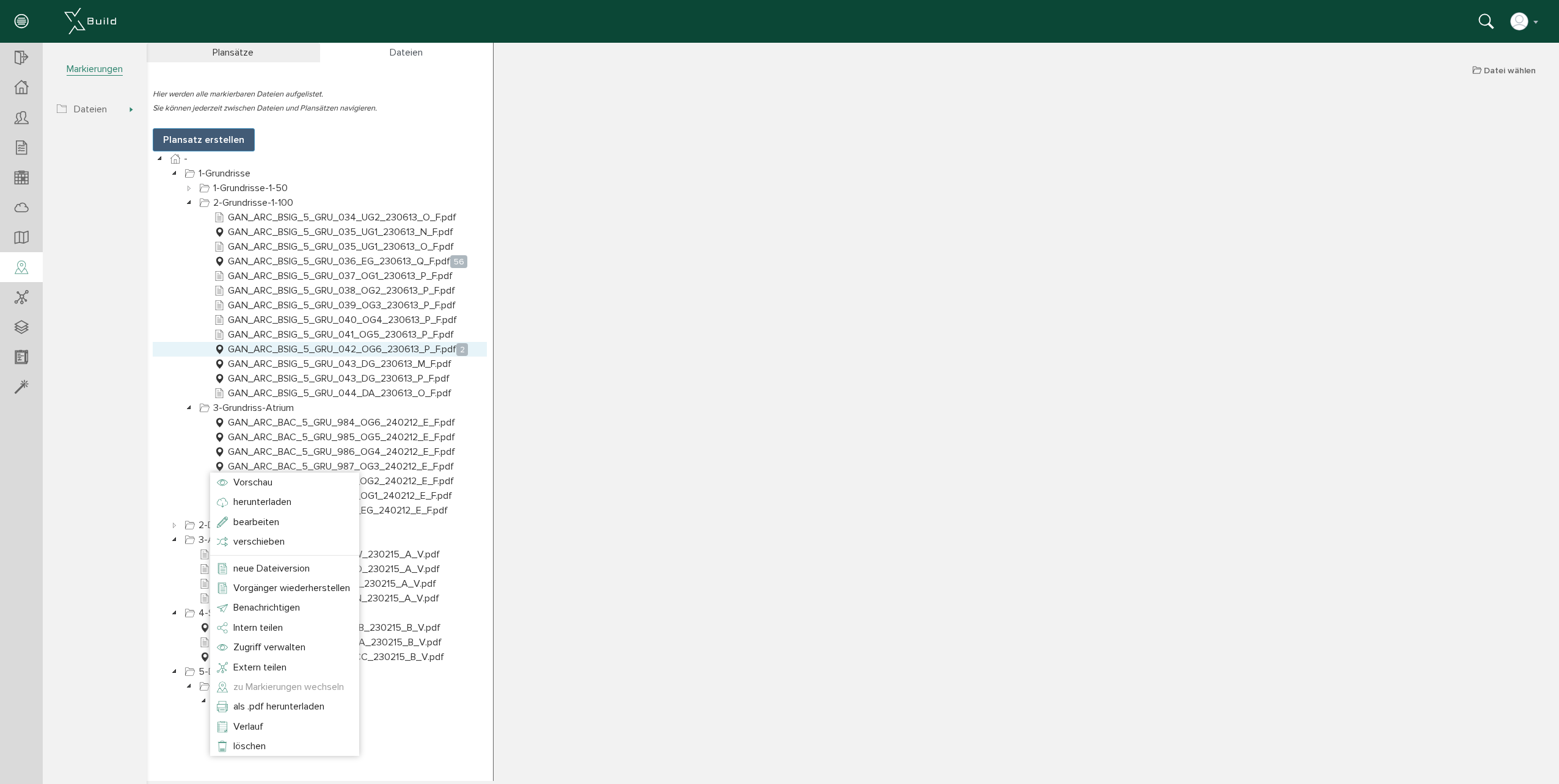
click at [362, 351] on link "GAN_ARC_BSIG_5_GRU_042_OG6_230613_P_F.pdf 2" at bounding box center [341, 349] width 260 height 14
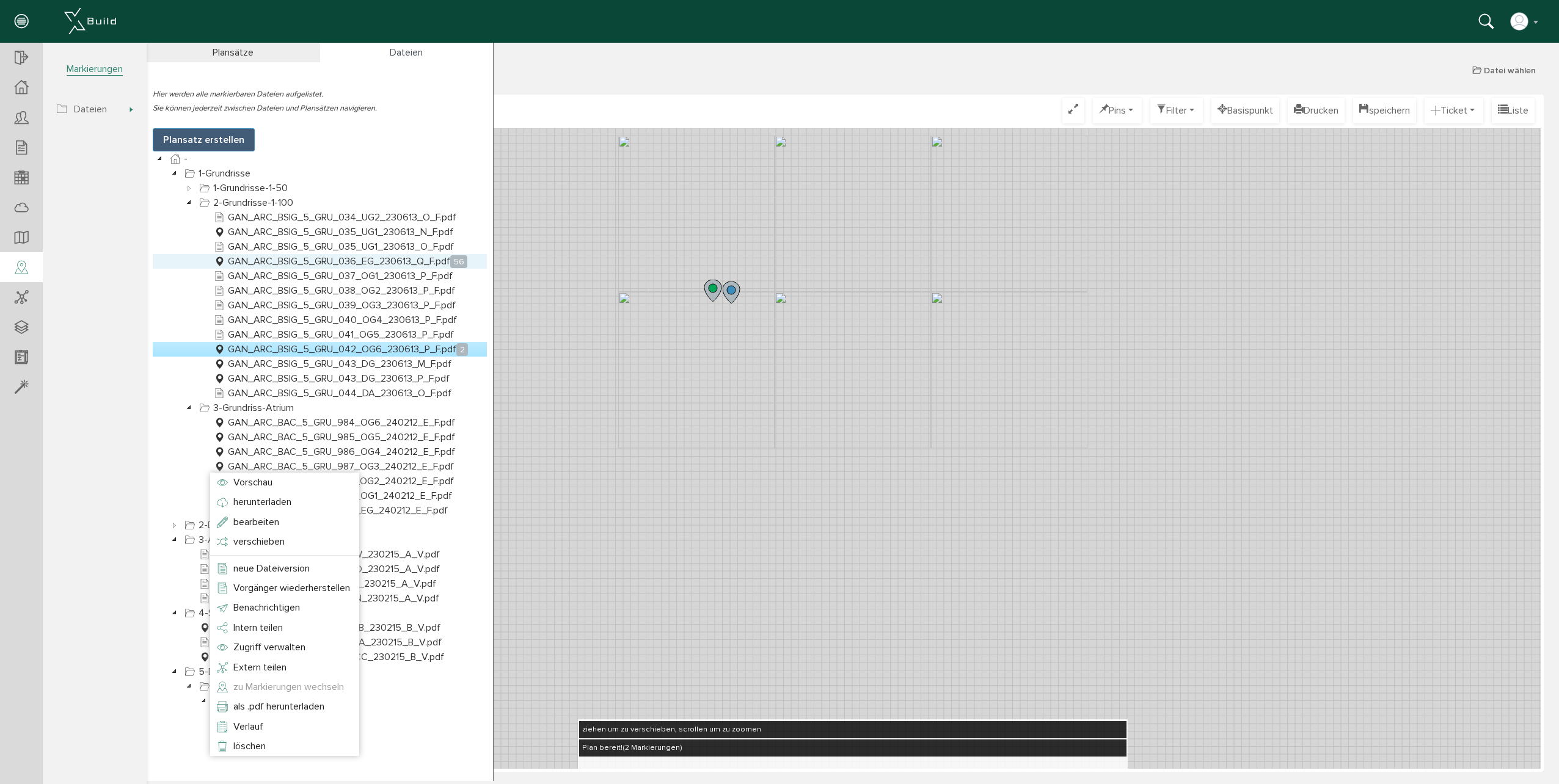
click at [299, 261] on link "GAN_ARC_BSIG_5_GRU_036_EG_230613_Q_F.pdf 56" at bounding box center [341, 260] width 259 height 14
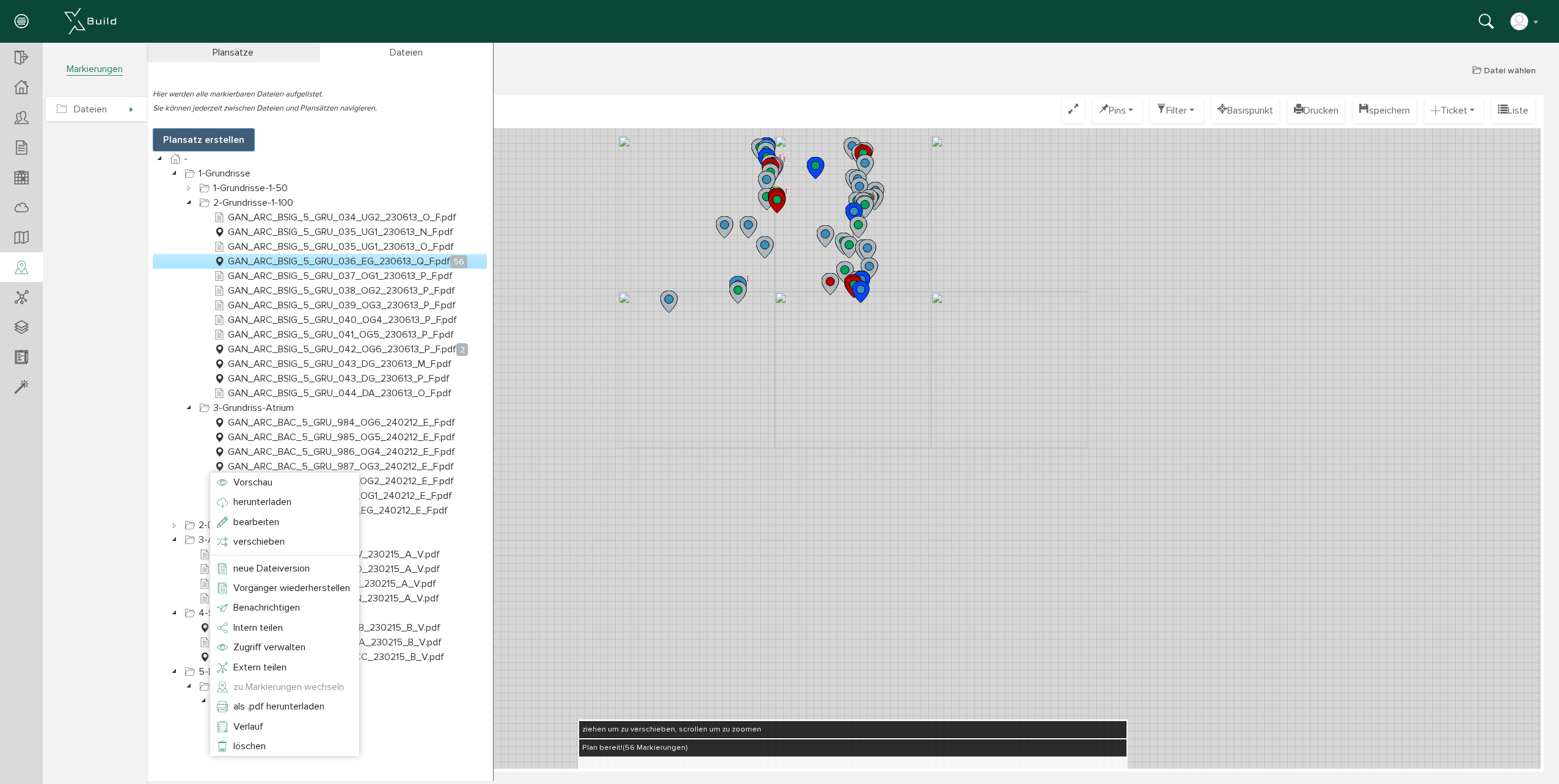
click at [135, 111] on span "Dateien" at bounding box center [96, 109] width 100 height 24
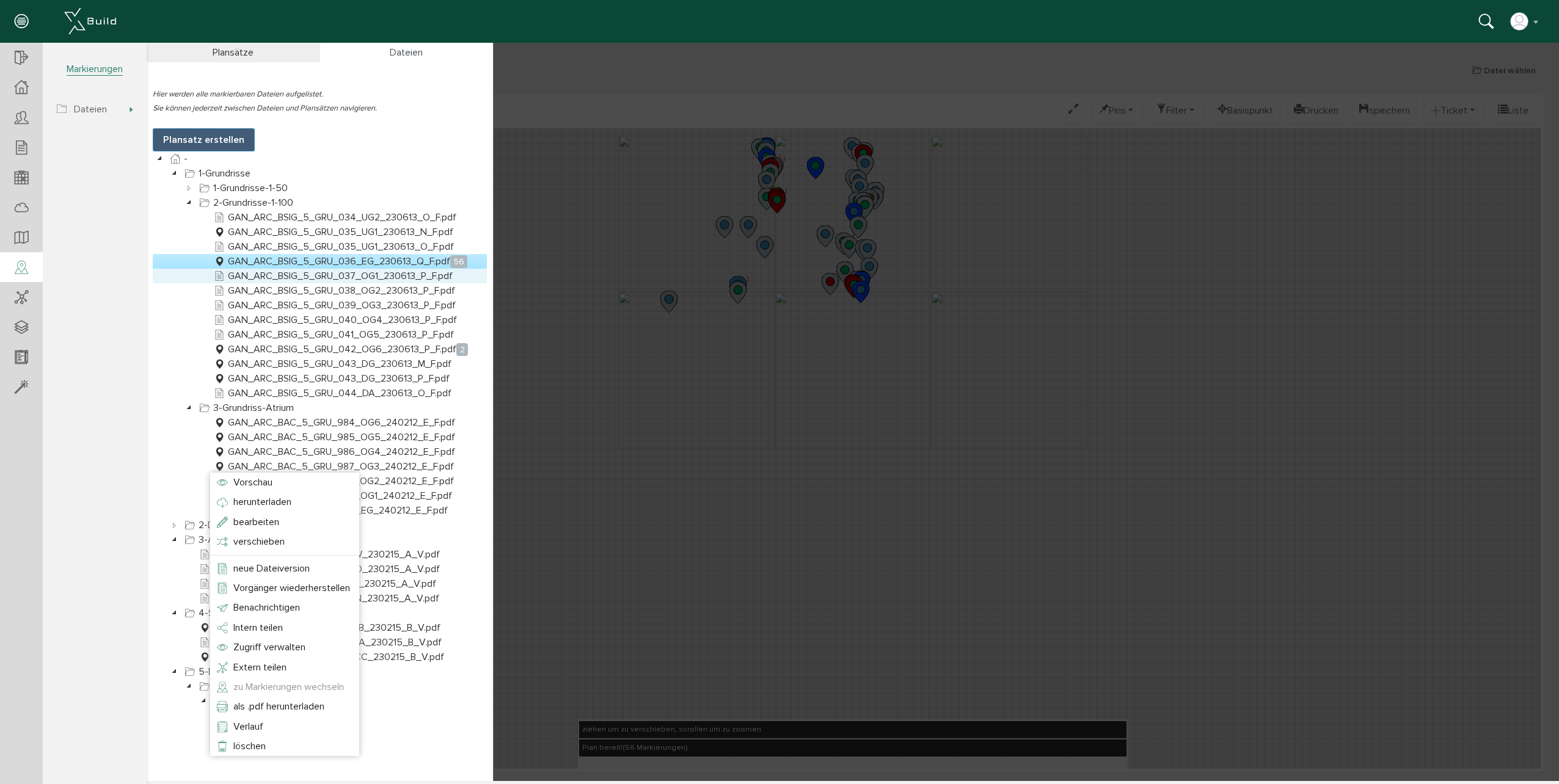
click at [280, 275] on link "GAN_ARC_BSIG_5_GRU_037_OG1_230613_P_F.pdf" at bounding box center [333, 276] width 244 height 14
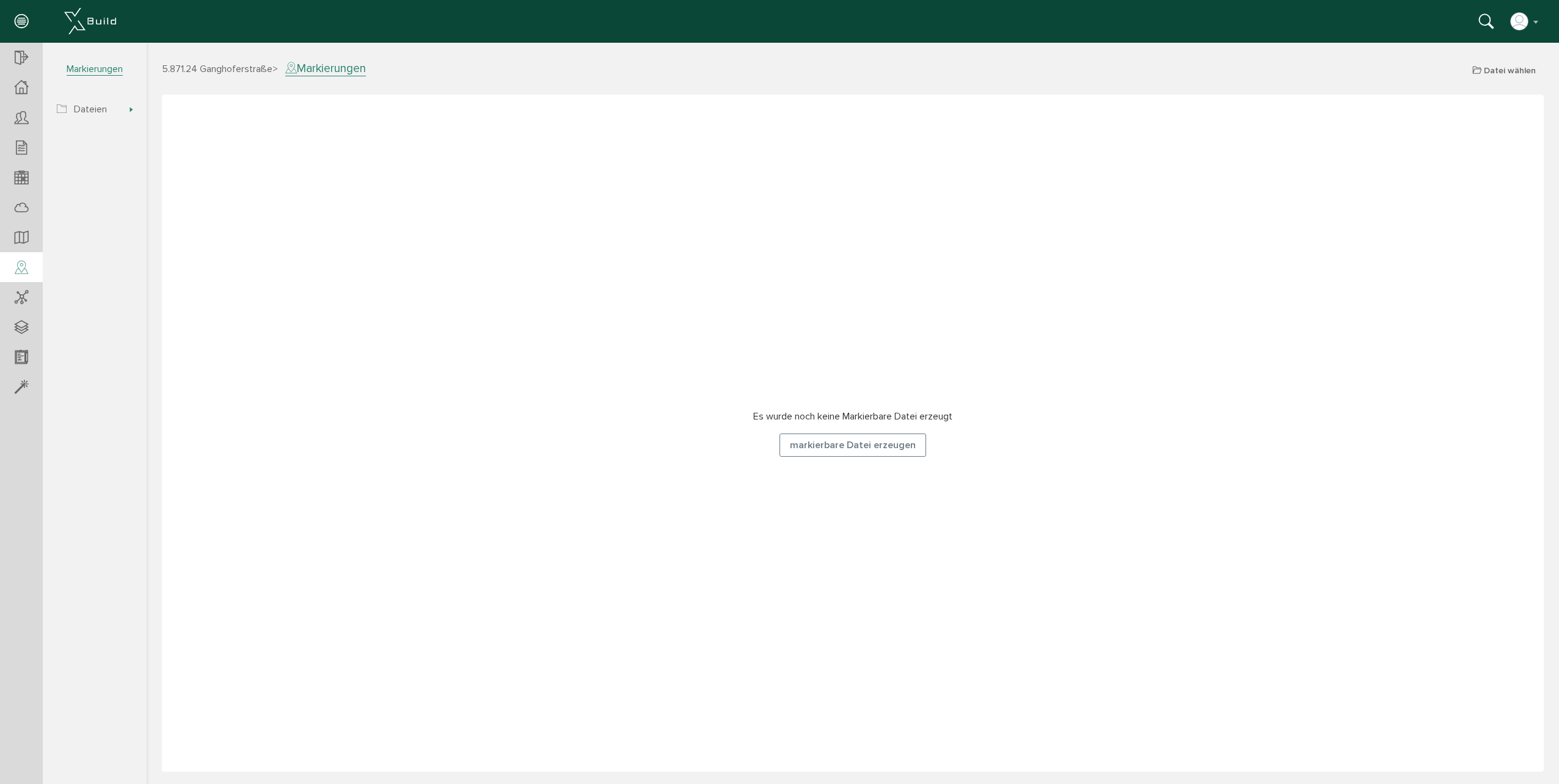
click at [846, 443] on button "markierbare Datei erzeugen" at bounding box center [853, 446] width 147 height 23
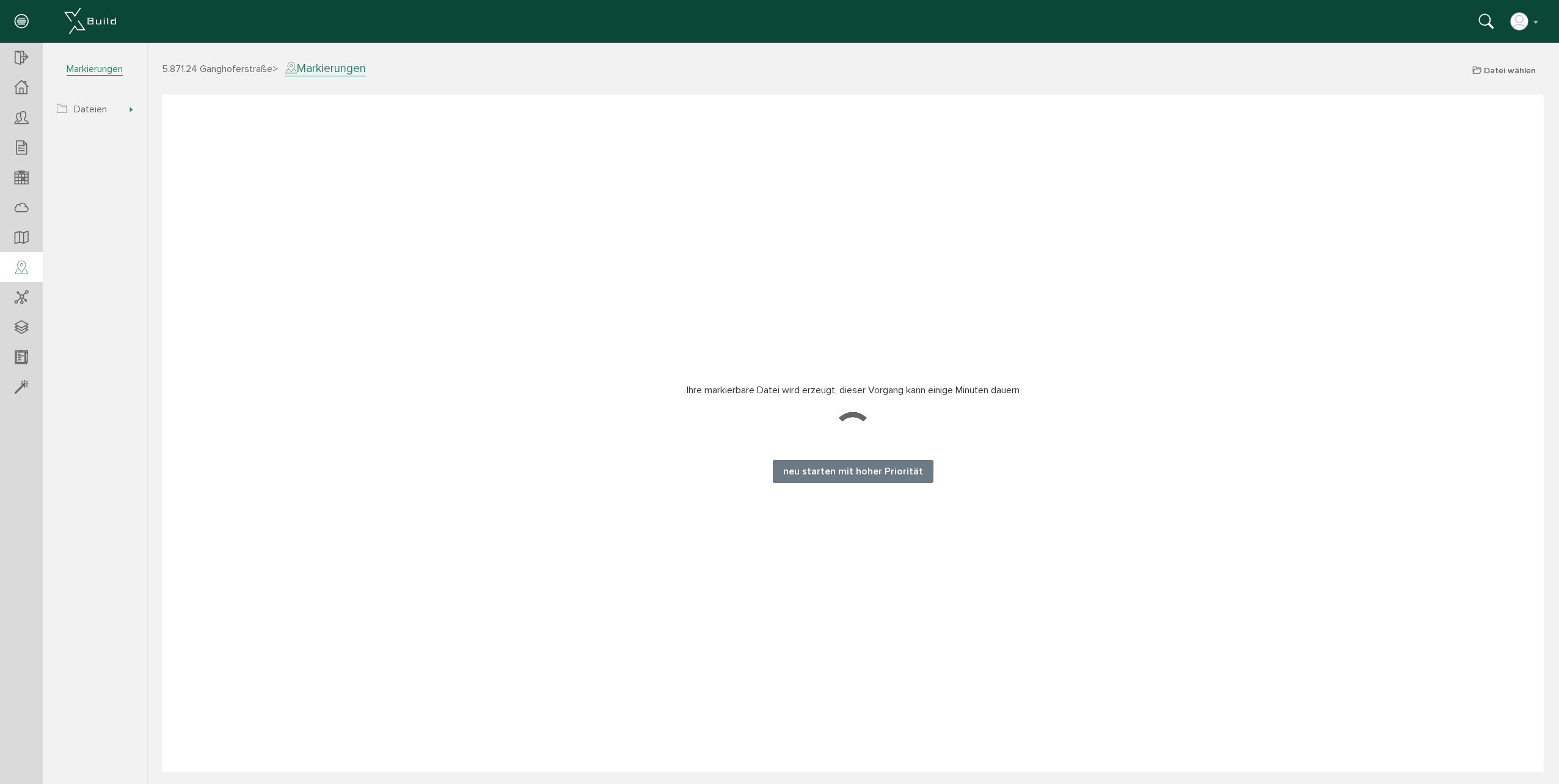
click at [805, 467] on button "neu starten mit hoher Priorität" at bounding box center [853, 472] width 161 height 23
click at [849, 469] on button "neu starten mit hoher Priorität" at bounding box center [853, 472] width 161 height 23
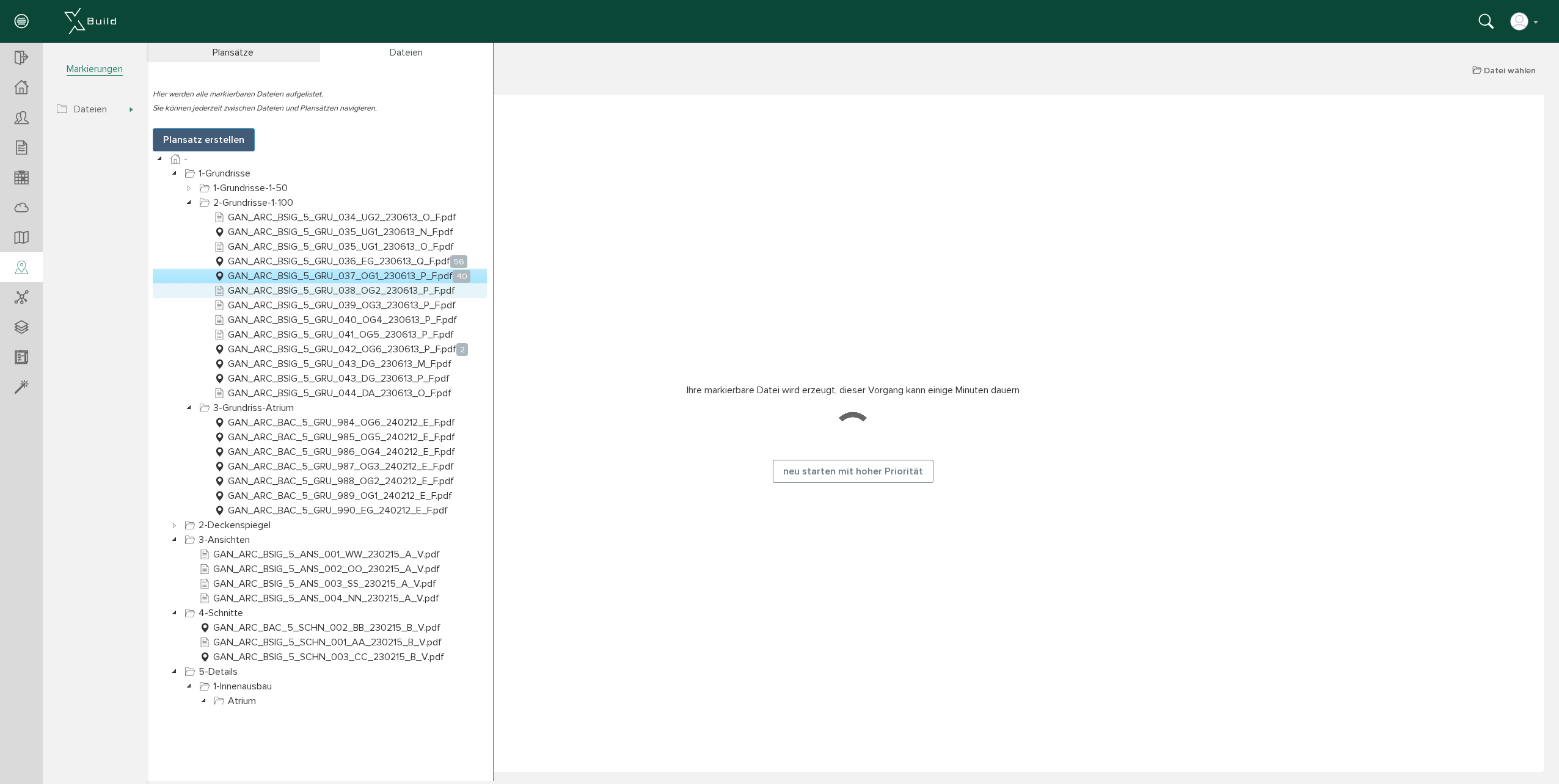
click at [340, 287] on link "GAN_ARC_BSIG_5_GRU_038_OG2_230613_P_F.pdf" at bounding box center [334, 290] width 246 height 14
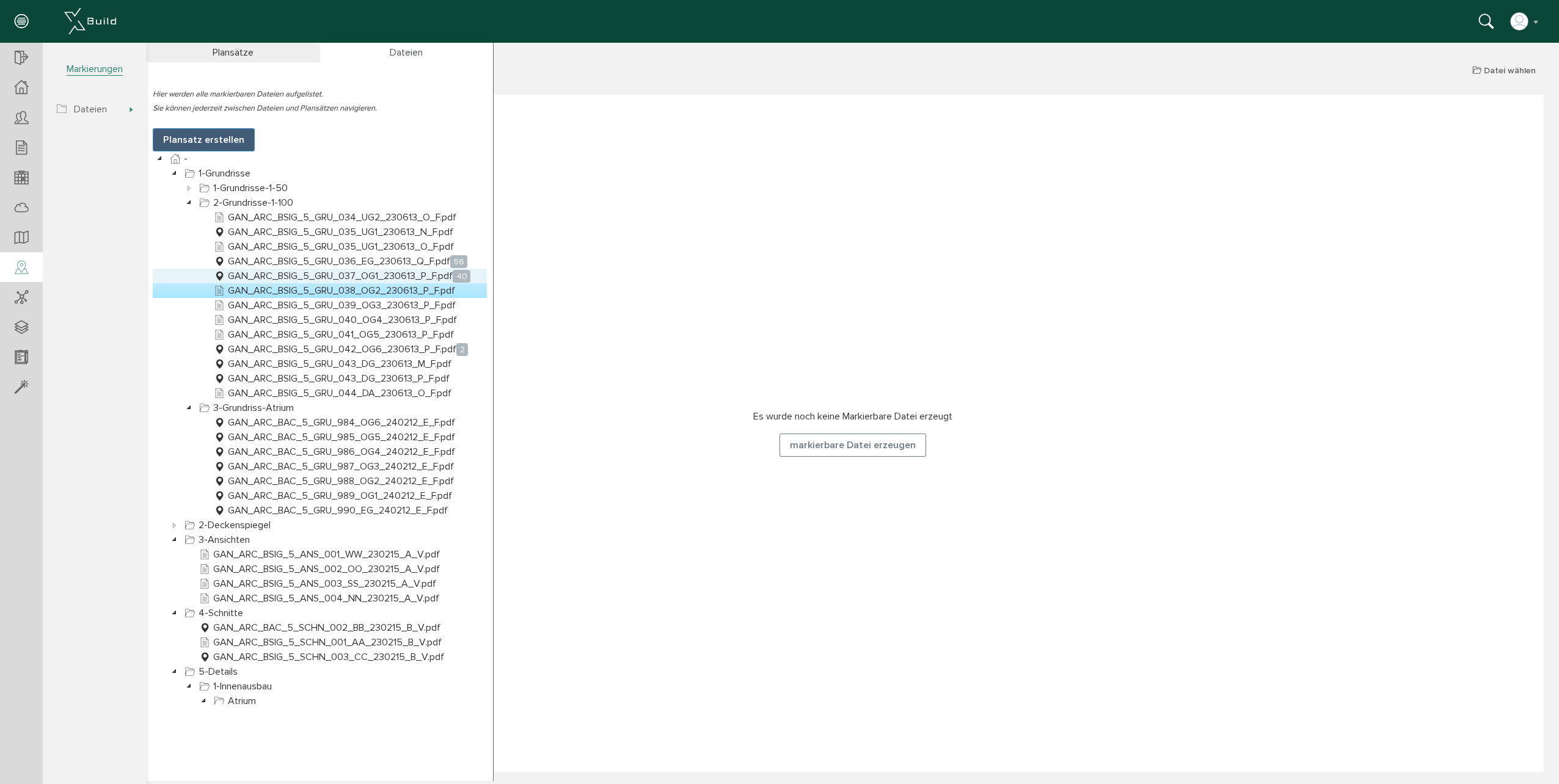
click at [315, 271] on link "GAN_ARC_BSIG_5_GRU_037_OG1_230613_P_F.pdf 40" at bounding box center [342, 276] width 261 height 14
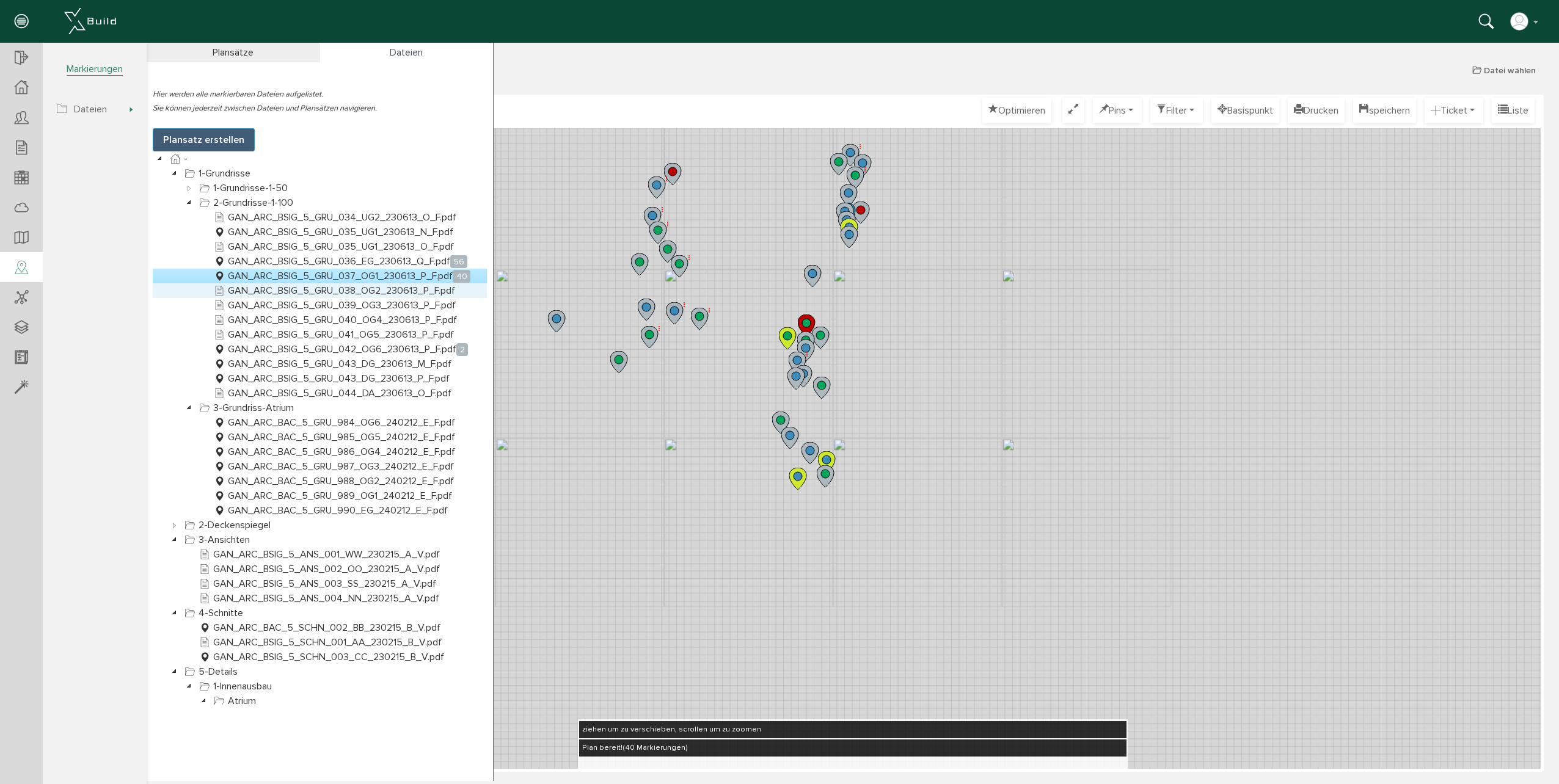
click at [306, 291] on link "GAN_ARC_BSIG_5_GRU_038_OG2_230613_P_F.pdf" at bounding box center [334, 290] width 246 height 14
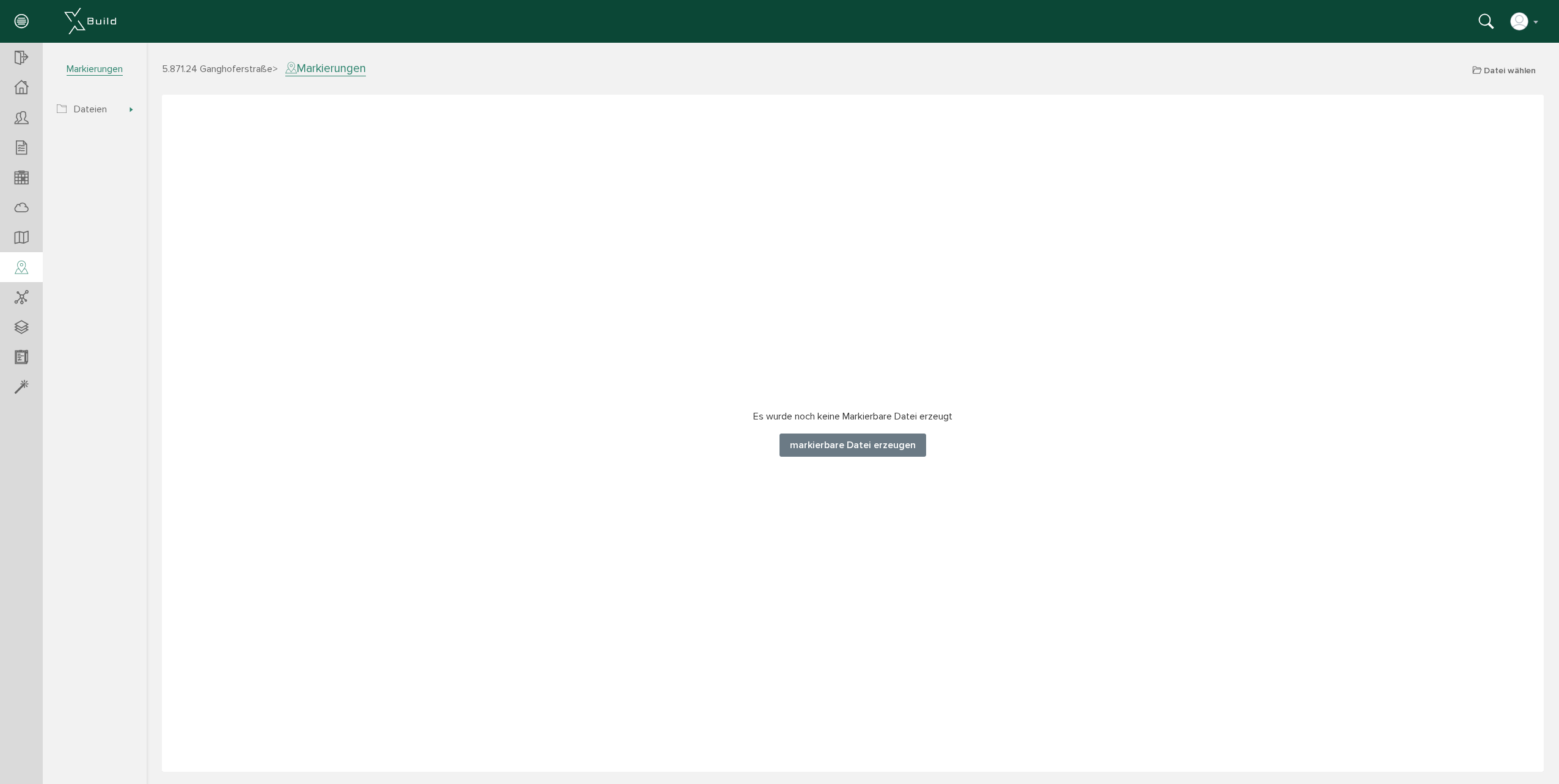
click at [807, 441] on button "markierbare Datei erzeugen" at bounding box center [853, 446] width 147 height 23
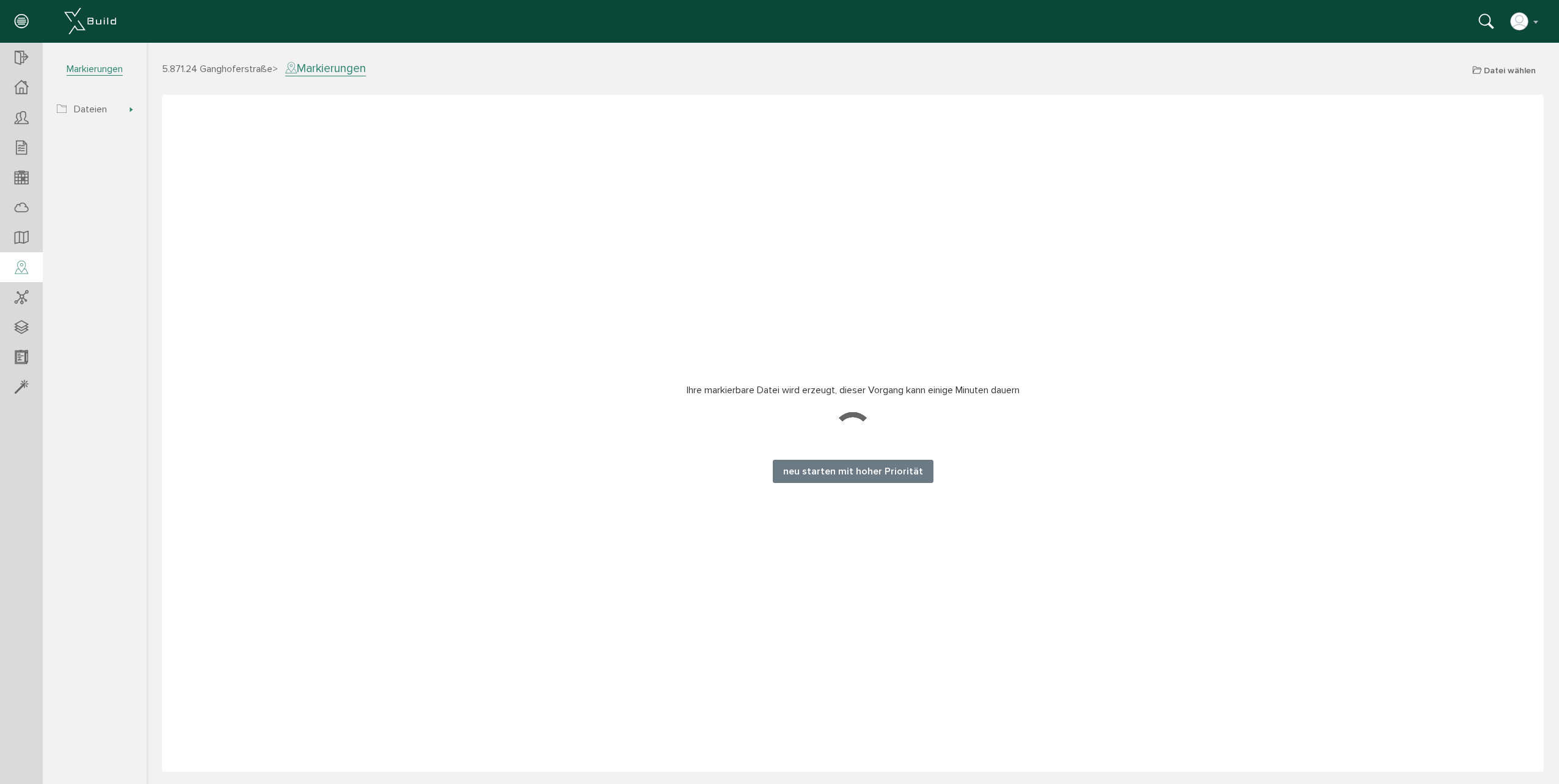
click at [907, 474] on button "neu starten mit hoher Priorität" at bounding box center [853, 472] width 161 height 23
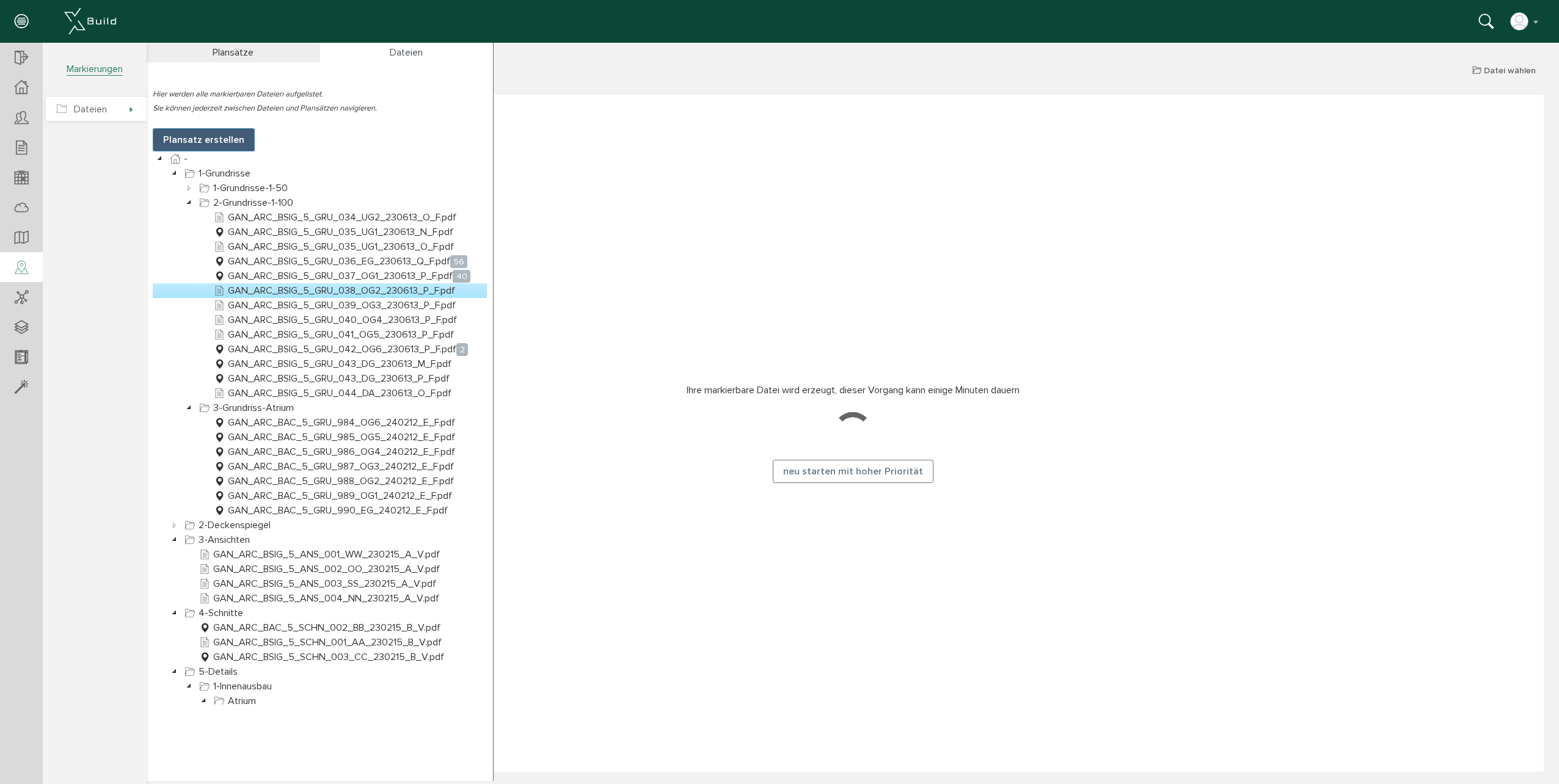
drag, startPoint x: 132, startPoint y: 107, endPoint x: 177, endPoint y: 219, distance: 120.7
click at [132, 107] on span "Dateien" at bounding box center [96, 109] width 100 height 24
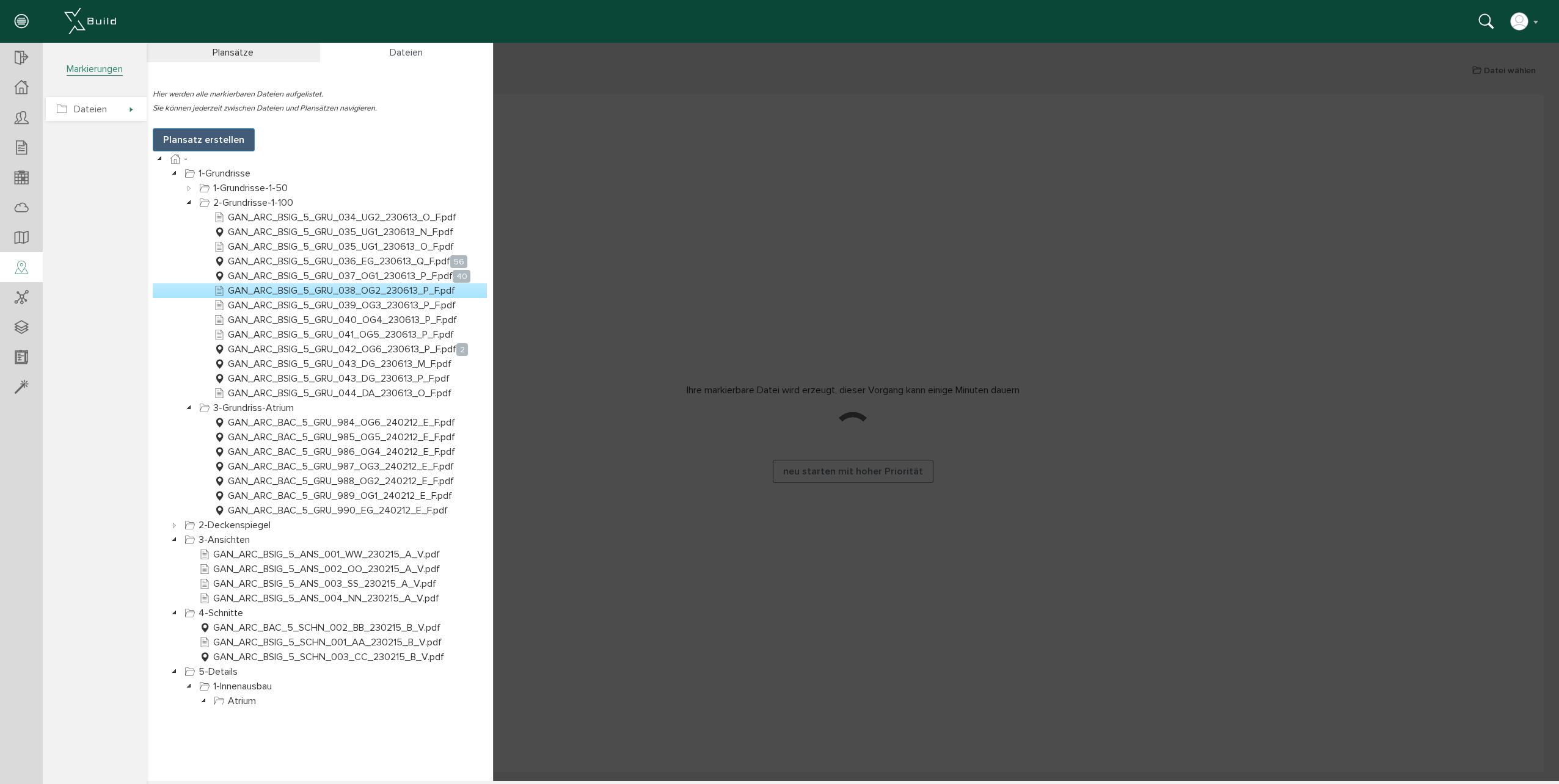
click at [129, 109] on span "Dateien" at bounding box center [96, 109] width 100 height 24
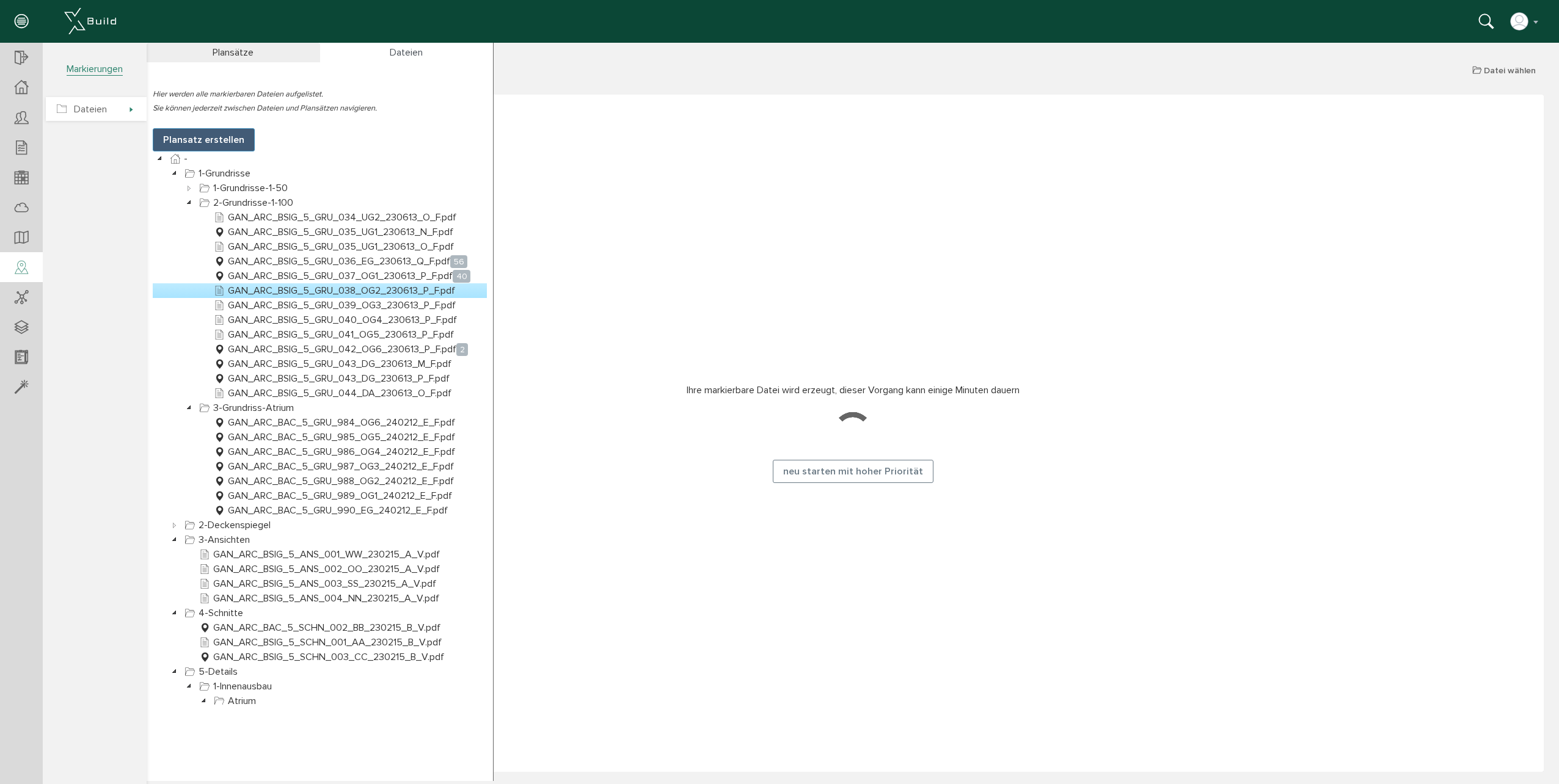
click at [119, 112] on span "Dateien" at bounding box center [96, 109] width 100 height 24
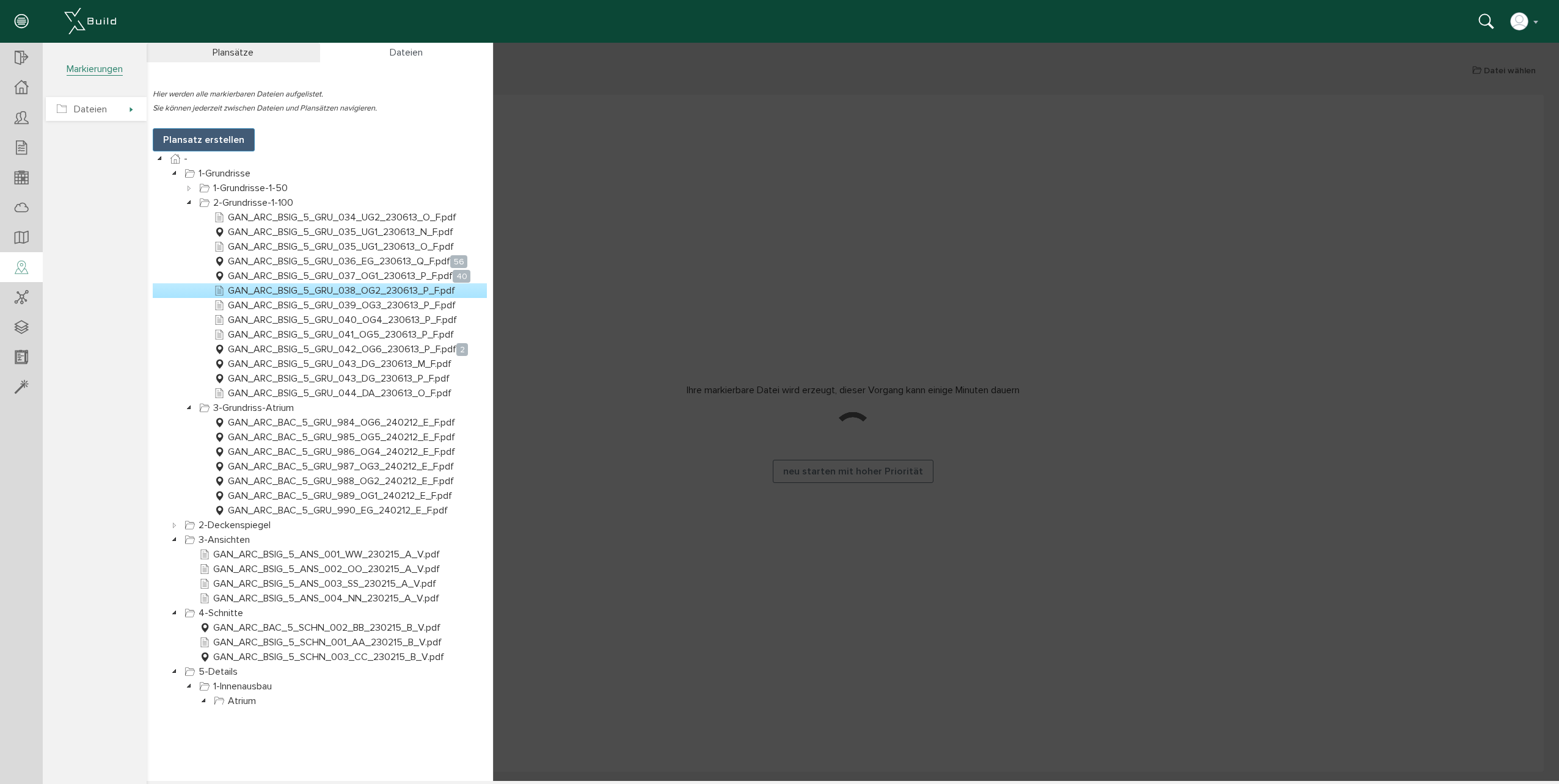
click at [120, 111] on span "Dateien" at bounding box center [96, 109] width 100 height 24
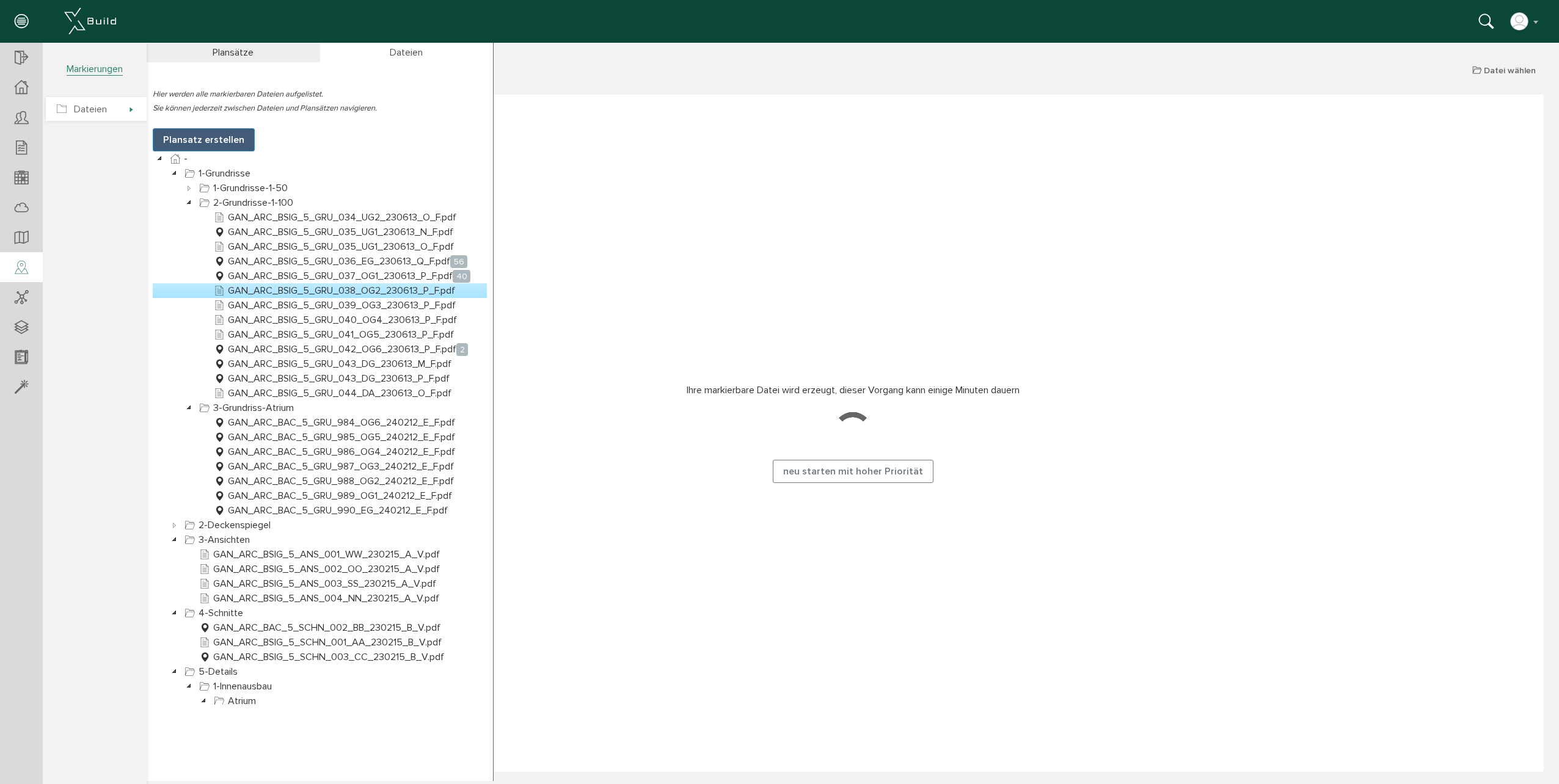
click at [118, 110] on span "Dateien" at bounding box center [96, 109] width 100 height 24
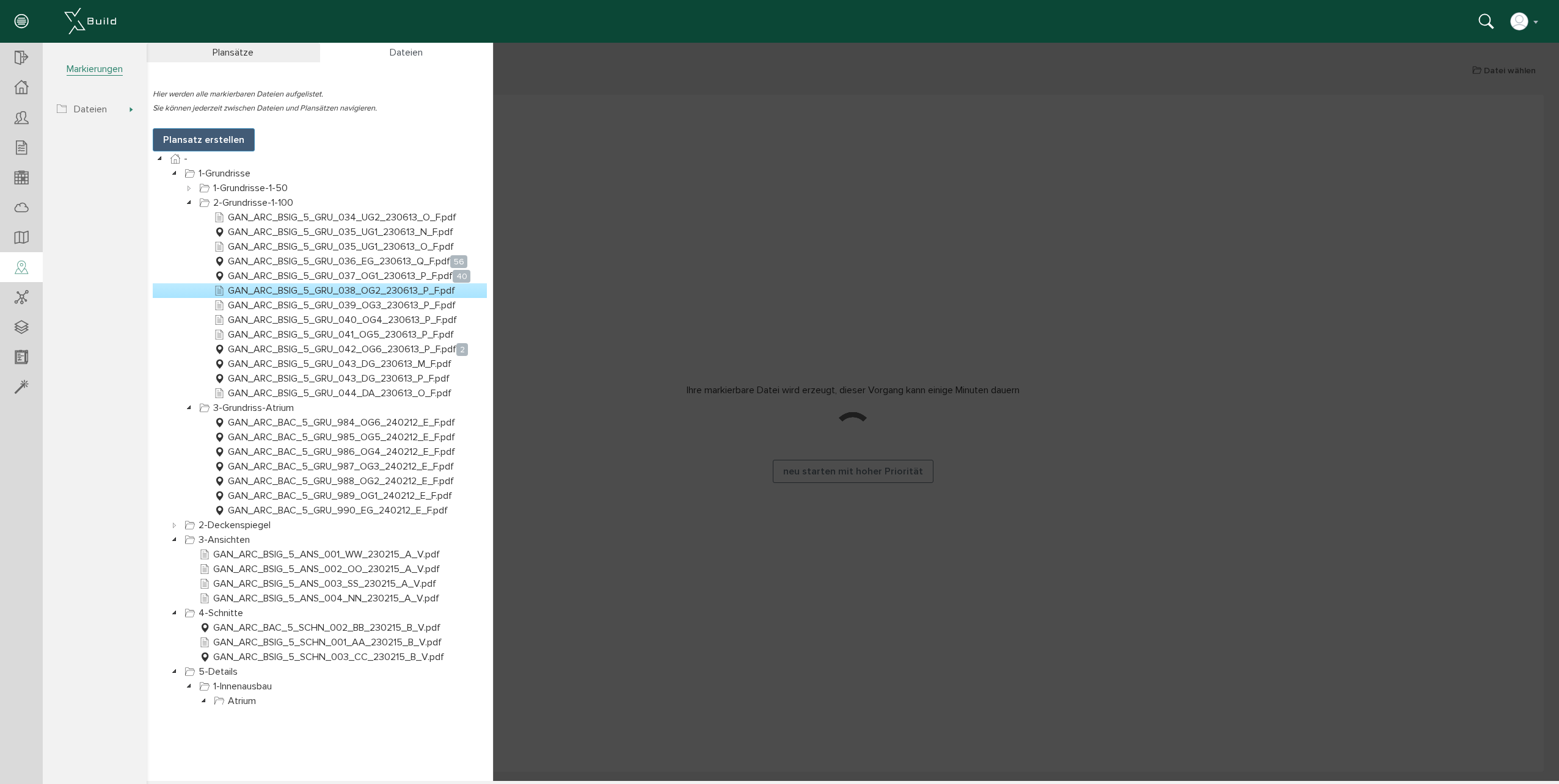
click at [701, 84] on div at bounding box center [853, 412] width 1412 height 739
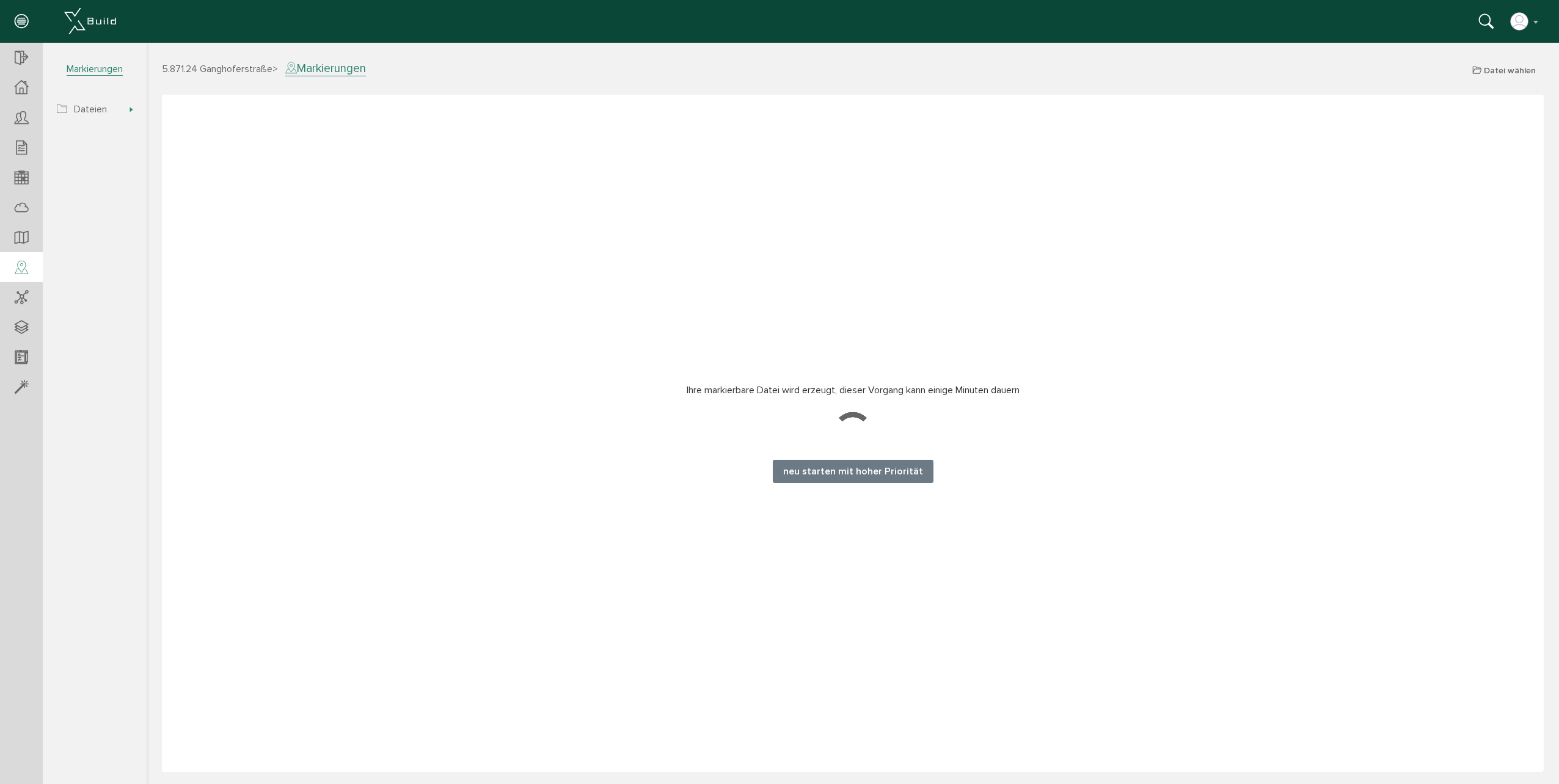
click at [872, 479] on button "neu starten mit hoher Priorität" at bounding box center [853, 472] width 161 height 23
click at [824, 476] on button "neu starten mit hoher Priorität" at bounding box center [853, 472] width 161 height 23
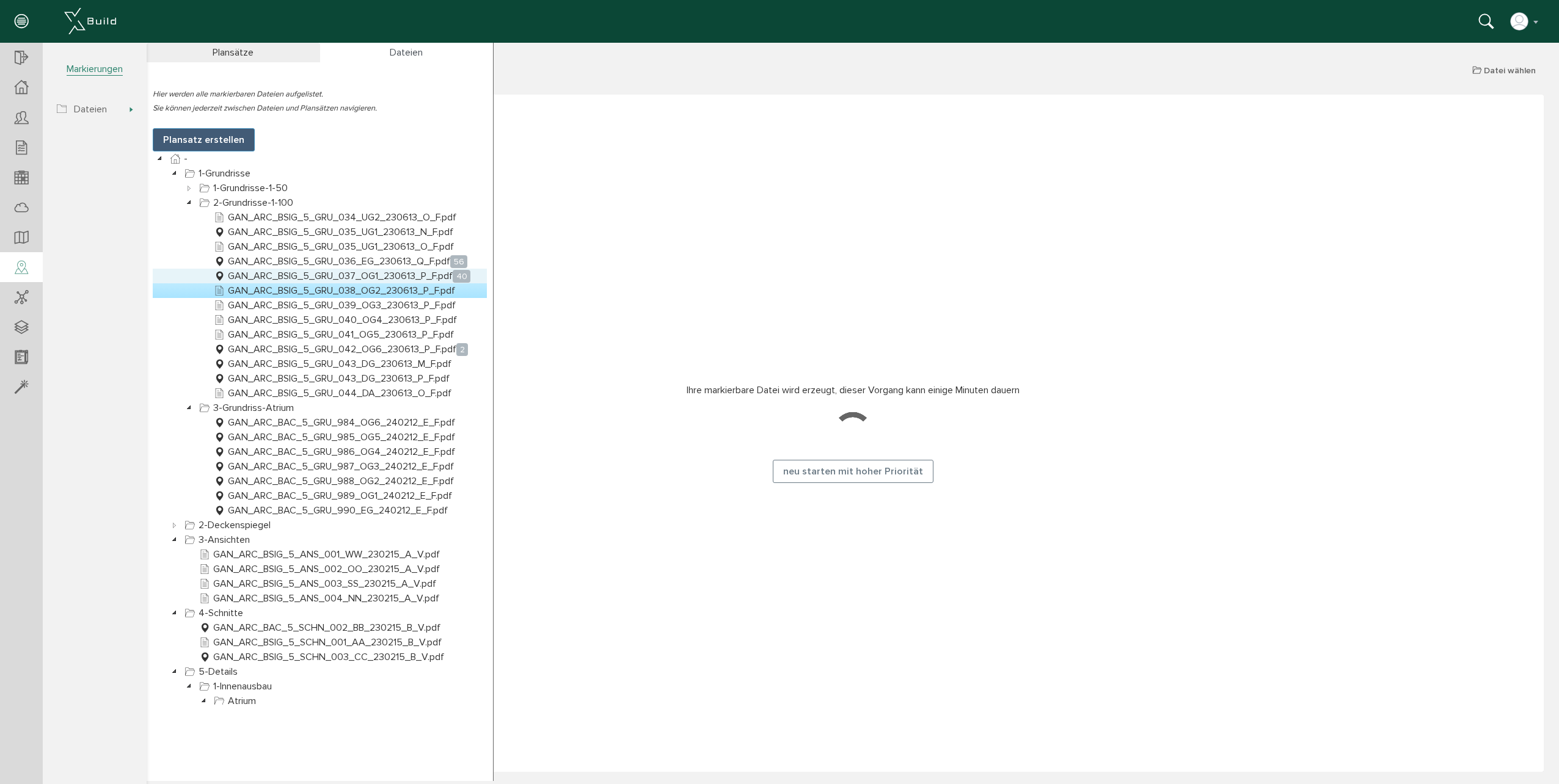
click at [387, 275] on link "GAN_ARC_BSIG_5_GRU_037_OG1_230613_P_F.pdf 40" at bounding box center [342, 276] width 261 height 14
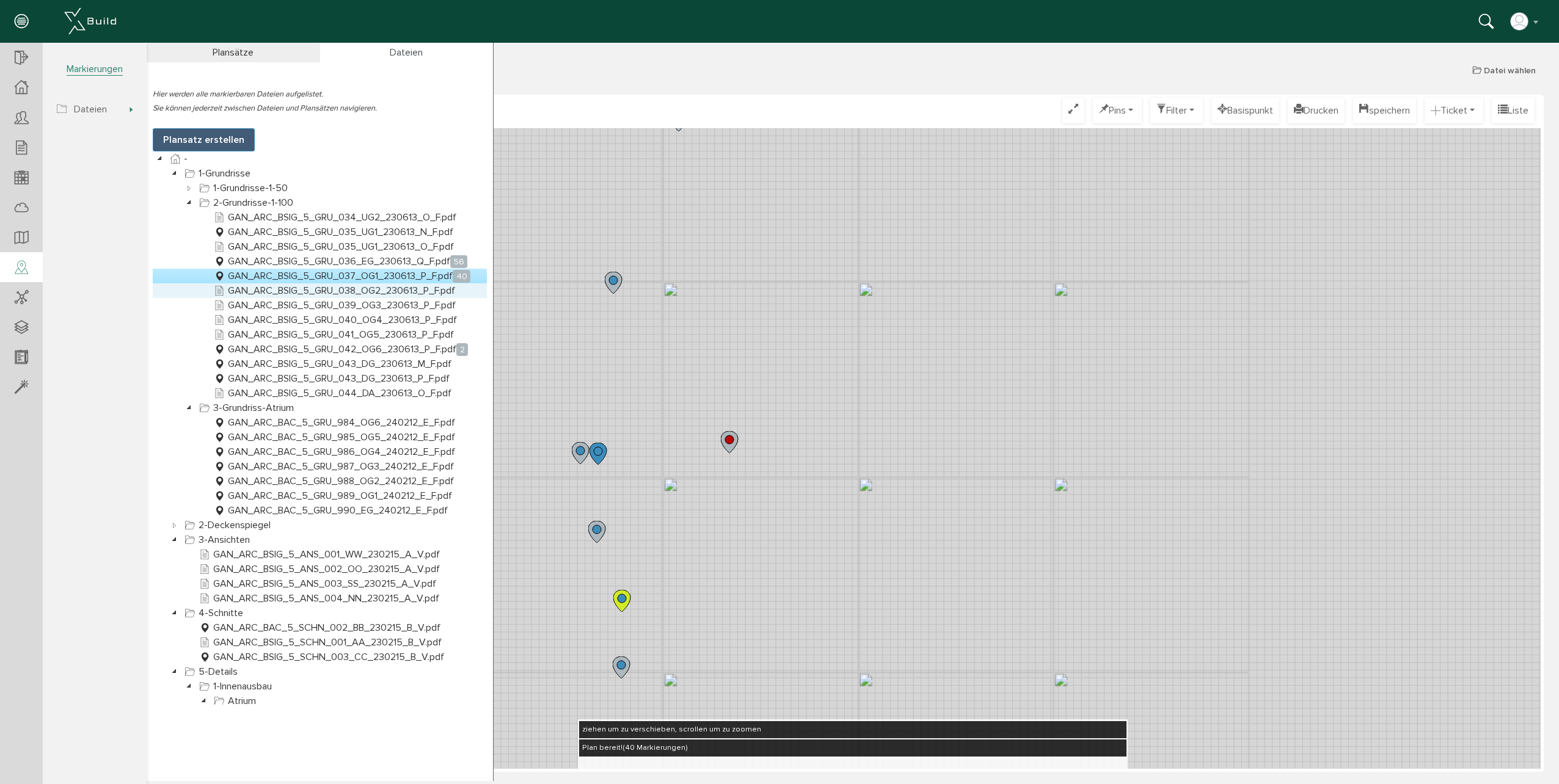
click at [276, 290] on link "GAN_ARC_BSIG_5_GRU_038_OG2_230613_P_F.pdf" at bounding box center [334, 290] width 246 height 14
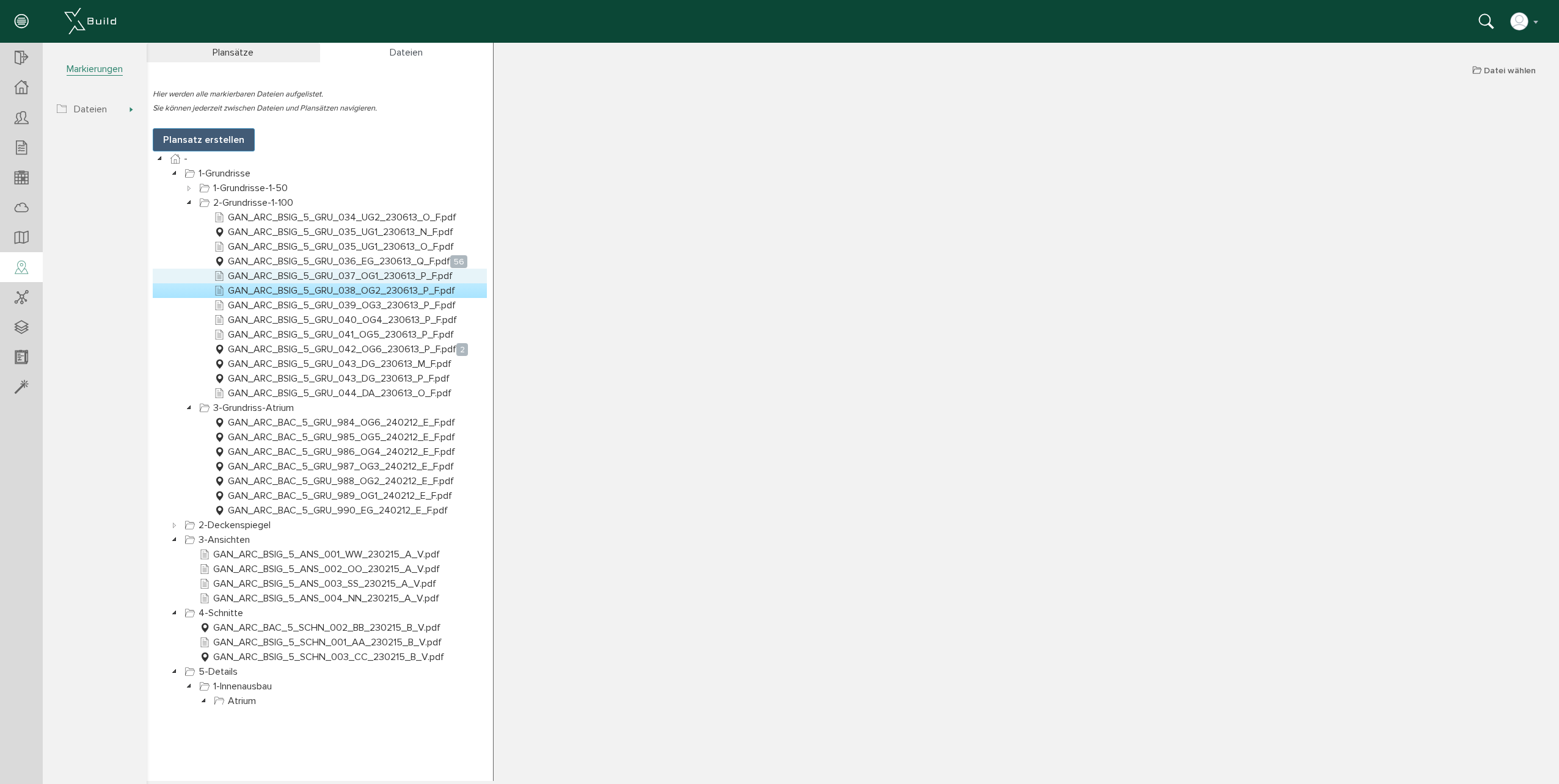
click at [401, 275] on link "GAN_ARC_BSIG_5_GRU_037_OG1_230613_P_F.pdf" at bounding box center [333, 276] width 244 height 14
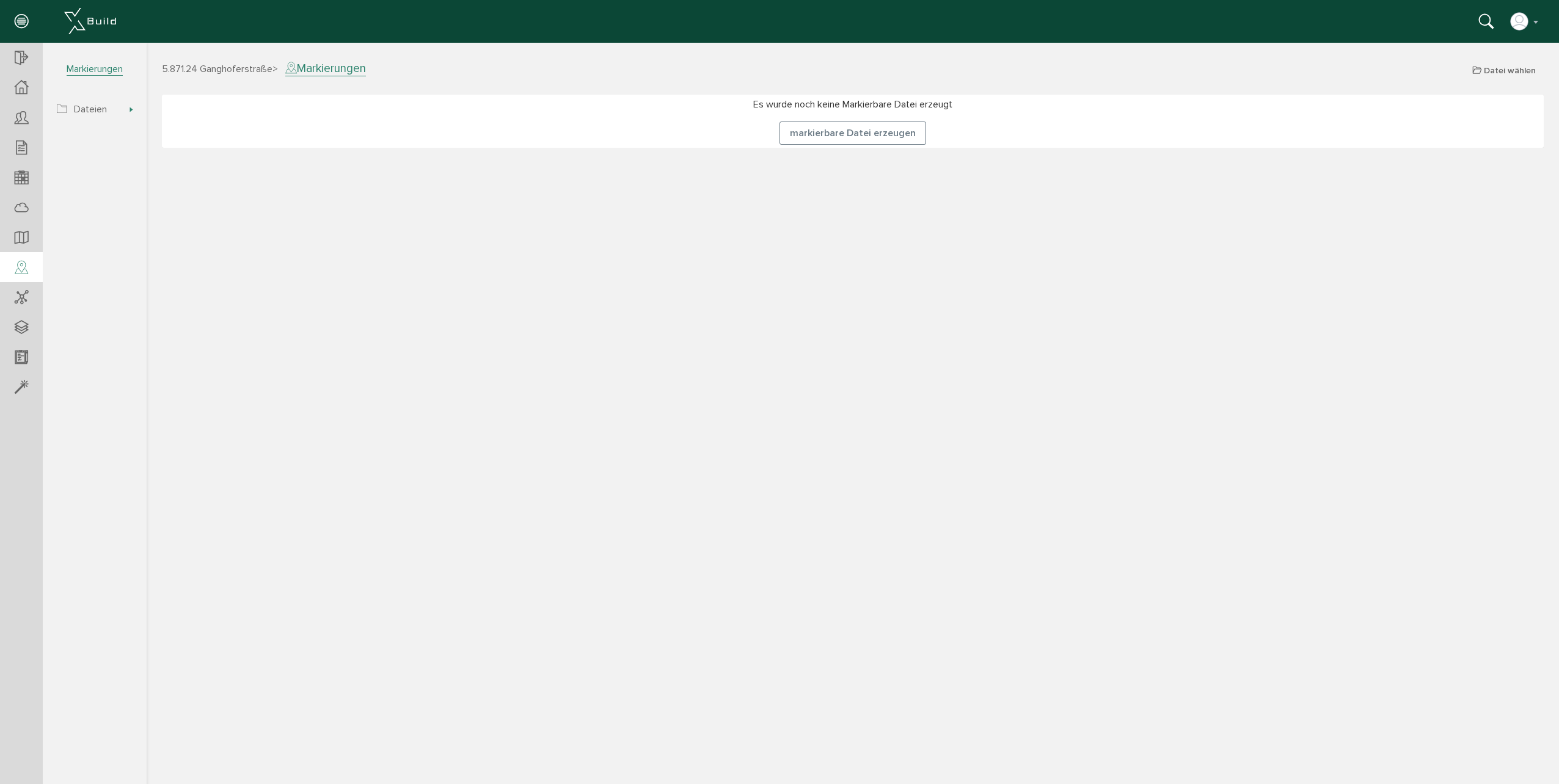
click at [880, 149] on div "5.871.24 Ganghoferstraße > Markierungen Datei wählen Plansätze Dateien Hier wer…" at bounding box center [853, 420] width 1412 height 720
click at [884, 140] on button "markierbare Datei erzeugen" at bounding box center [853, 133] width 147 height 23
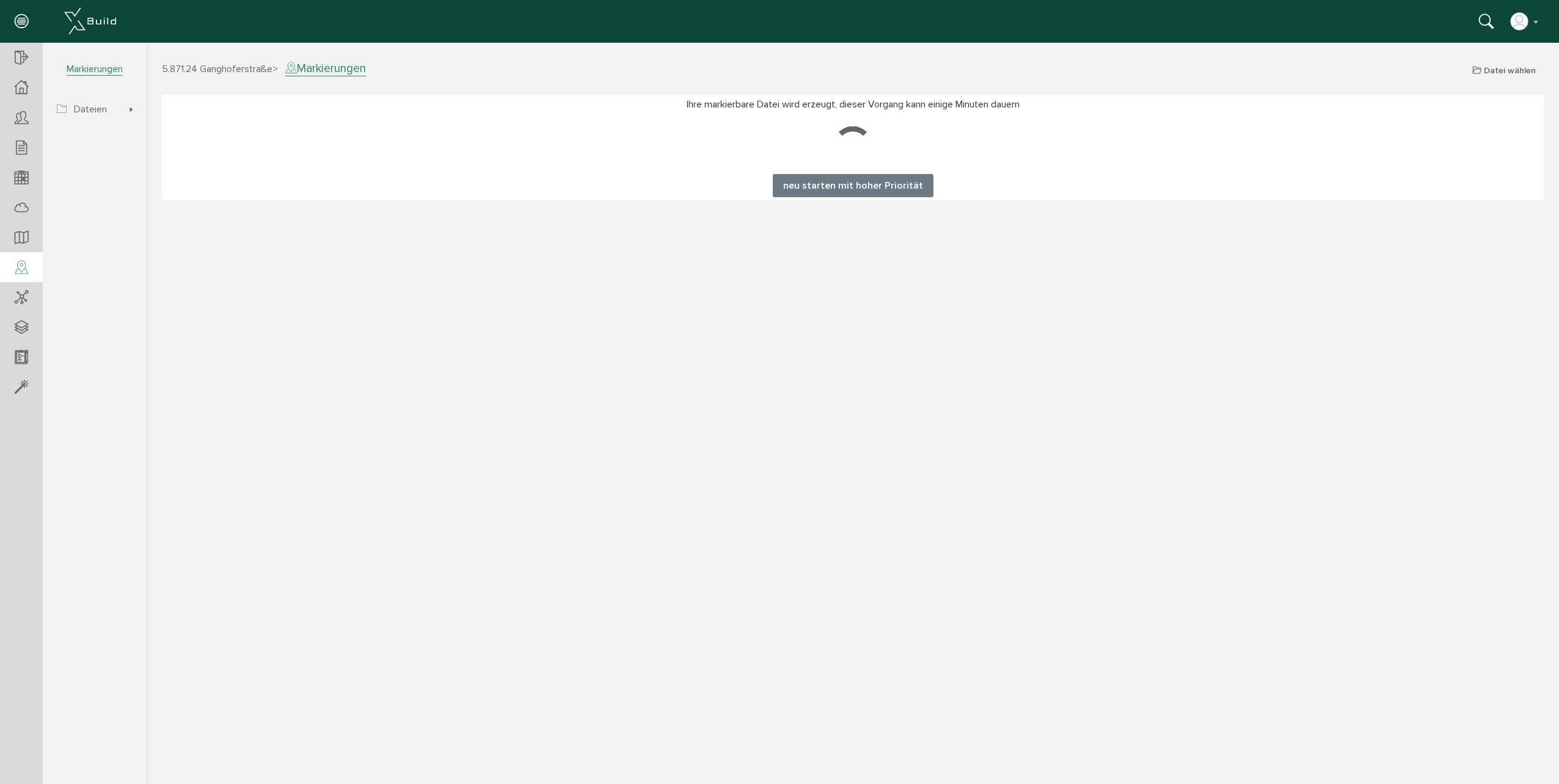
click at [816, 180] on button "neu starten mit hoher Priorität" at bounding box center [853, 185] width 161 height 23
